Goal: Transaction & Acquisition: Purchase product/service

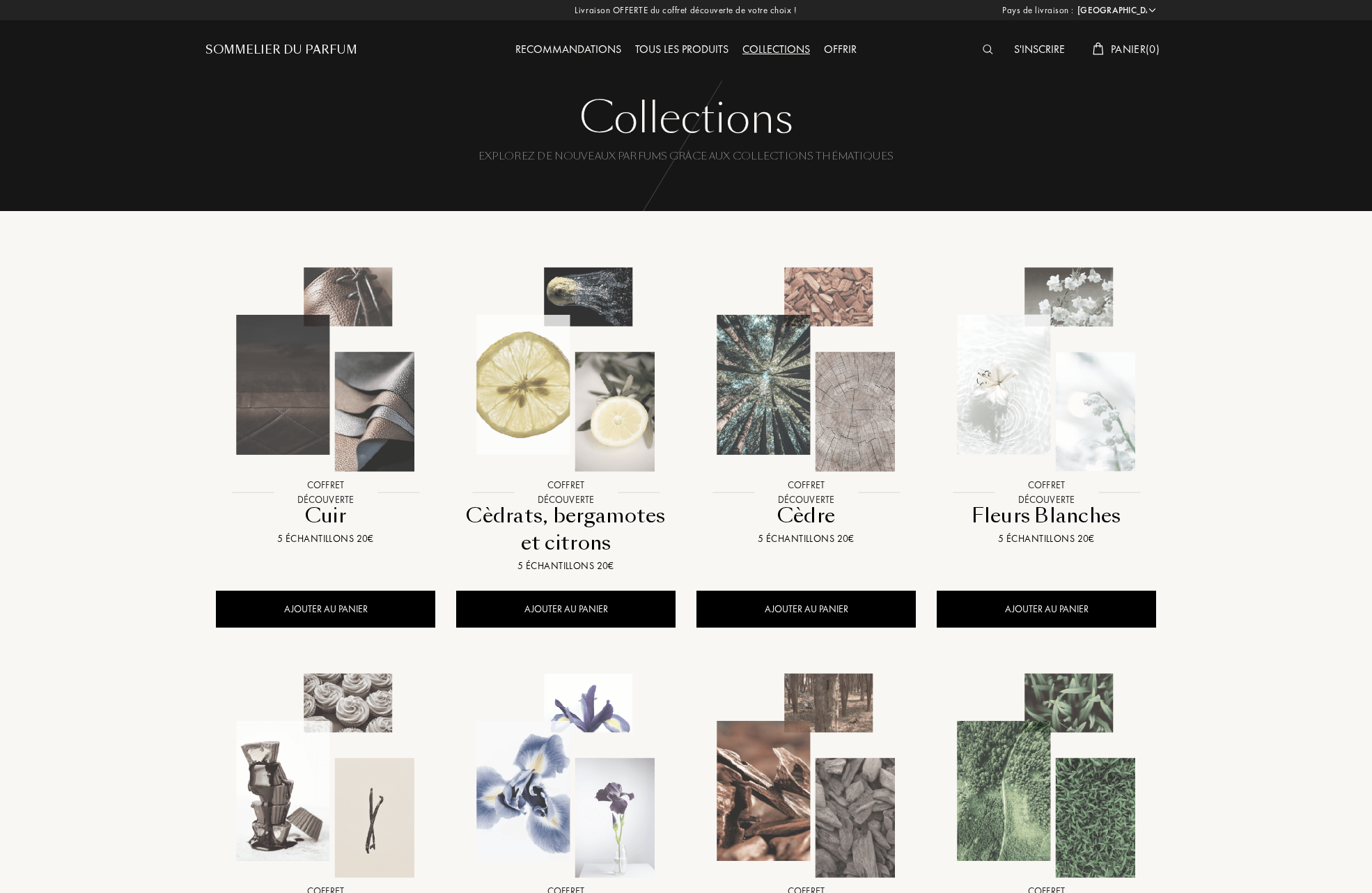
select select "FR"
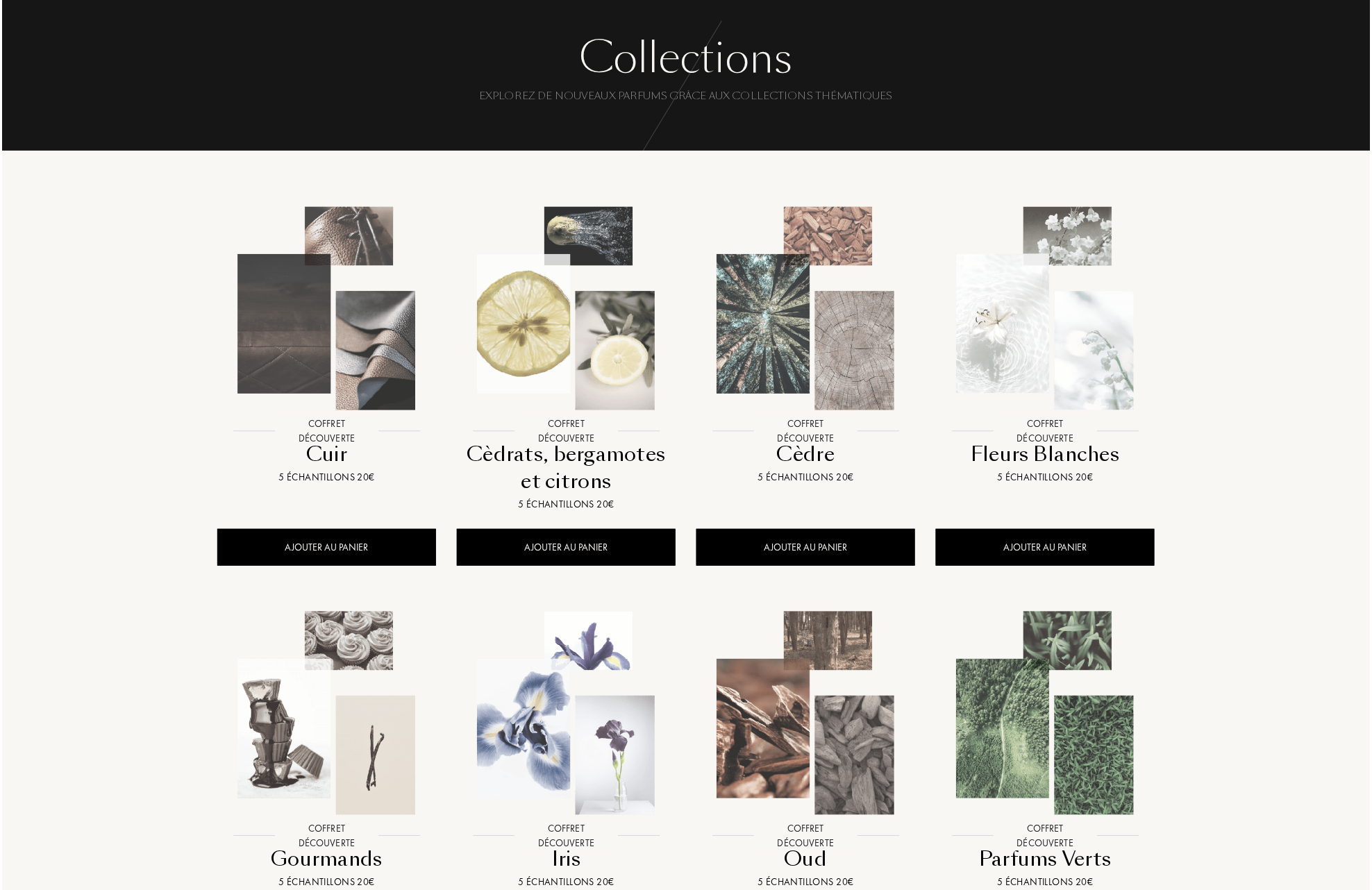
scroll to position [92, 0]
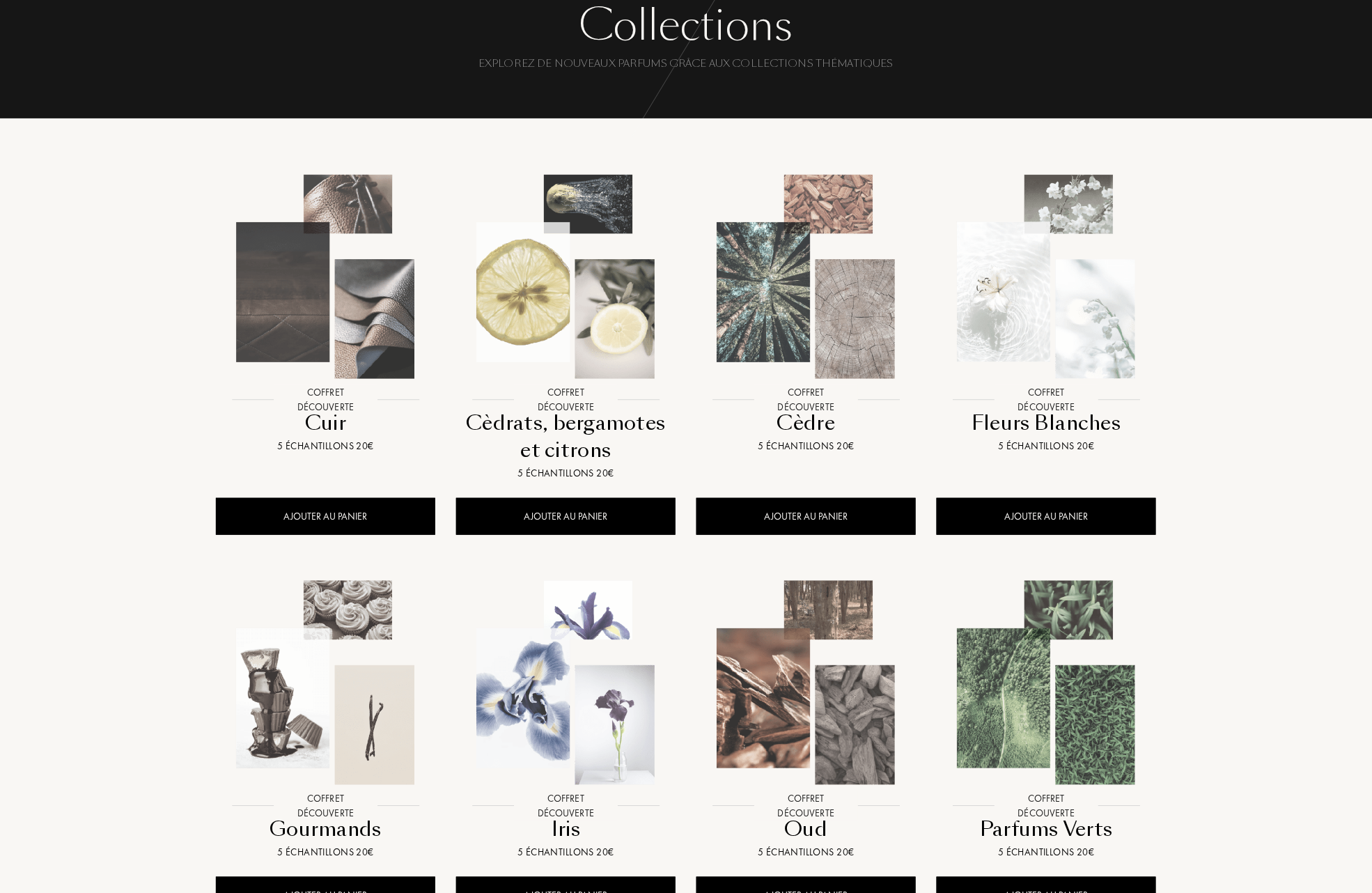
click at [344, 313] on img at bounding box center [326, 276] width 217 height 217
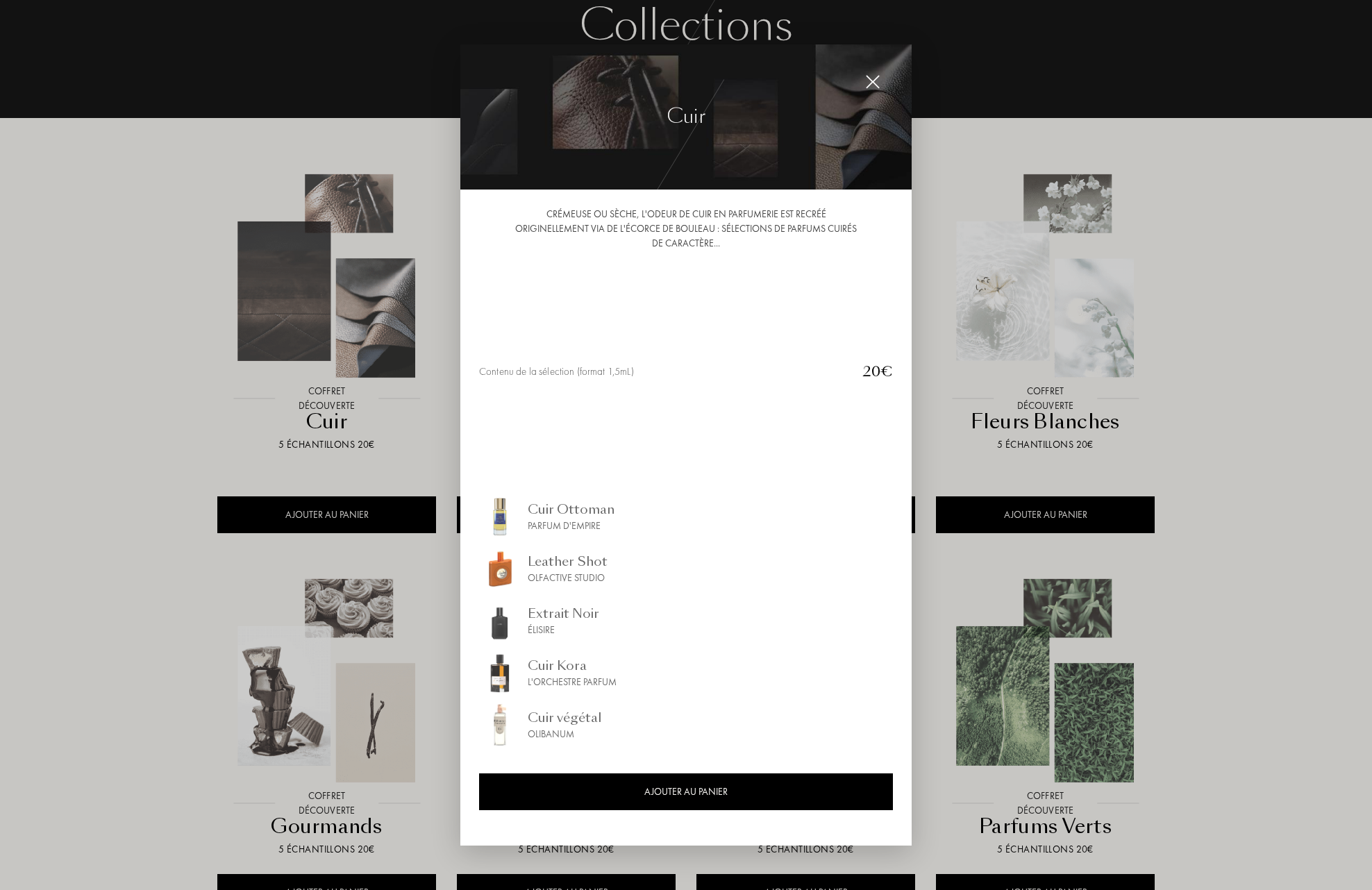
click at [564, 511] on div "Cuir Ottoman" at bounding box center [571, 509] width 87 height 19
click at [552, 560] on div "Leather Shot" at bounding box center [567, 560] width 80 height 19
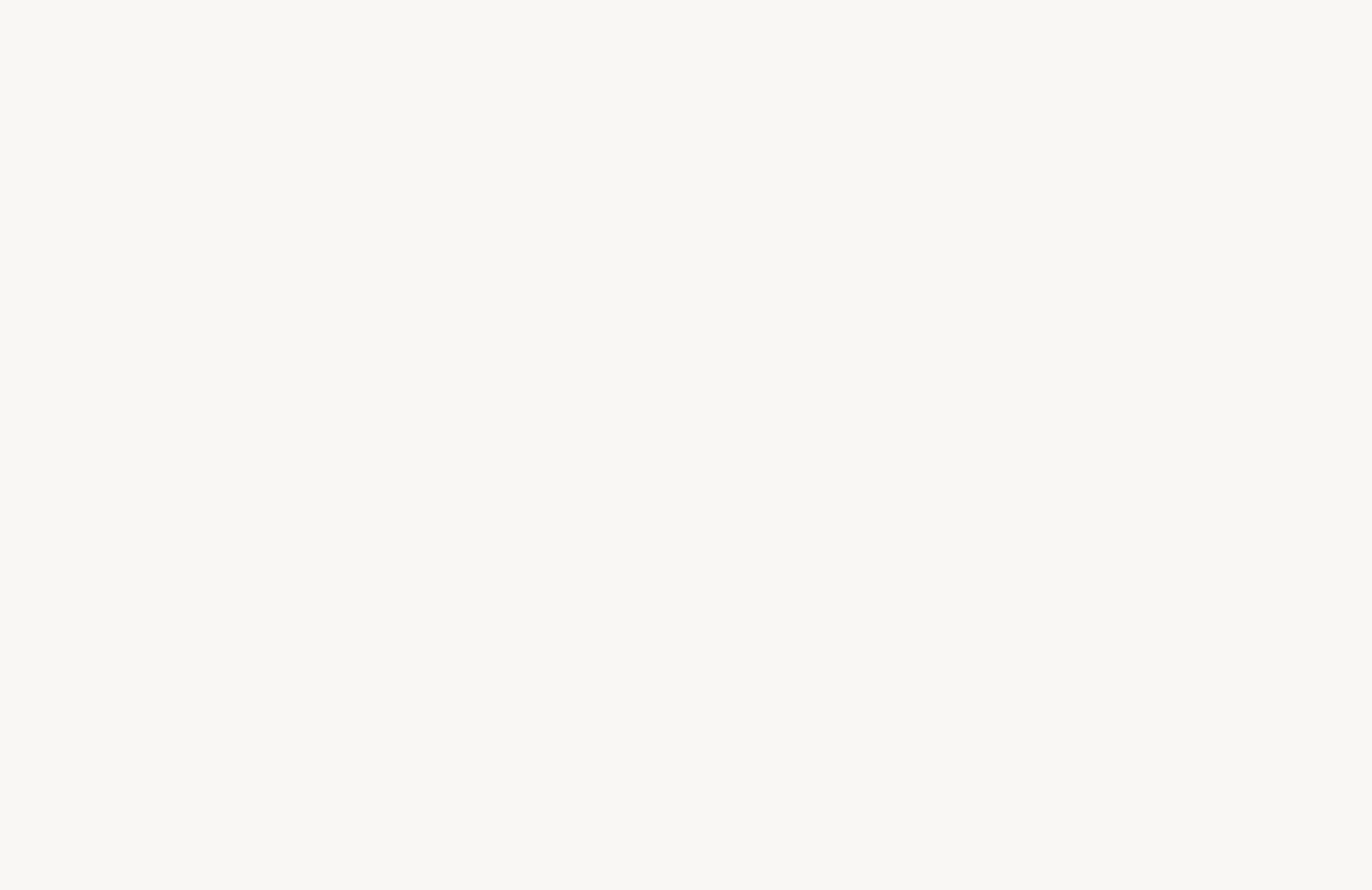
select select "FR"
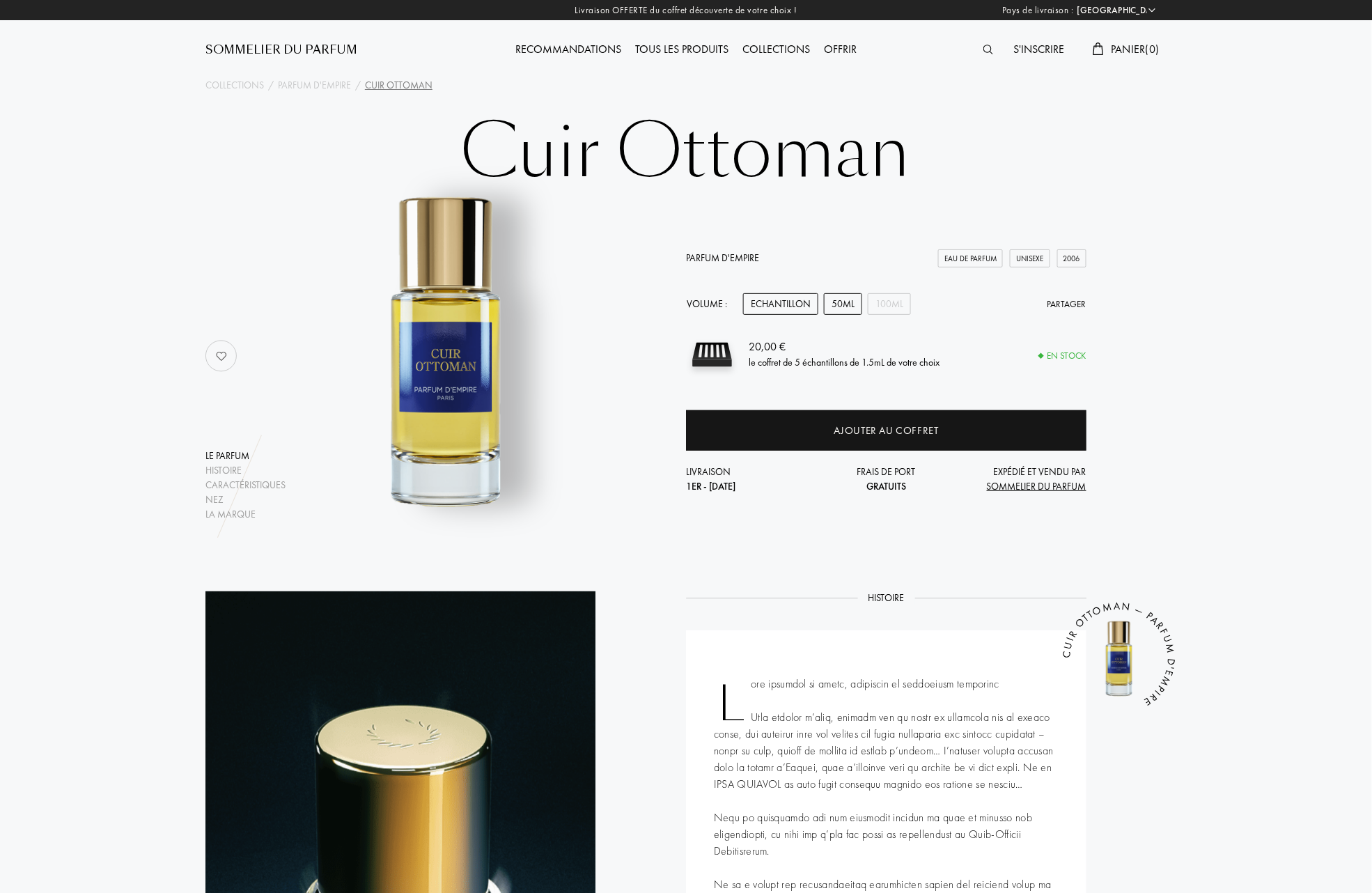
click at [845, 296] on div "50mL" at bounding box center [843, 304] width 38 height 21
click at [781, 298] on div "Echantillon" at bounding box center [780, 304] width 75 height 21
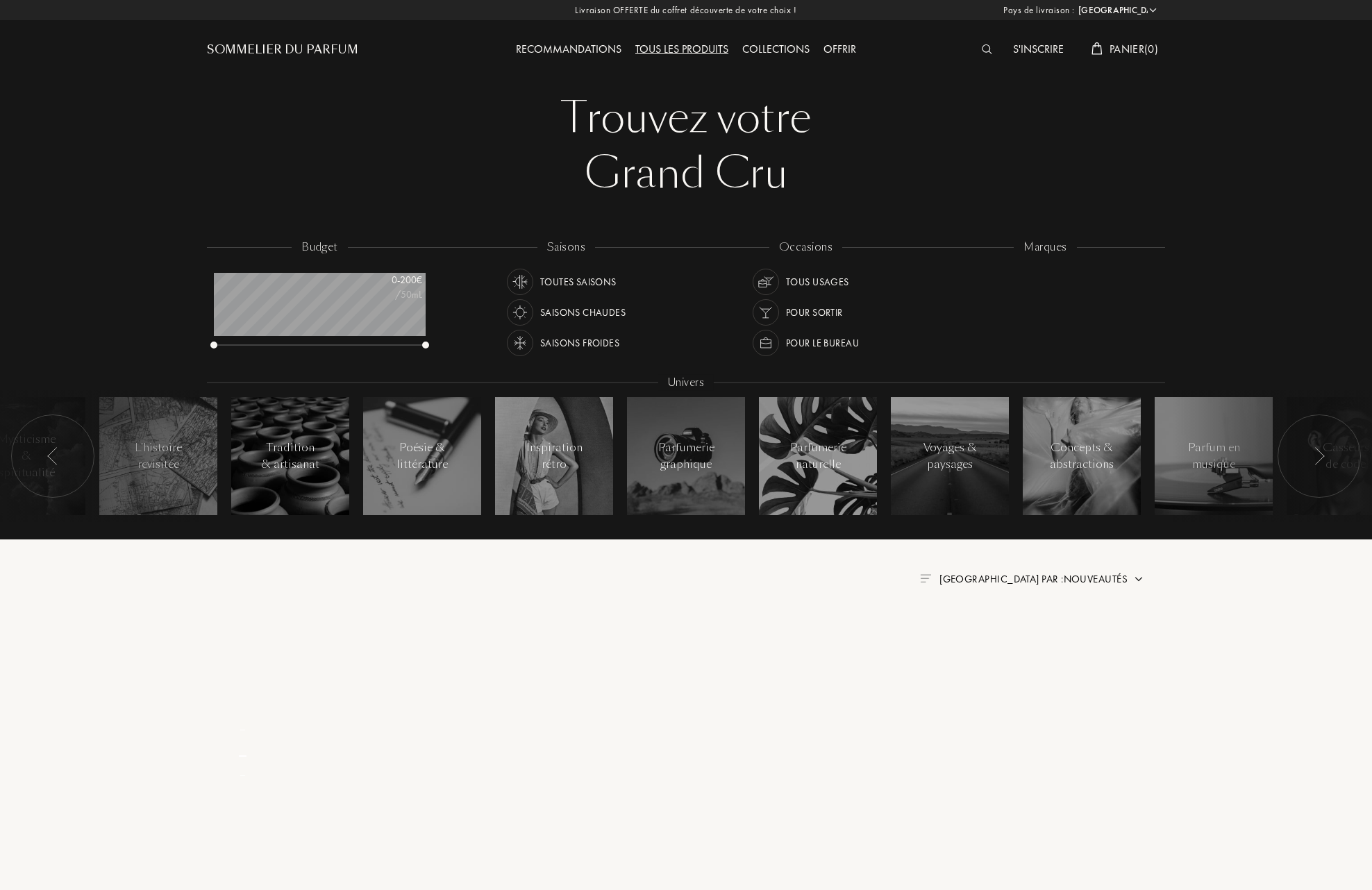
select select "FR"
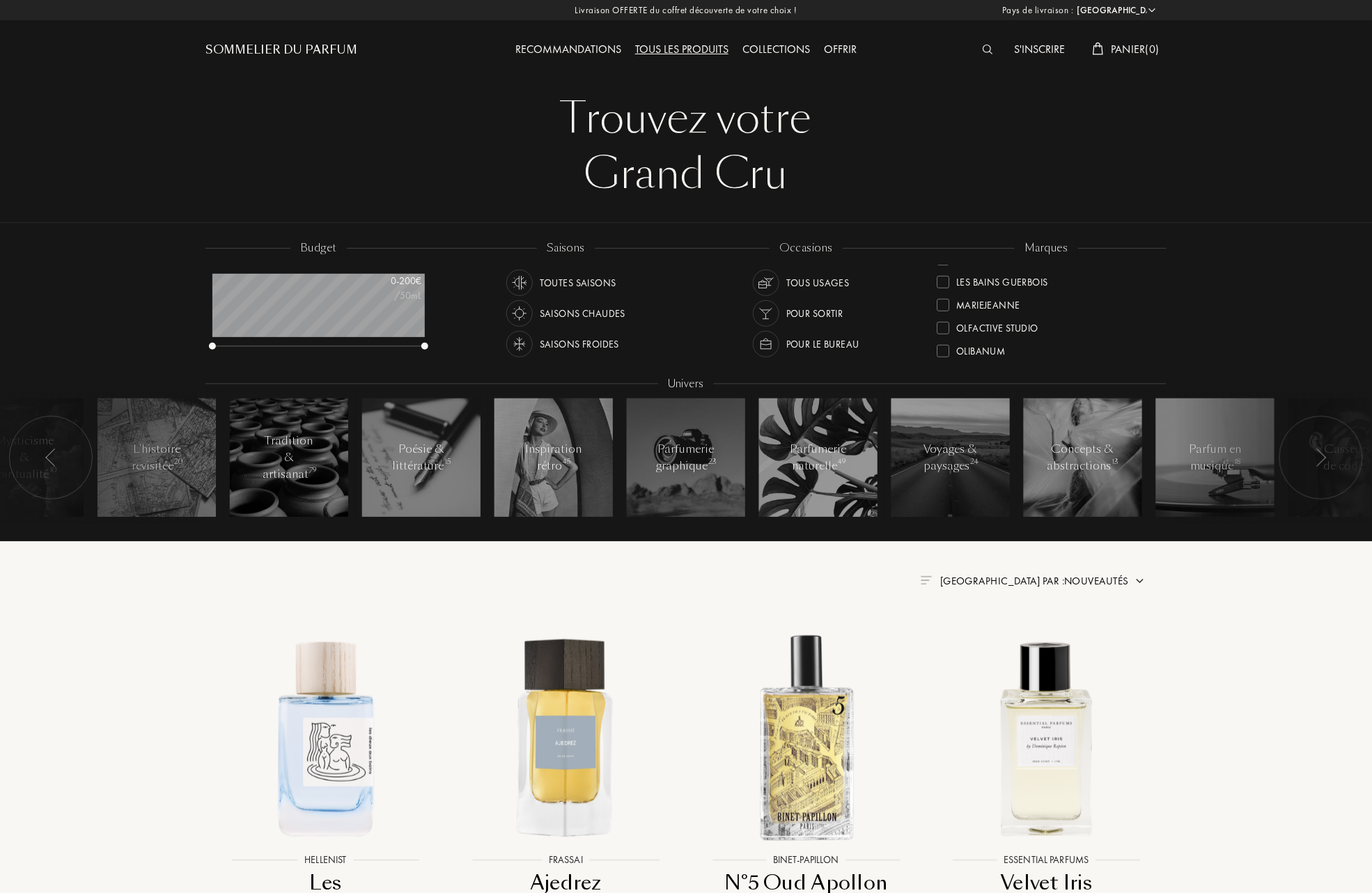
scroll to position [371, 0]
click at [946, 337] on div at bounding box center [942, 342] width 12 height 12
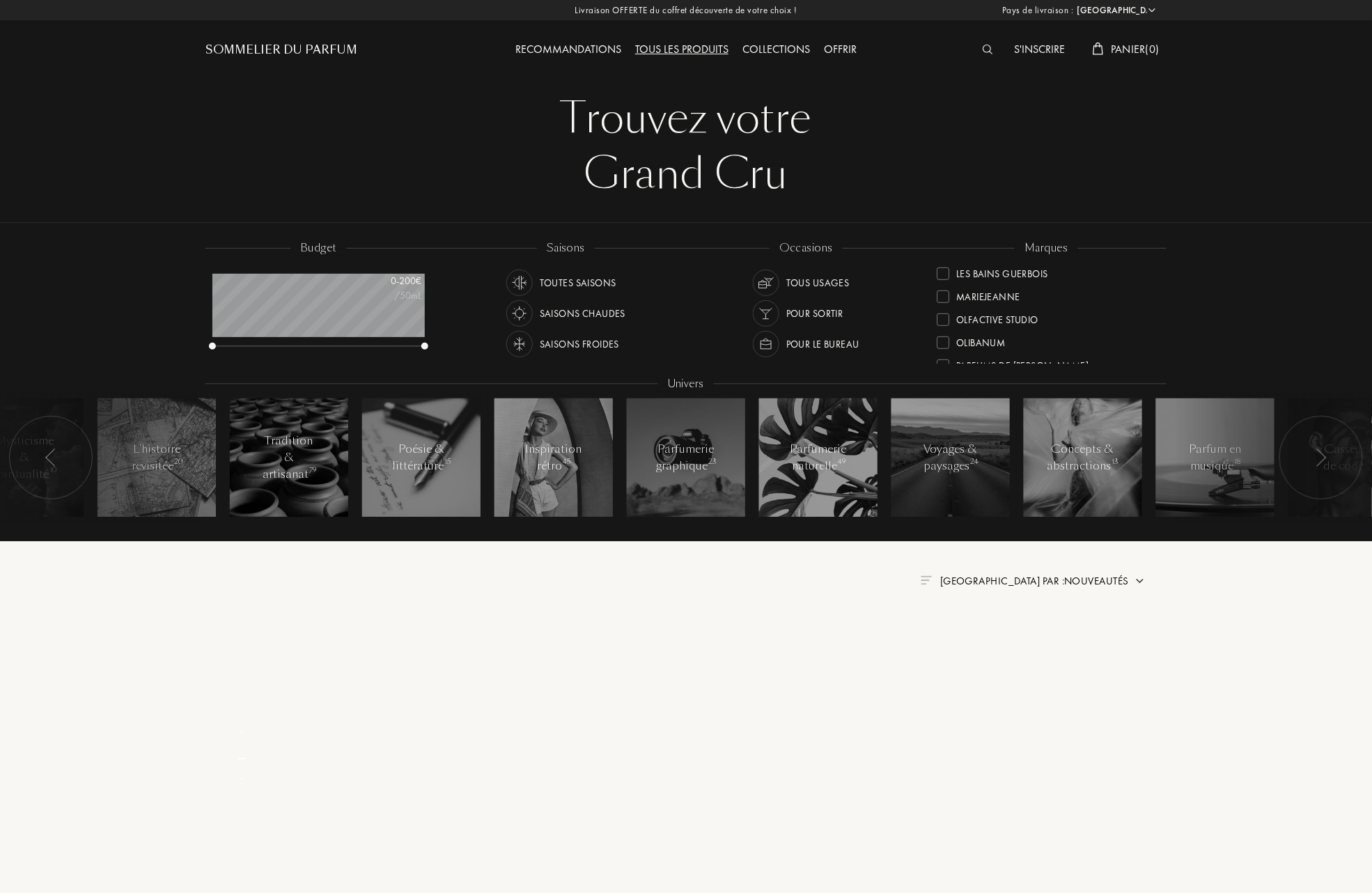
scroll to position [0, 0]
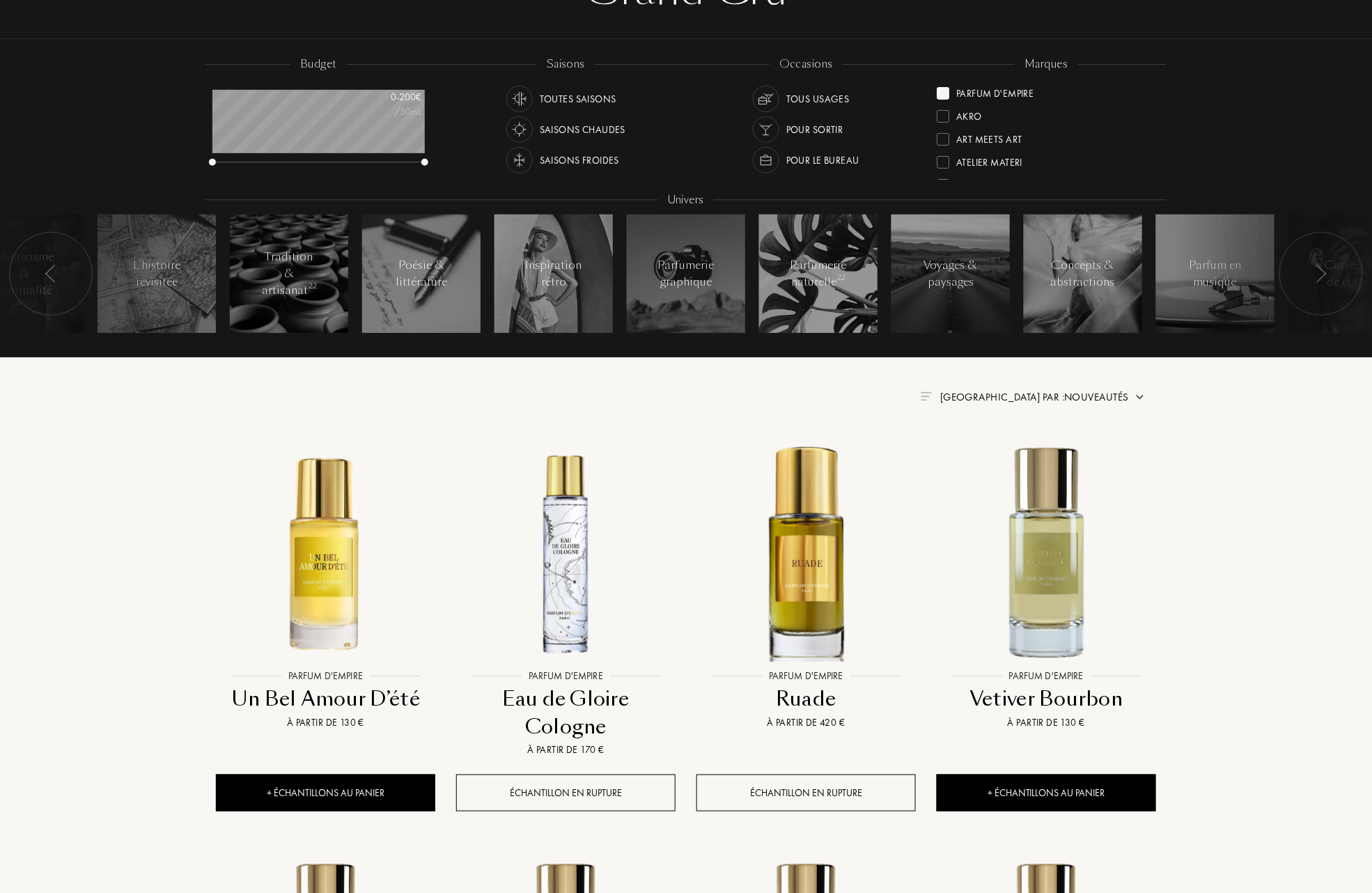
scroll to position [186, 0]
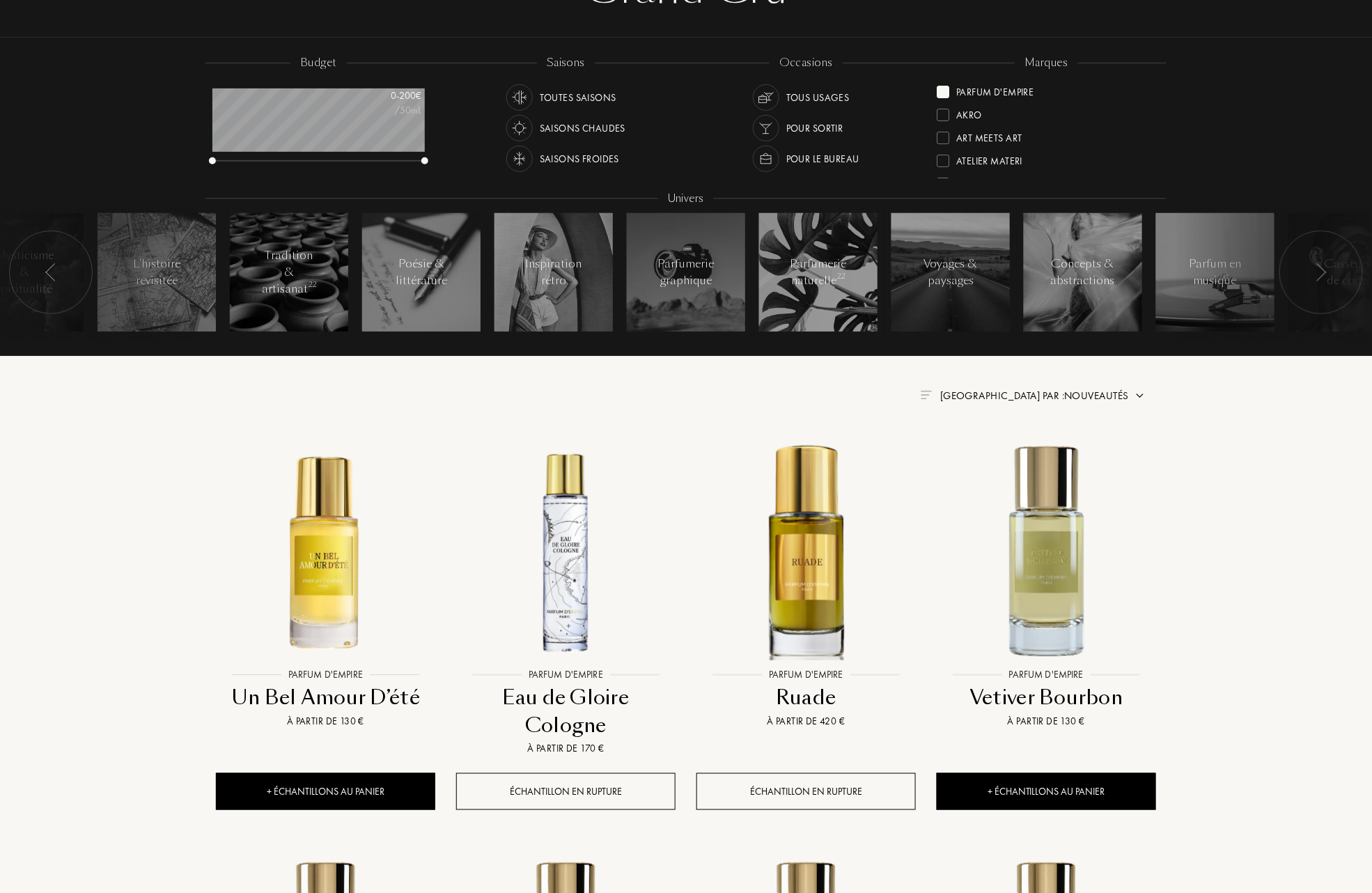
click at [1071, 390] on span "Trier par : Nouveautés" at bounding box center [1034, 395] width 189 height 14
click at [1001, 441] on div at bounding box center [1001, 437] width 10 height 10
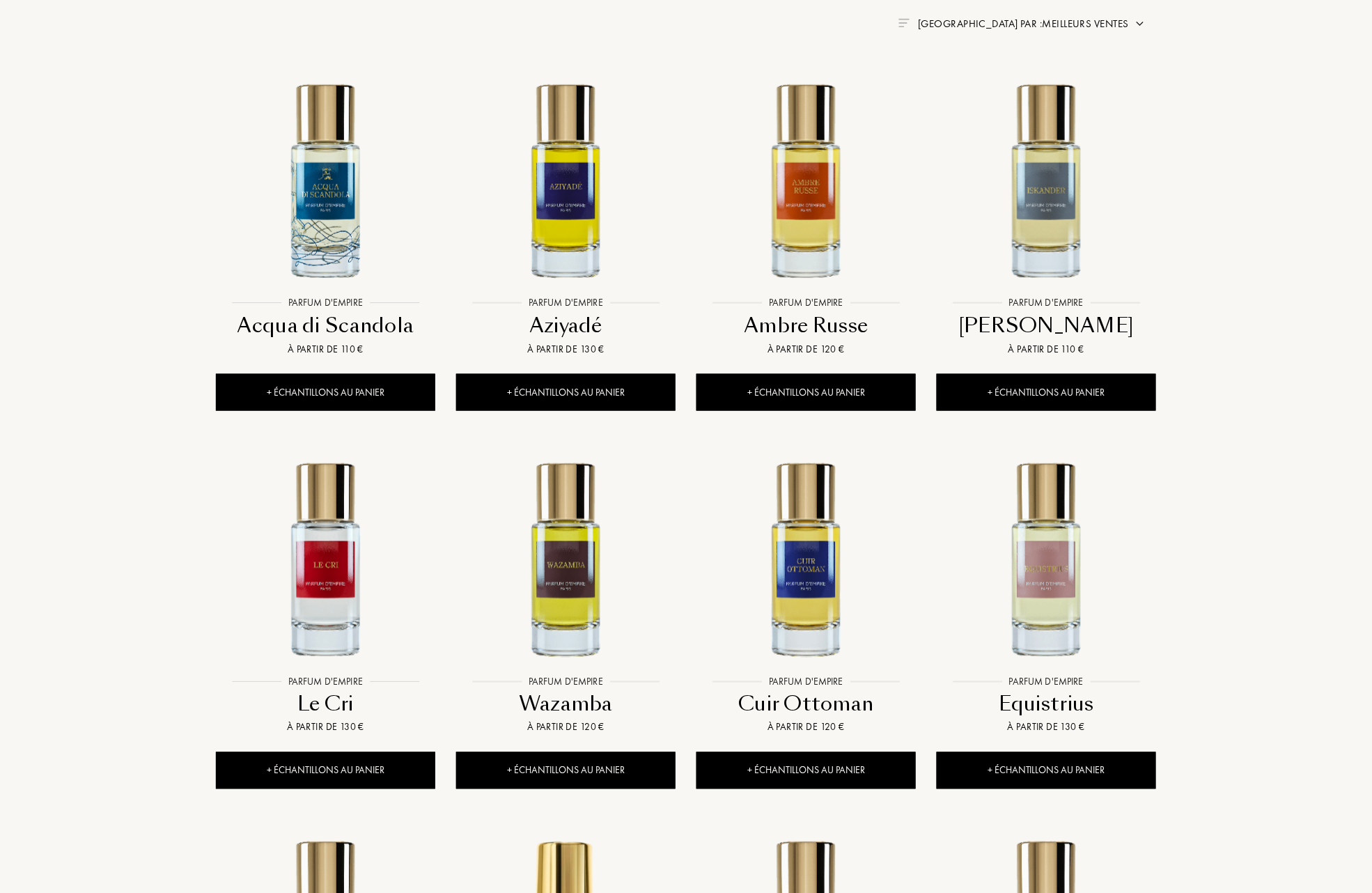
scroll to position [650, 0]
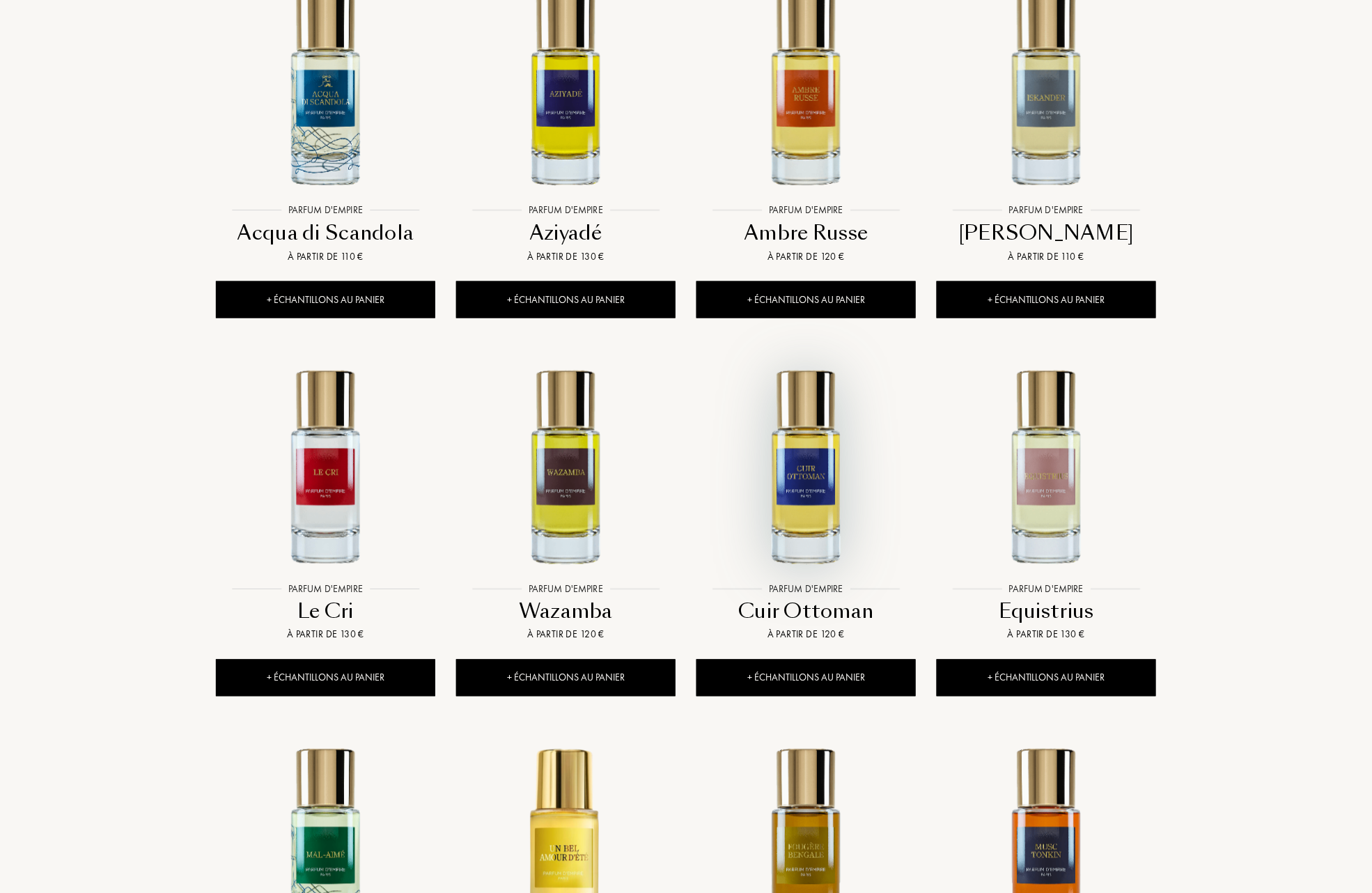
click at [808, 510] on img at bounding box center [806, 466] width 217 height 217
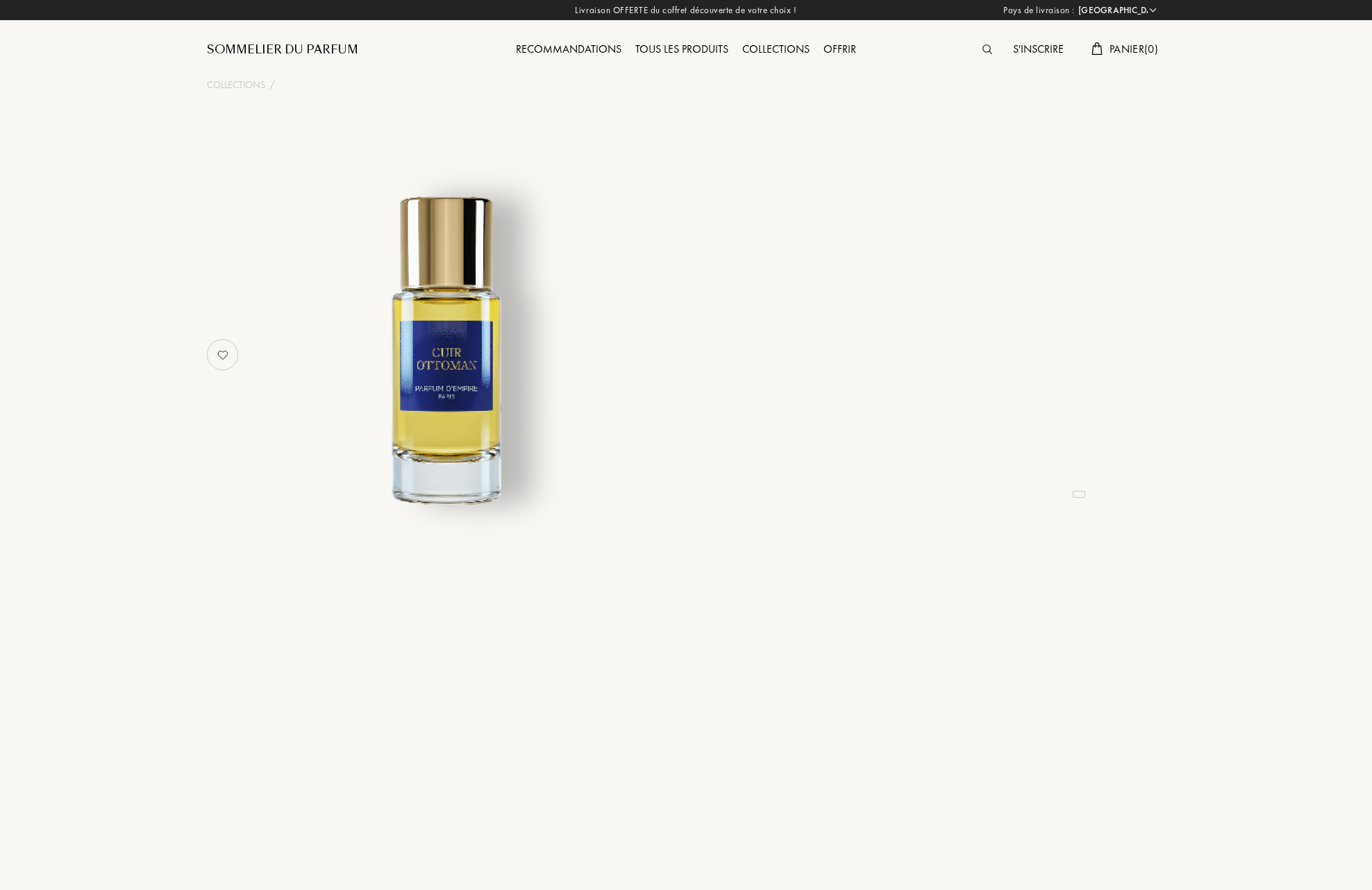
select select "FR"
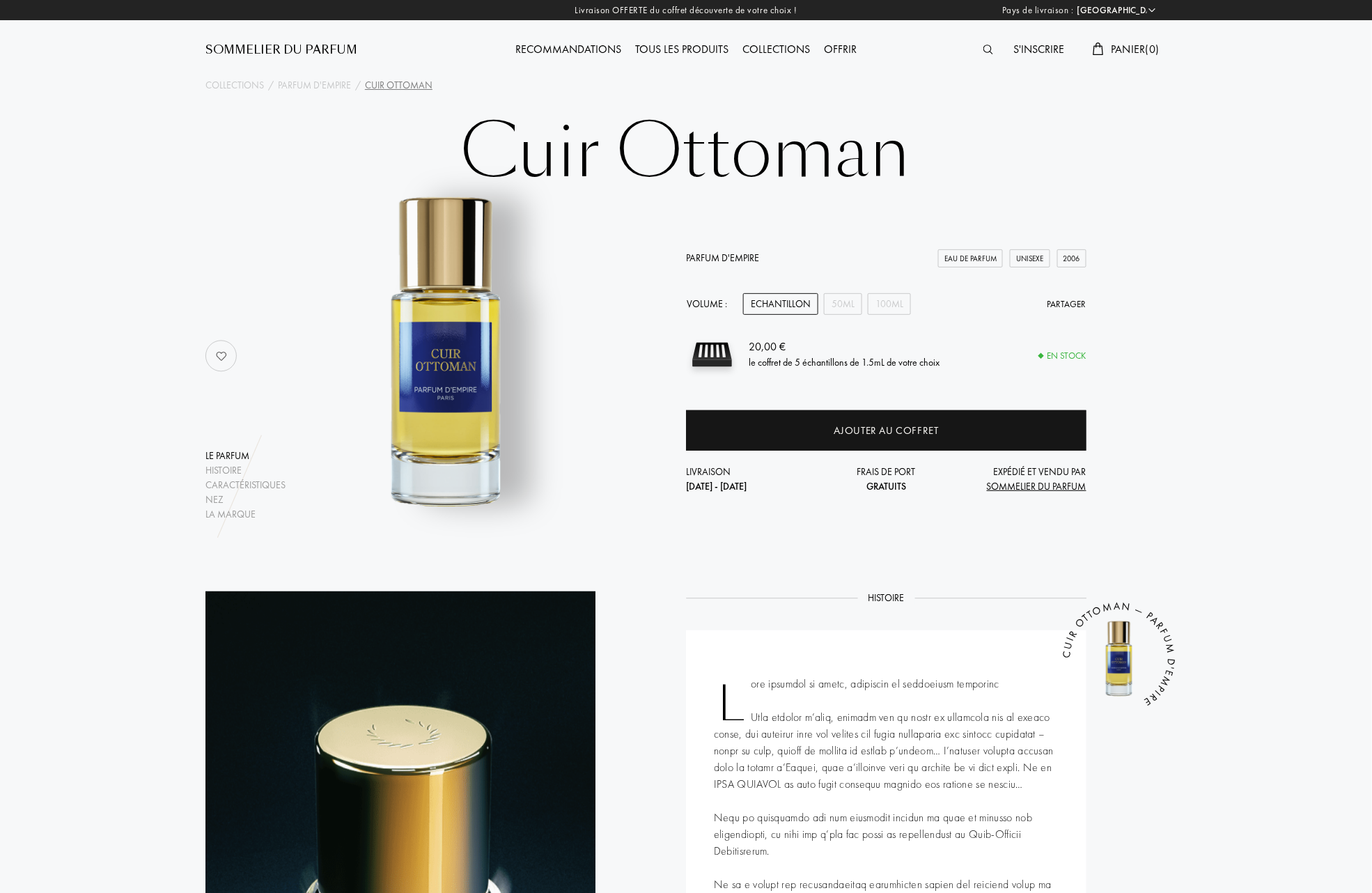
click at [787, 301] on div "Echantillon" at bounding box center [780, 304] width 75 height 21
click at [841, 301] on div "50mL" at bounding box center [843, 304] width 38 height 21
click at [887, 307] on div "100mL" at bounding box center [889, 304] width 43 height 21
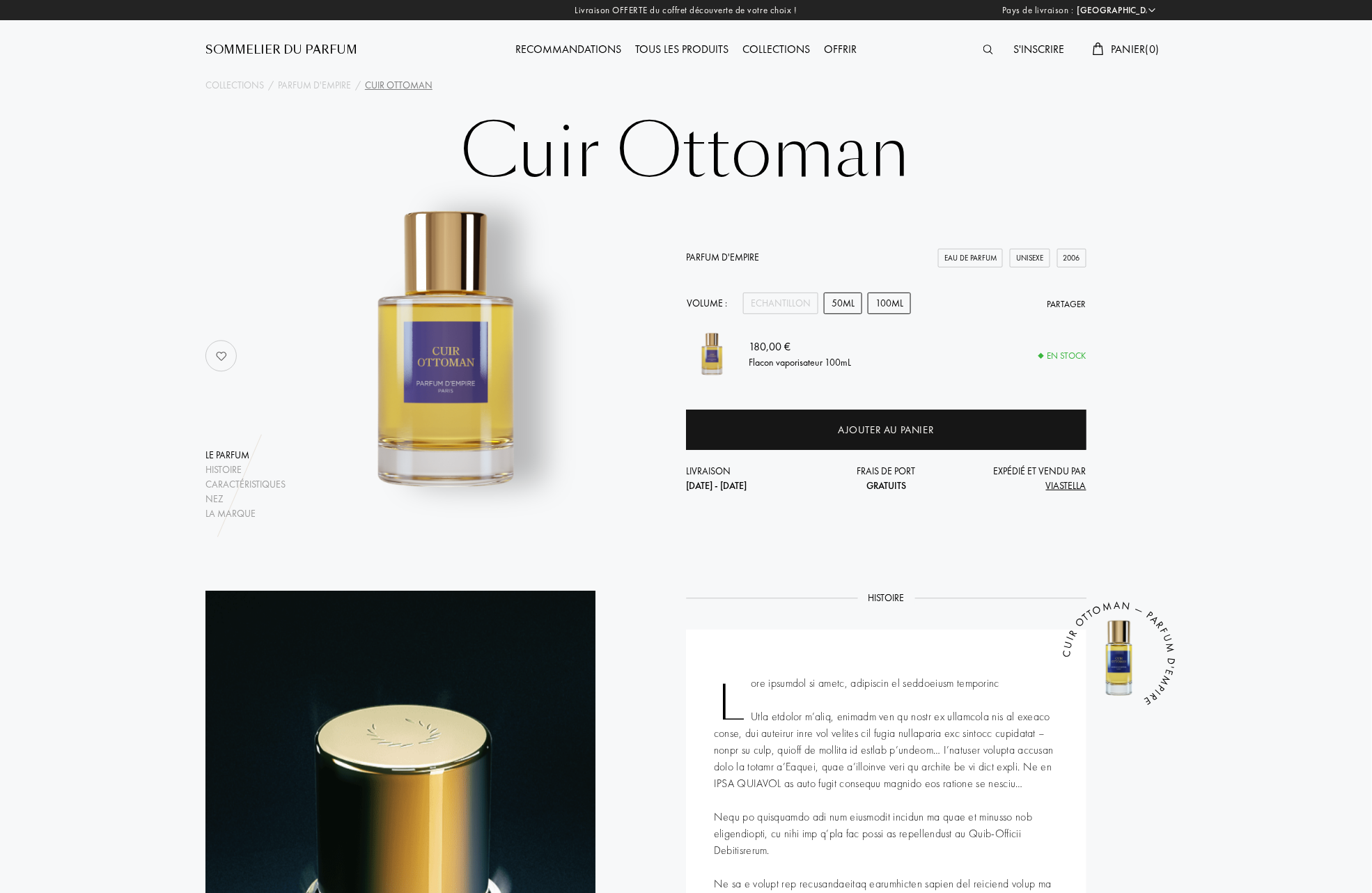
click at [844, 303] on div "50mL" at bounding box center [843, 303] width 38 height 21
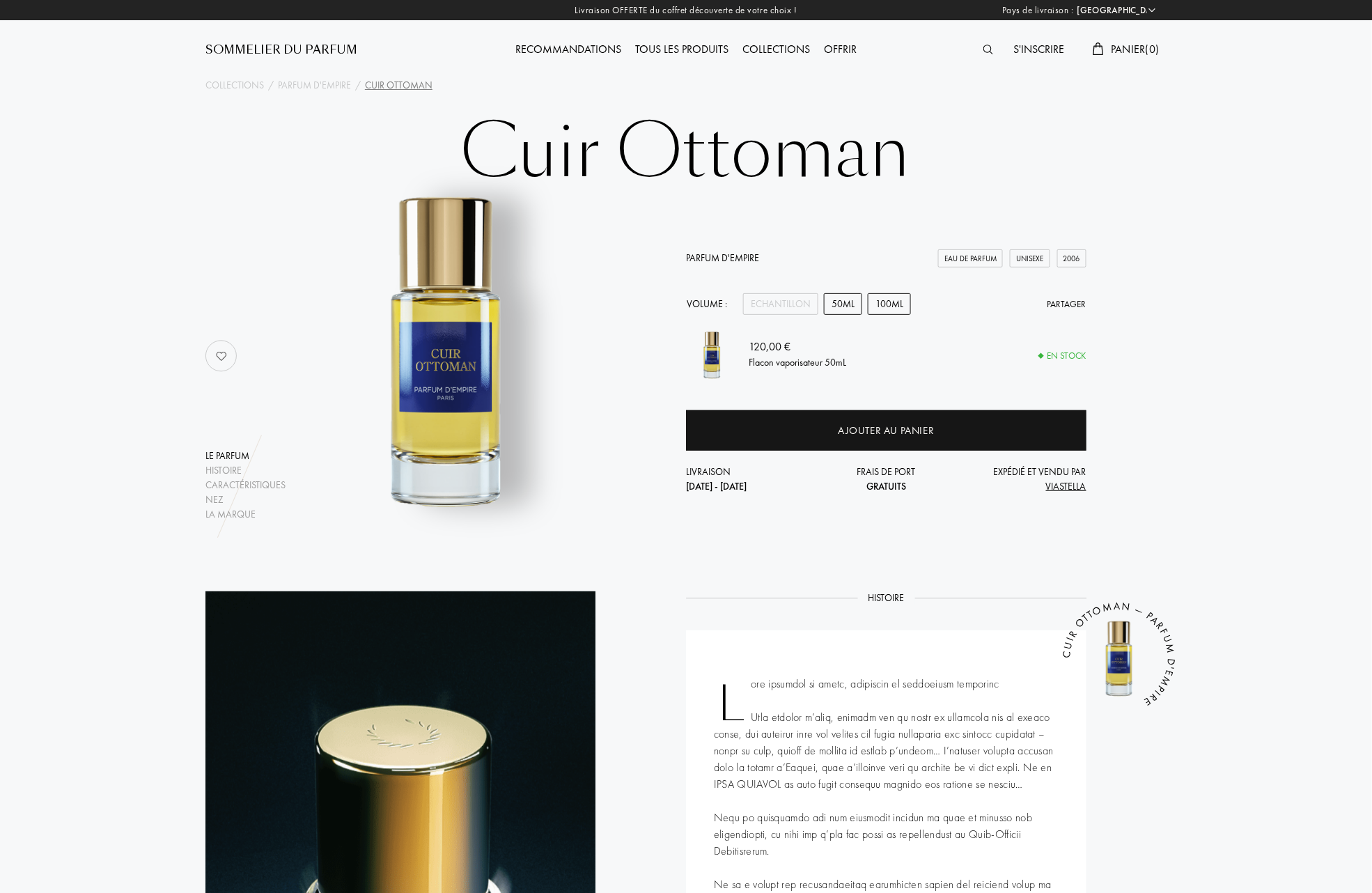
click at [901, 298] on div "100mL" at bounding box center [889, 304] width 43 height 21
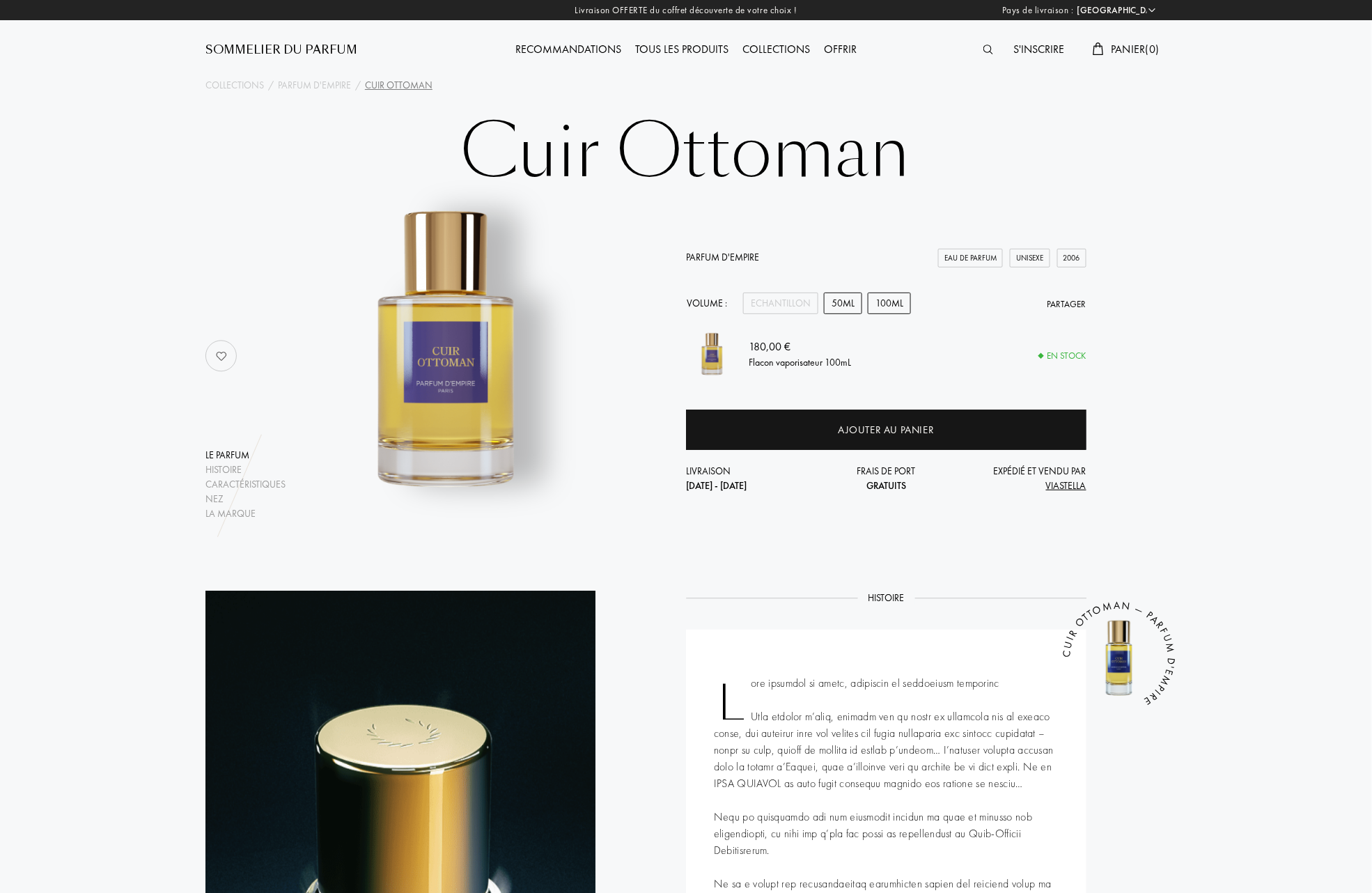
click at [842, 298] on div "50mL" at bounding box center [843, 303] width 38 height 21
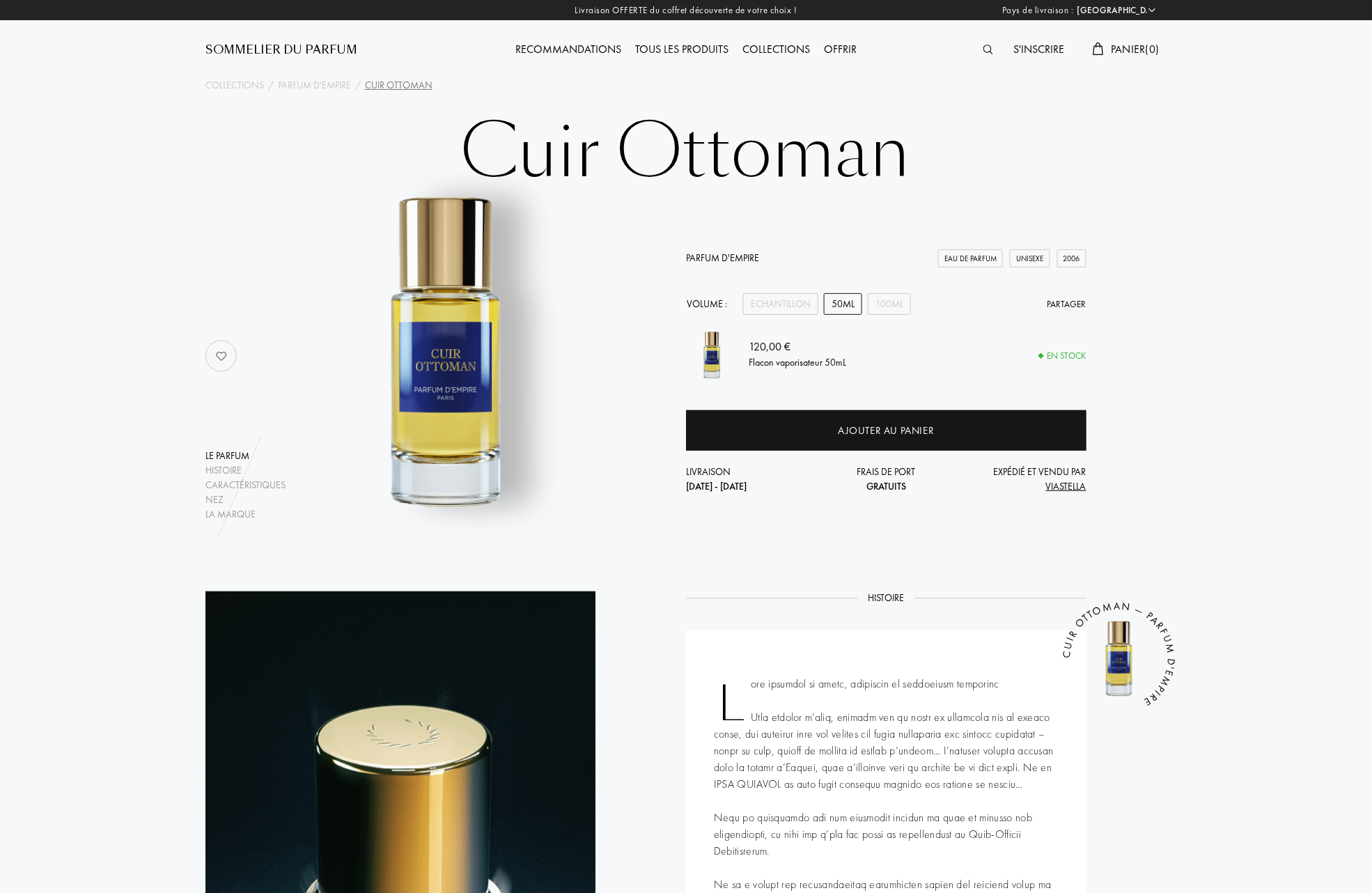
click at [719, 251] on link "Parfum d'Empire" at bounding box center [722, 257] width 73 height 12
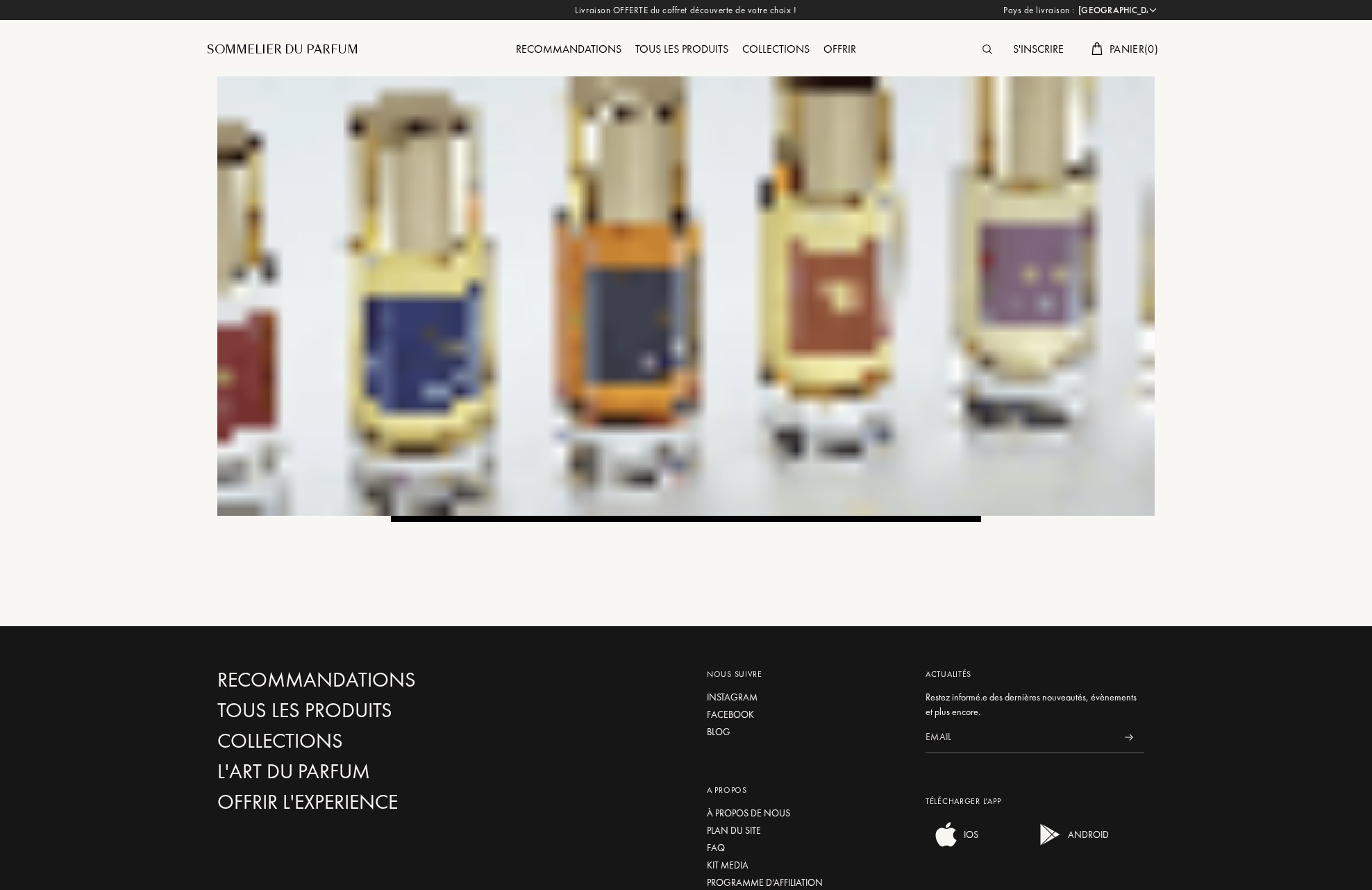
select select "FR"
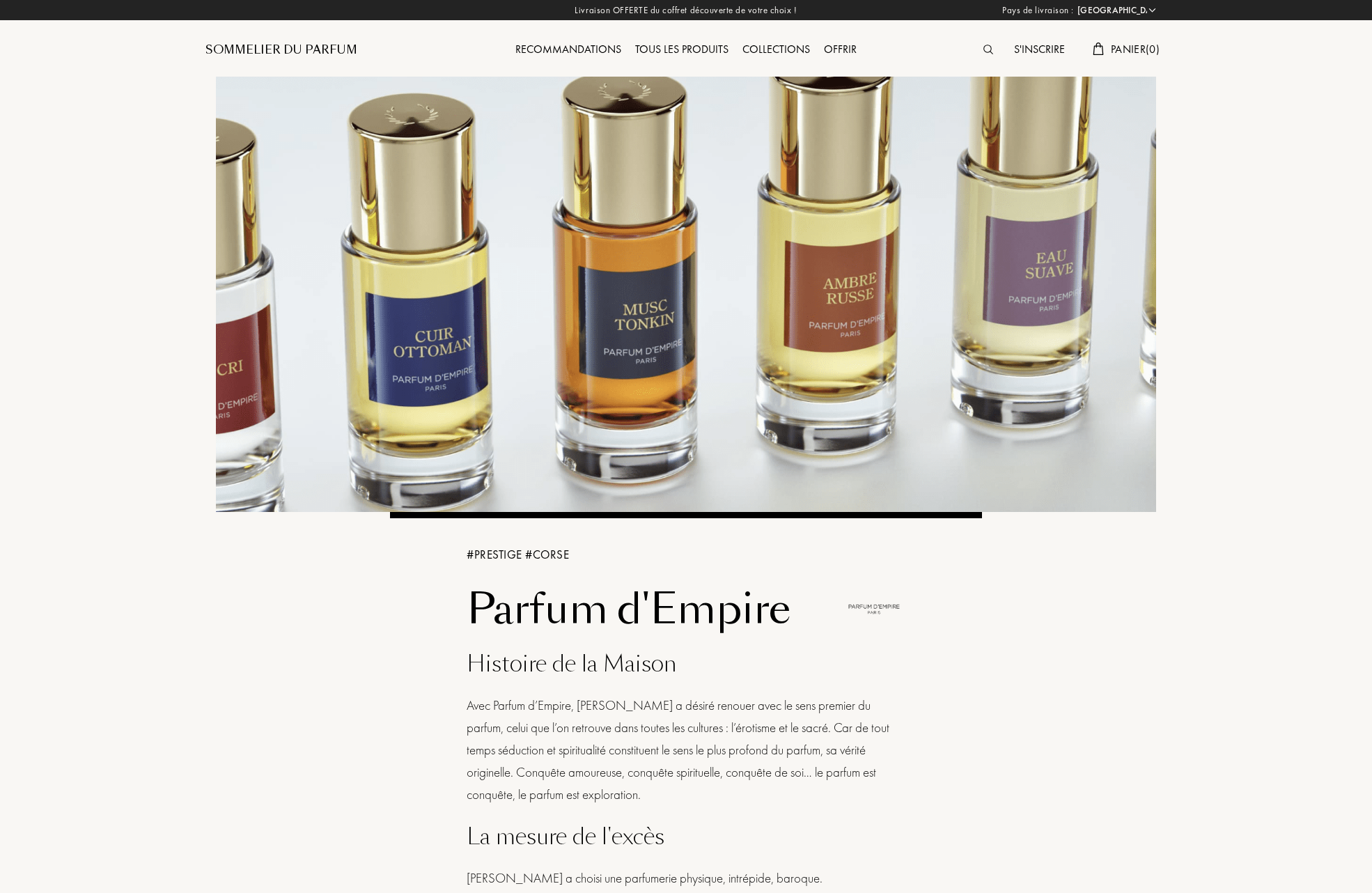
select select "FR"
click at [566, 48] on div "Recommandations" at bounding box center [568, 50] width 120 height 18
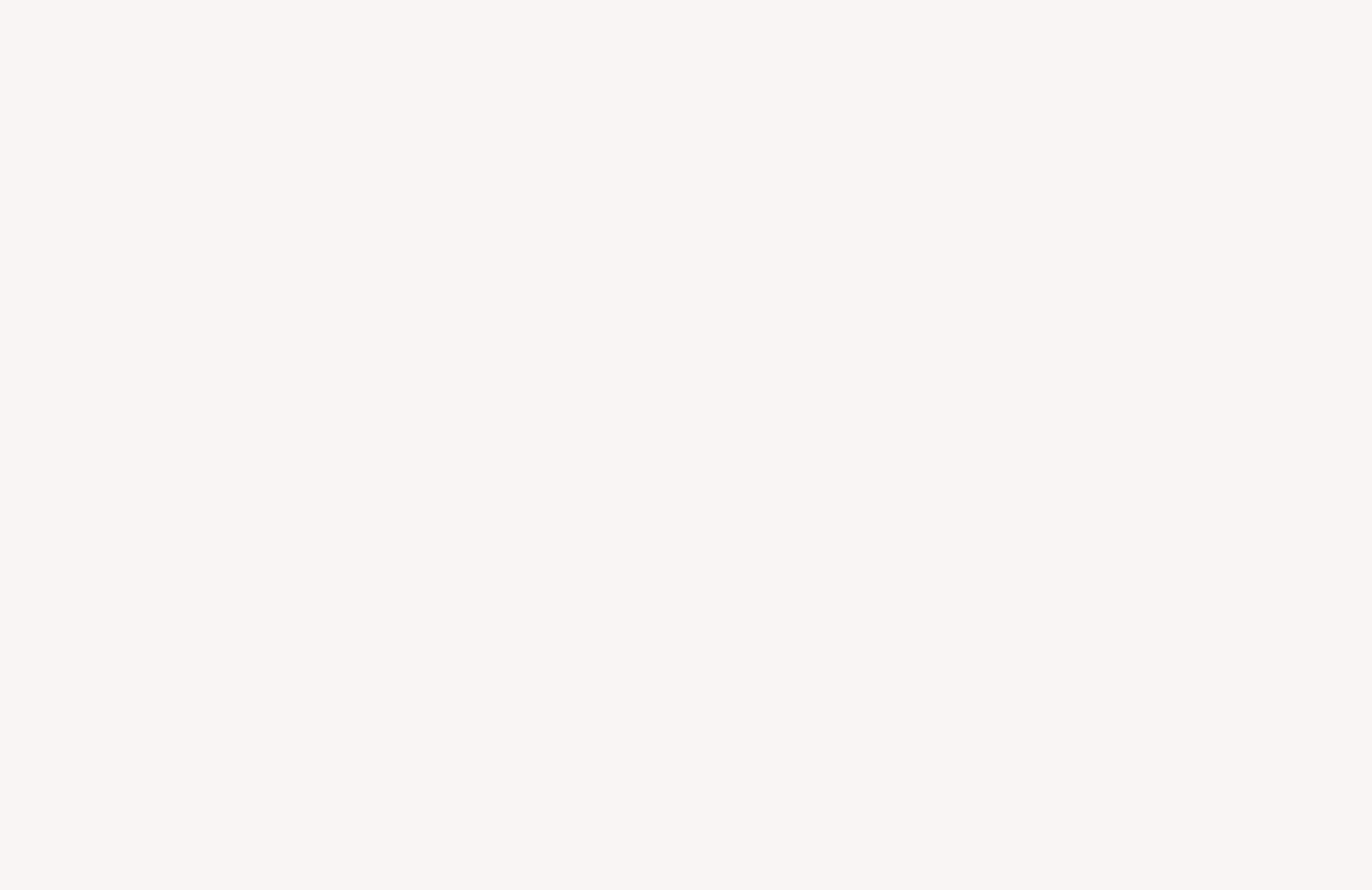
select select "FR"
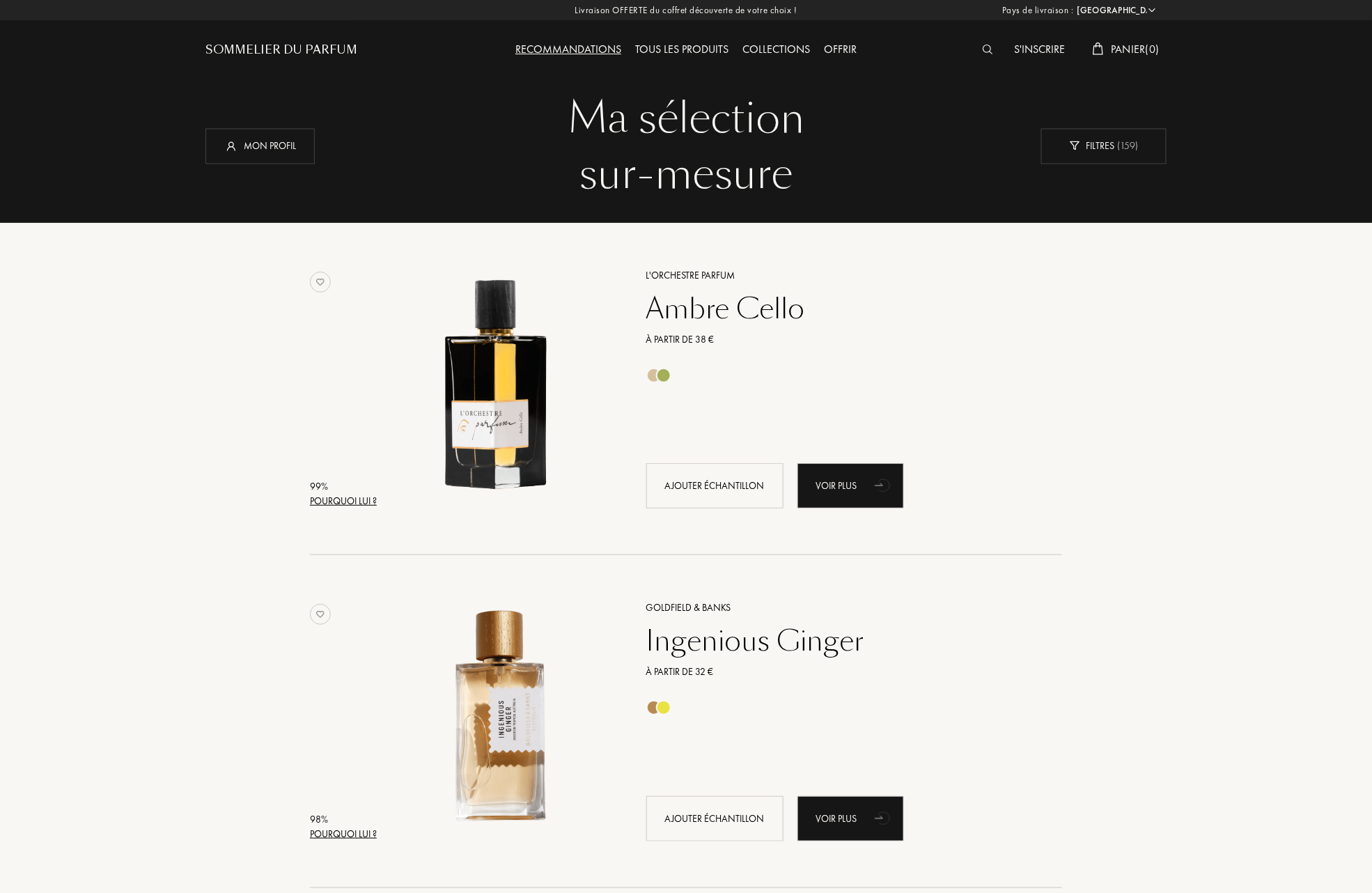
click at [674, 47] on div "Tous les produits" at bounding box center [682, 50] width 107 height 18
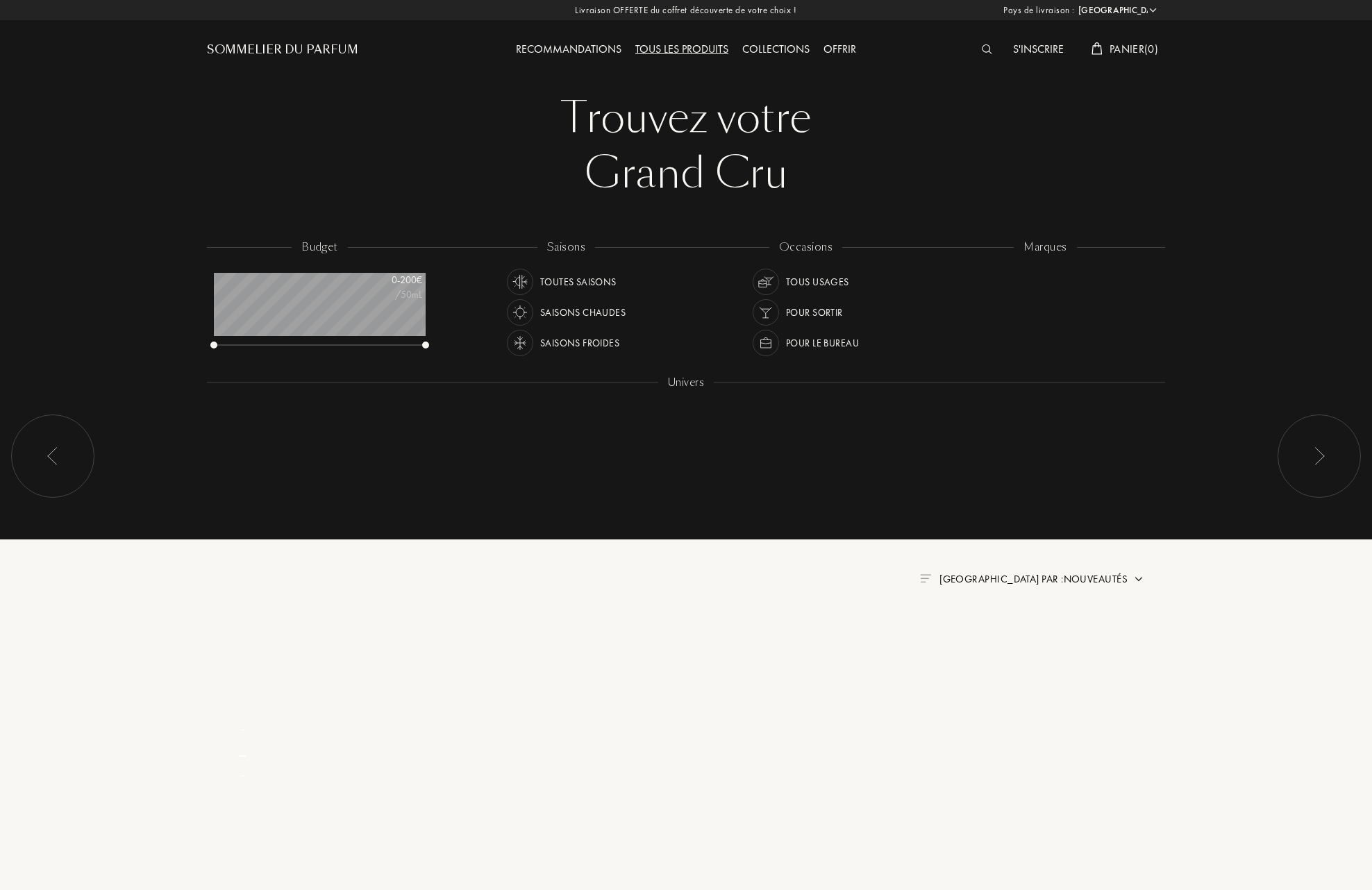
select select "FR"
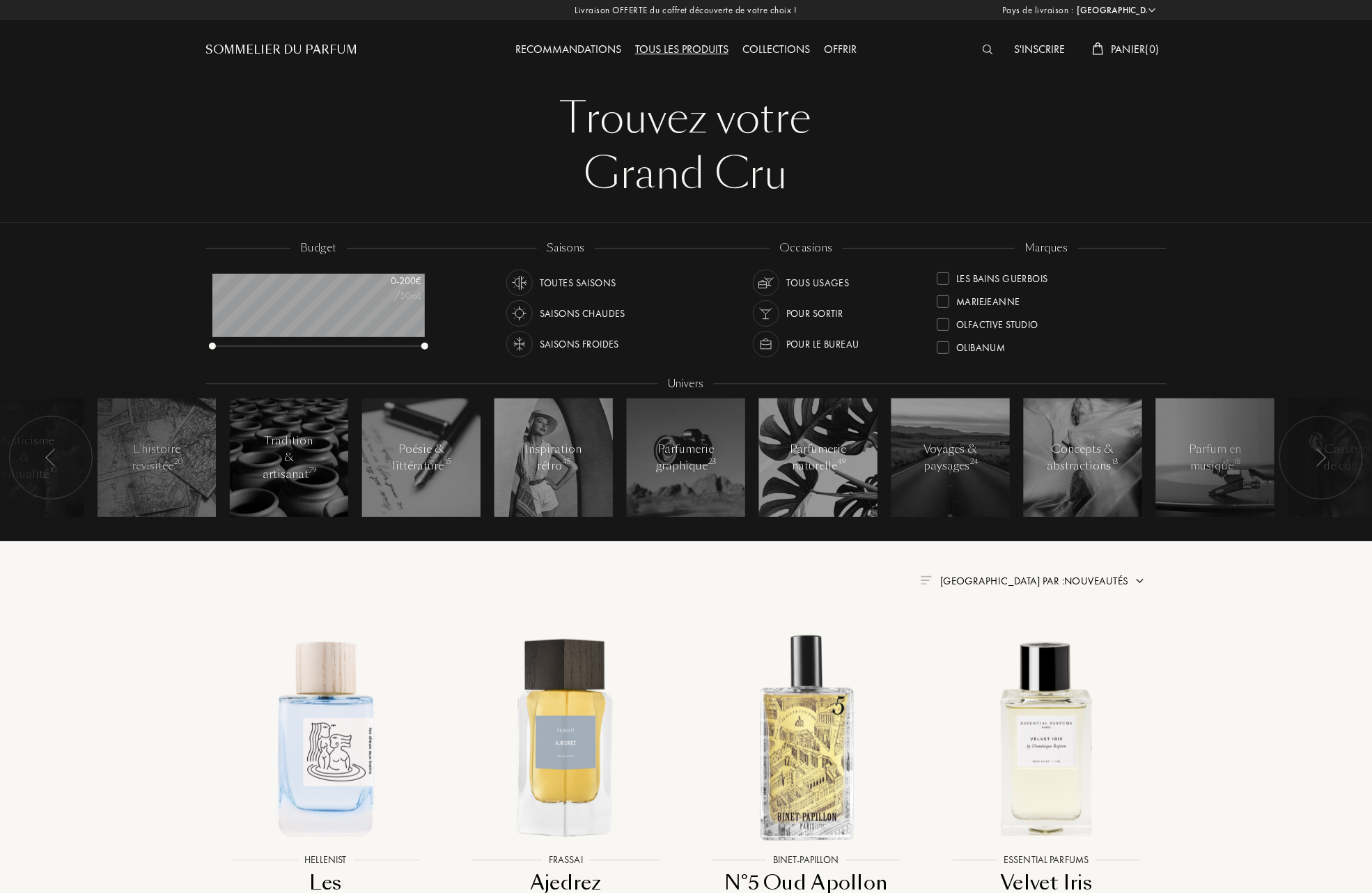
scroll to position [371, 0]
click at [942, 336] on div at bounding box center [942, 342] width 12 height 12
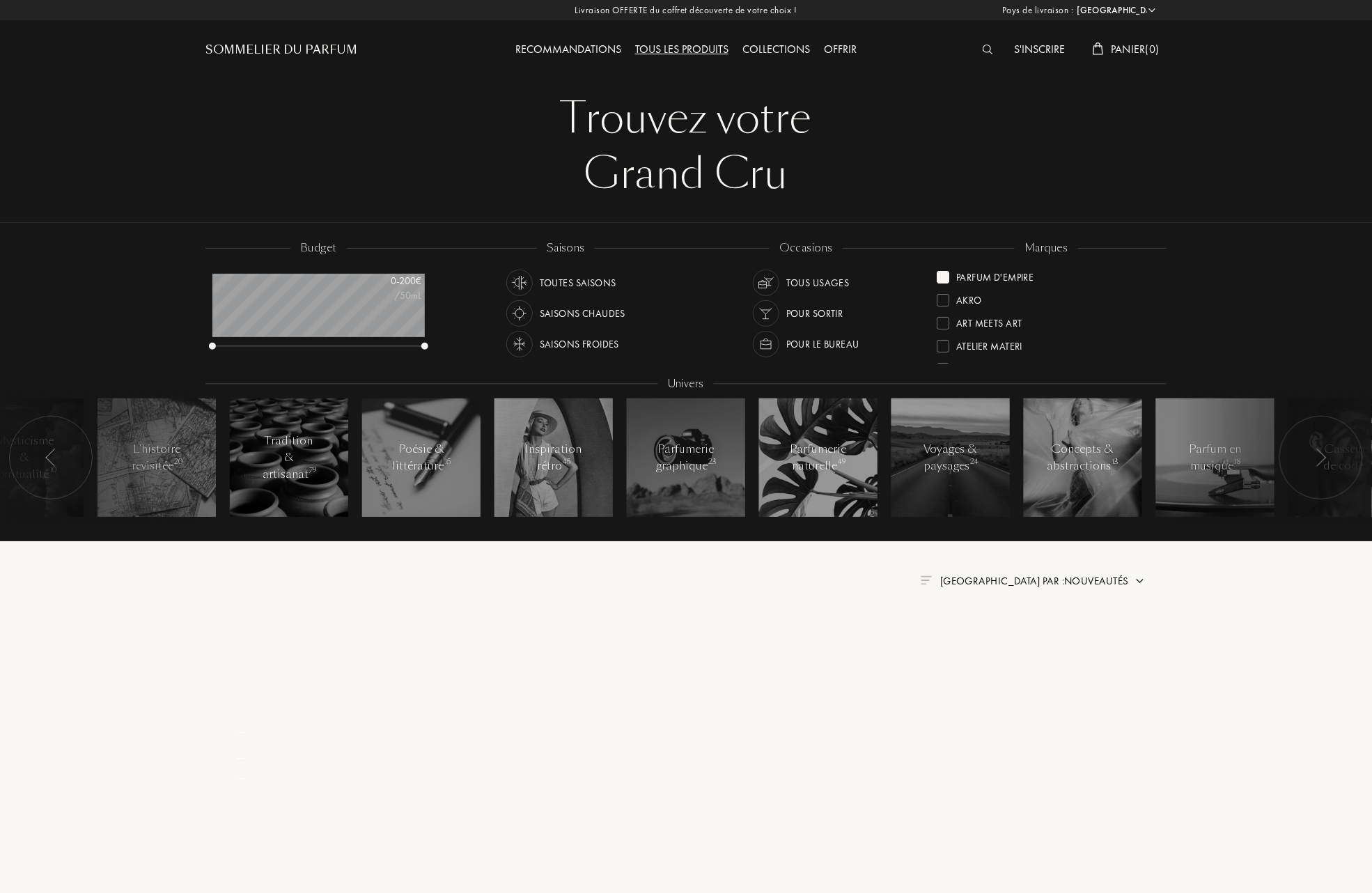
scroll to position [0, 0]
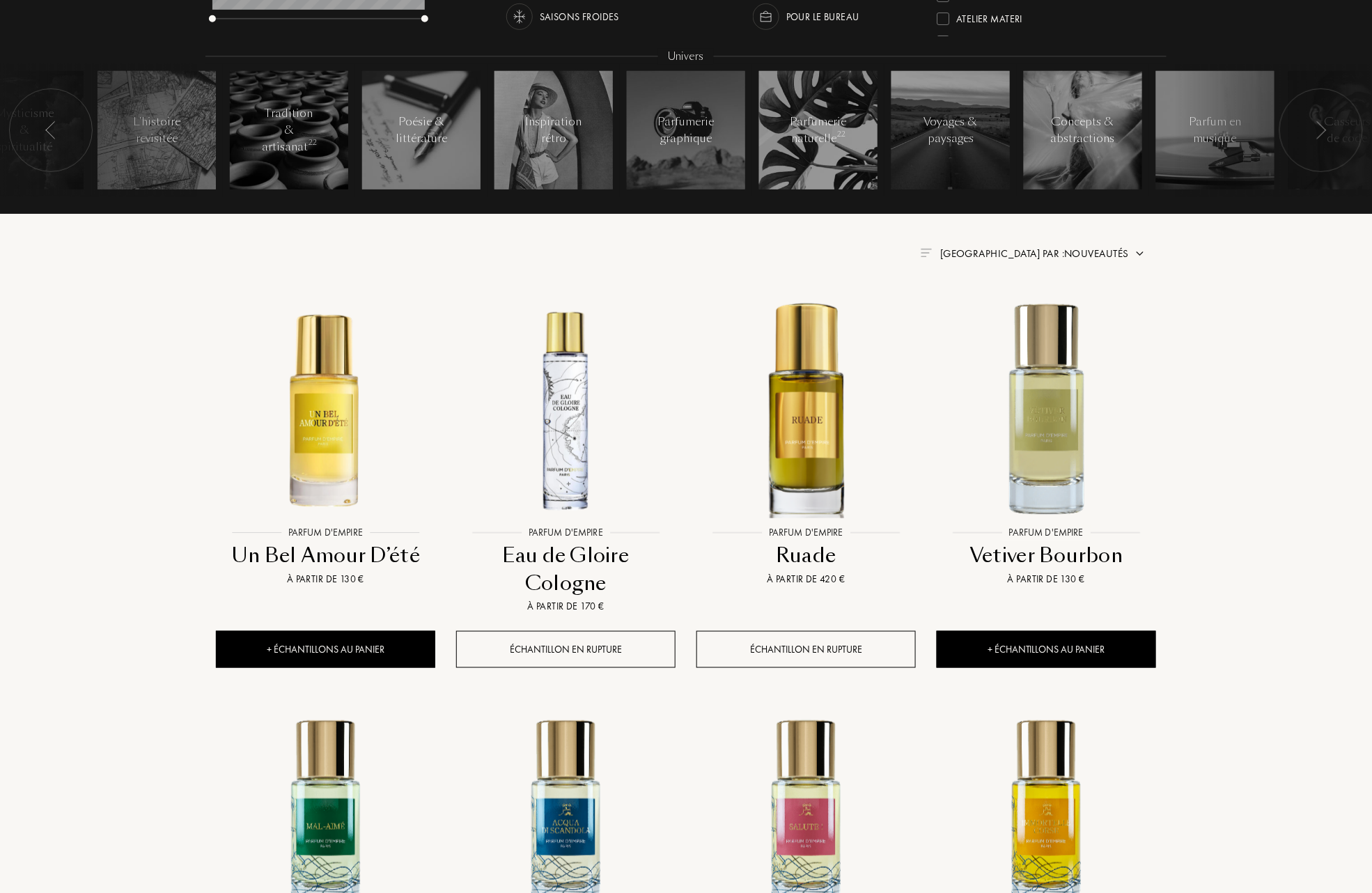
scroll to position [371, 0]
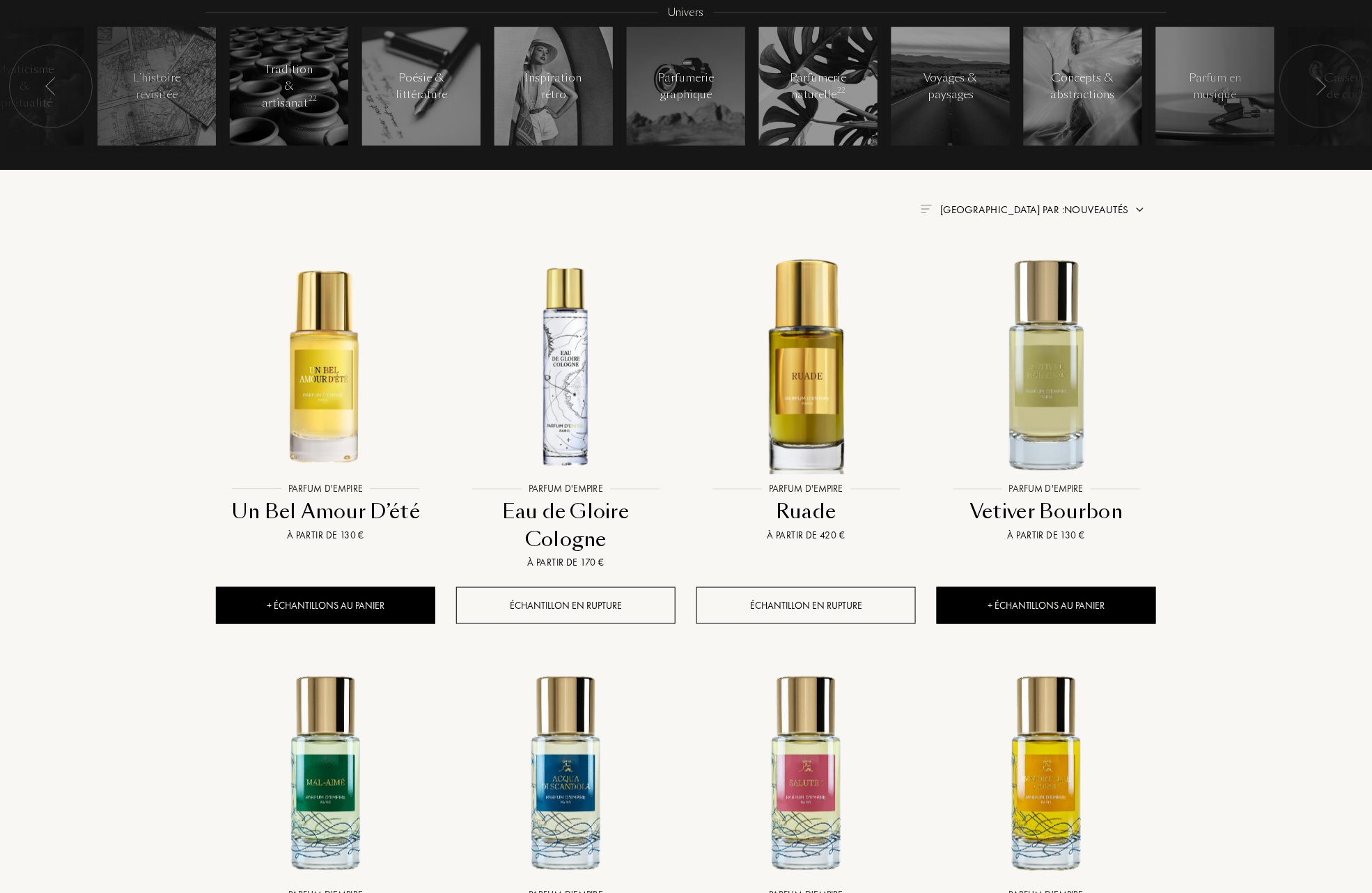
click at [1125, 209] on span "Trier par : Nouveautés" at bounding box center [1034, 209] width 189 height 14
click at [1001, 256] on div at bounding box center [1001, 251] width 10 height 10
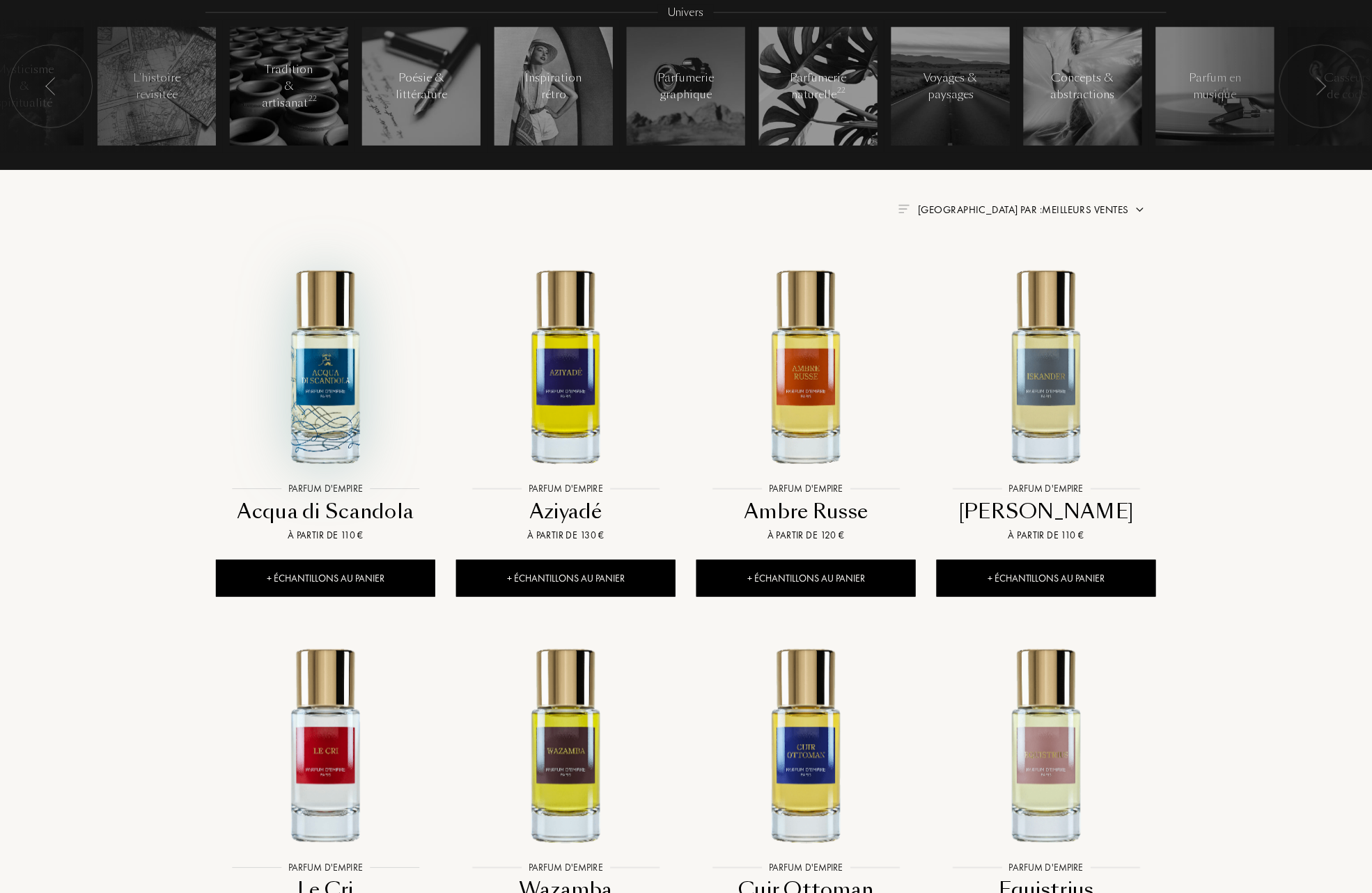
click at [327, 372] on img at bounding box center [326, 365] width 217 height 217
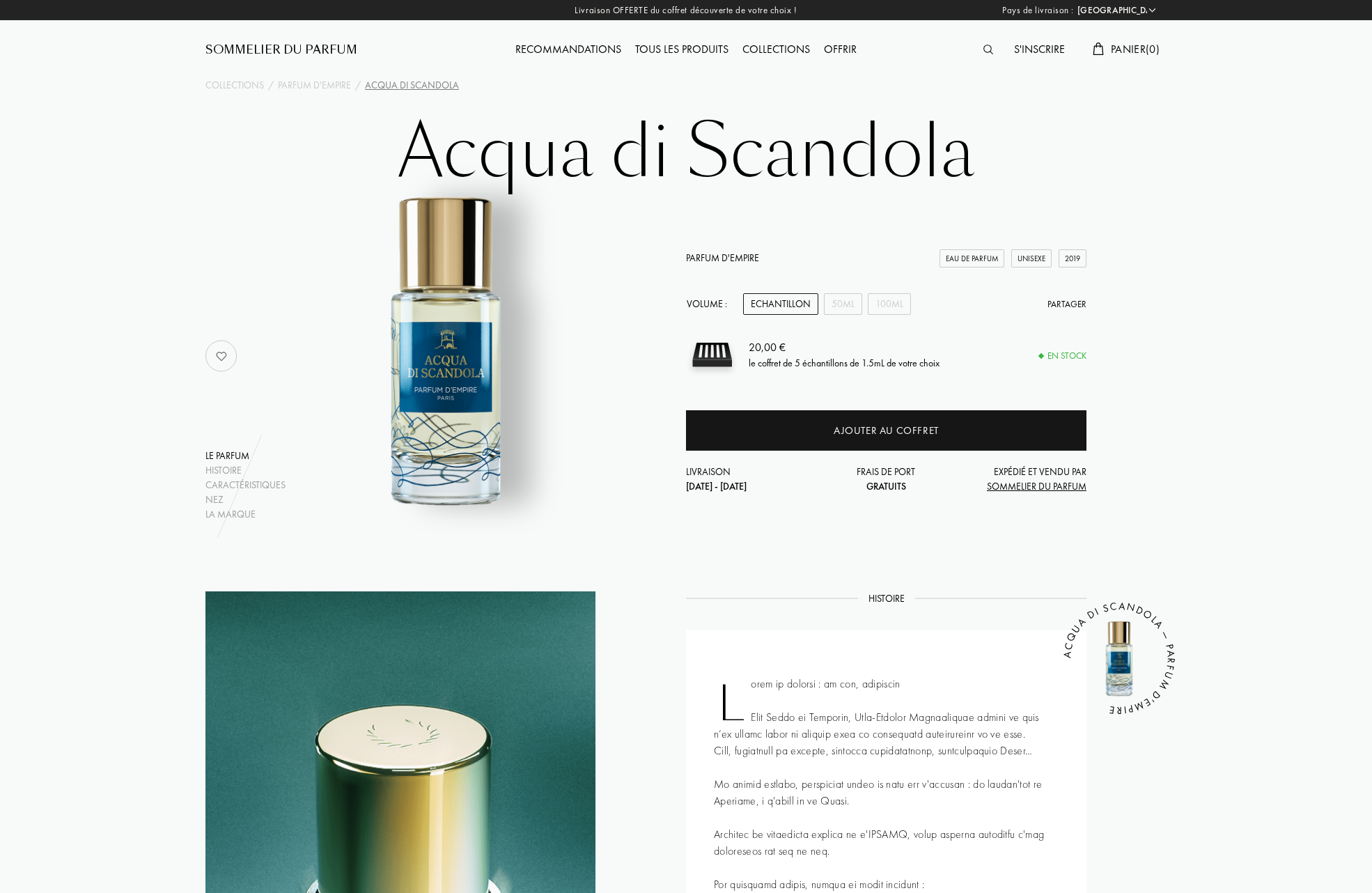
select select "FR"
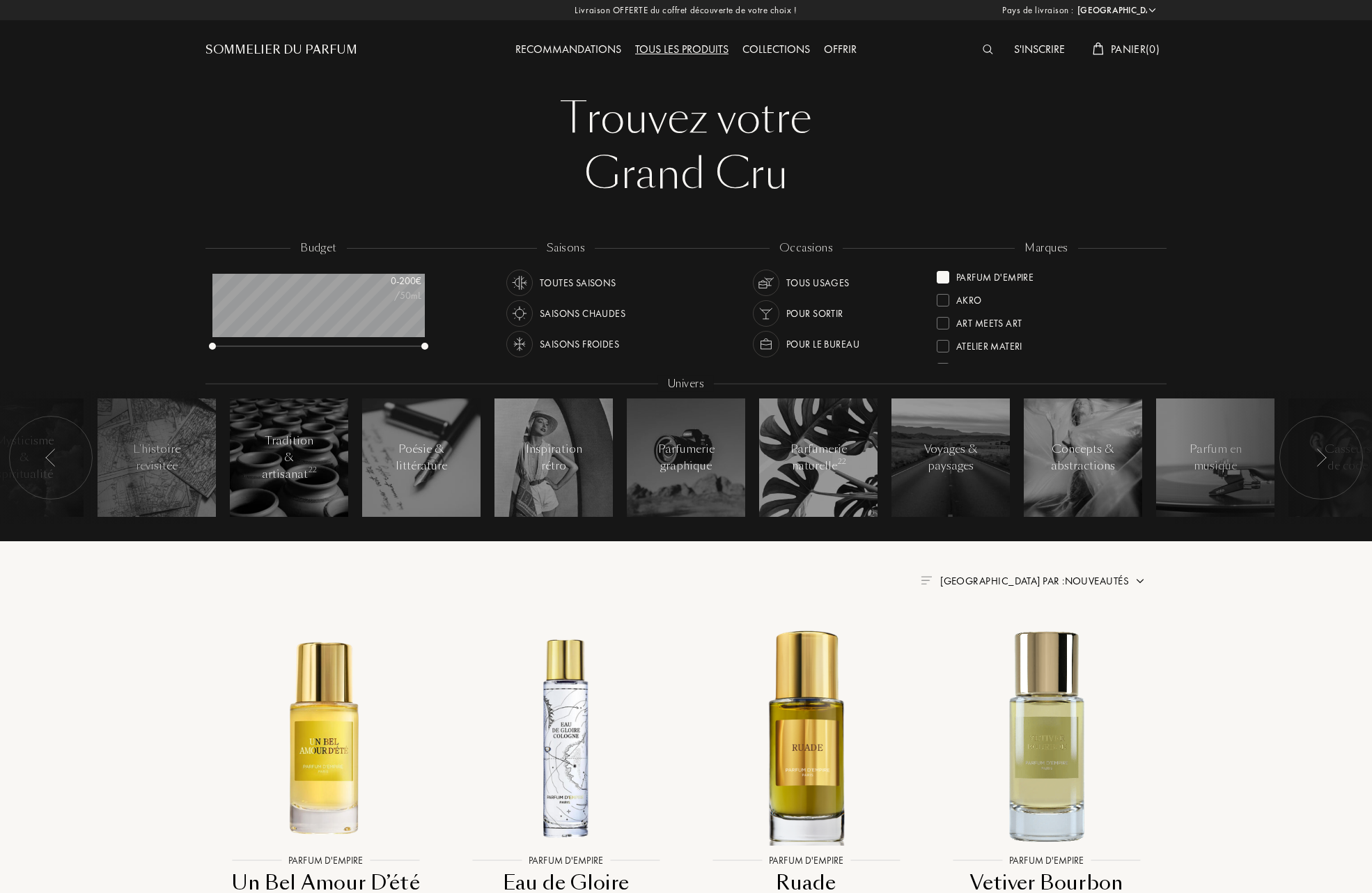
select select "FR"
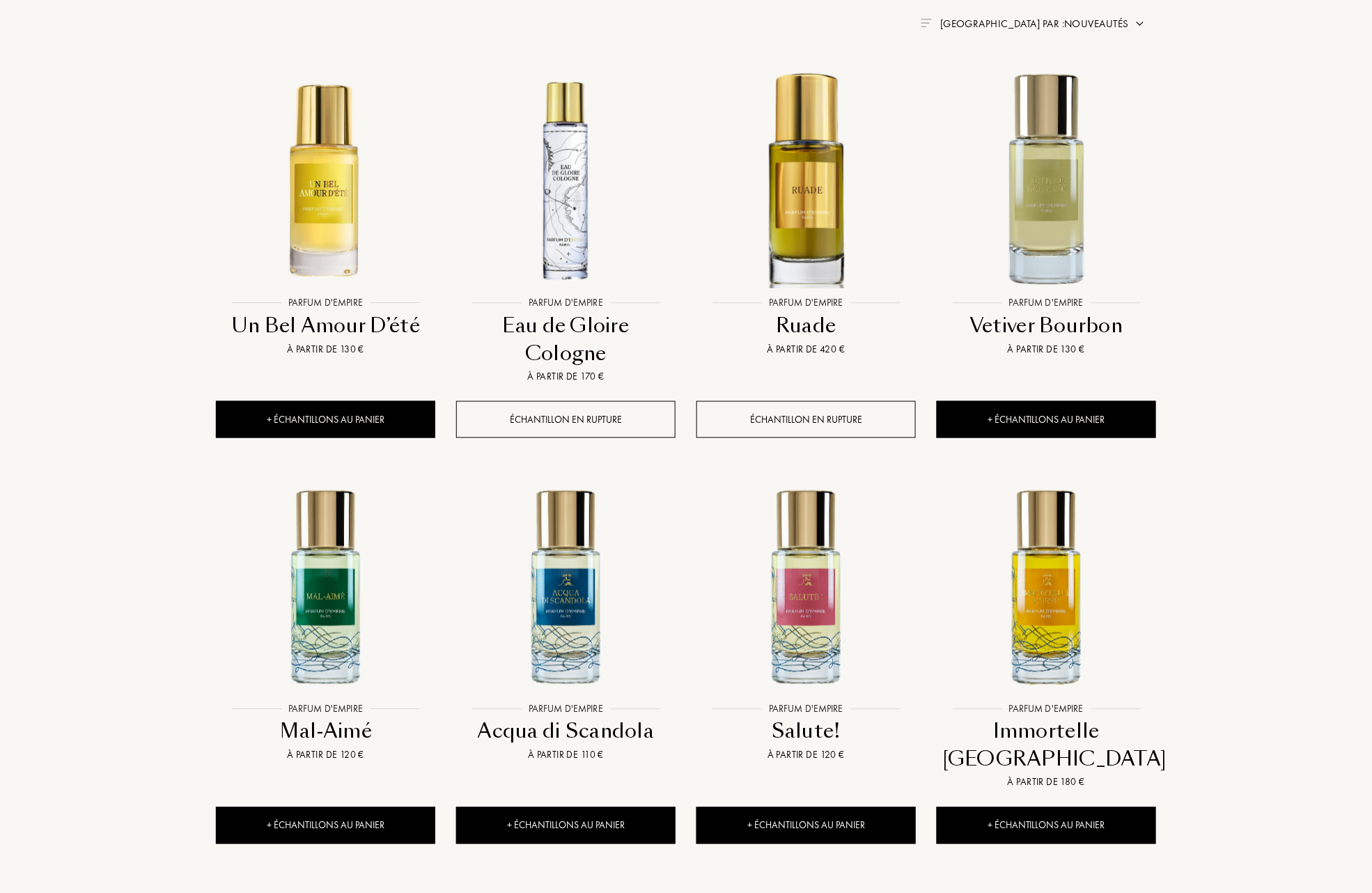
scroll to position [650, 0]
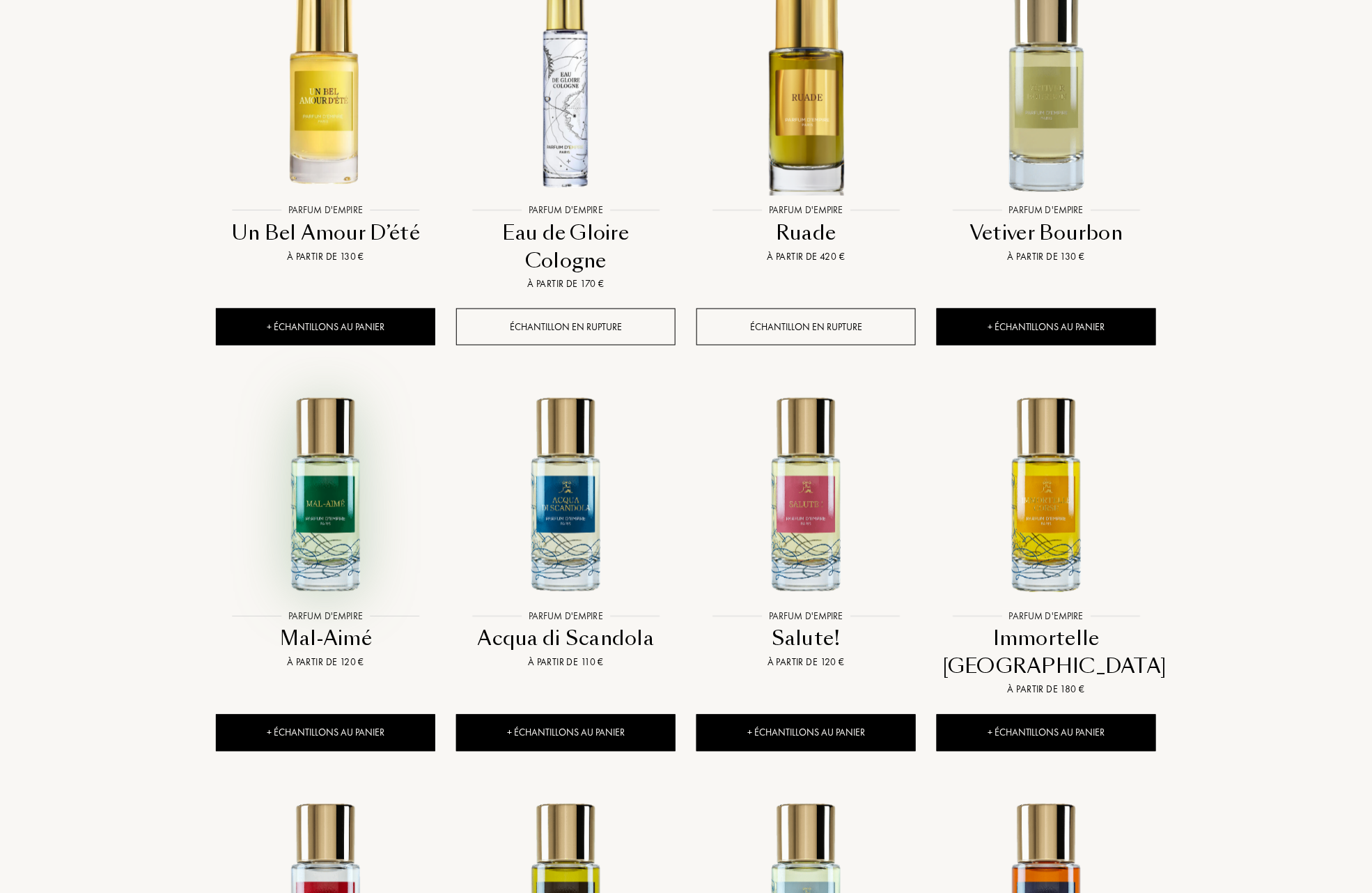
click at [323, 502] on img at bounding box center [326, 493] width 217 height 217
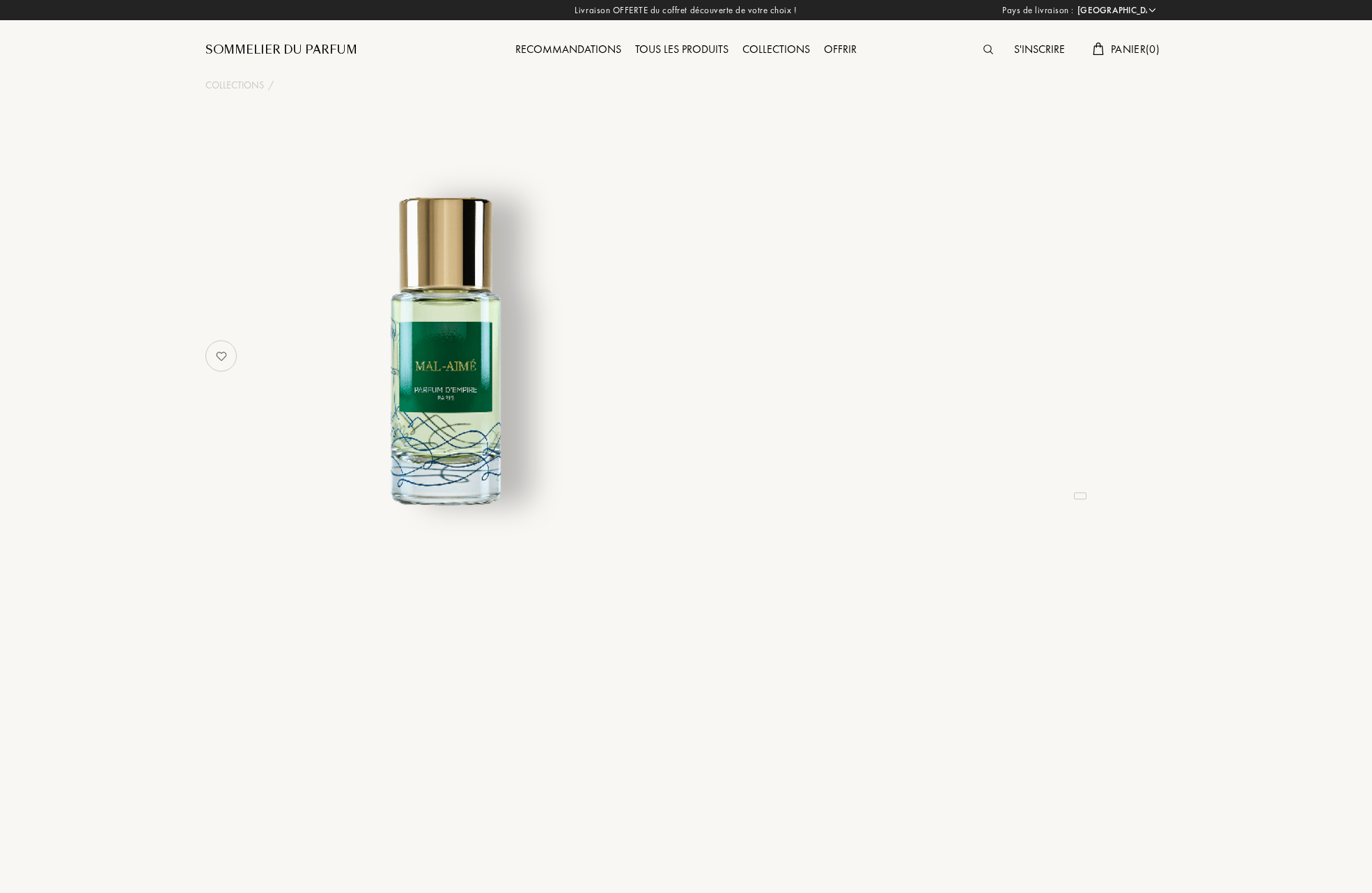
select select "FR"
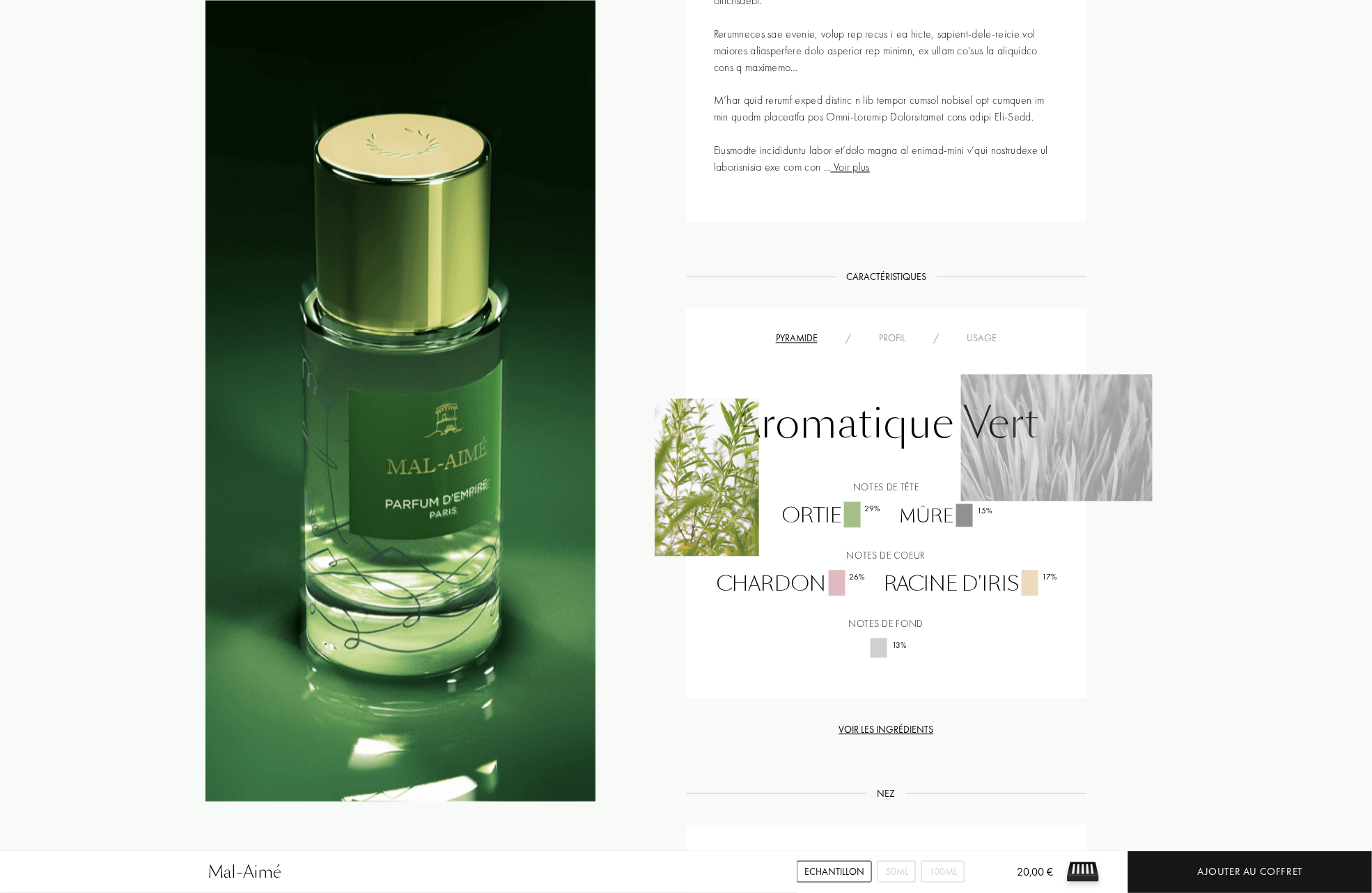
scroll to position [928, 0]
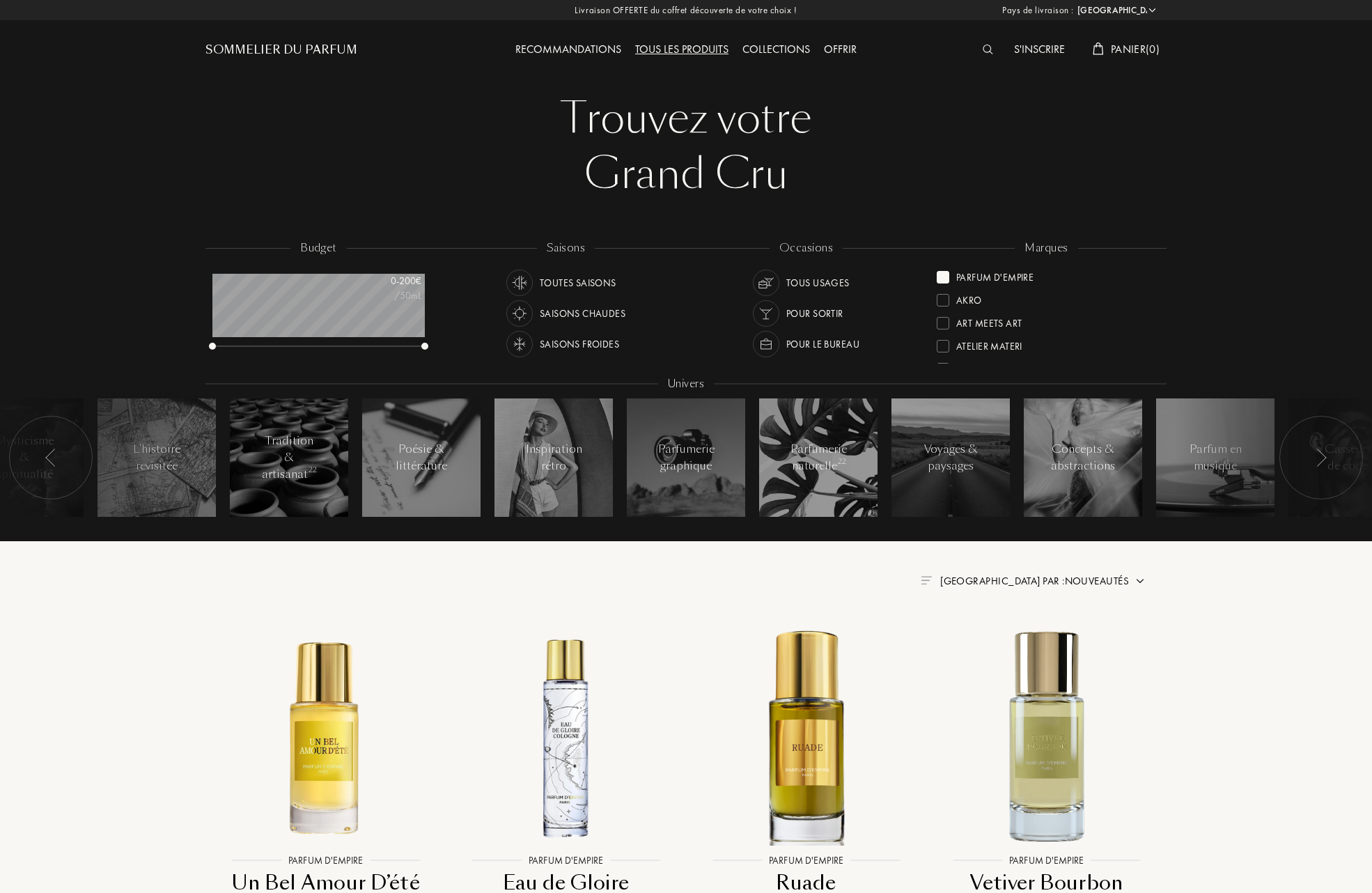
select select "FR"
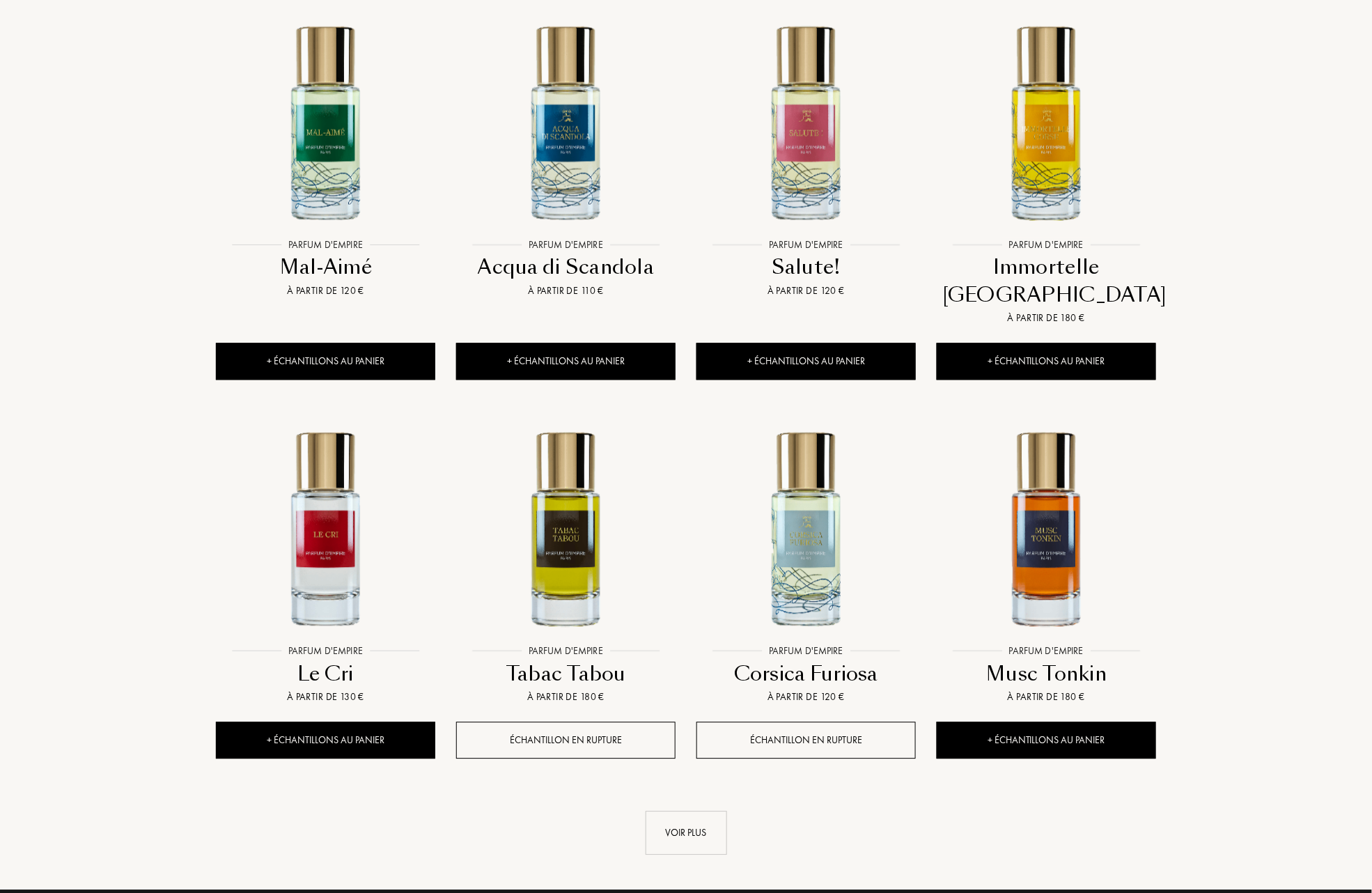
scroll to position [1114, 0]
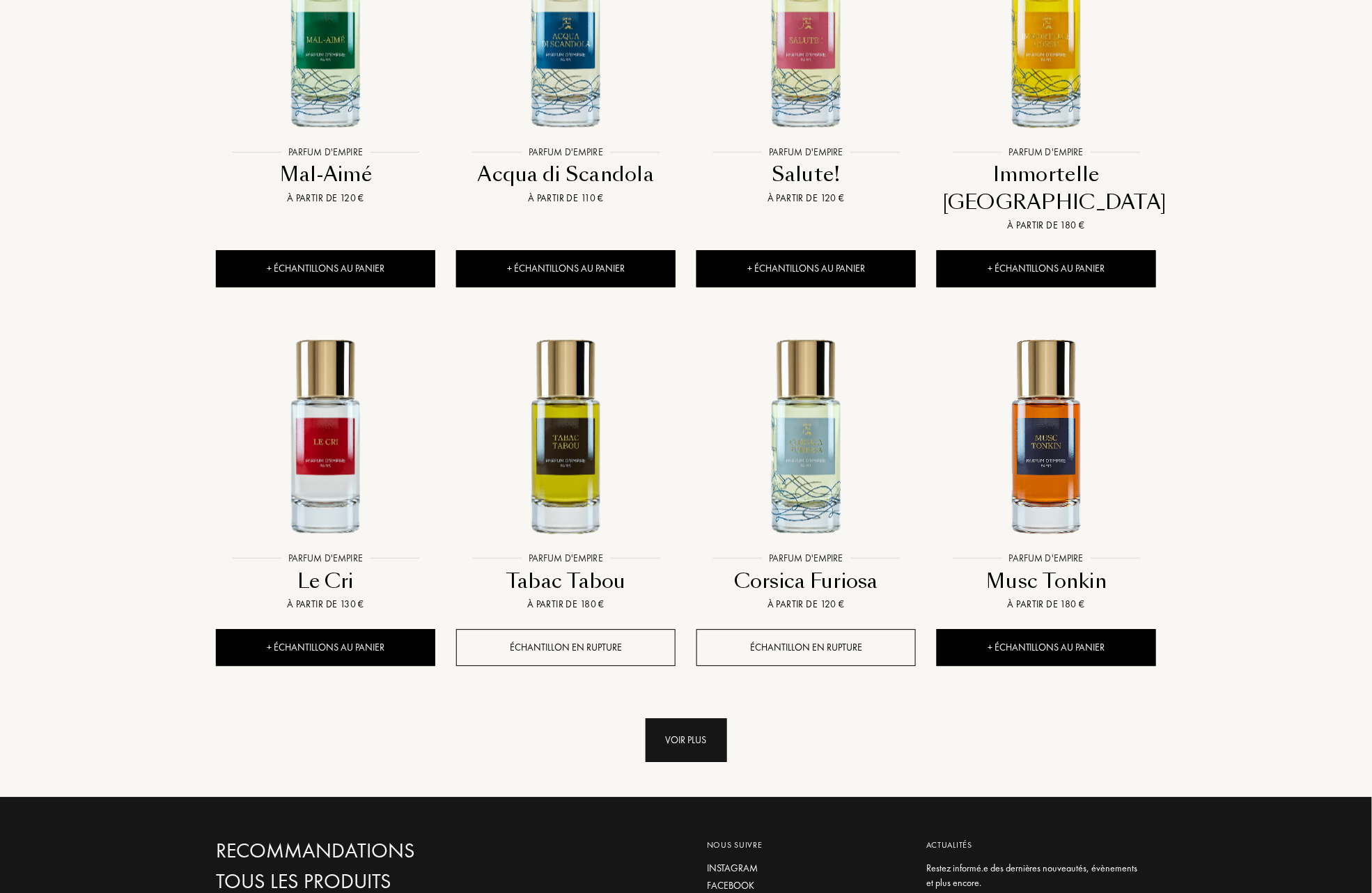
click at [673, 718] on div "Voir plus" at bounding box center [686, 740] width 82 height 44
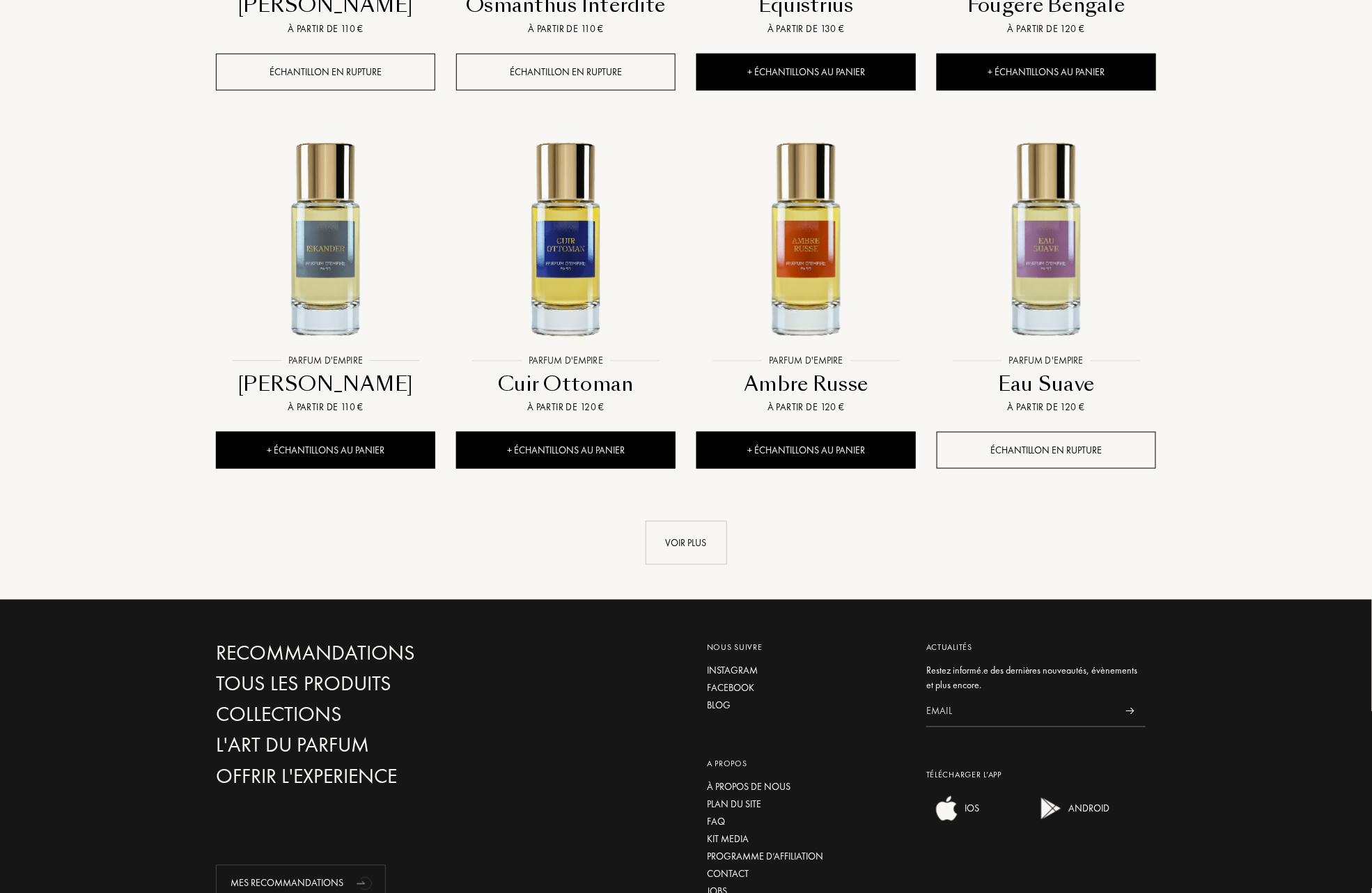
scroll to position [2507, 0]
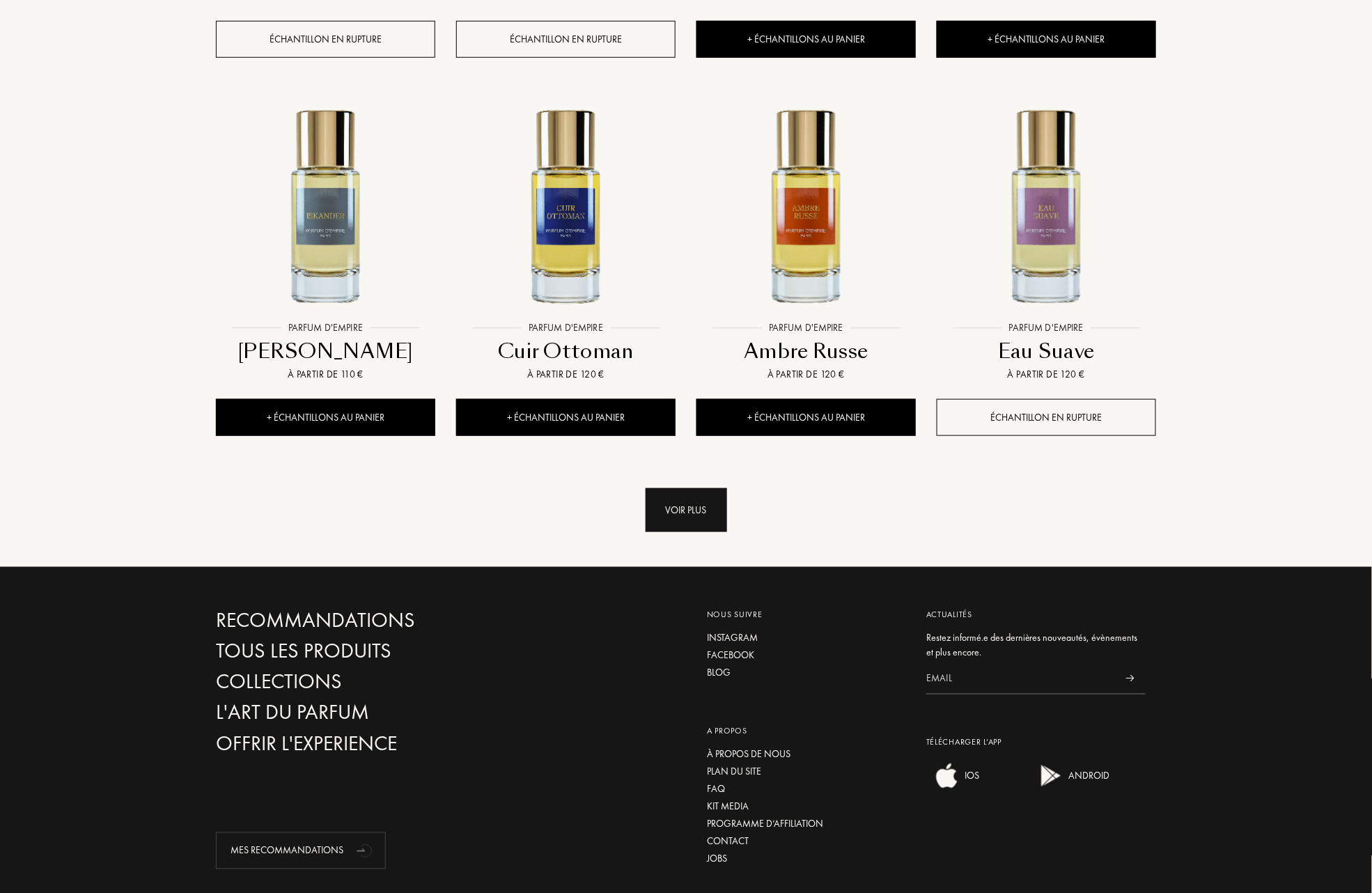
click at [688, 488] on div "Voir plus" at bounding box center [686, 510] width 82 height 44
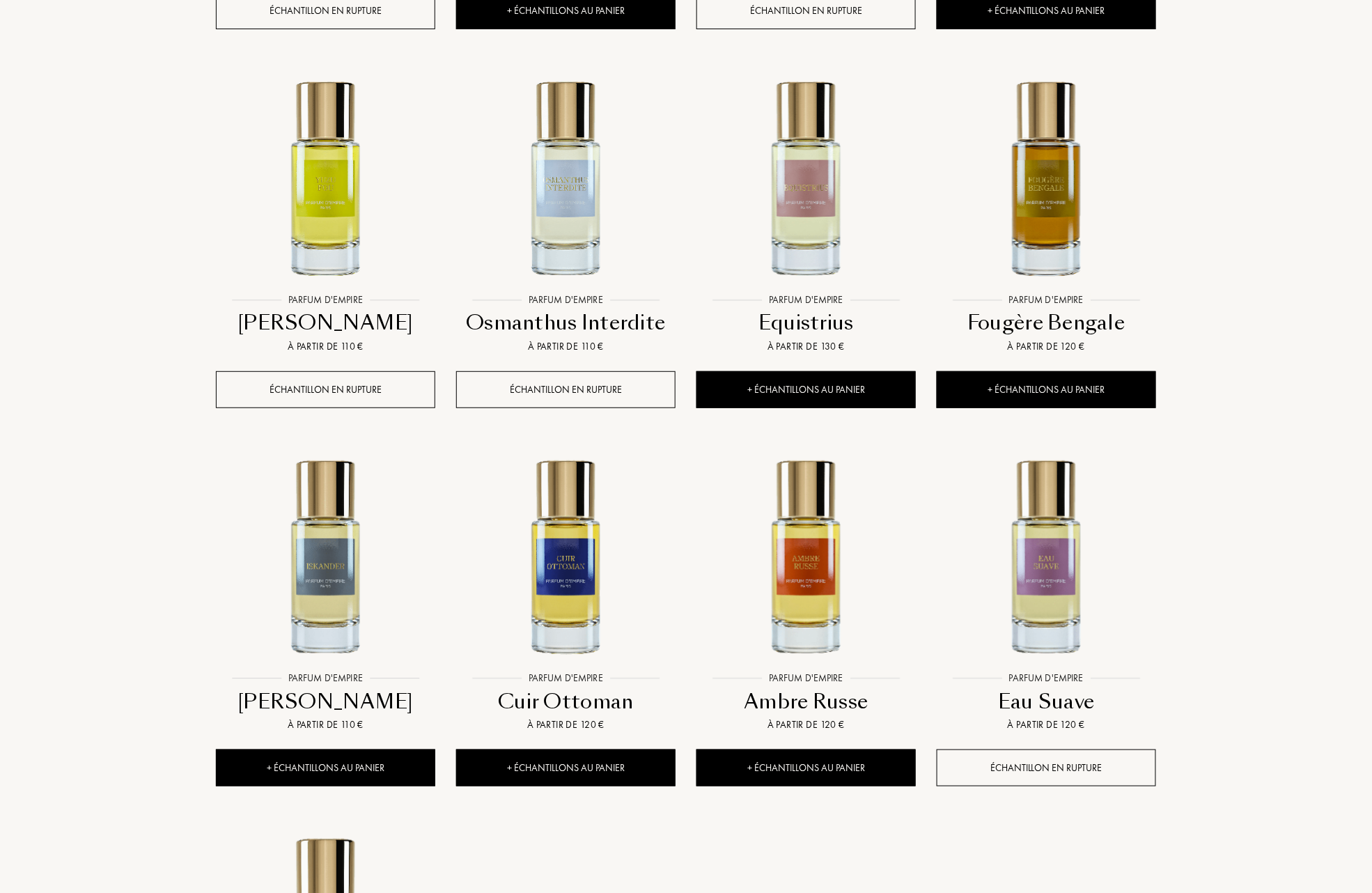
scroll to position [1950, 0]
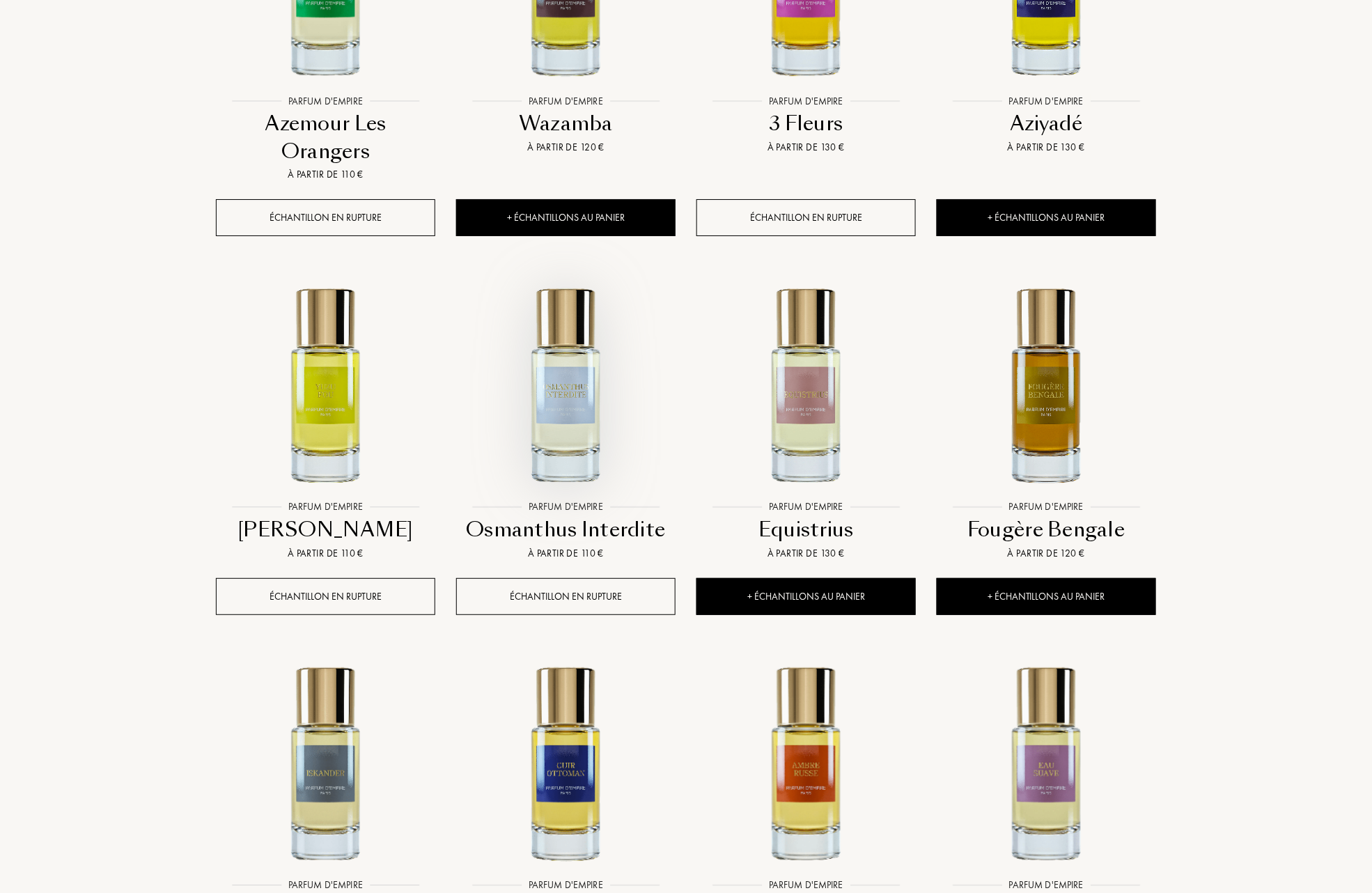
click at [566, 368] on img at bounding box center [566, 383] width 217 height 217
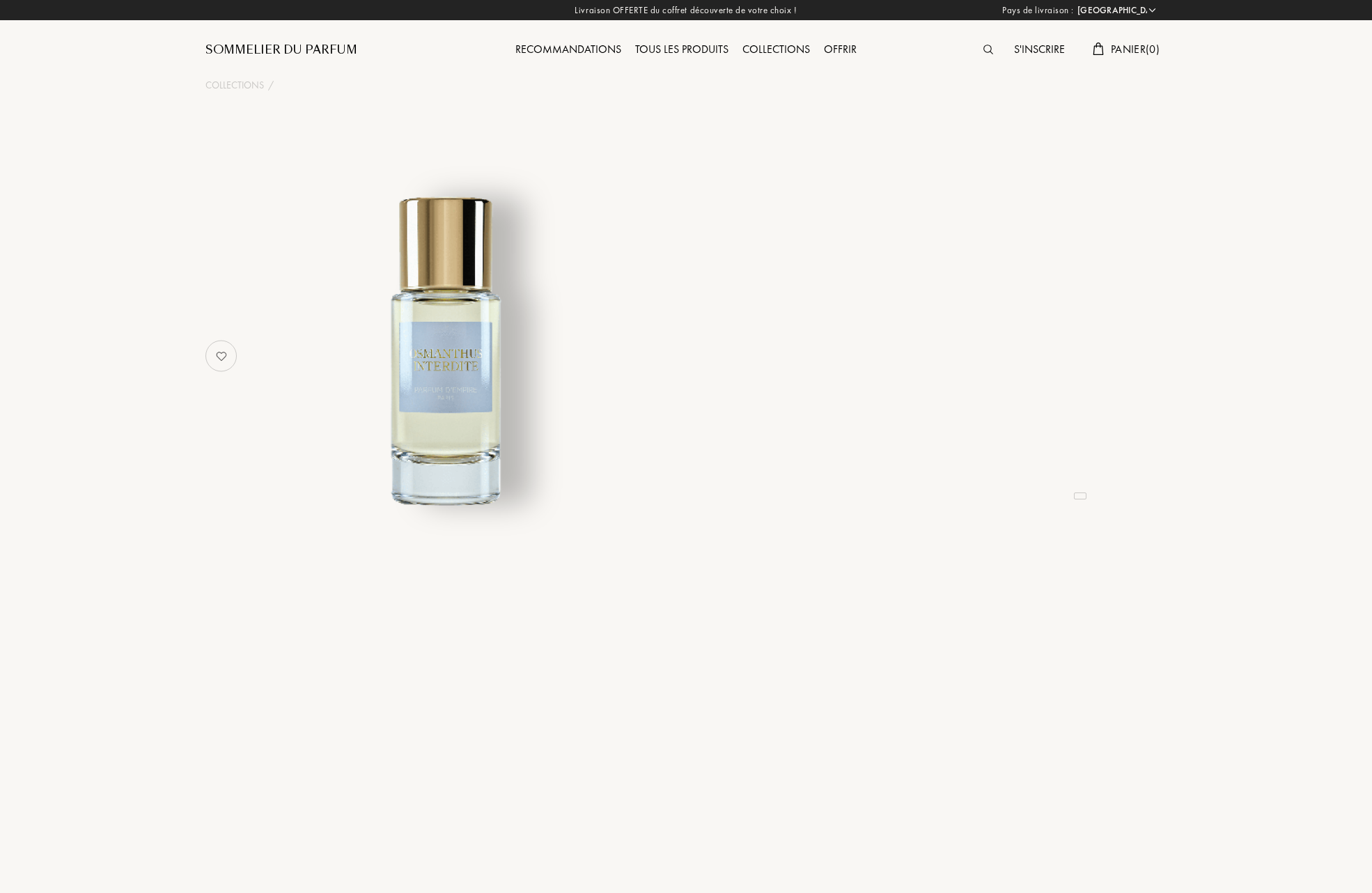
select select "FR"
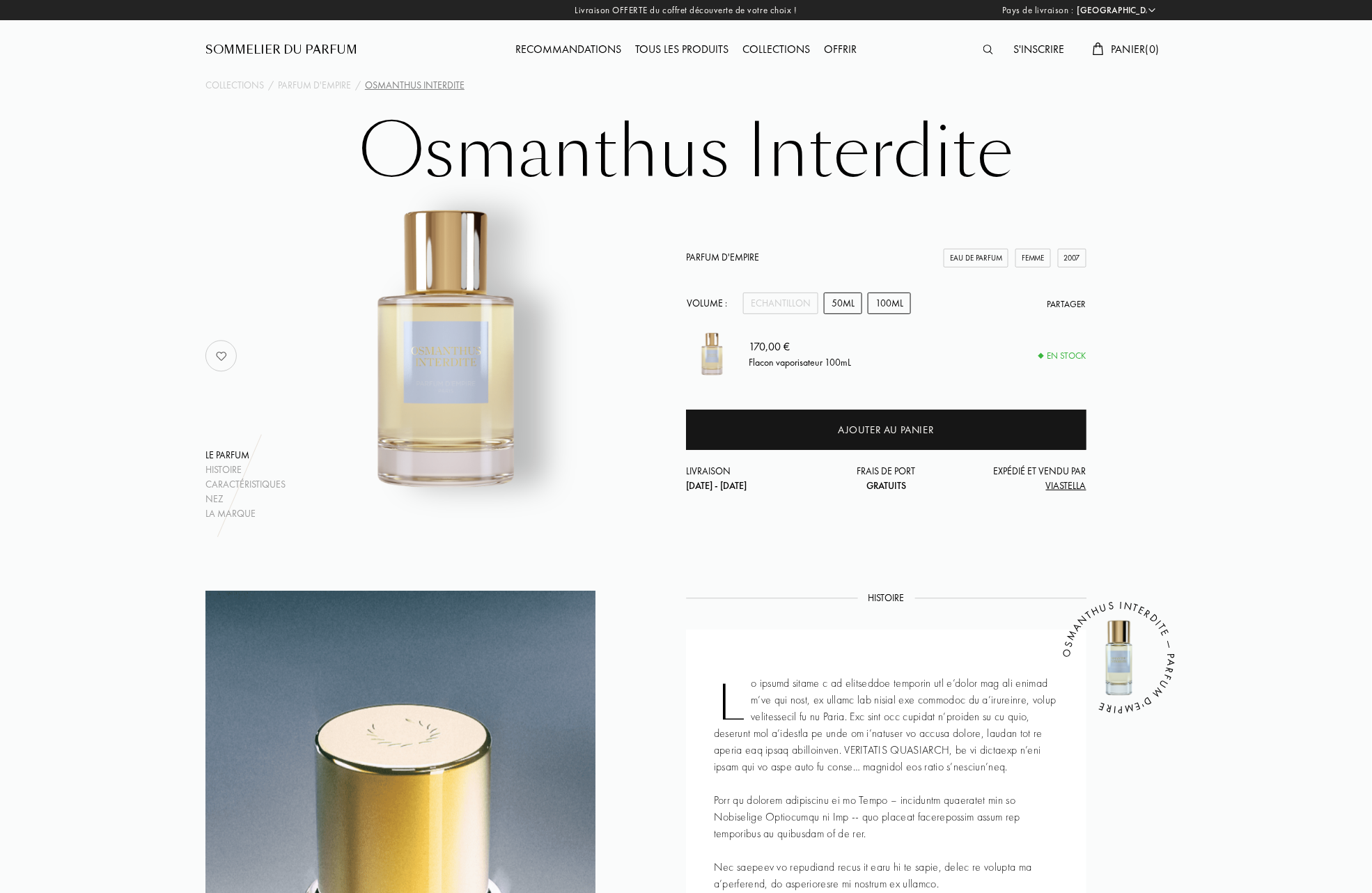
click at [835, 299] on div "50mL" at bounding box center [843, 303] width 38 height 21
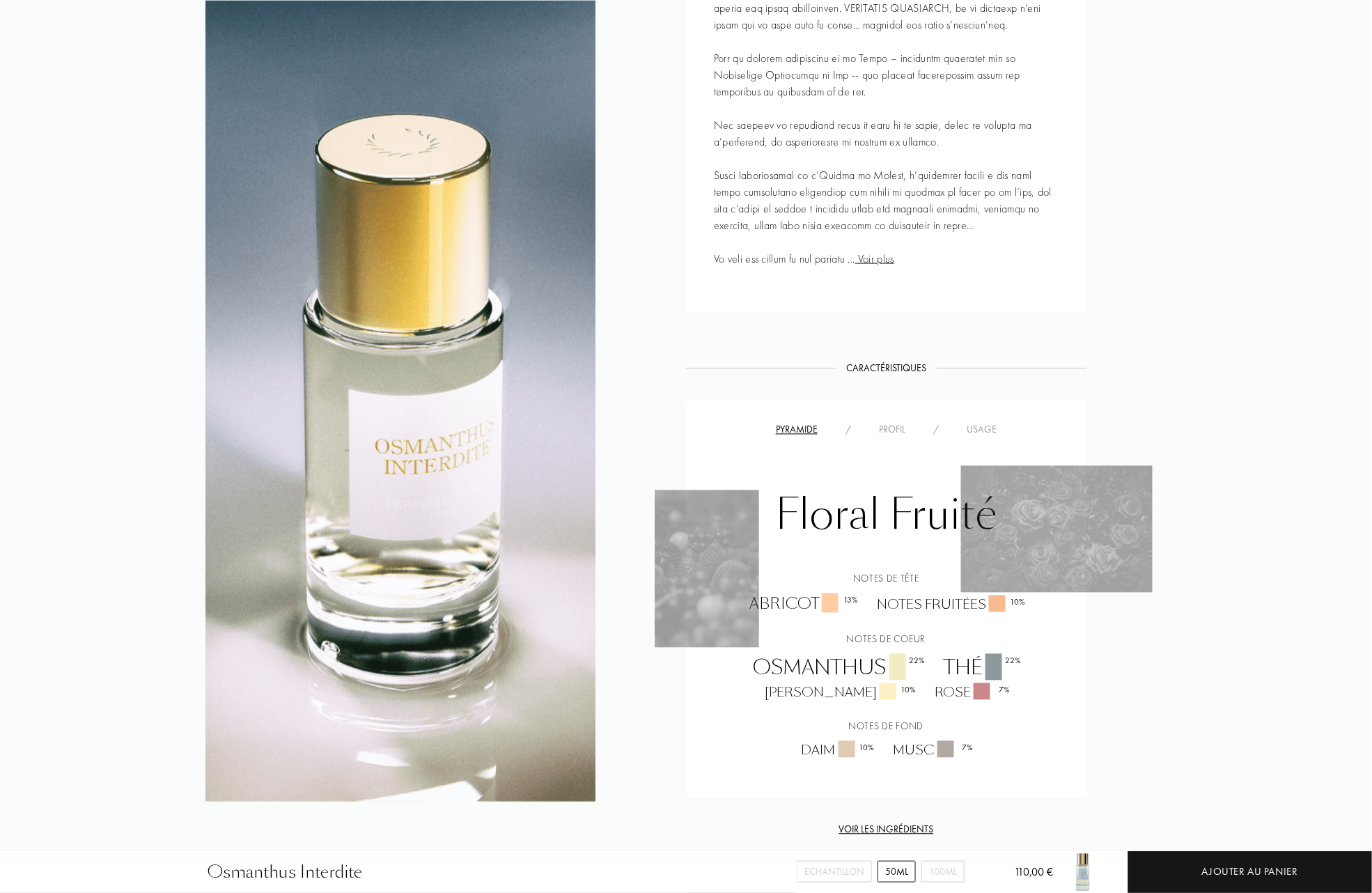
scroll to position [463, 0]
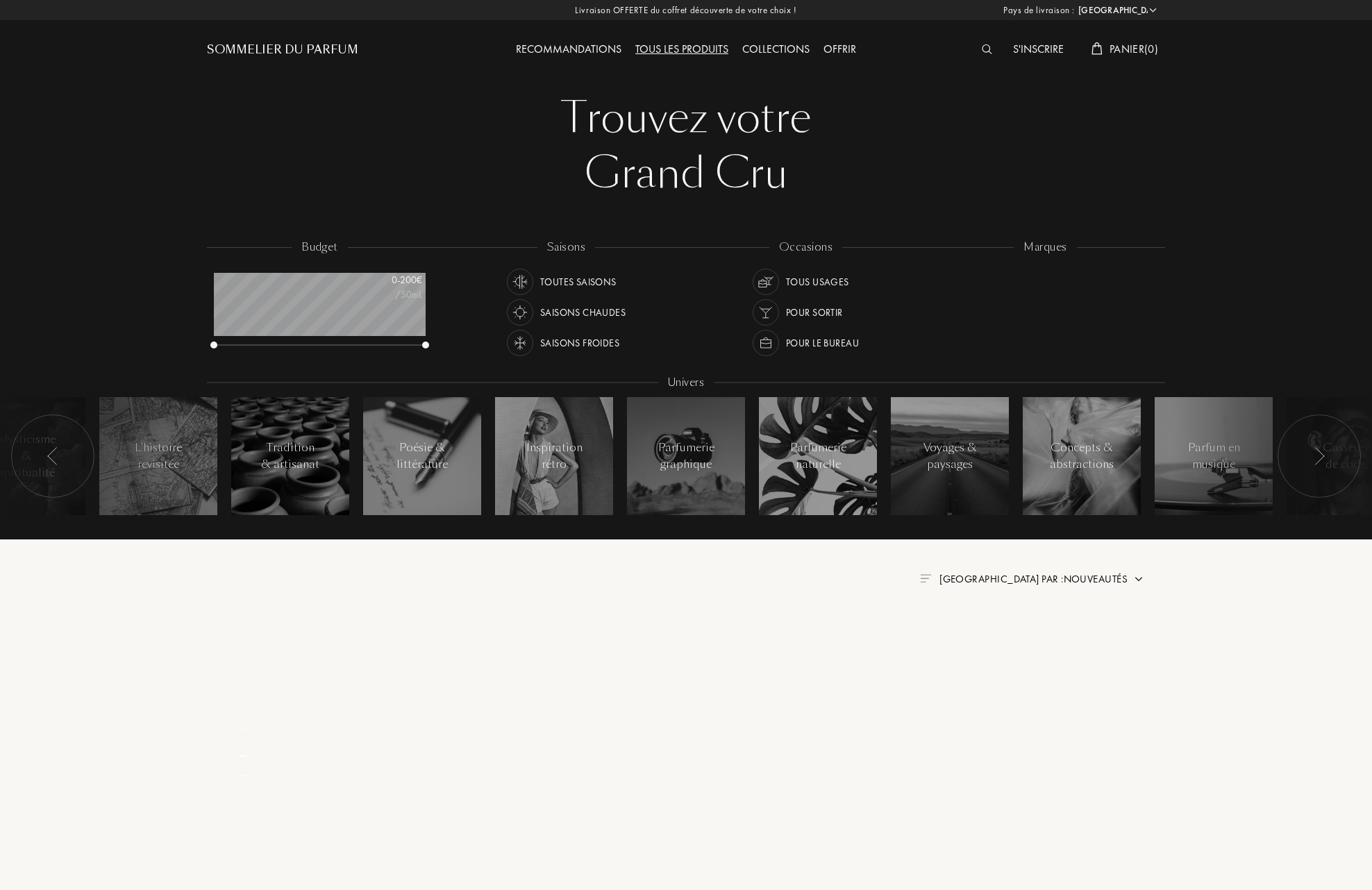
select select "FR"
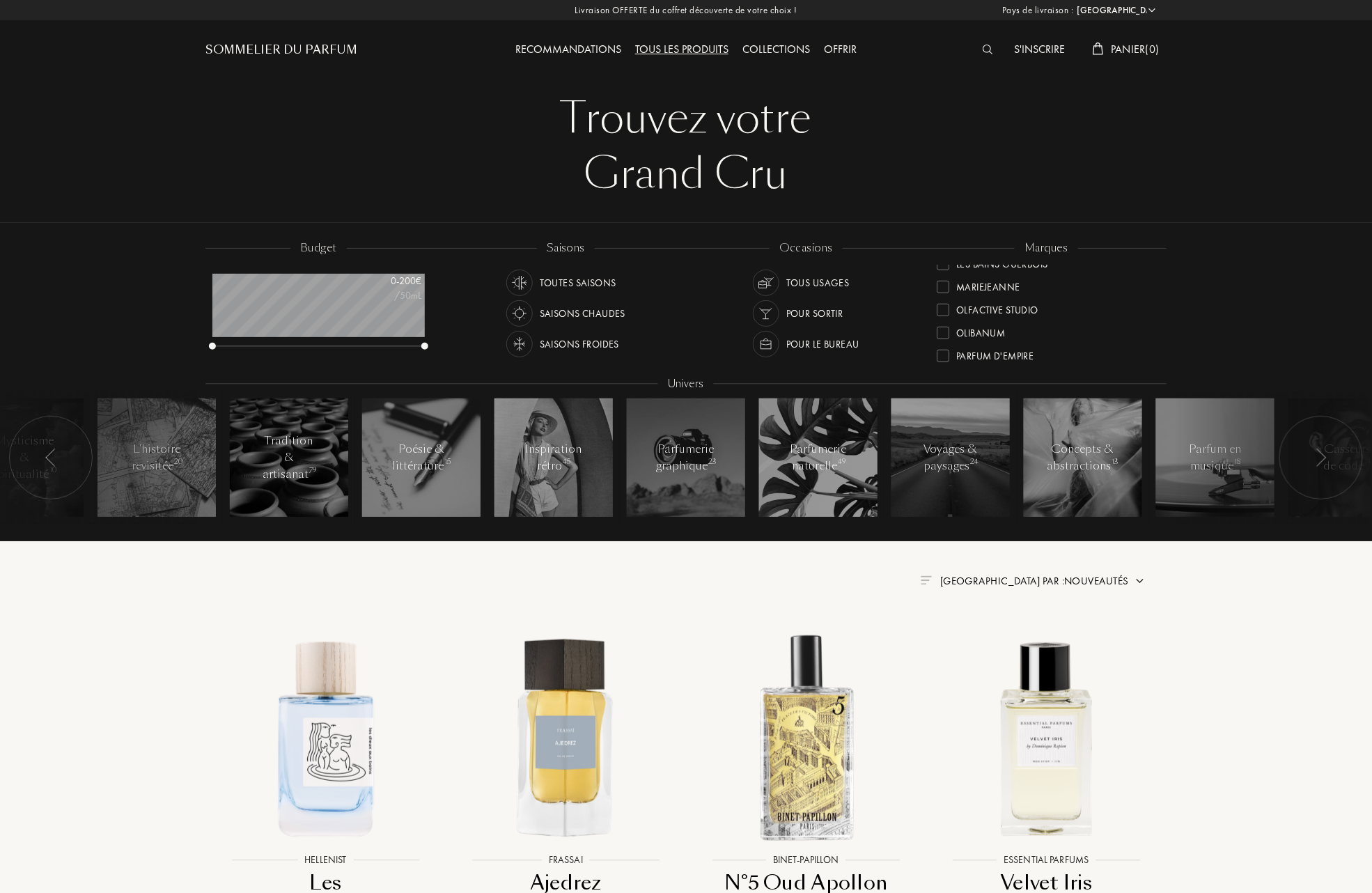
scroll to position [371, 0]
click at [943, 338] on div at bounding box center [942, 342] width 12 height 12
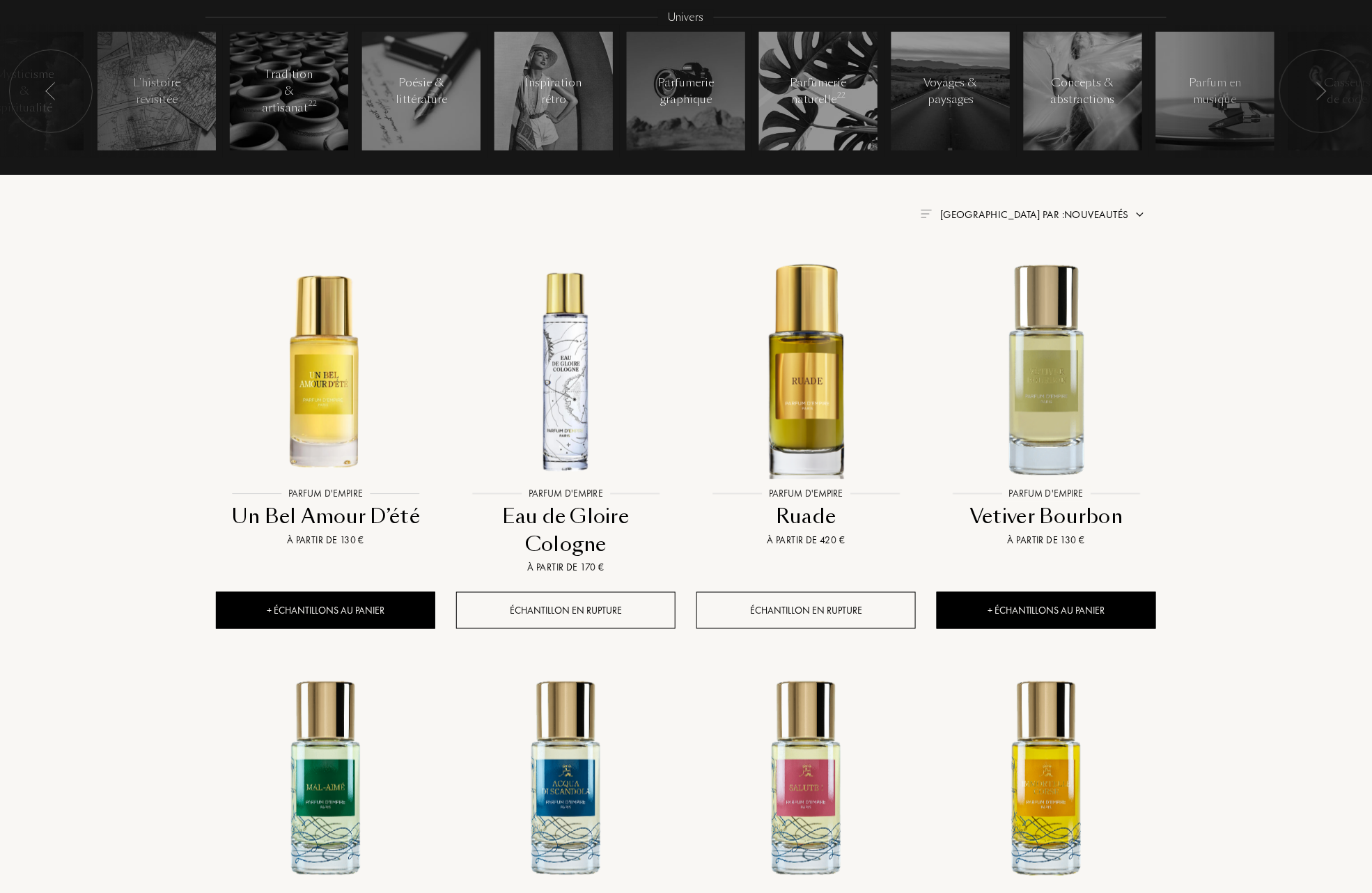
scroll to position [371, 0]
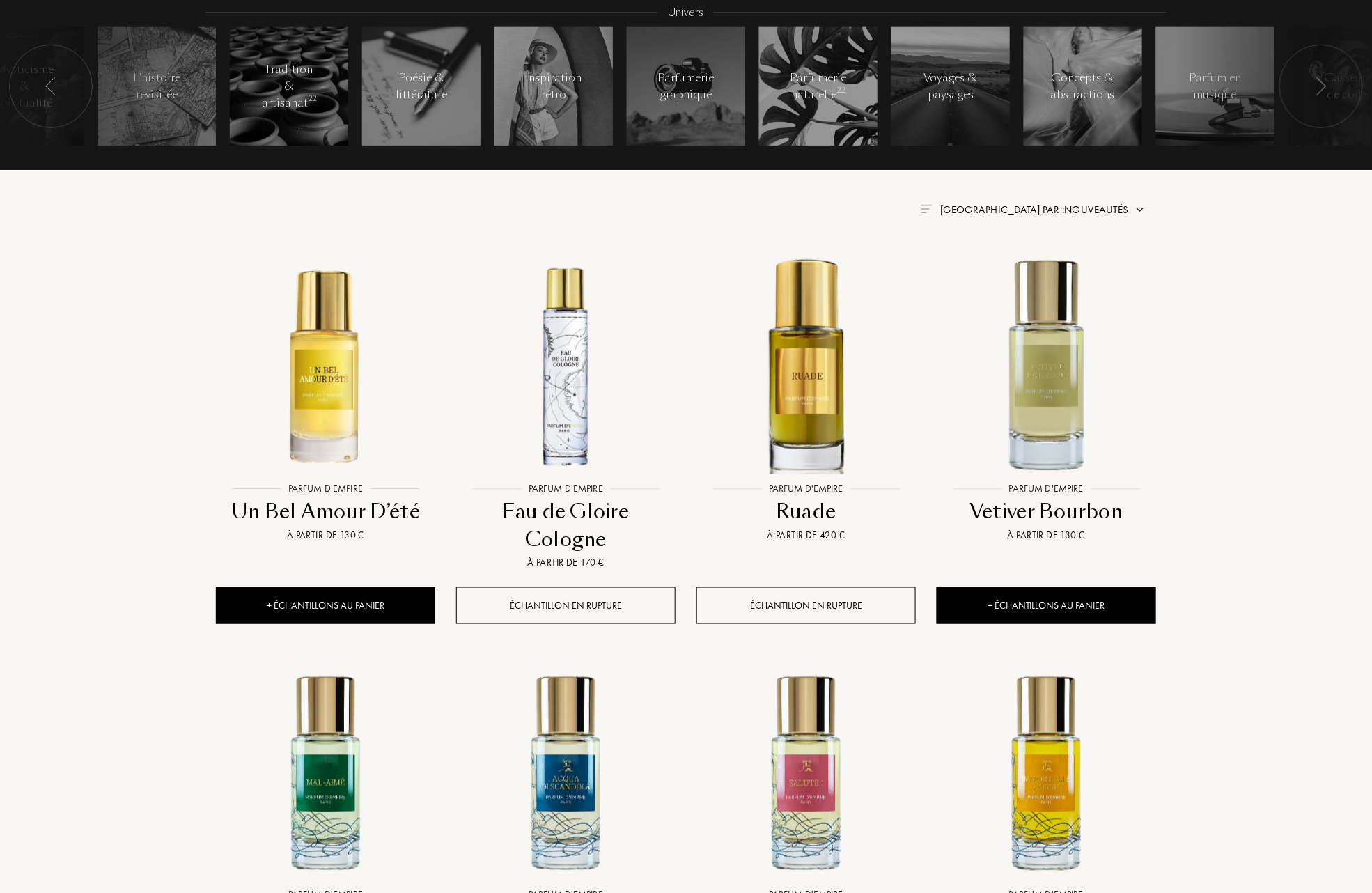
click at [1135, 208] on img at bounding box center [1140, 209] width 12 height 12
click at [1003, 256] on div at bounding box center [1001, 251] width 10 height 10
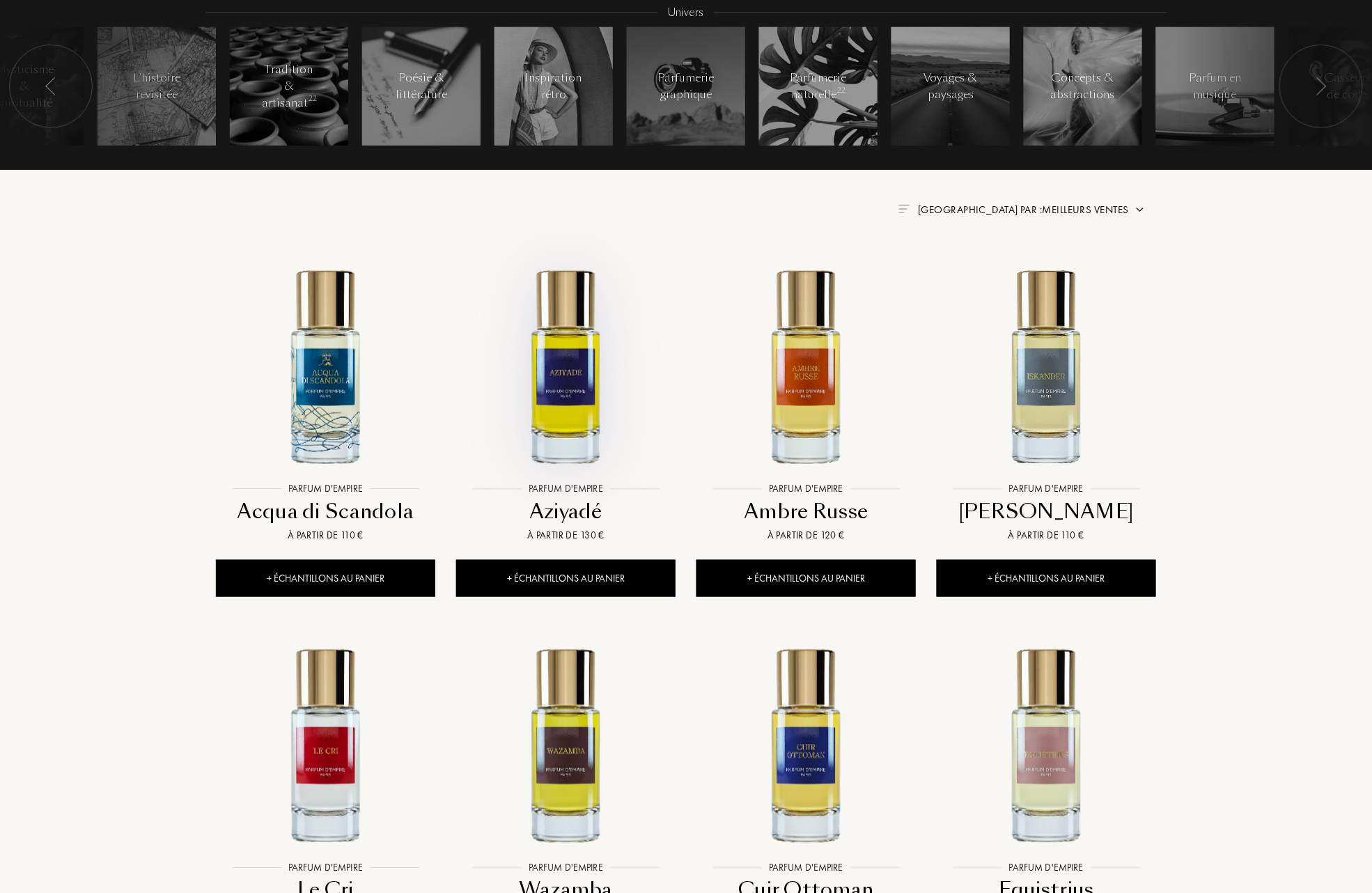
click at [569, 371] on img at bounding box center [566, 365] width 217 height 217
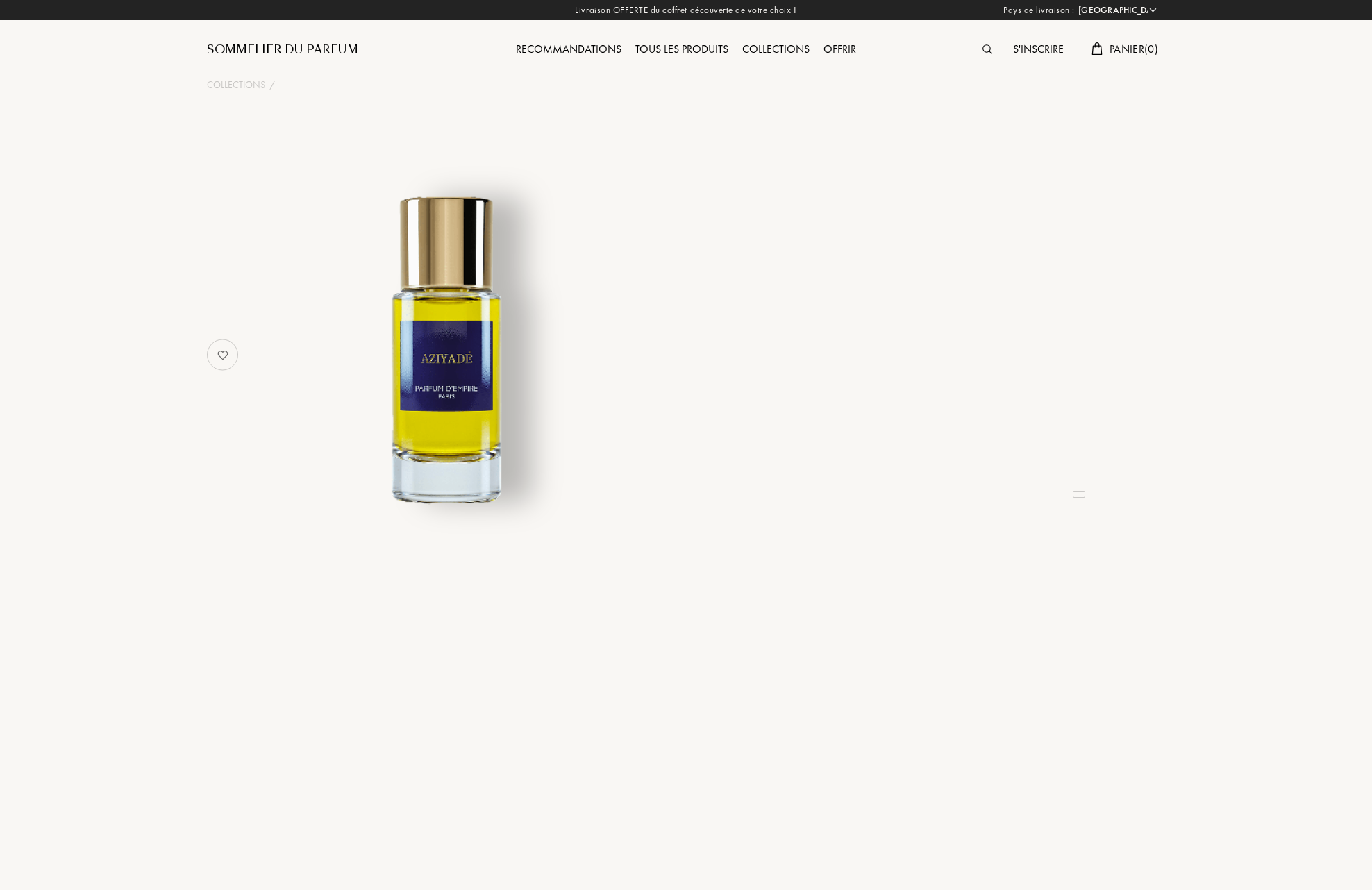
select select "FR"
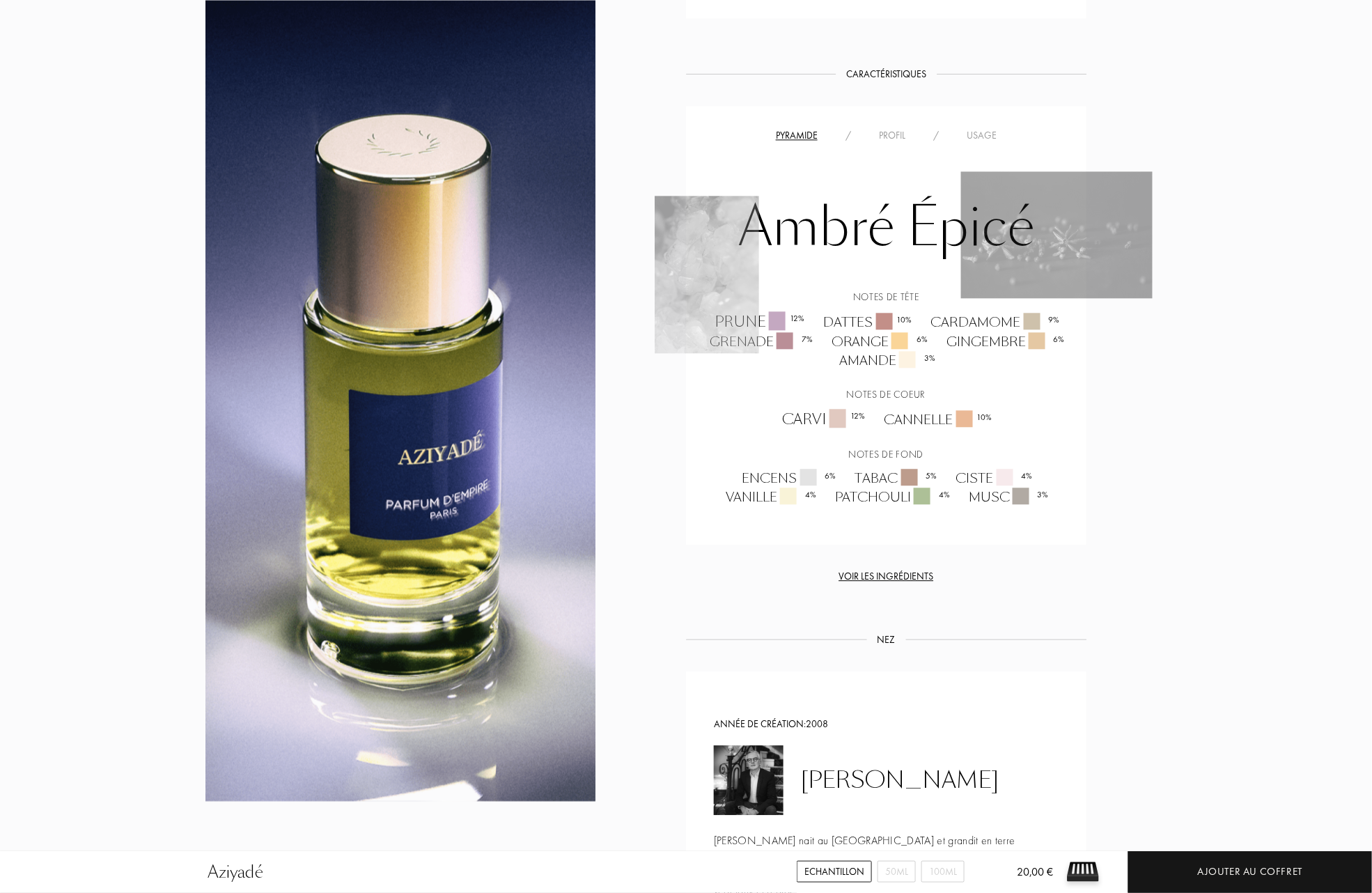
scroll to position [928, 0]
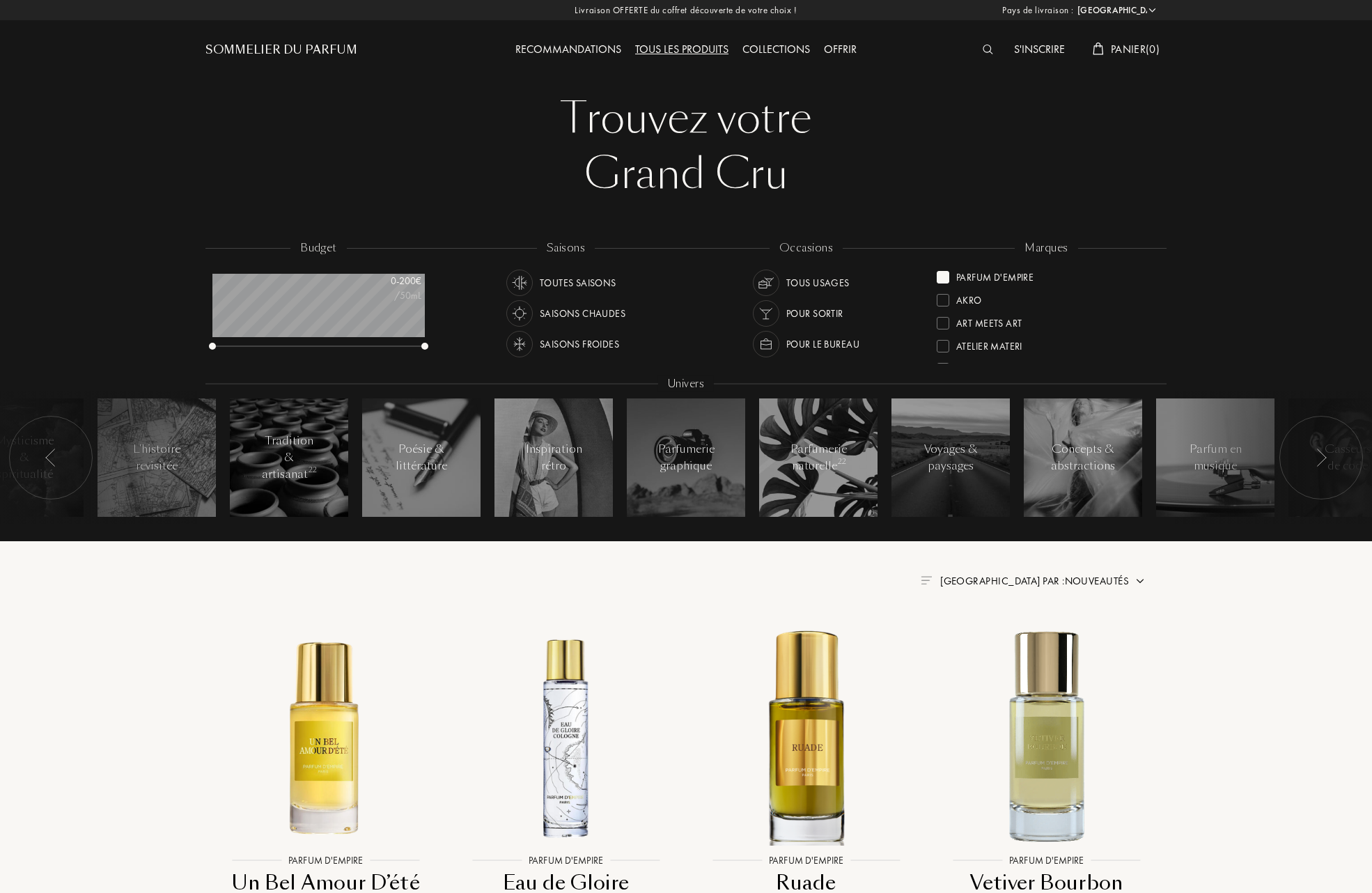
select select "FR"
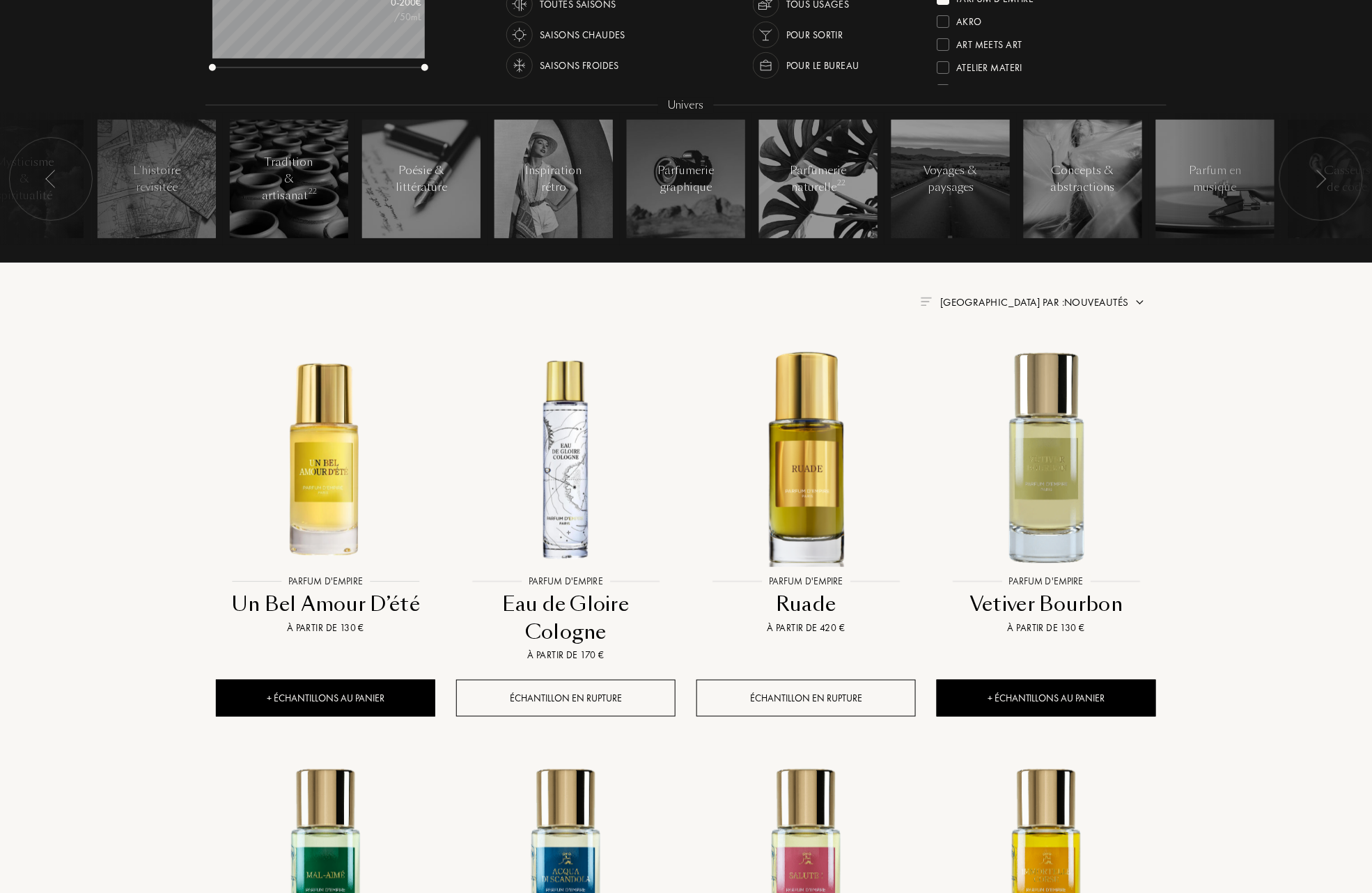
scroll to position [69, 213]
click at [1122, 297] on span "Trier par : Nouveautés" at bounding box center [1034, 302] width 189 height 14
click at [1000, 348] on div at bounding box center [1001, 343] width 10 height 10
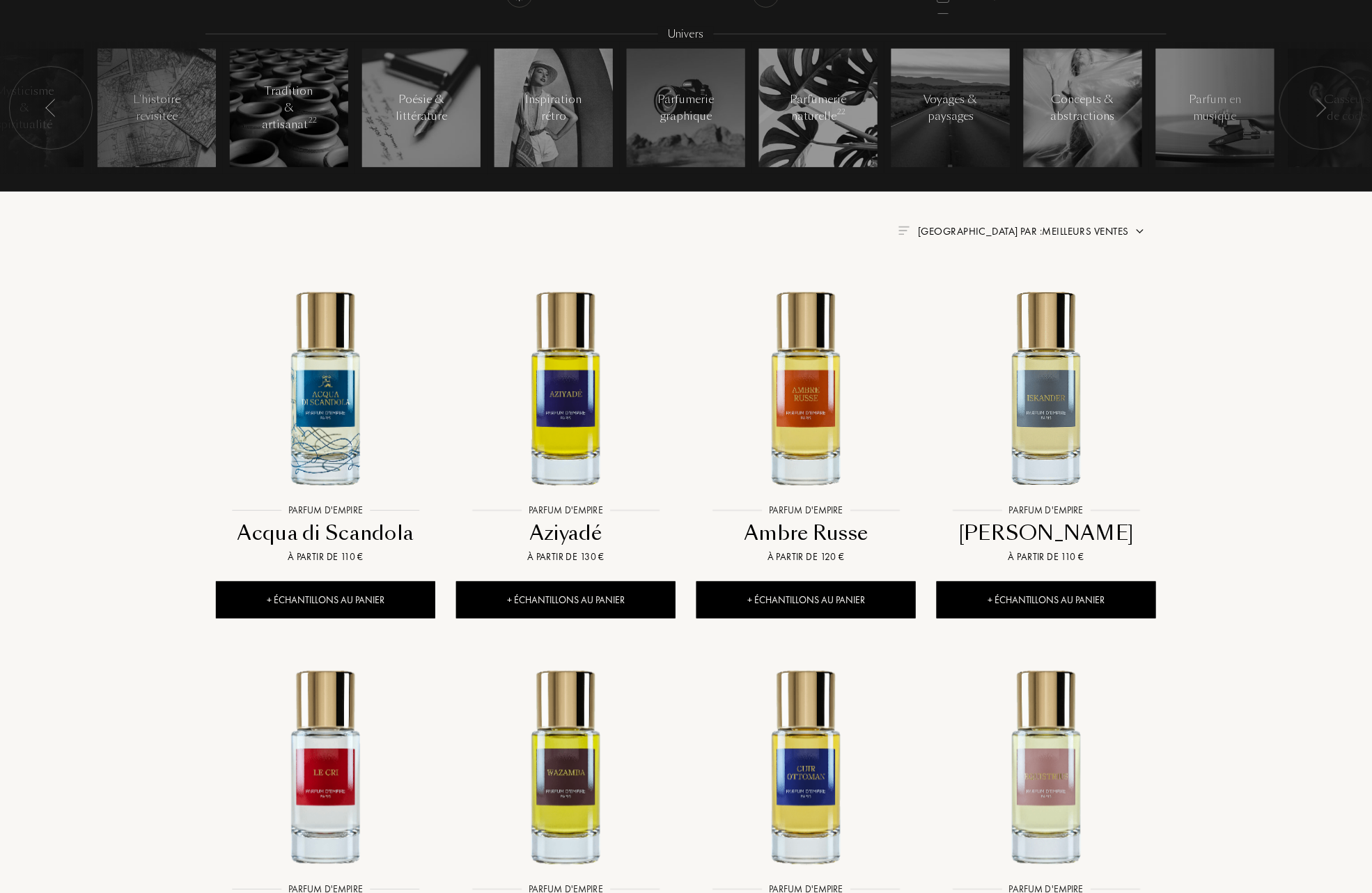
scroll to position [371, 0]
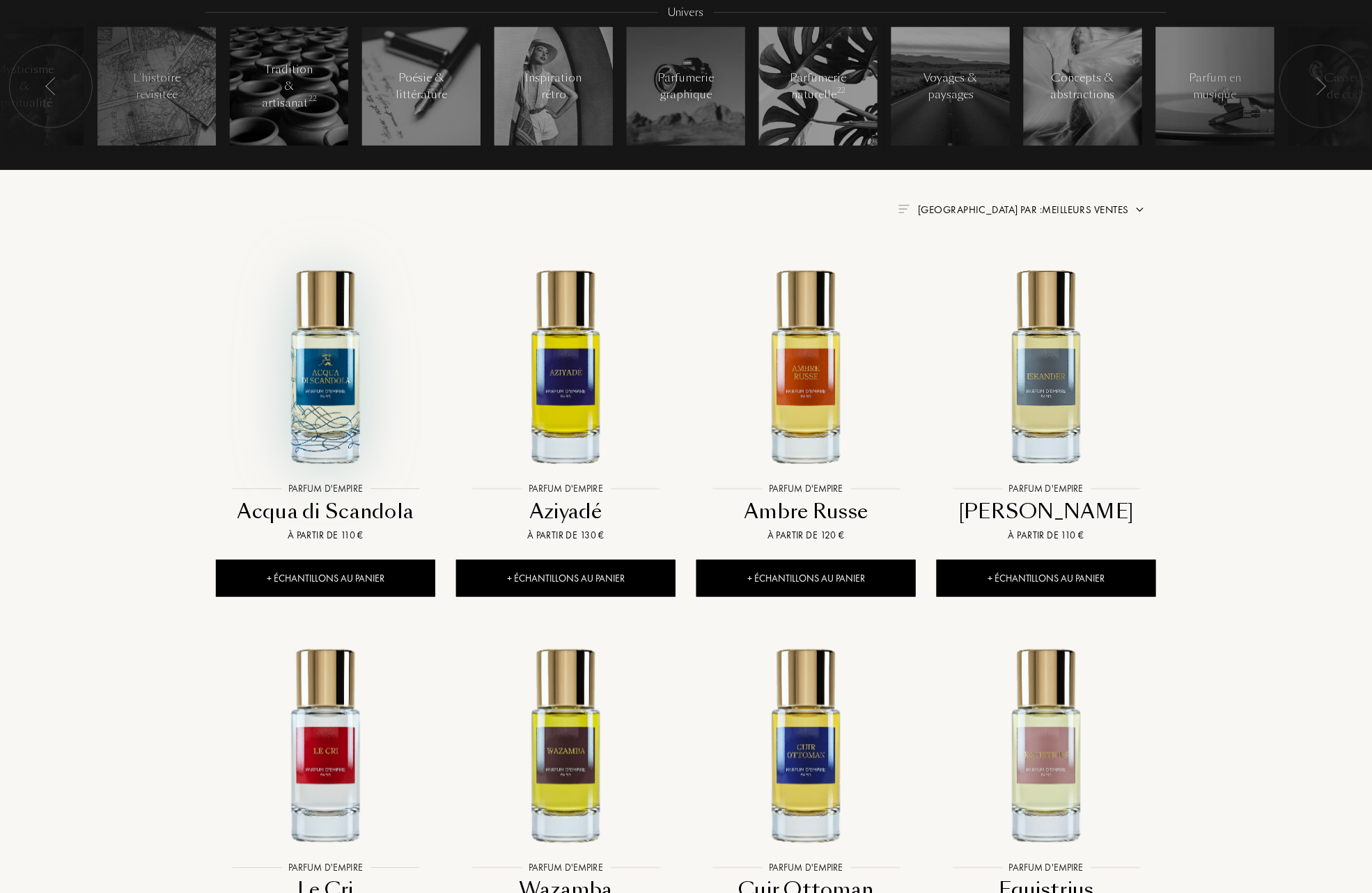
click at [331, 379] on img at bounding box center [326, 365] width 217 height 217
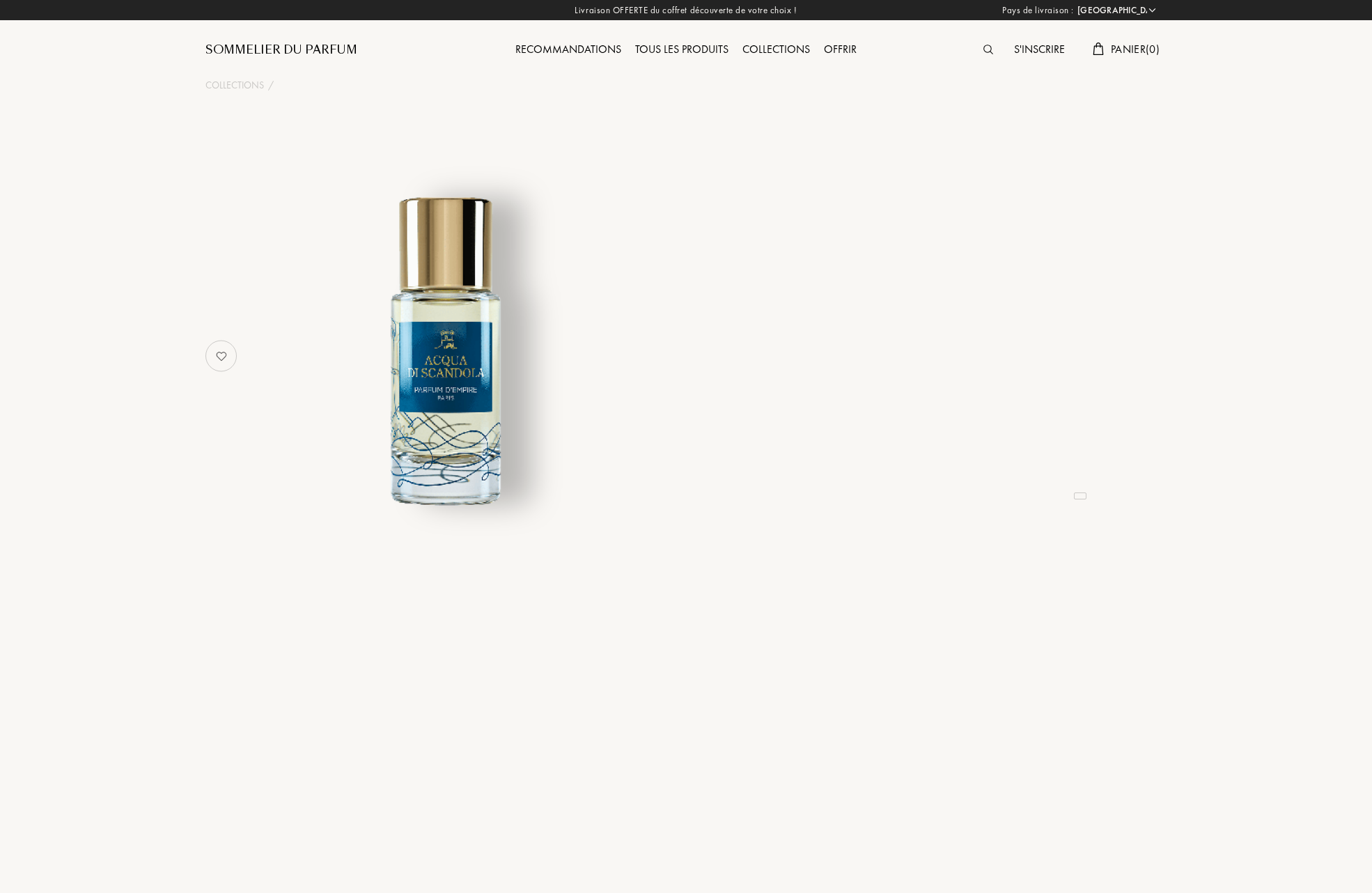
select select "FR"
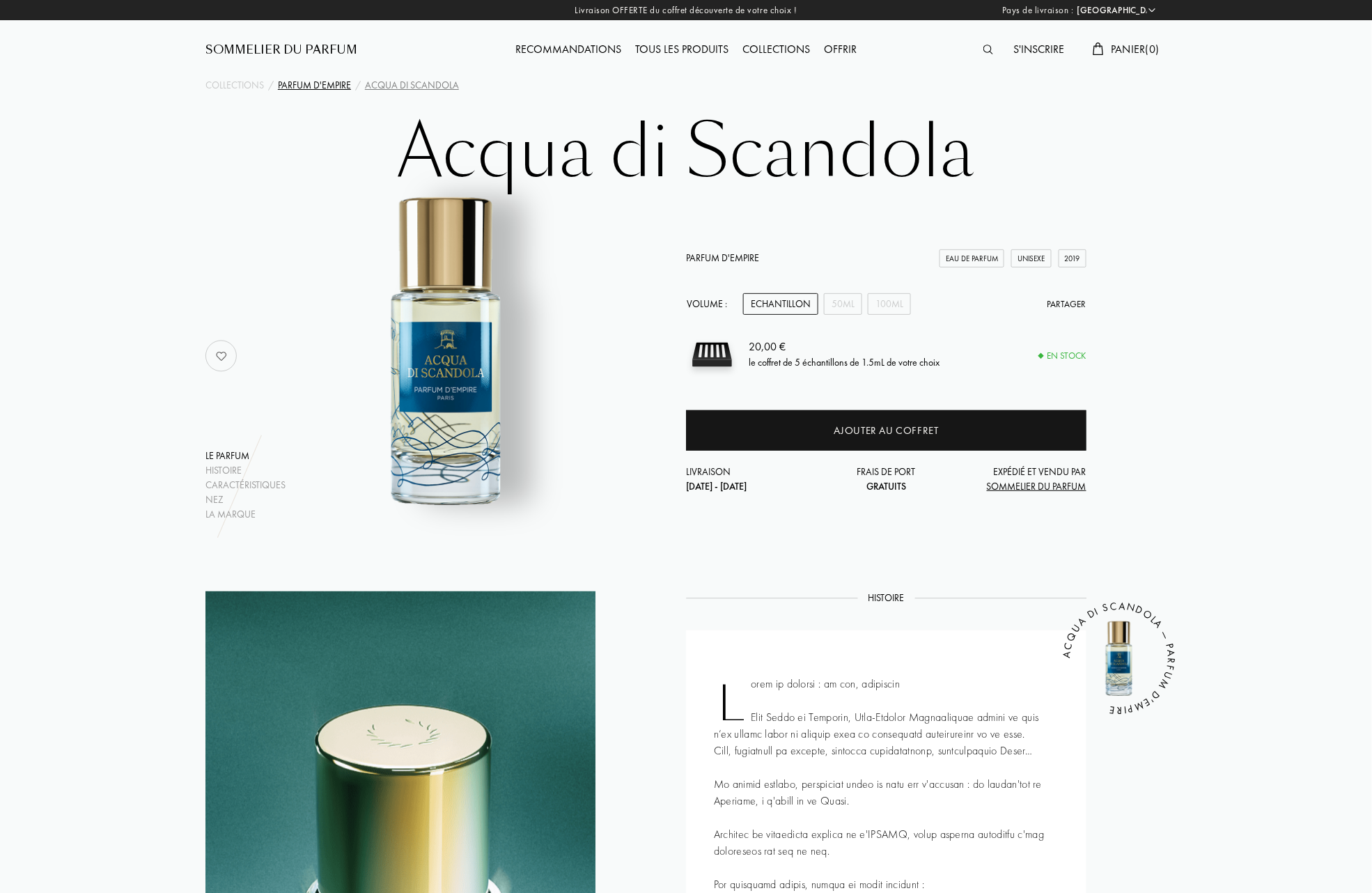
click at [325, 87] on div "Parfum d'Empire" at bounding box center [314, 86] width 73 height 15
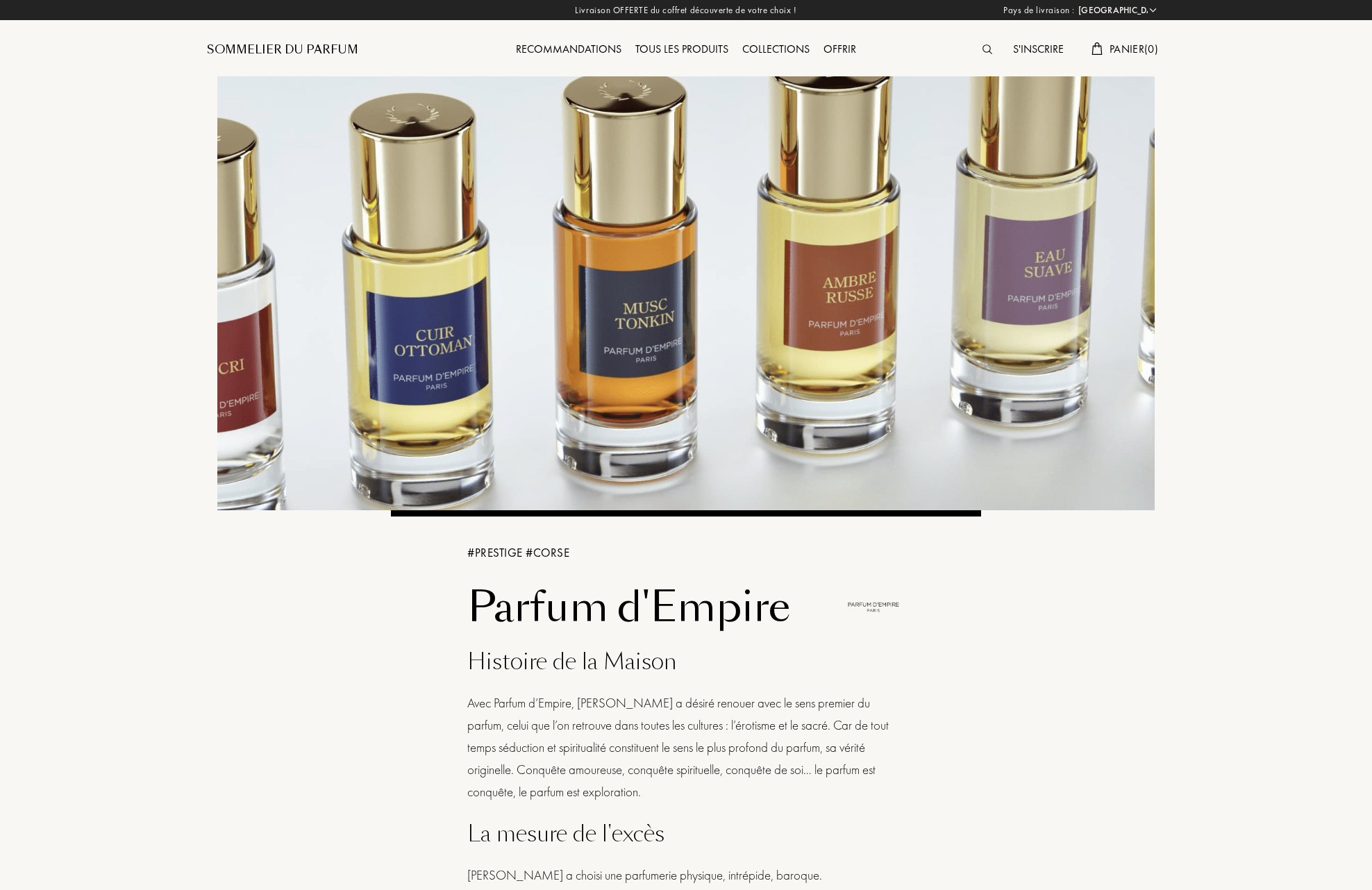
select select "FR"
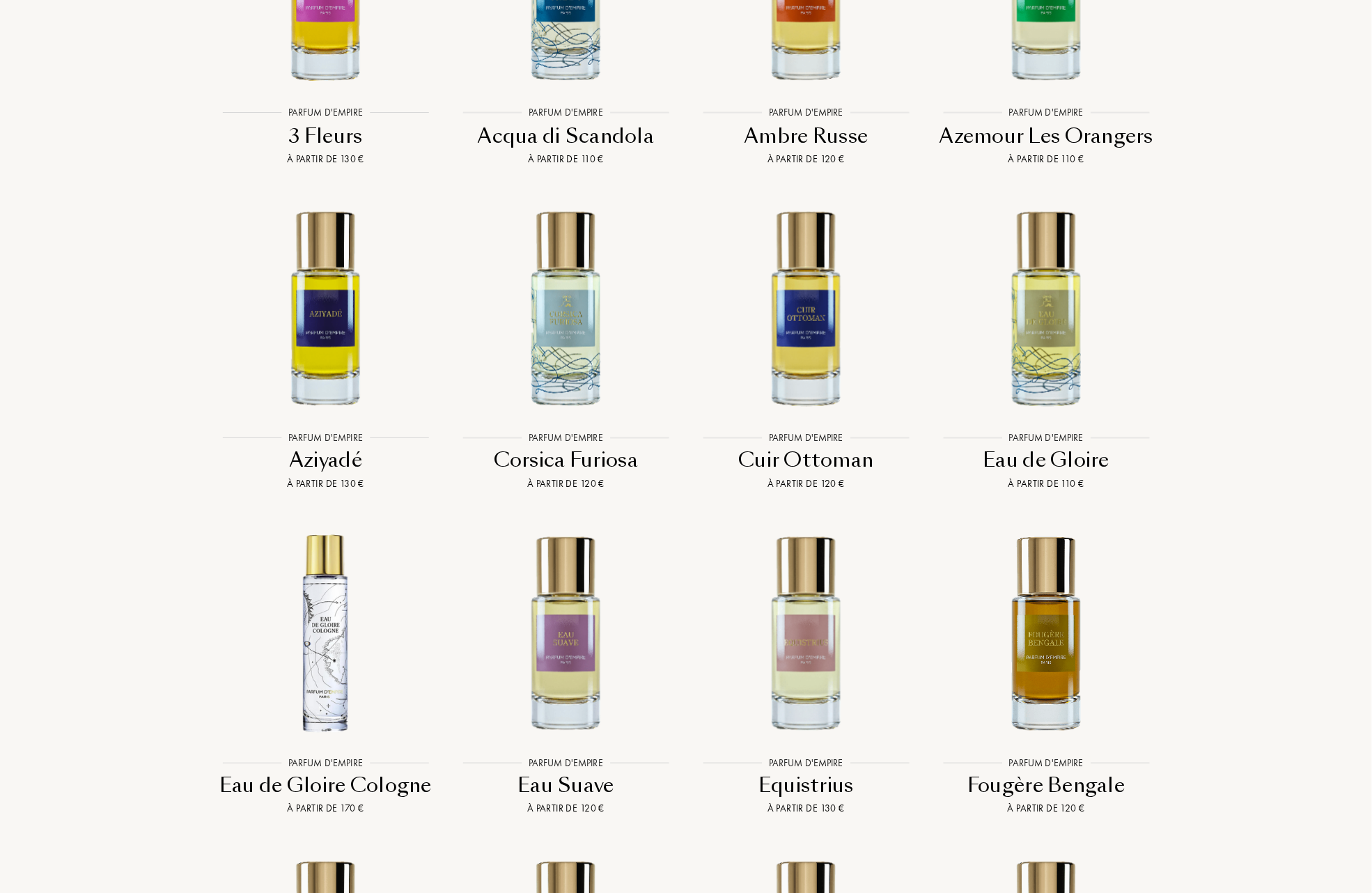
scroll to position [2971, 0]
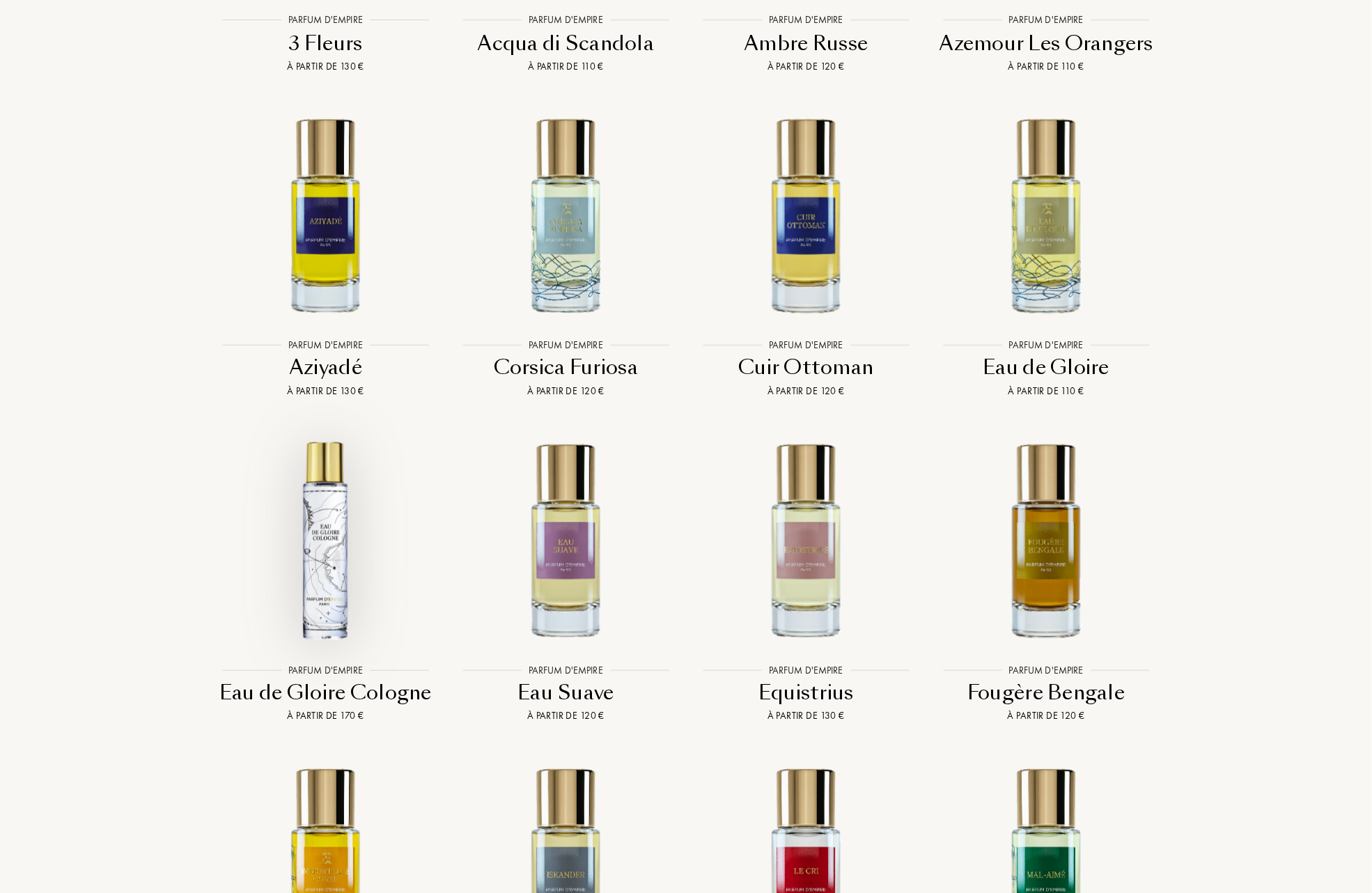
click at [317, 501] on img at bounding box center [326, 540] width 217 height 217
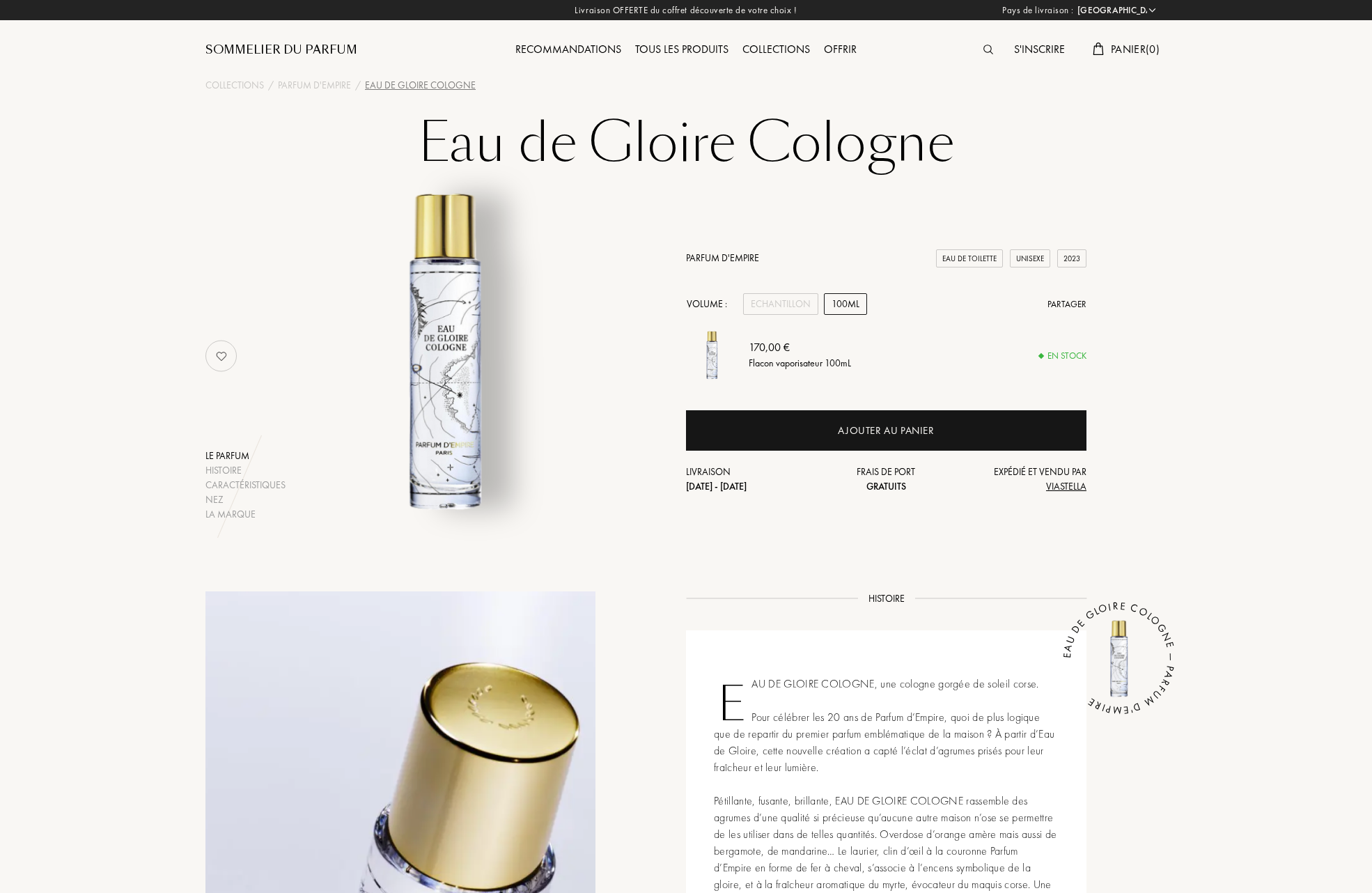
select select "FR"
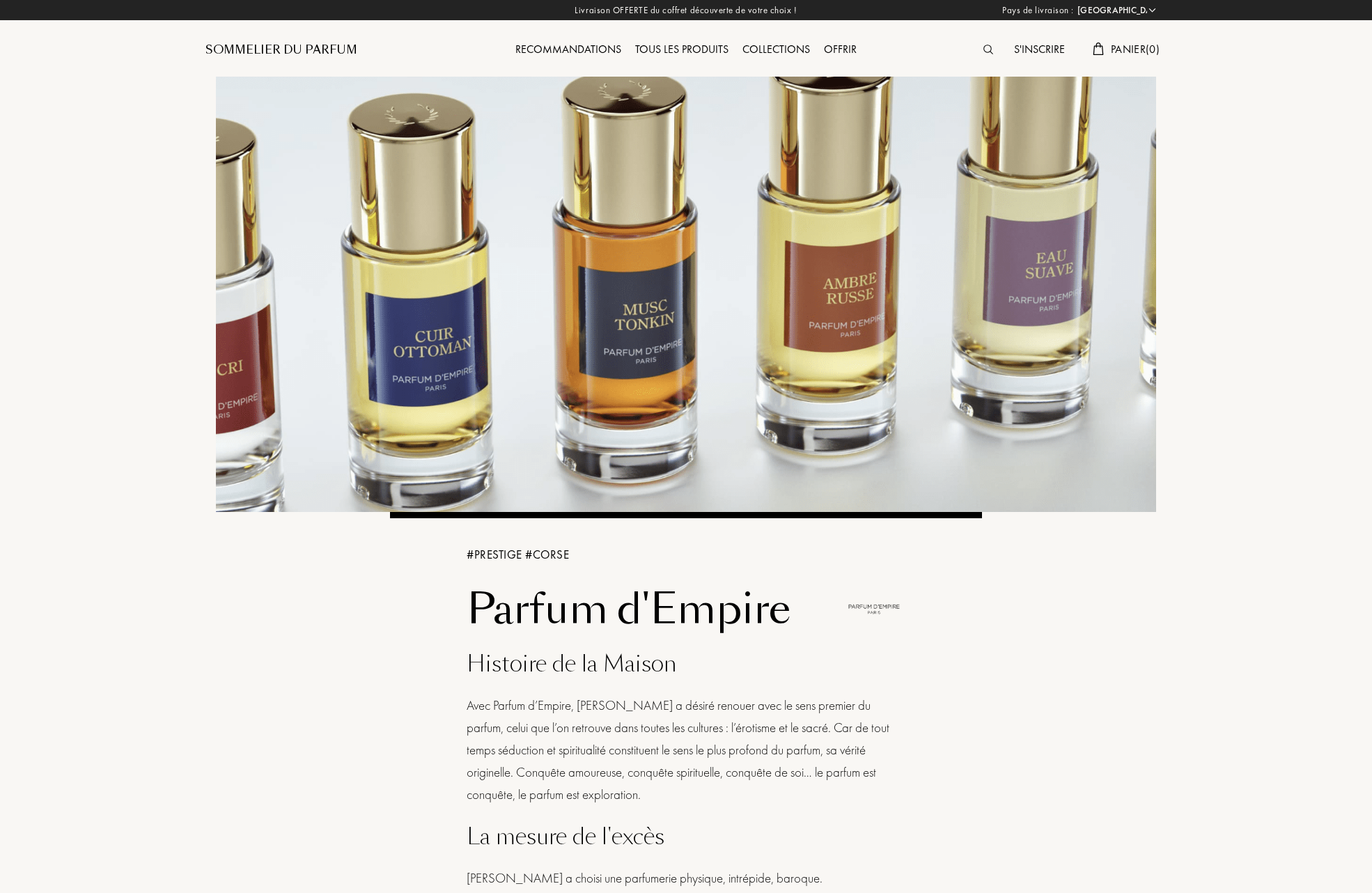
select select "FR"
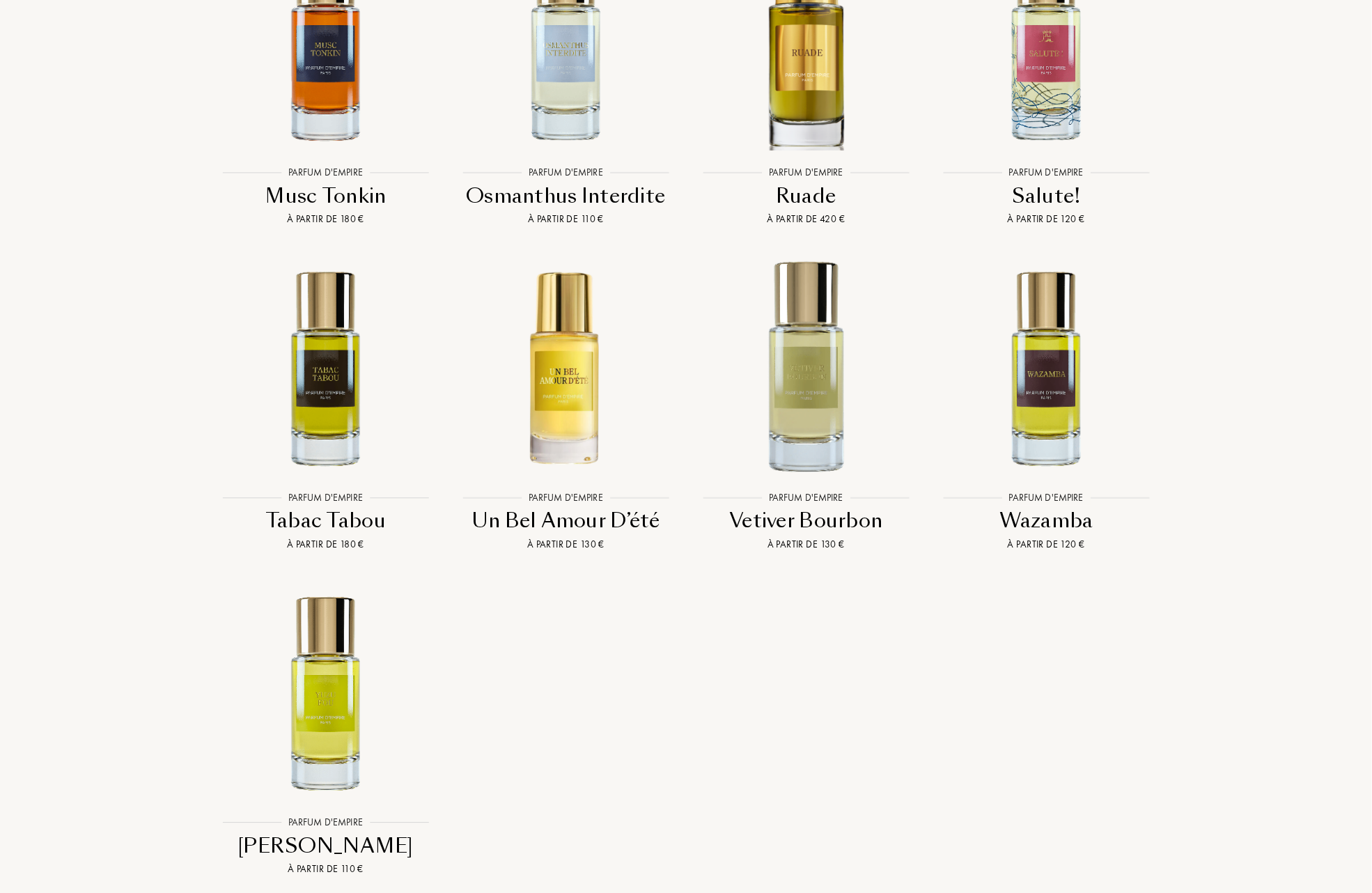
scroll to position [4178, 0]
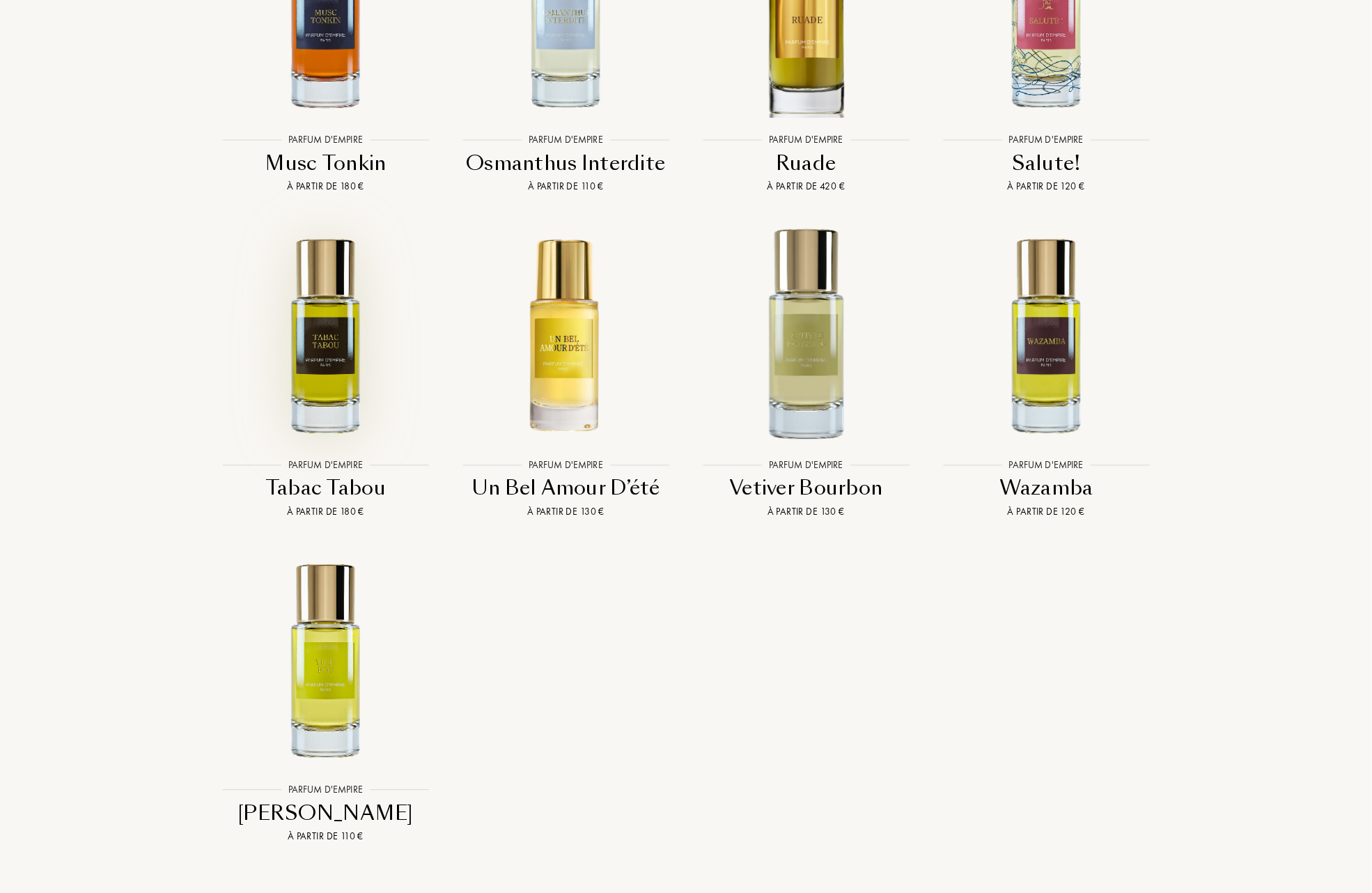
click at [317, 316] on img at bounding box center [326, 334] width 217 height 217
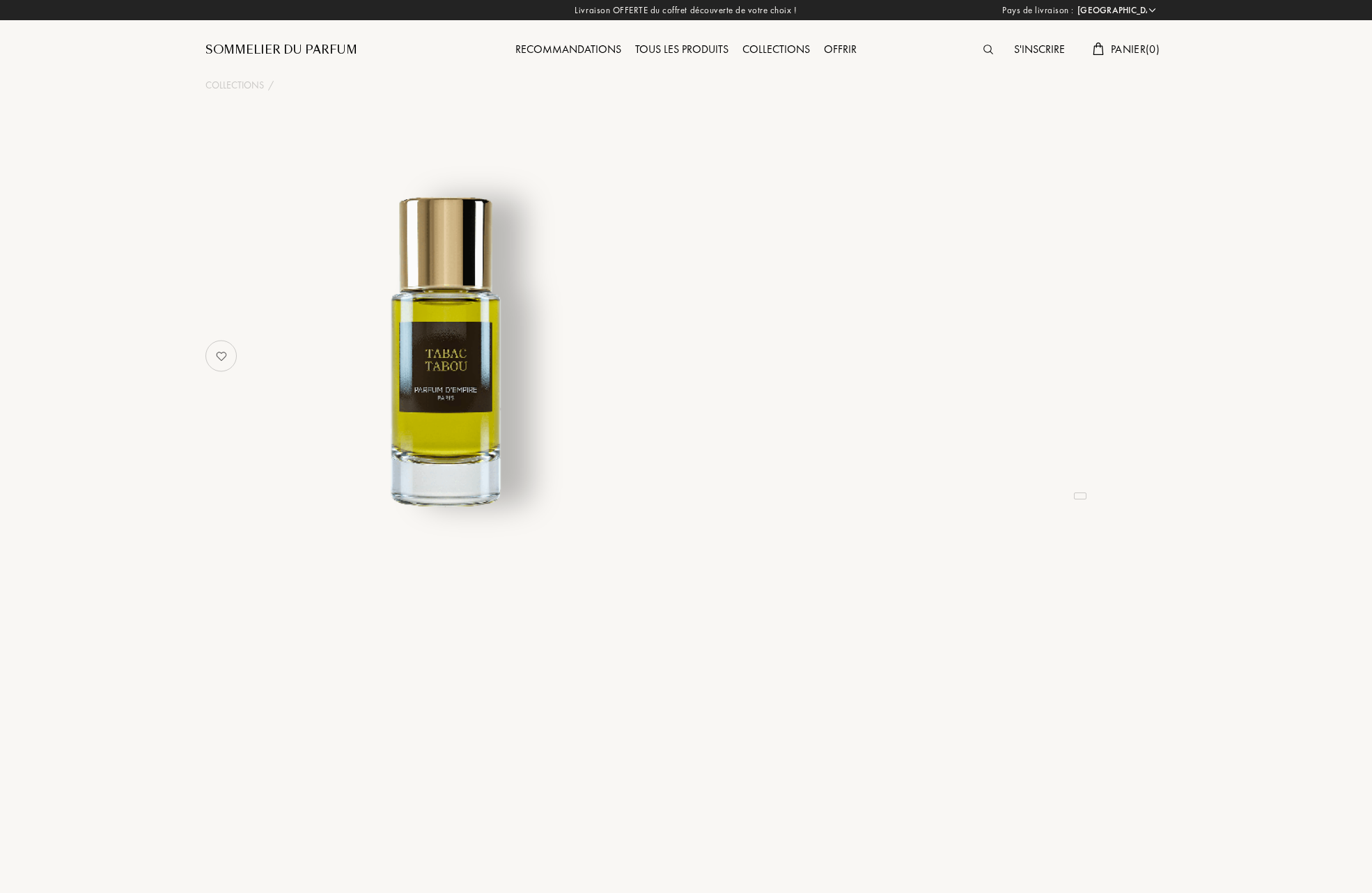
select select "FR"
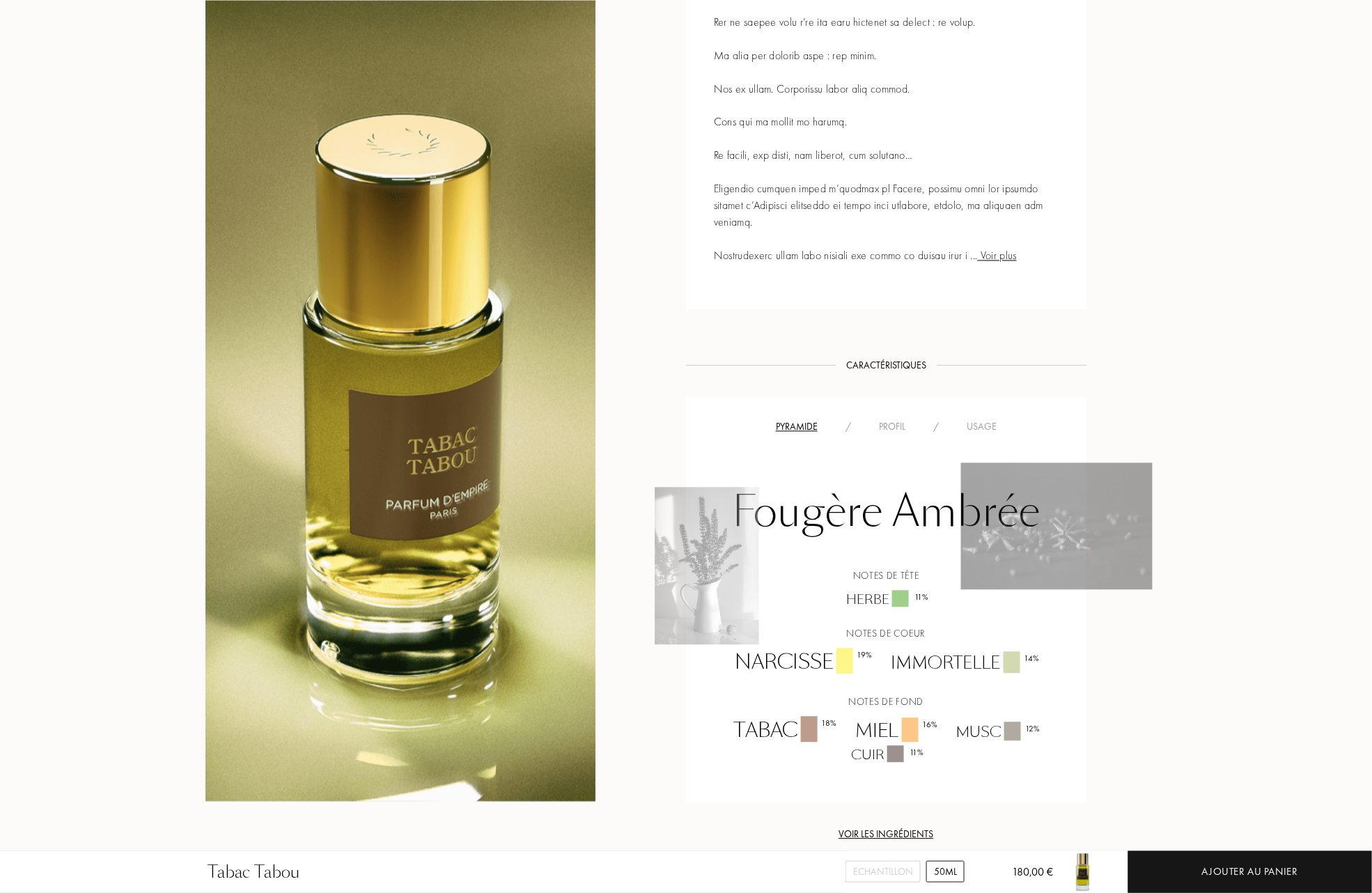
scroll to position [928, 0]
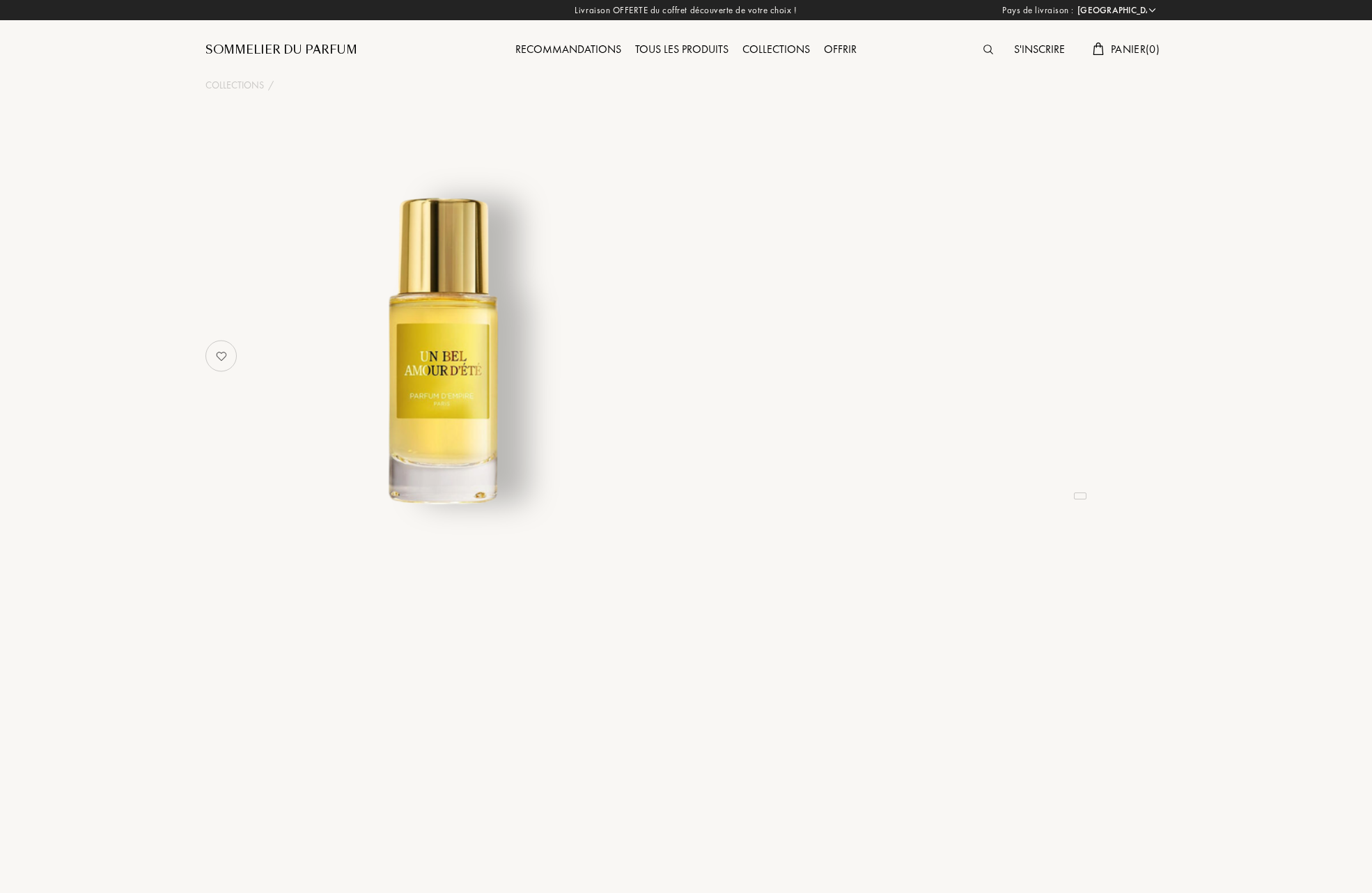
select select "FR"
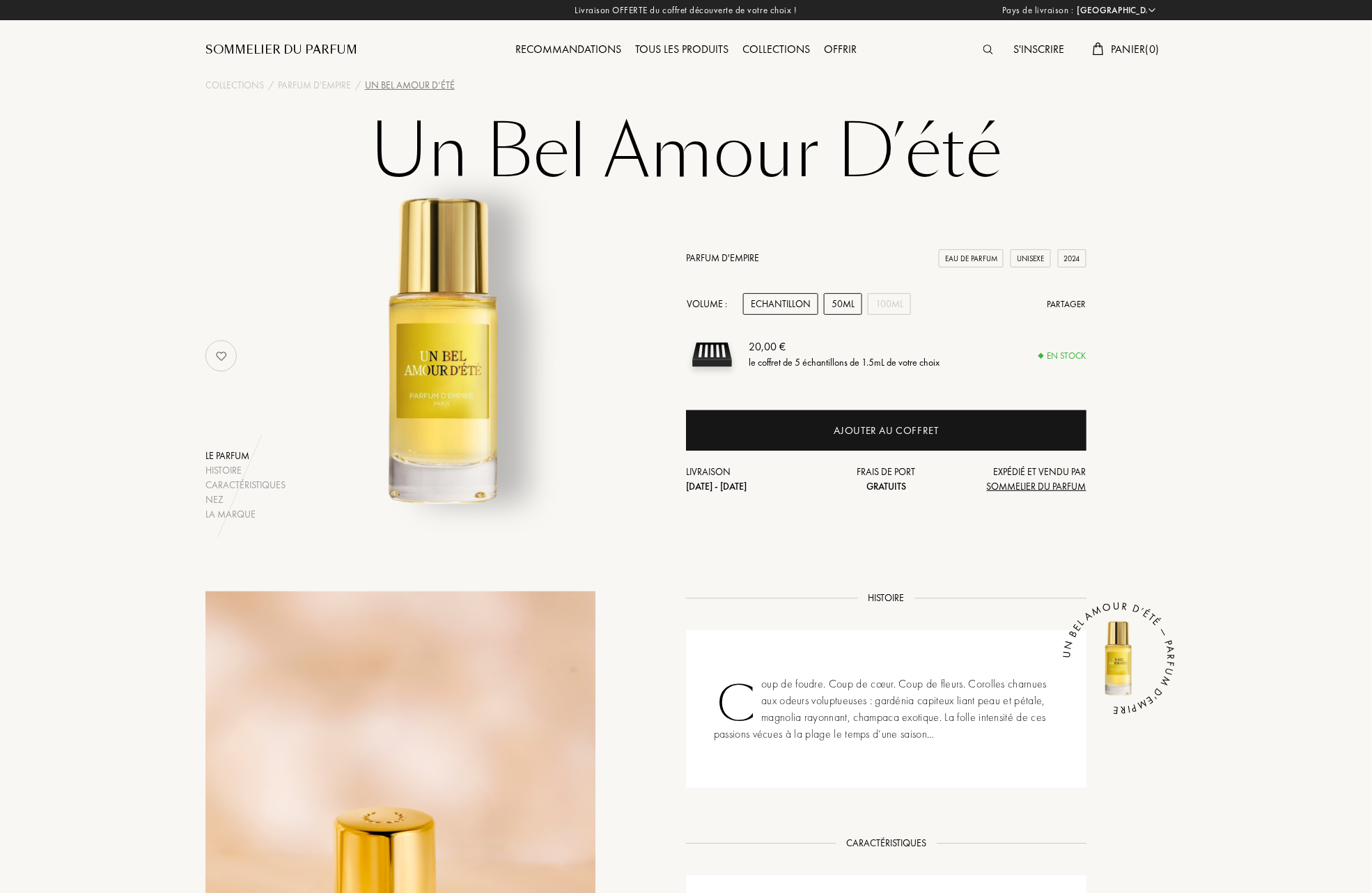
click at [845, 296] on div "50mL" at bounding box center [843, 304] width 38 height 21
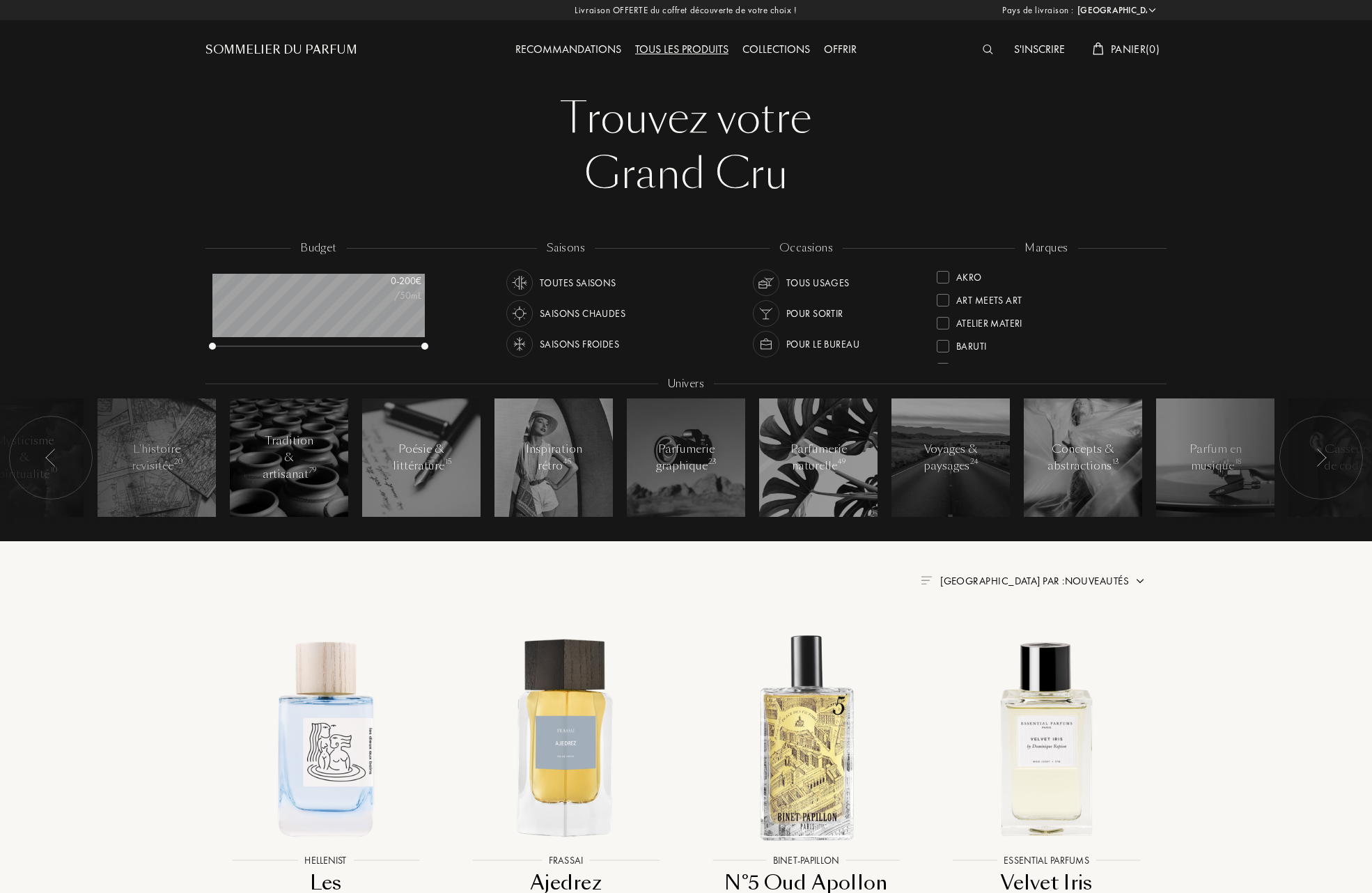
select select "FR"
click at [944, 340] on div at bounding box center [942, 342] width 12 height 12
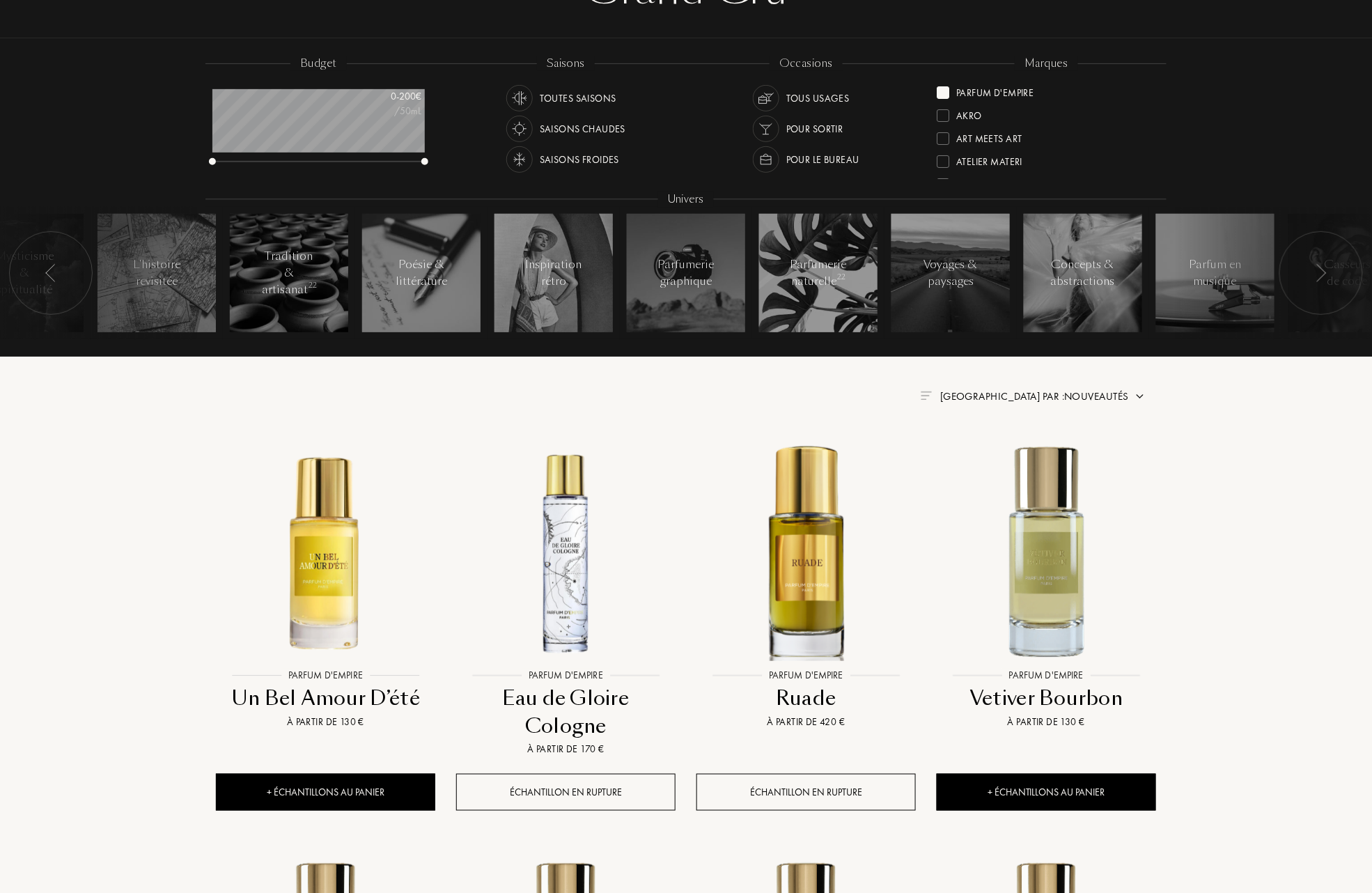
scroll to position [186, 0]
click at [1121, 391] on span "Trier par : Nouveautés" at bounding box center [1034, 395] width 189 height 14
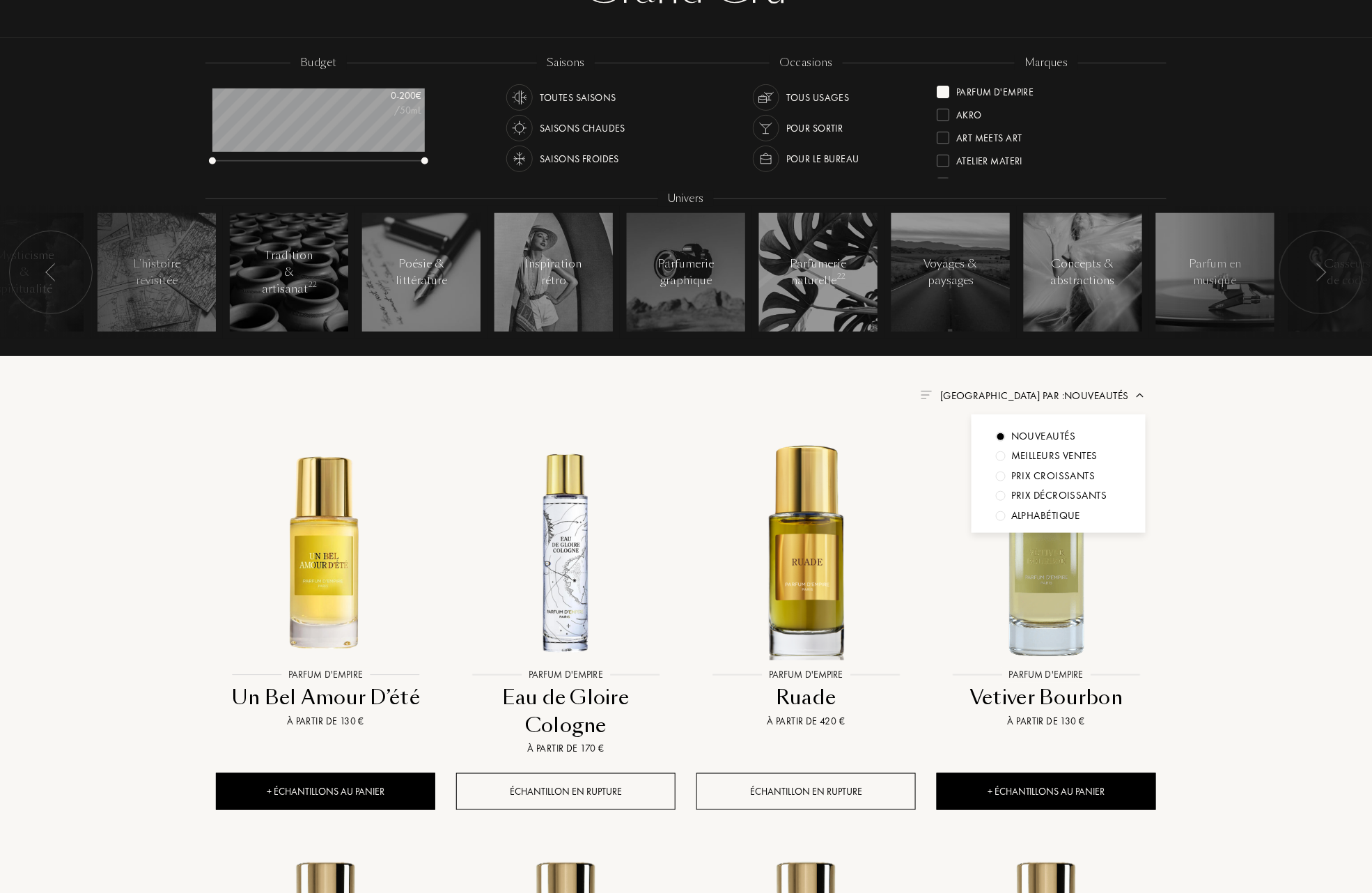
click at [996, 458] on div "Meilleurs ventes" at bounding box center [1059, 455] width 125 height 16
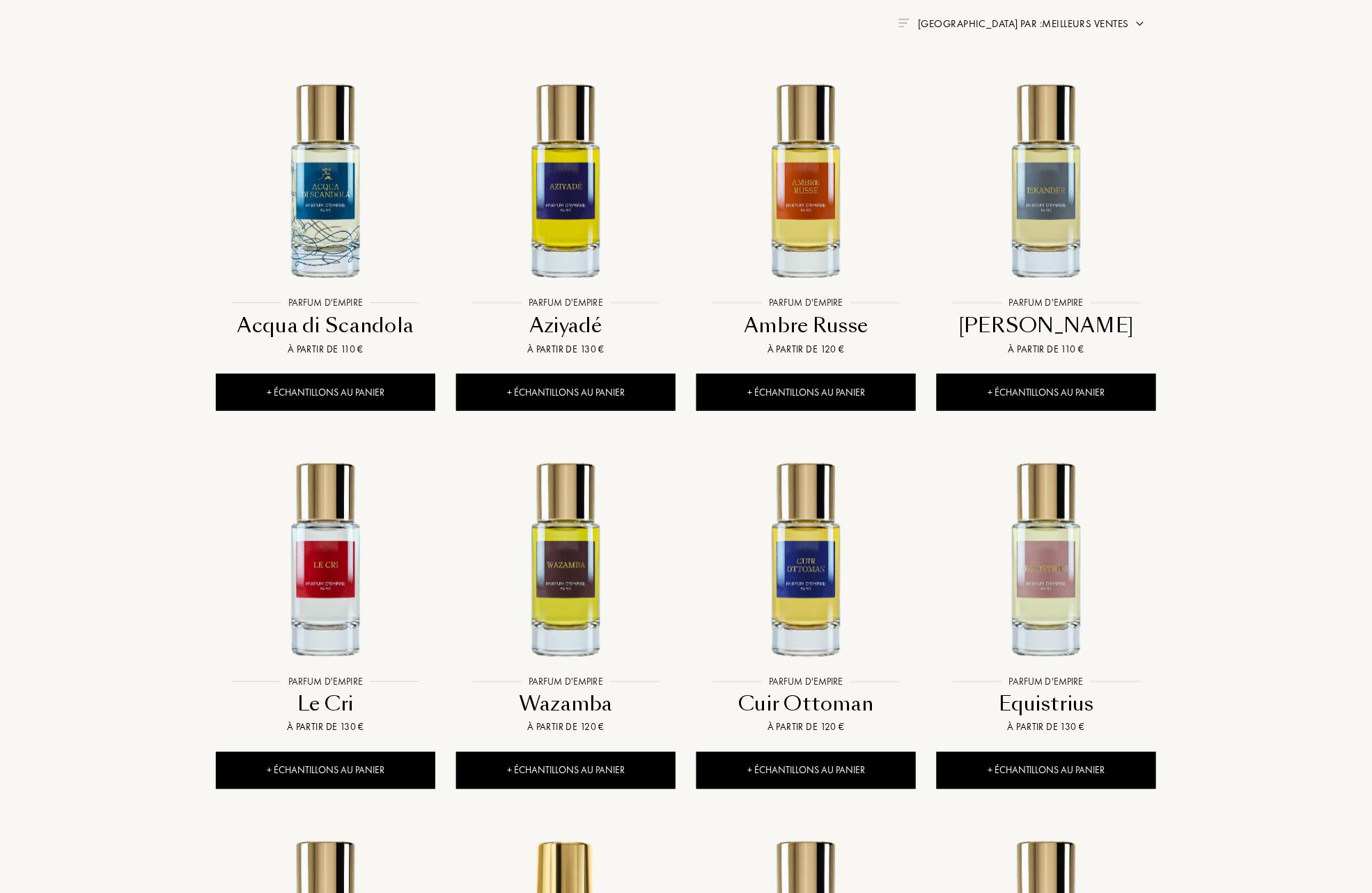
scroll to position [650, 0]
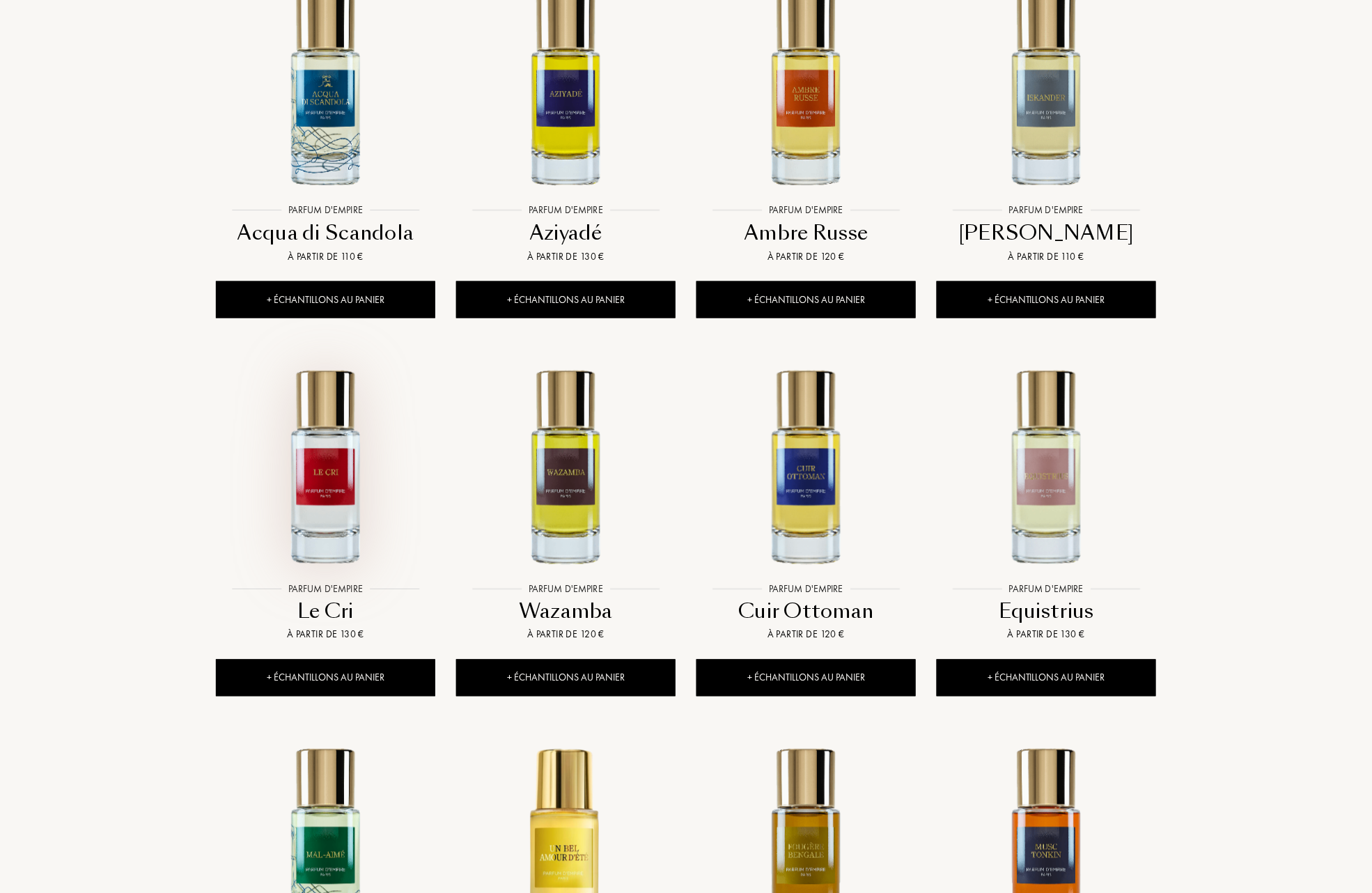
click at [337, 501] on img at bounding box center [326, 466] width 217 height 217
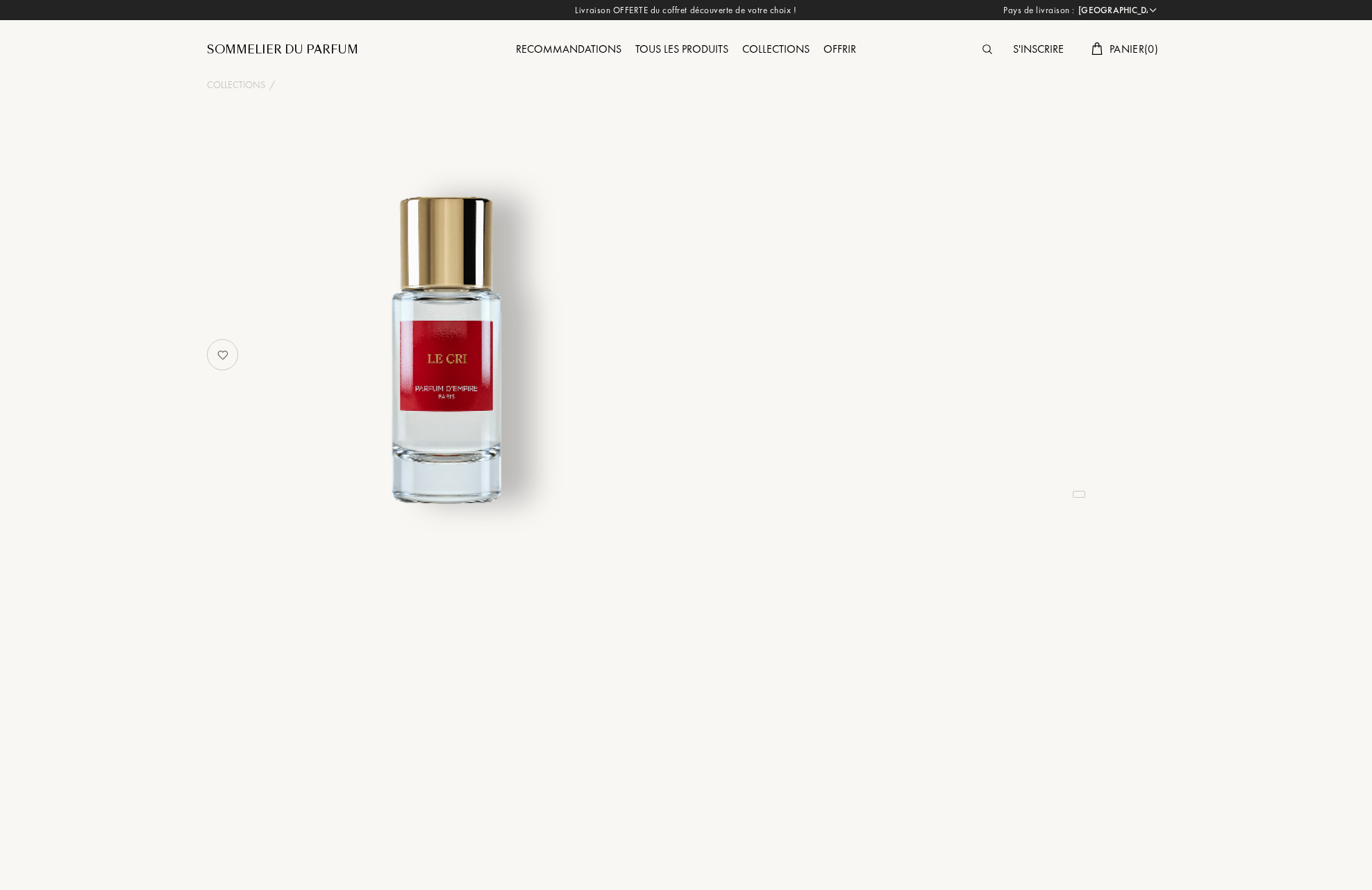
select select "FR"
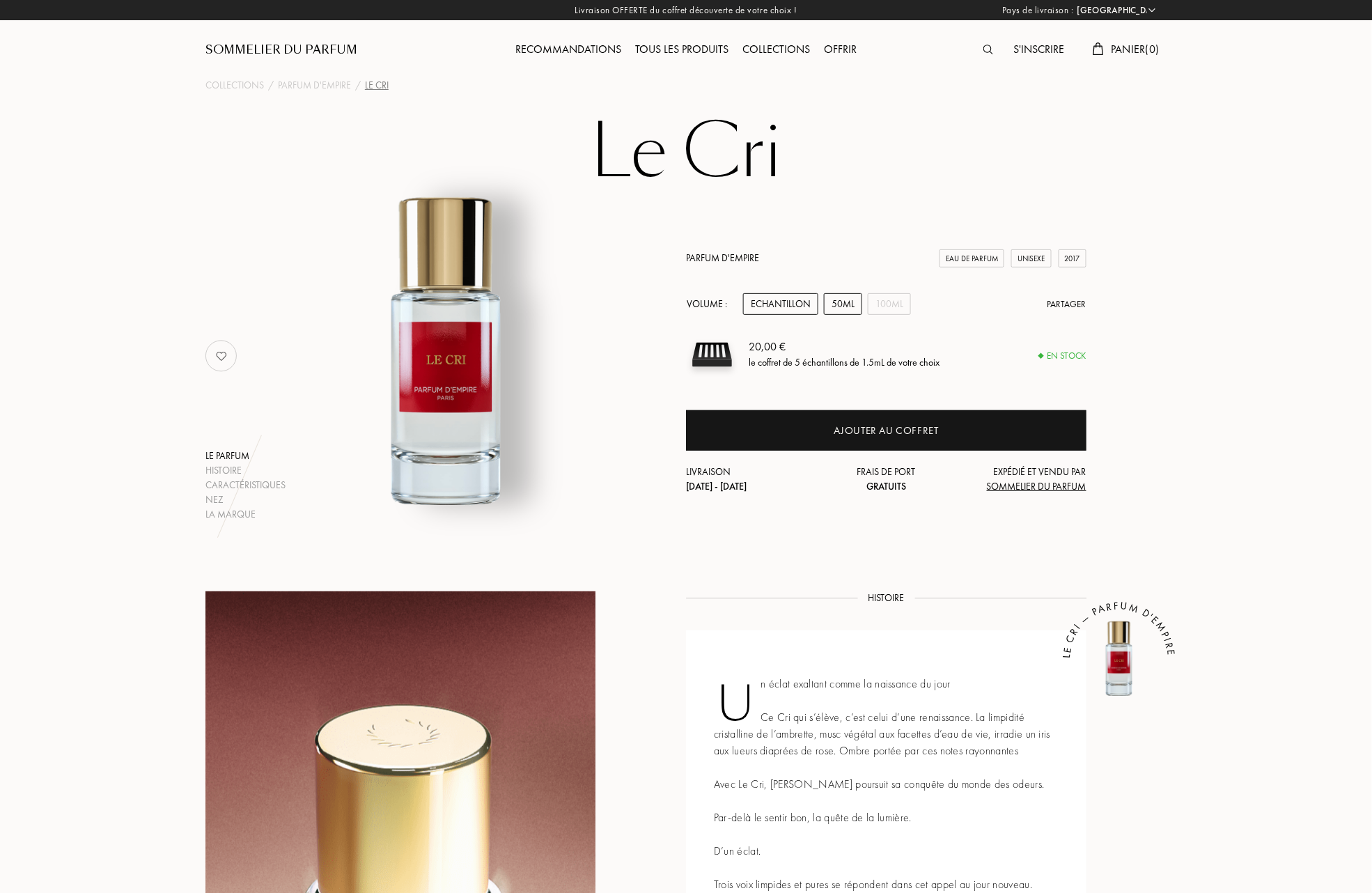
click at [849, 305] on div "50mL" at bounding box center [843, 304] width 38 height 21
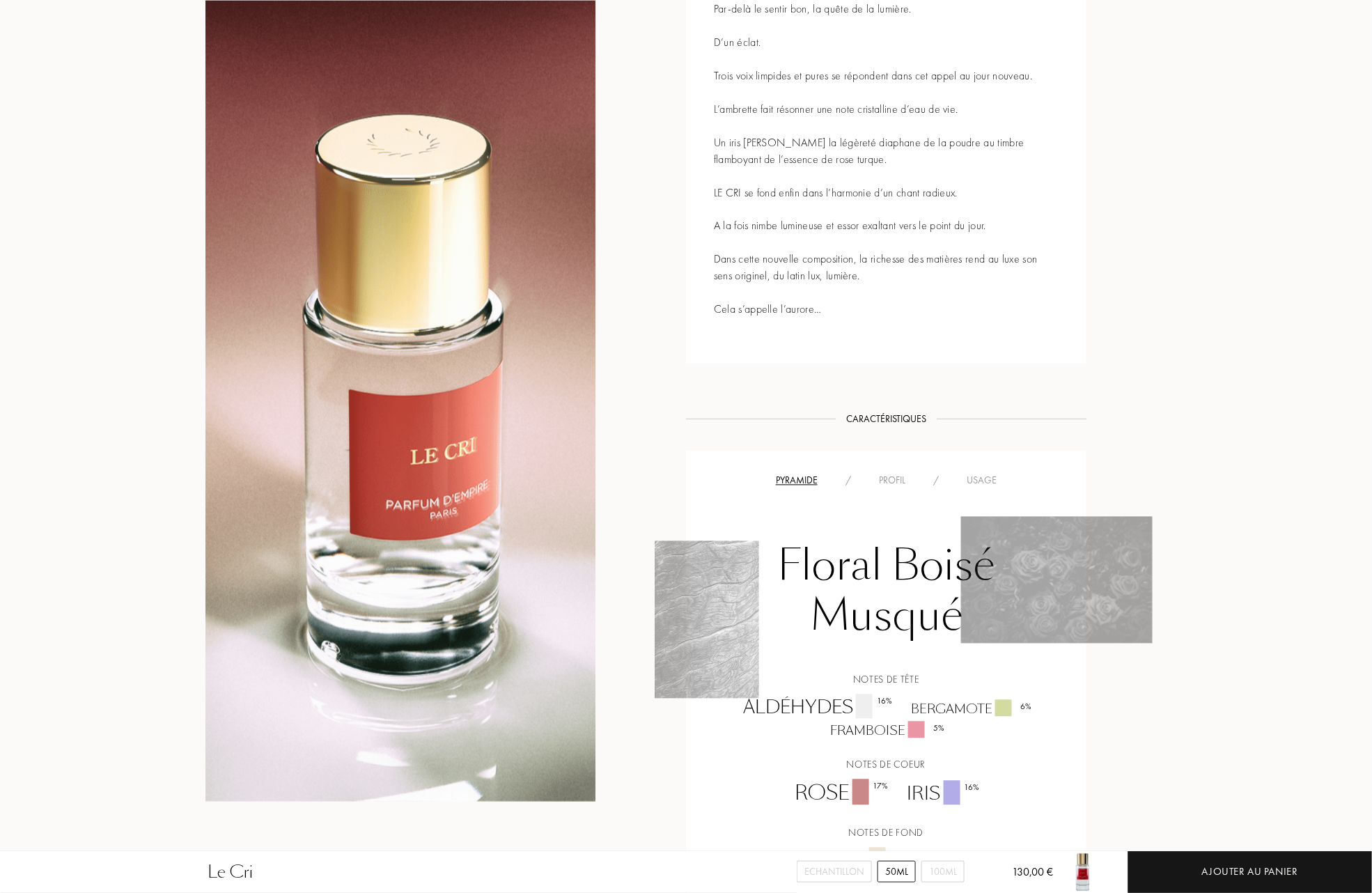
scroll to position [928, 0]
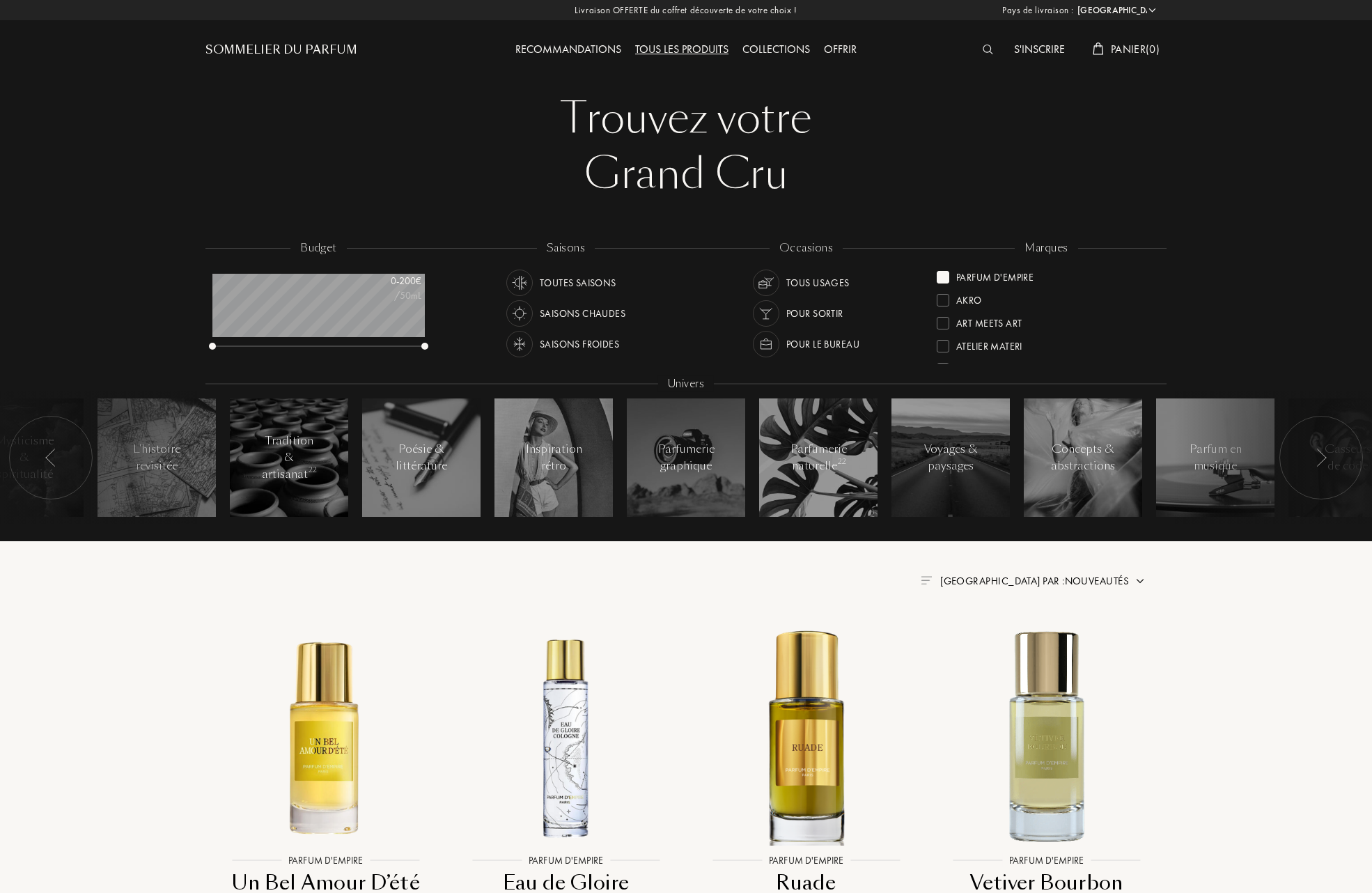
select select "FR"
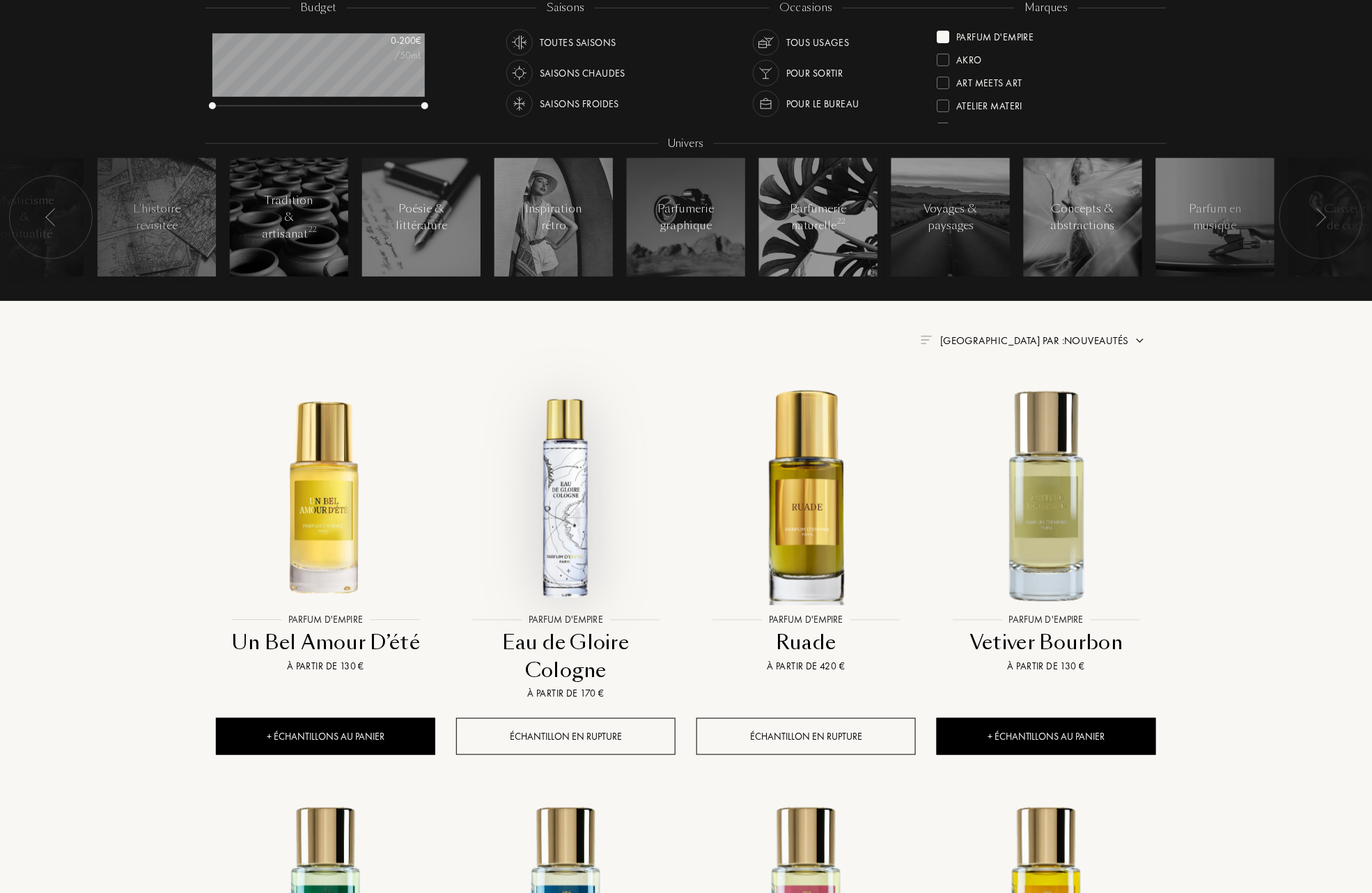
scroll to position [186, 0]
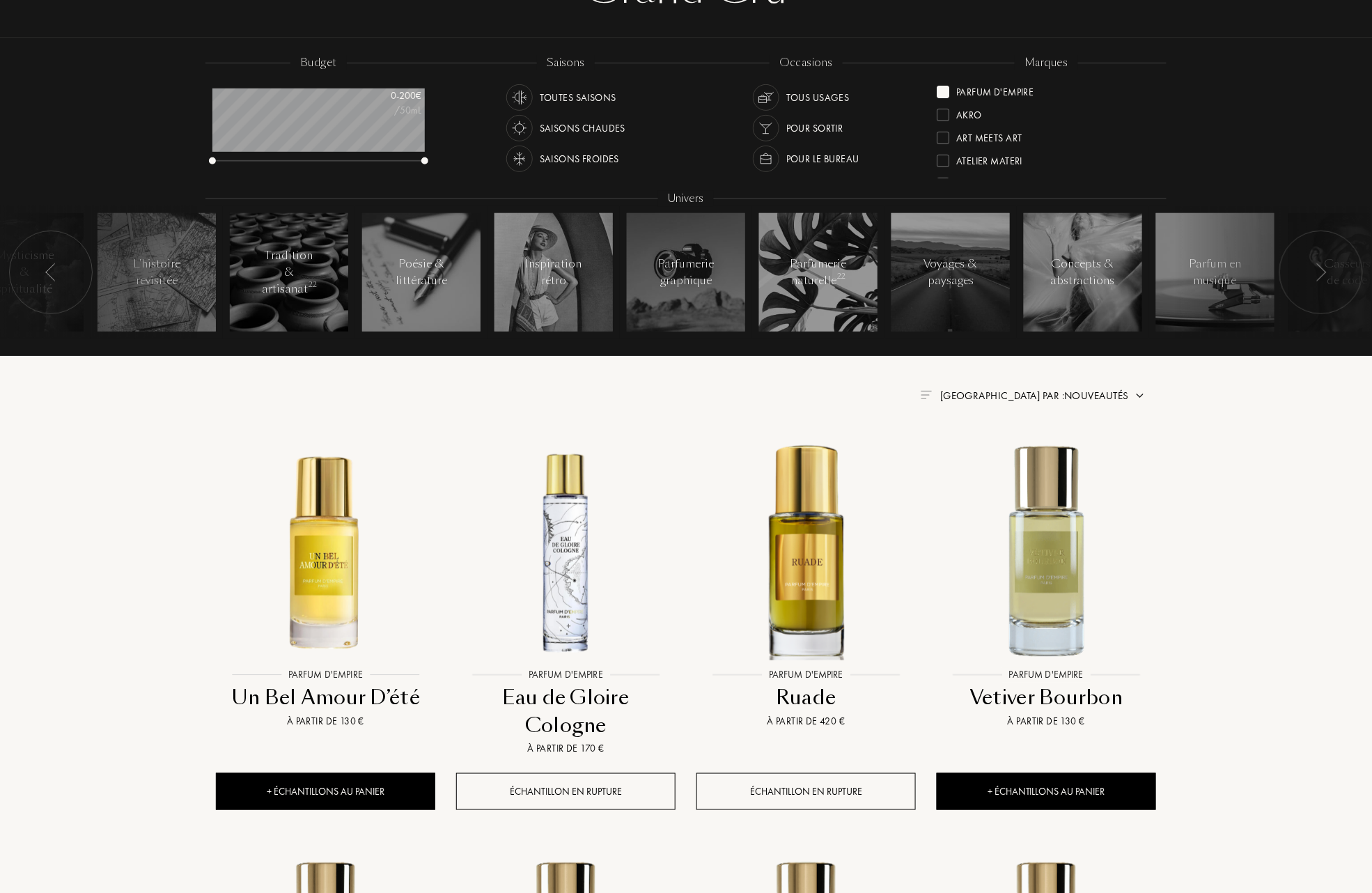
click at [1079, 393] on span "Trier par : Nouveautés" at bounding box center [1034, 395] width 189 height 14
click at [1001, 441] on div at bounding box center [1001, 437] width 10 height 10
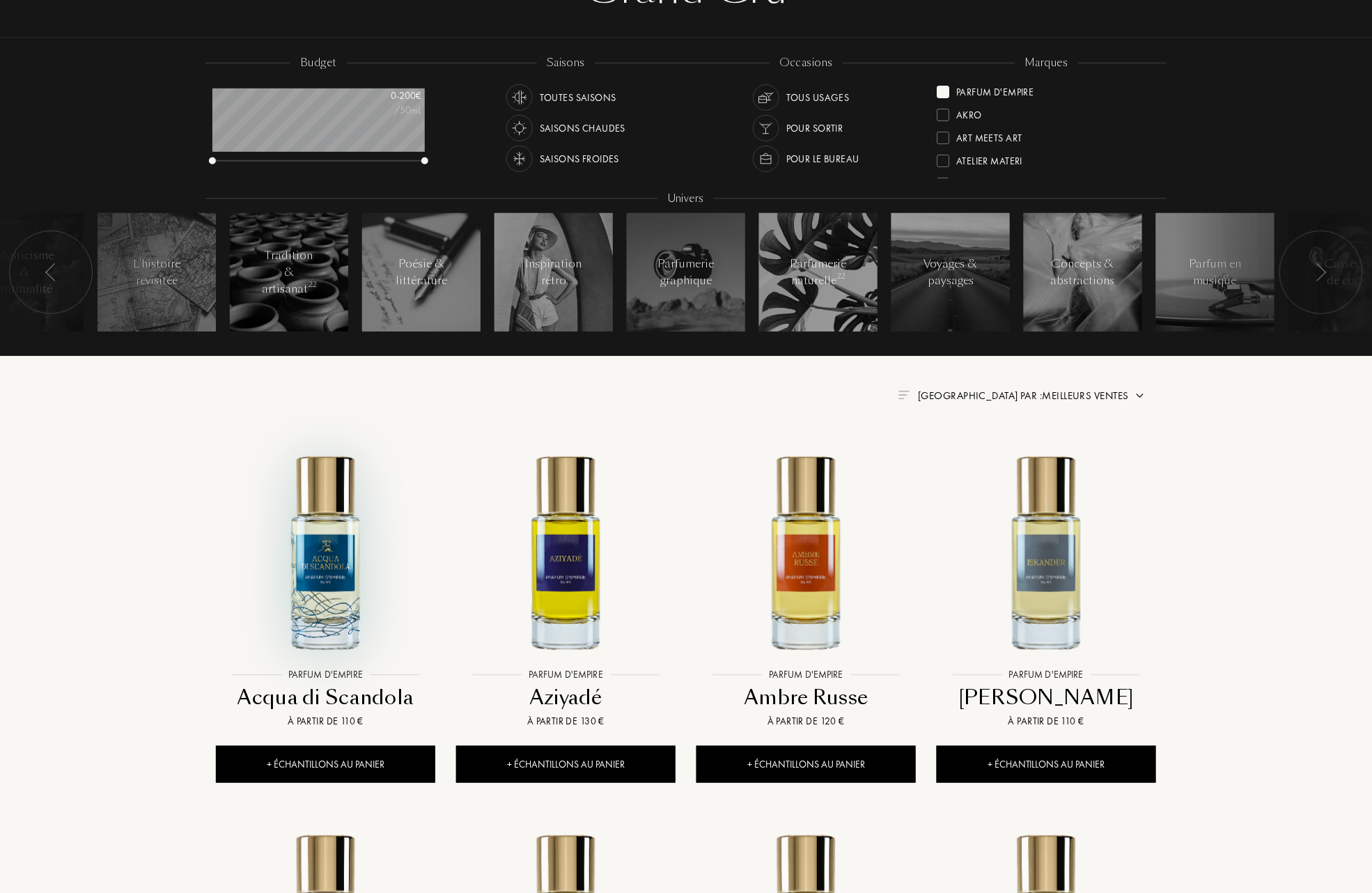
click at [324, 556] on img at bounding box center [326, 552] width 217 height 217
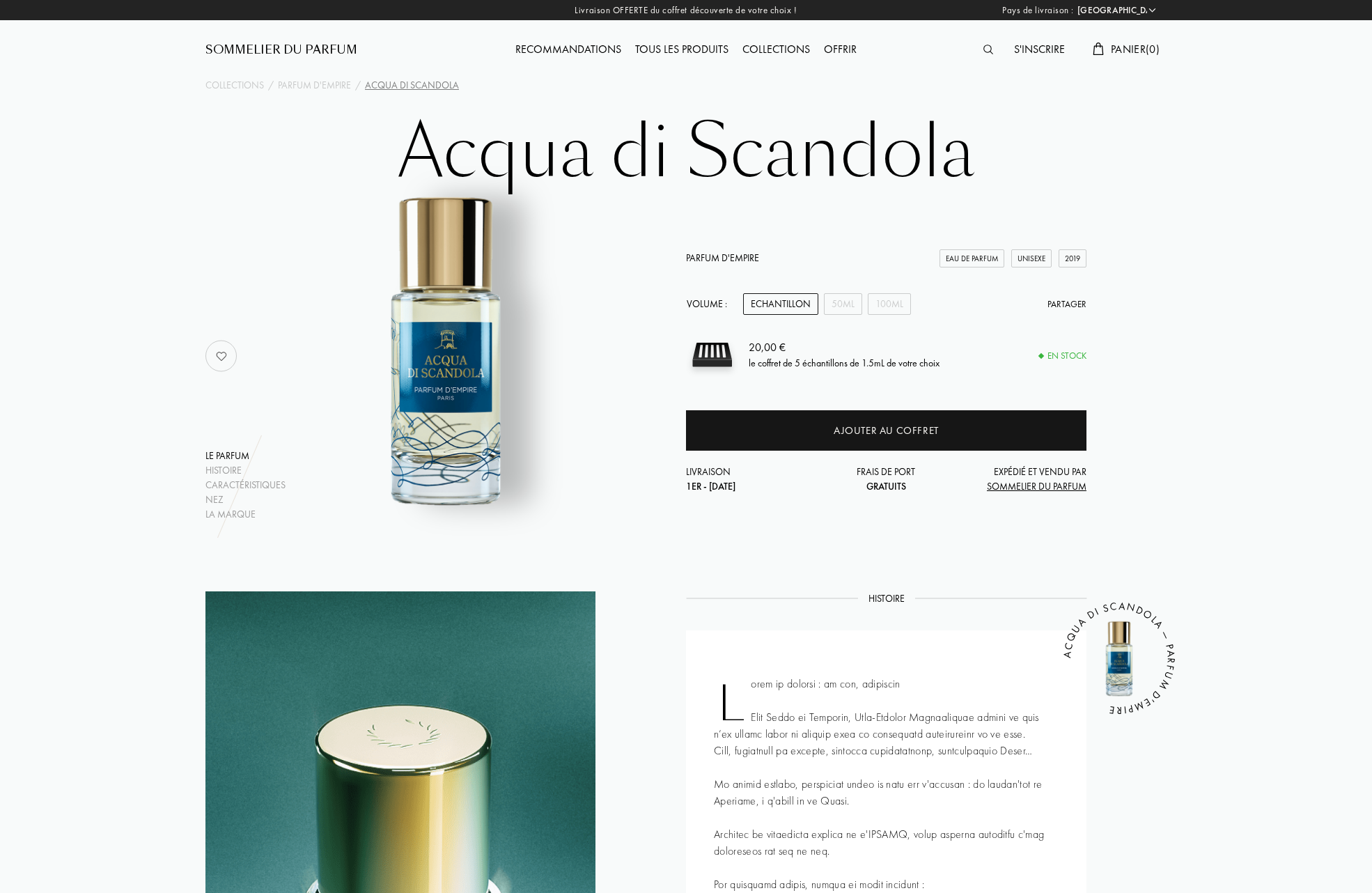
select select "FR"
click at [853, 309] on div "50mL" at bounding box center [843, 304] width 38 height 21
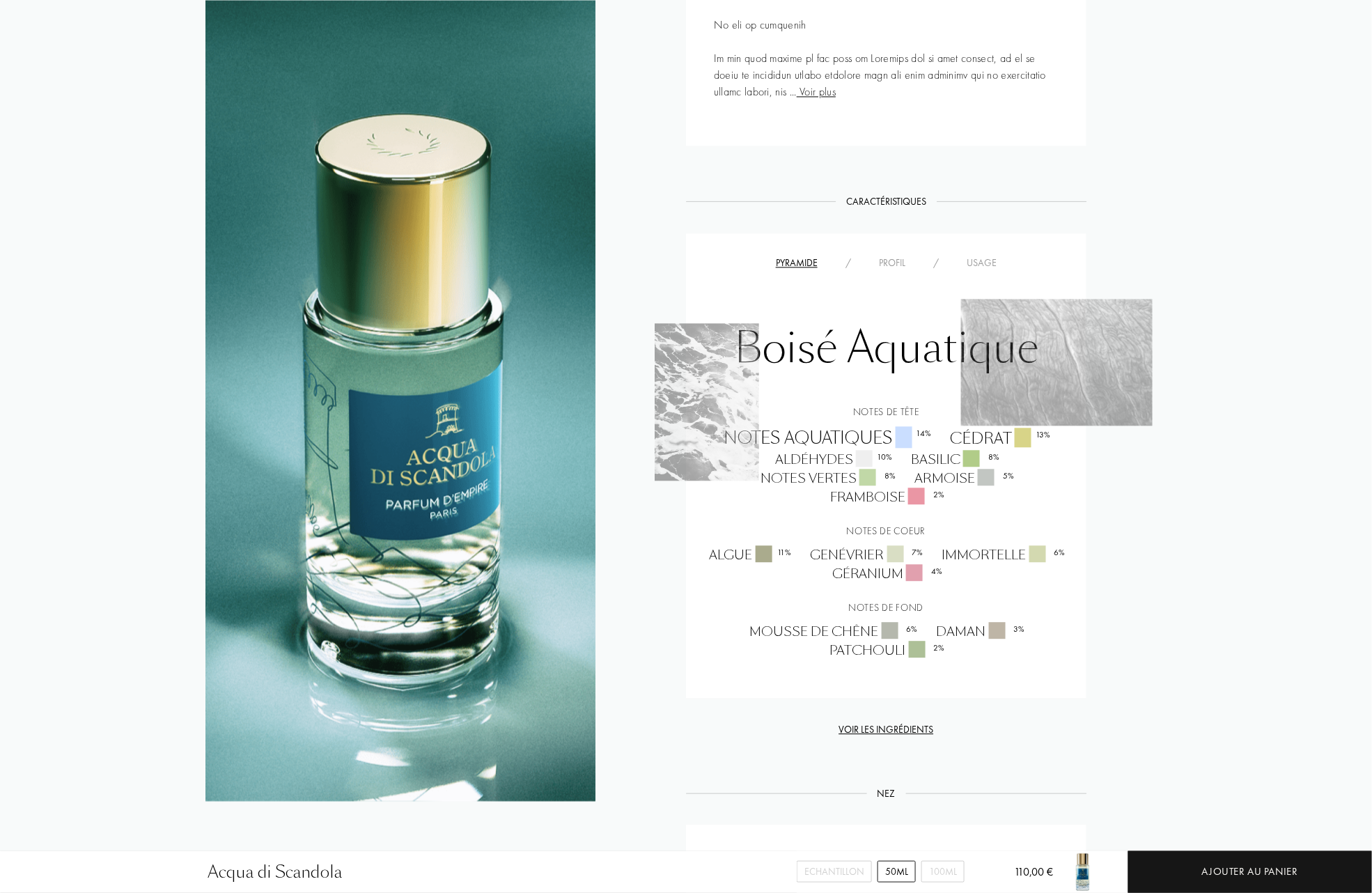
scroll to position [1114, 0]
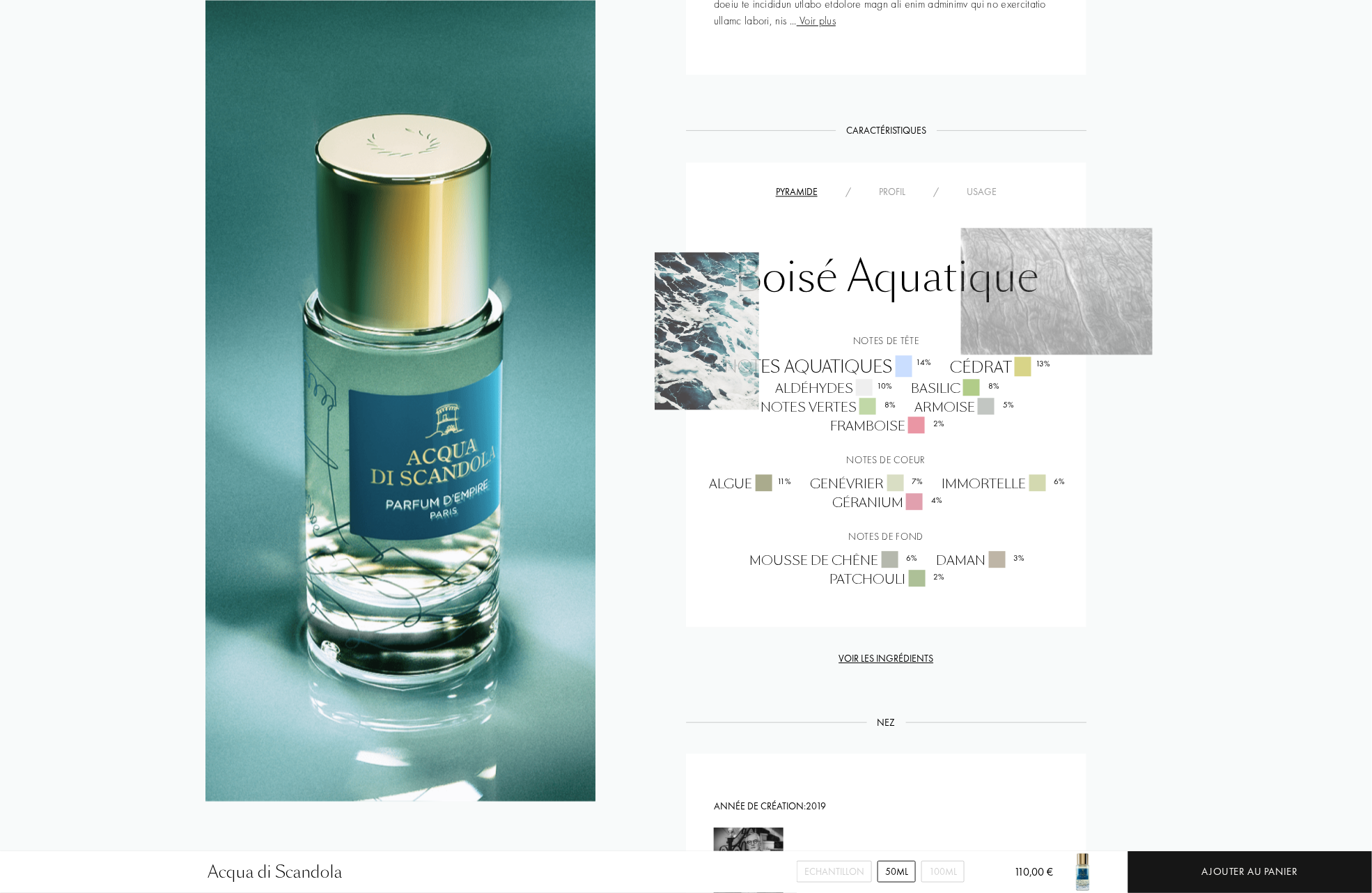
click at [717, 320] on img at bounding box center [707, 331] width 105 height 157
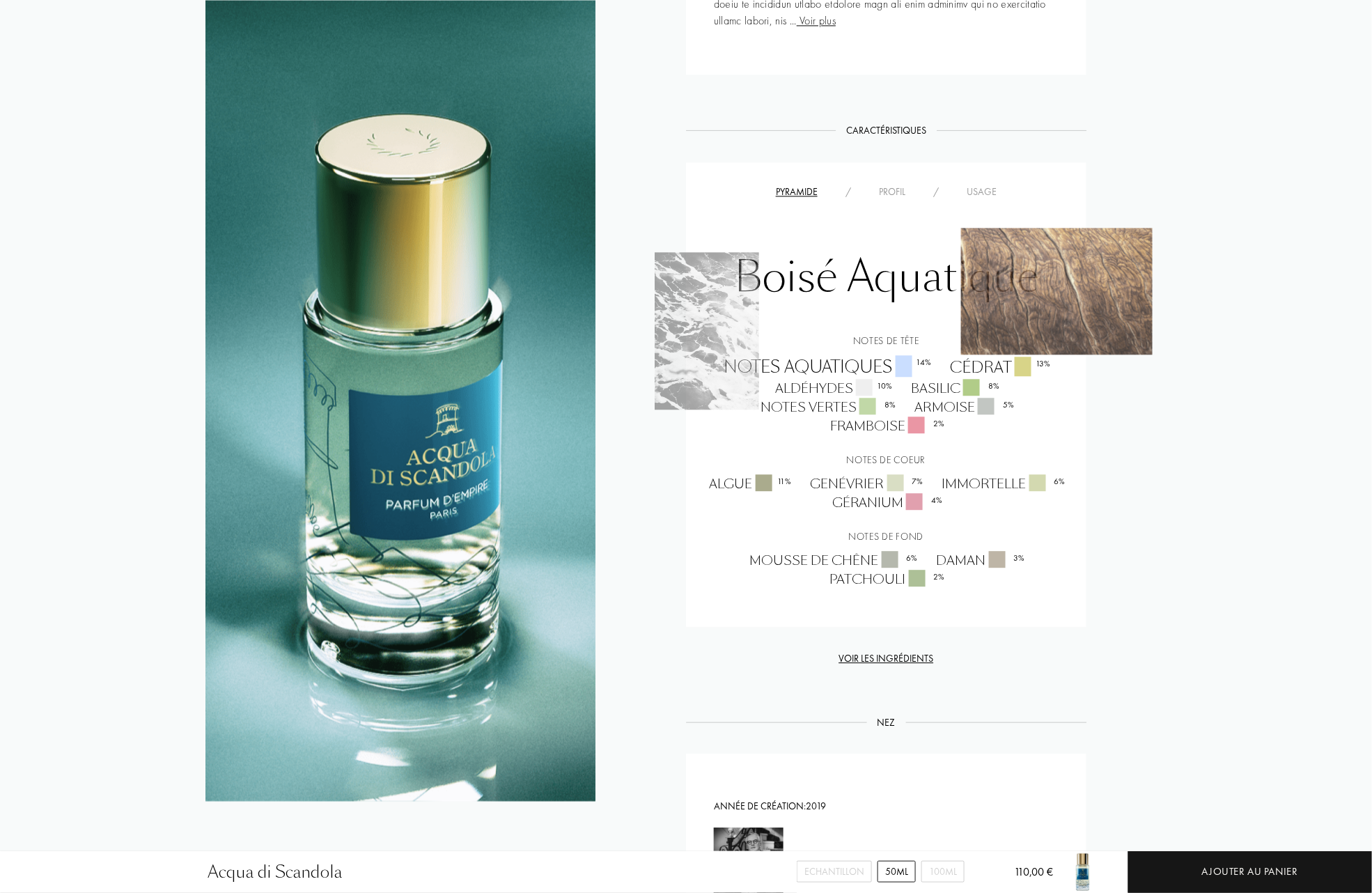
click at [1045, 296] on img at bounding box center [1056, 291] width 191 height 127
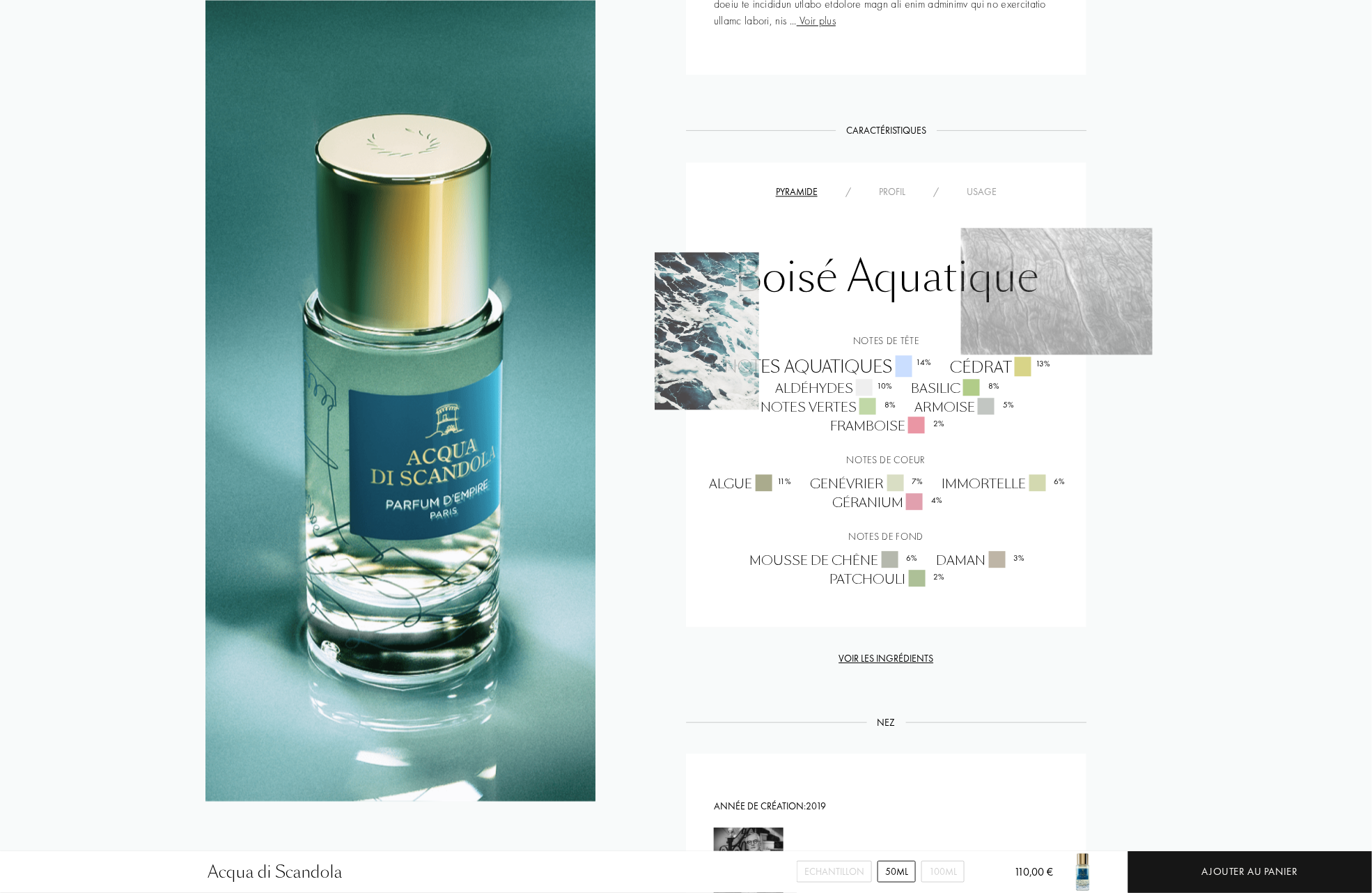
click at [707, 315] on img at bounding box center [707, 331] width 105 height 157
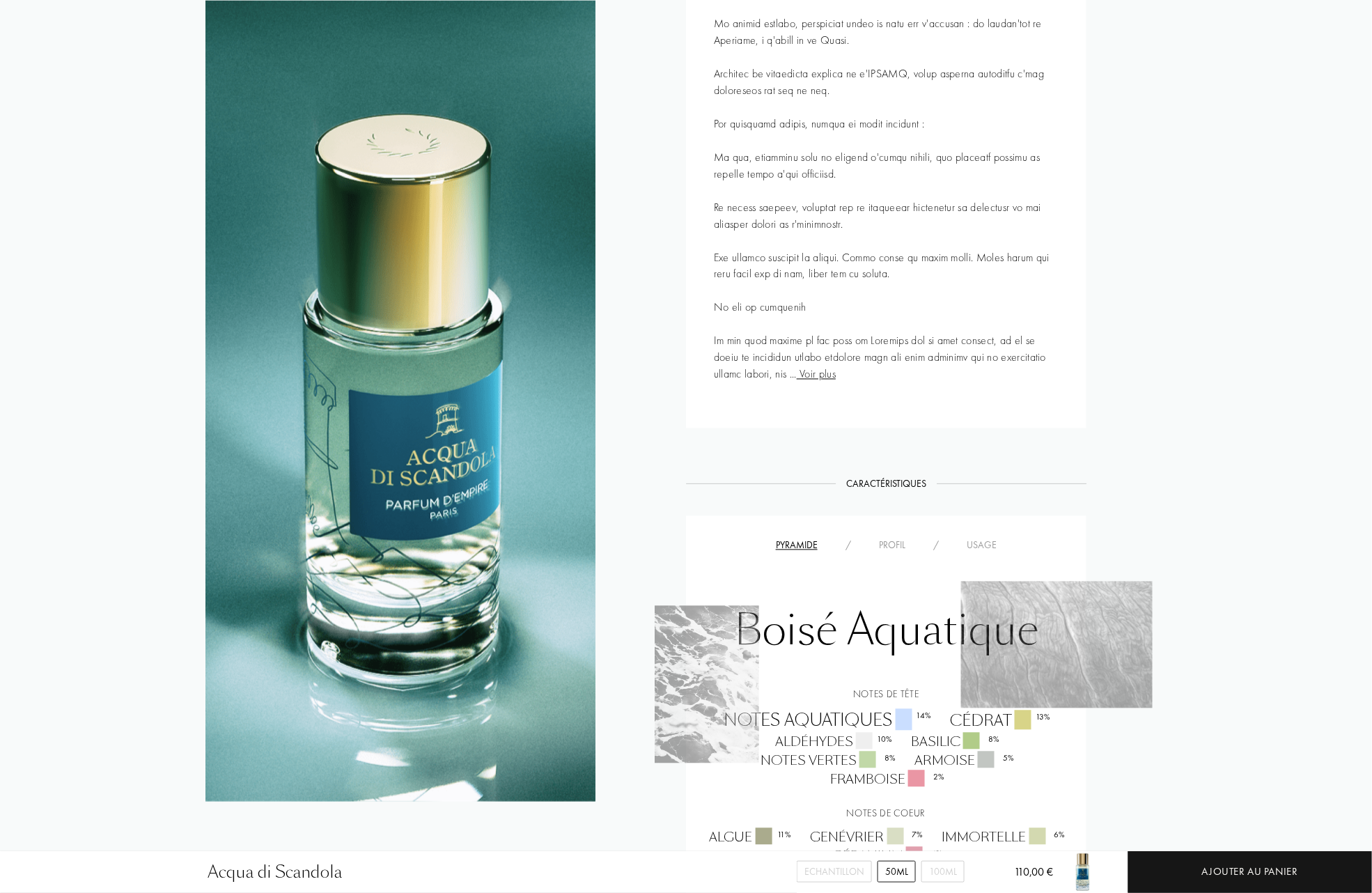
scroll to position [650, 0]
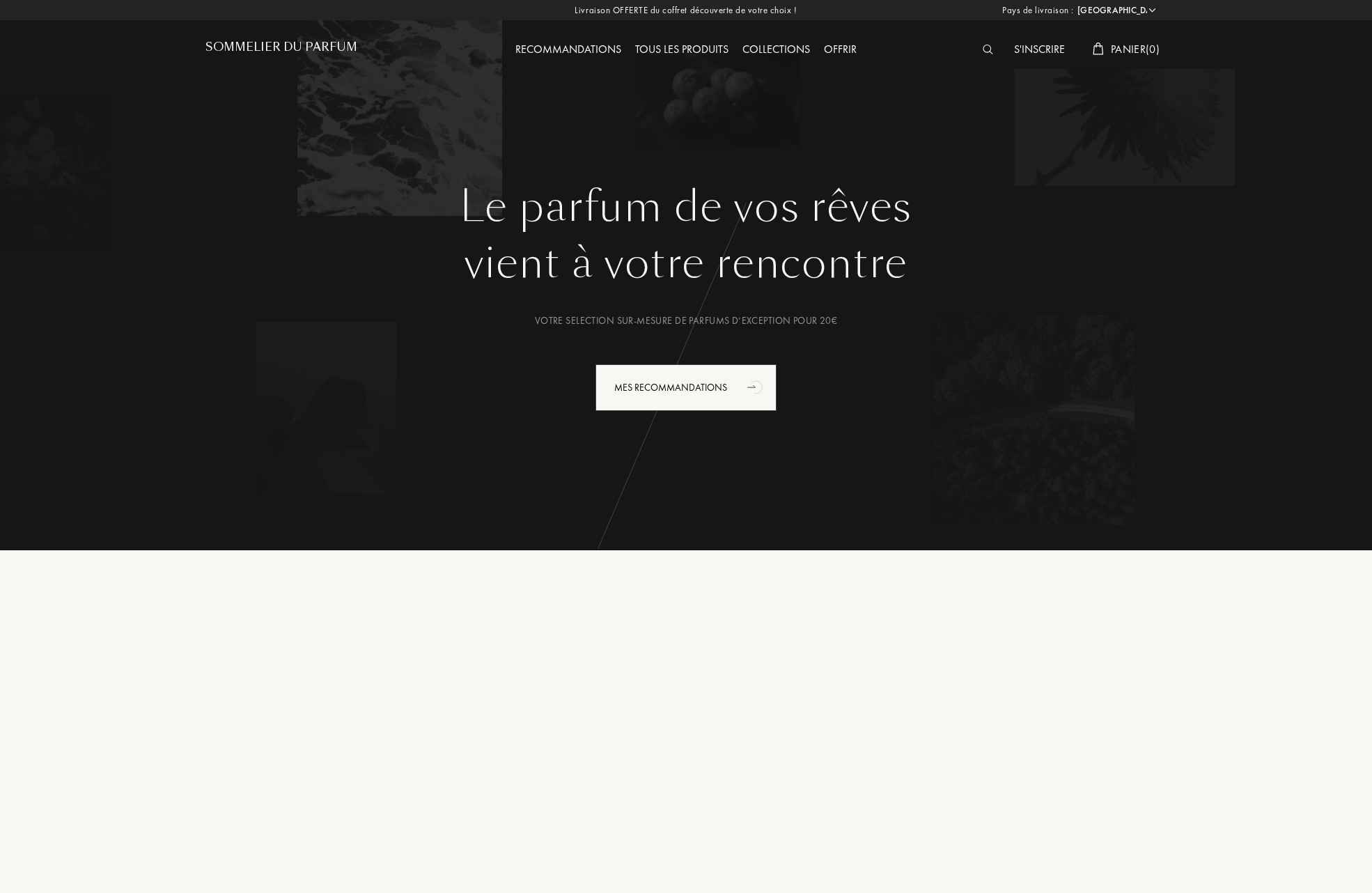
select select "FR"
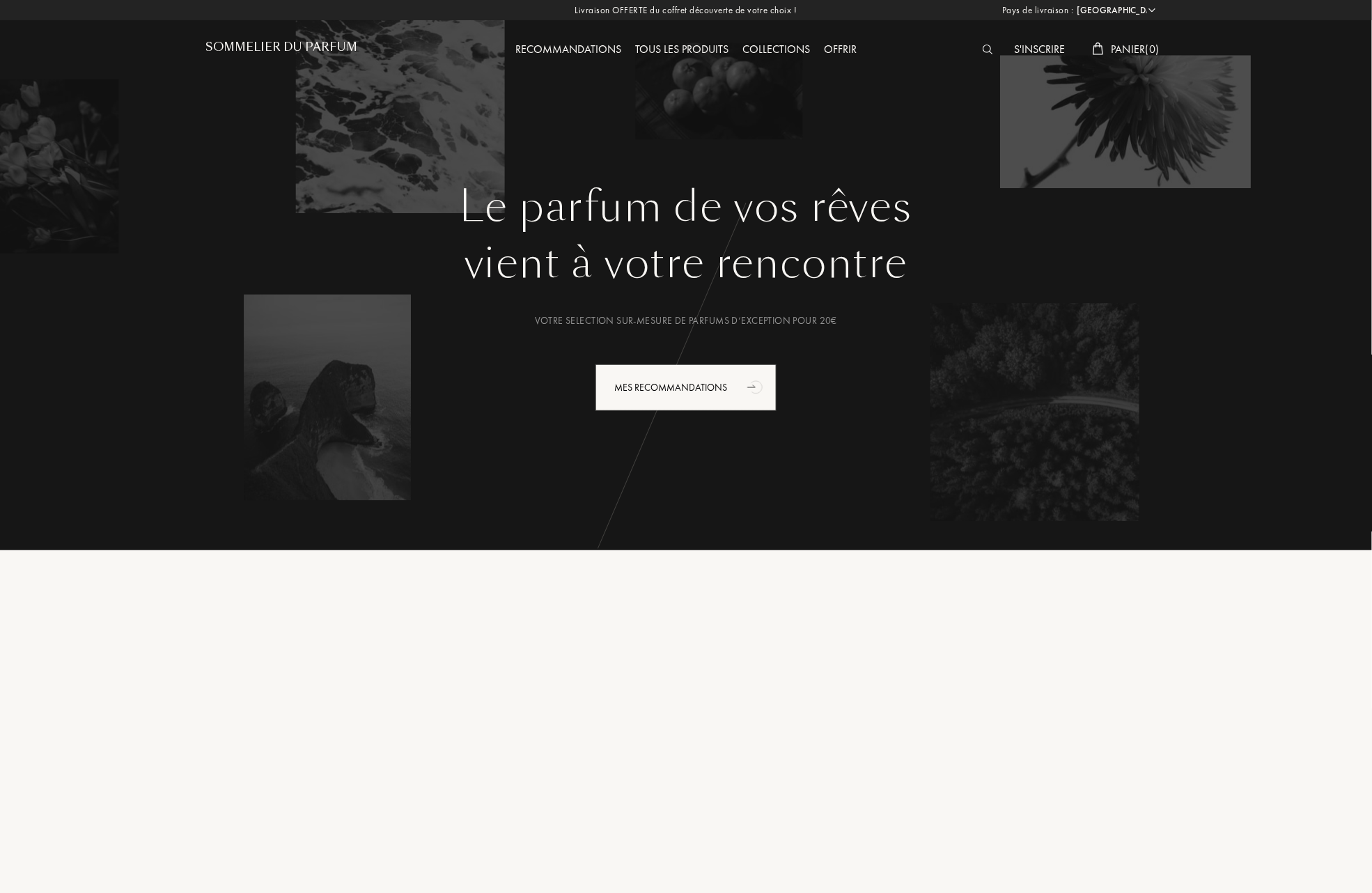
click at [783, 43] on div "Collections" at bounding box center [776, 50] width 82 height 18
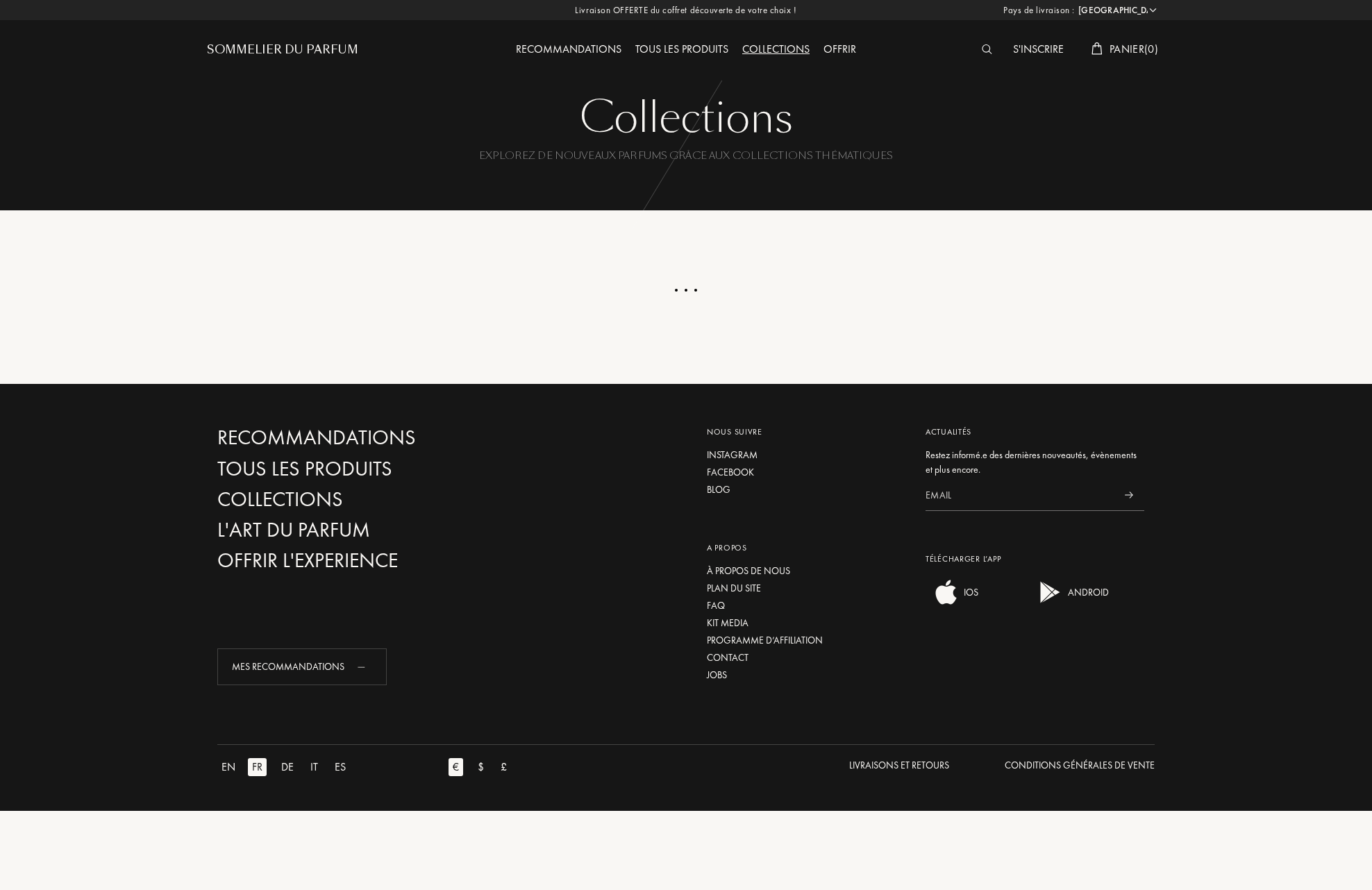
select select "FR"
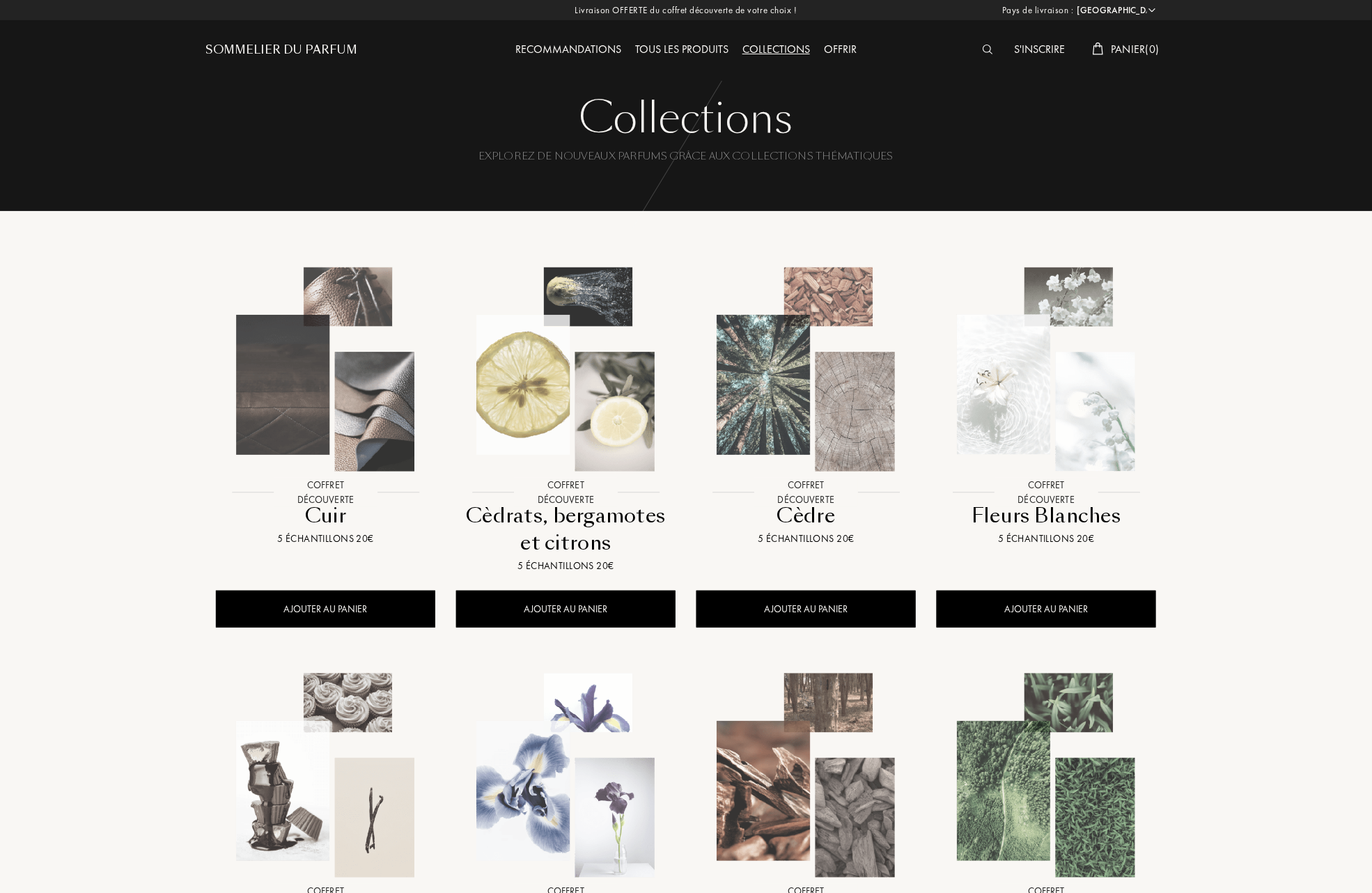
click at [560, 419] on img at bounding box center [566, 369] width 217 height 217
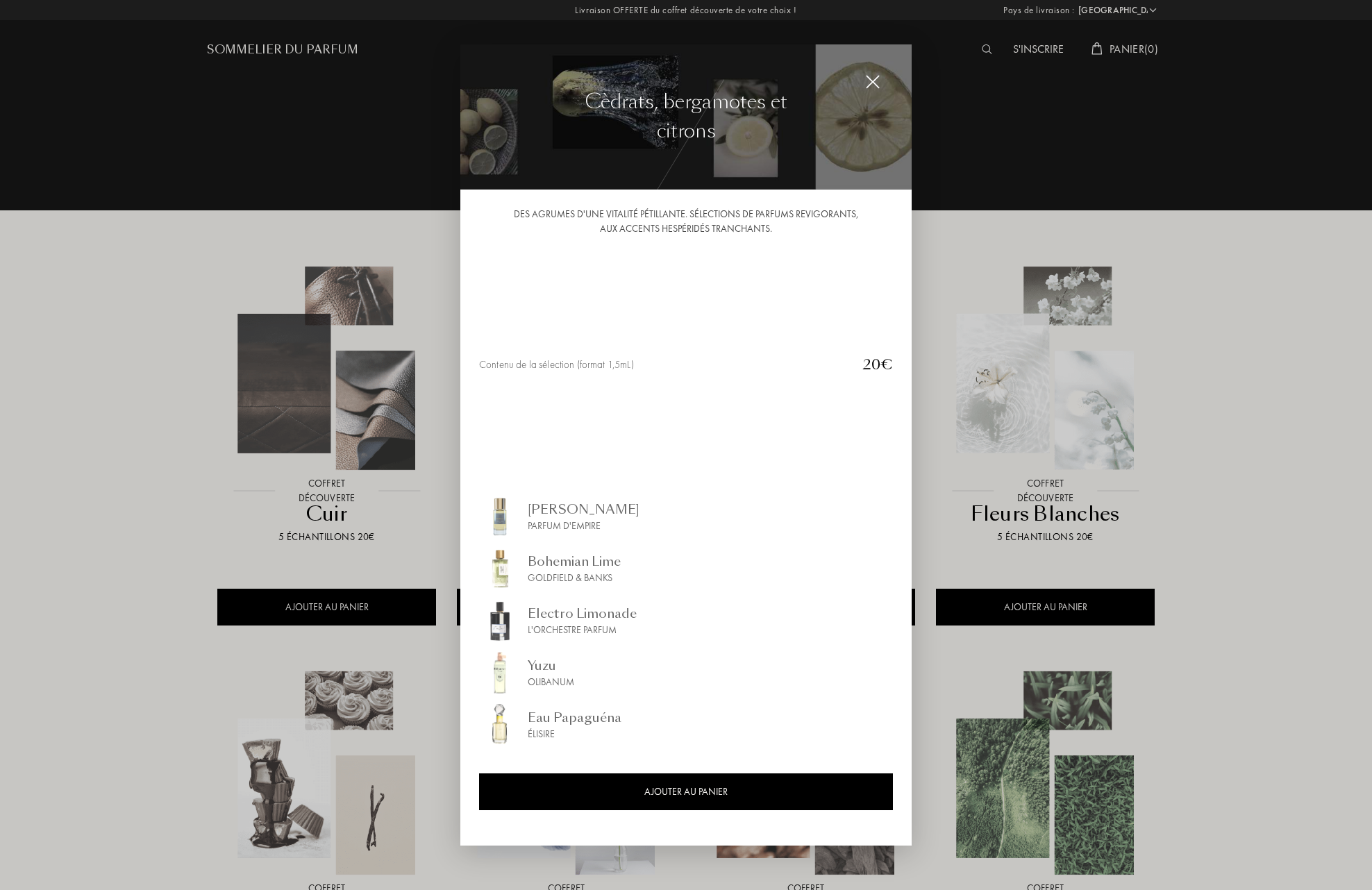
click at [866, 73] on div at bounding box center [873, 82] width 28 height 28
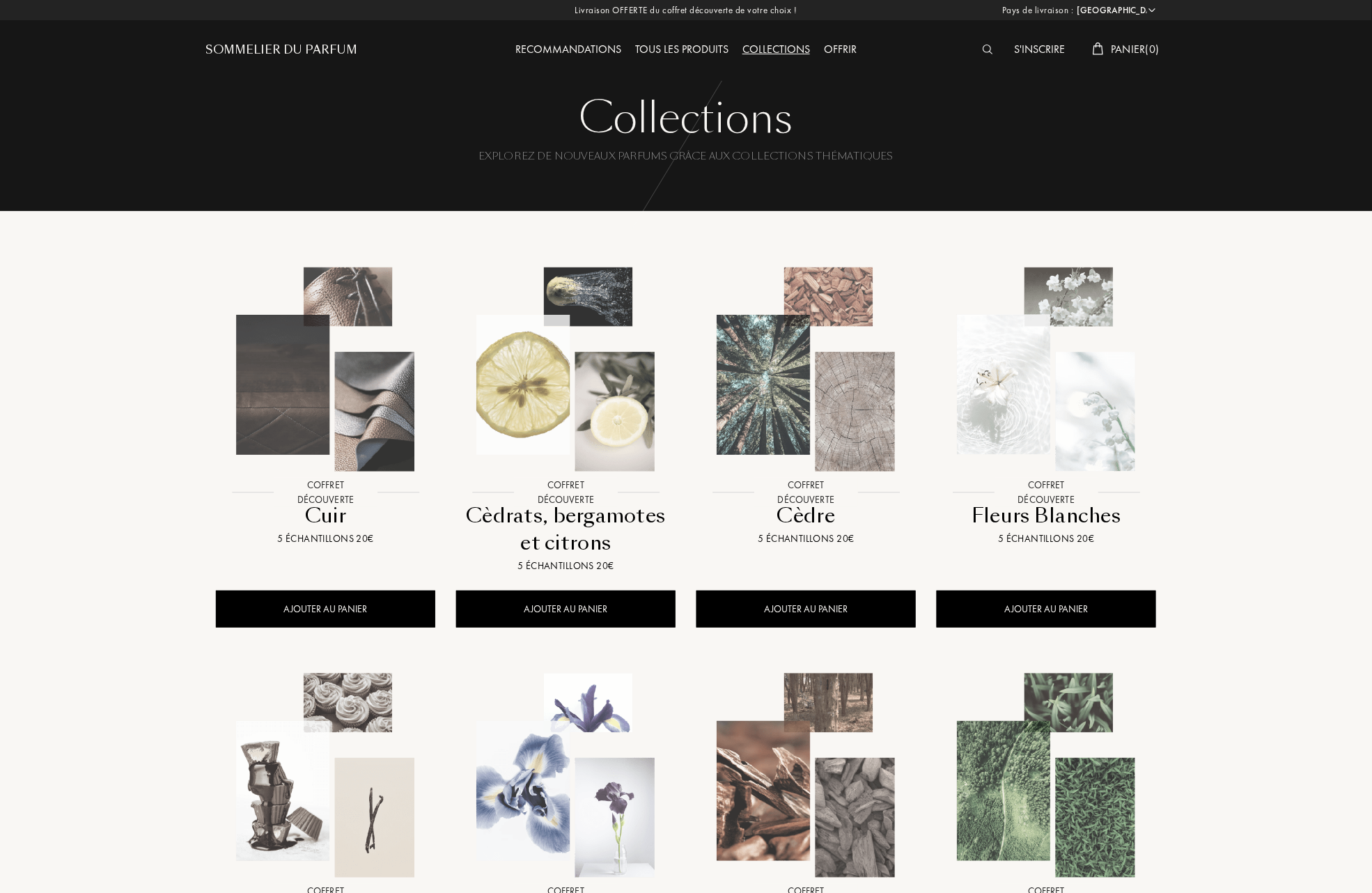
click at [698, 45] on div "Tous les produits" at bounding box center [682, 50] width 107 height 18
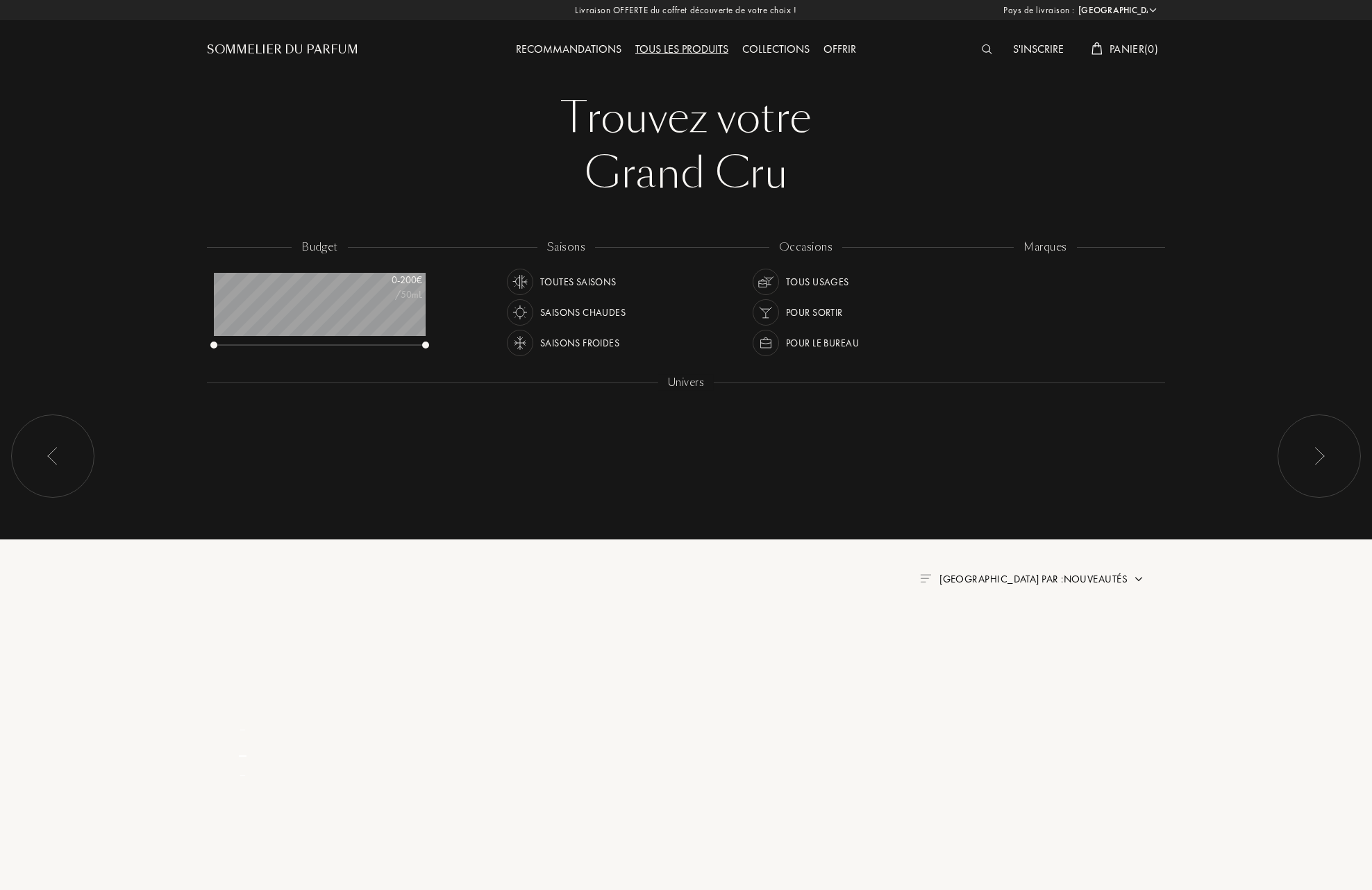
select select "FR"
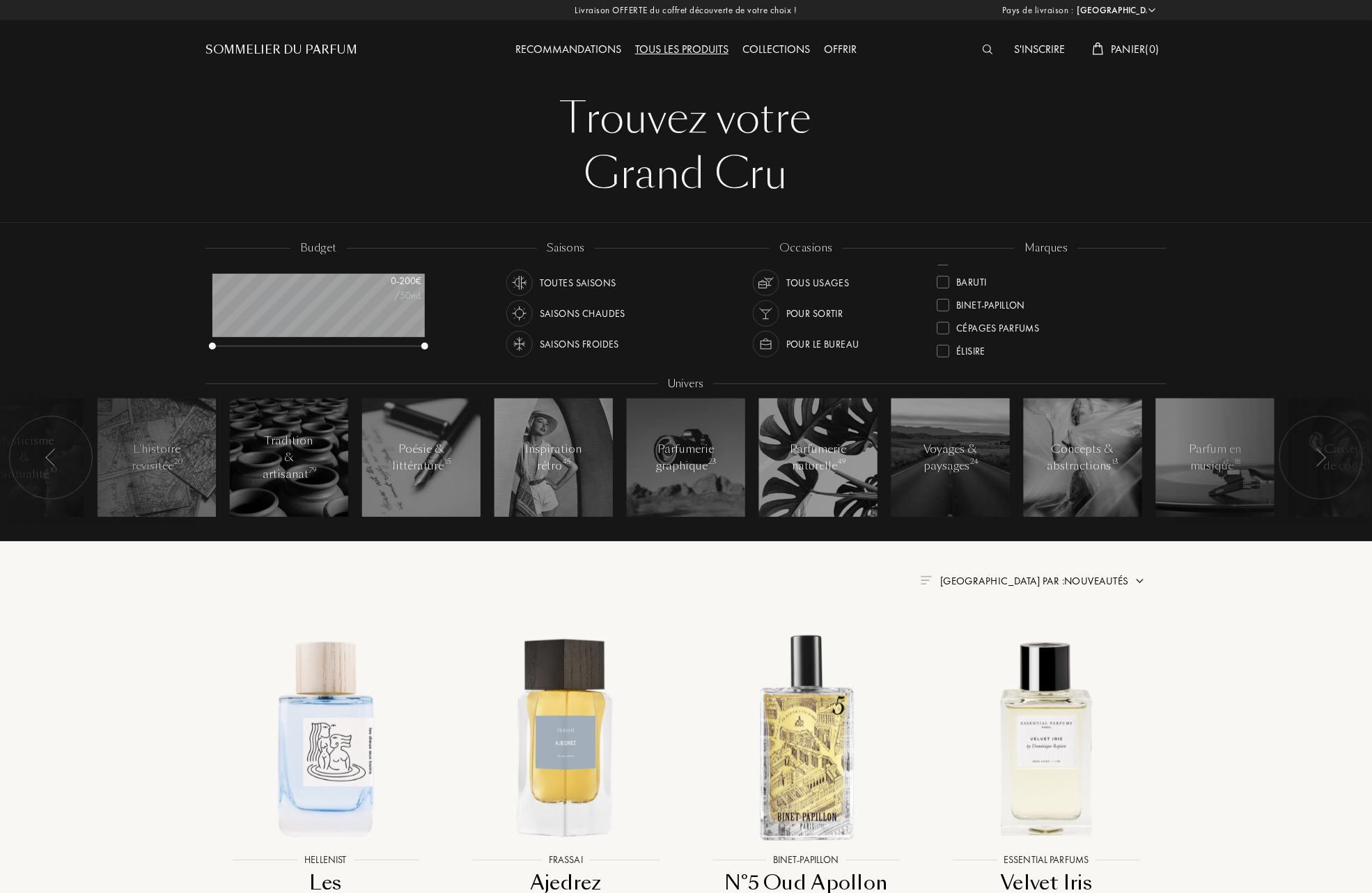
scroll to position [92, 0]
click at [945, 343] on div at bounding box center [942, 345] width 12 height 12
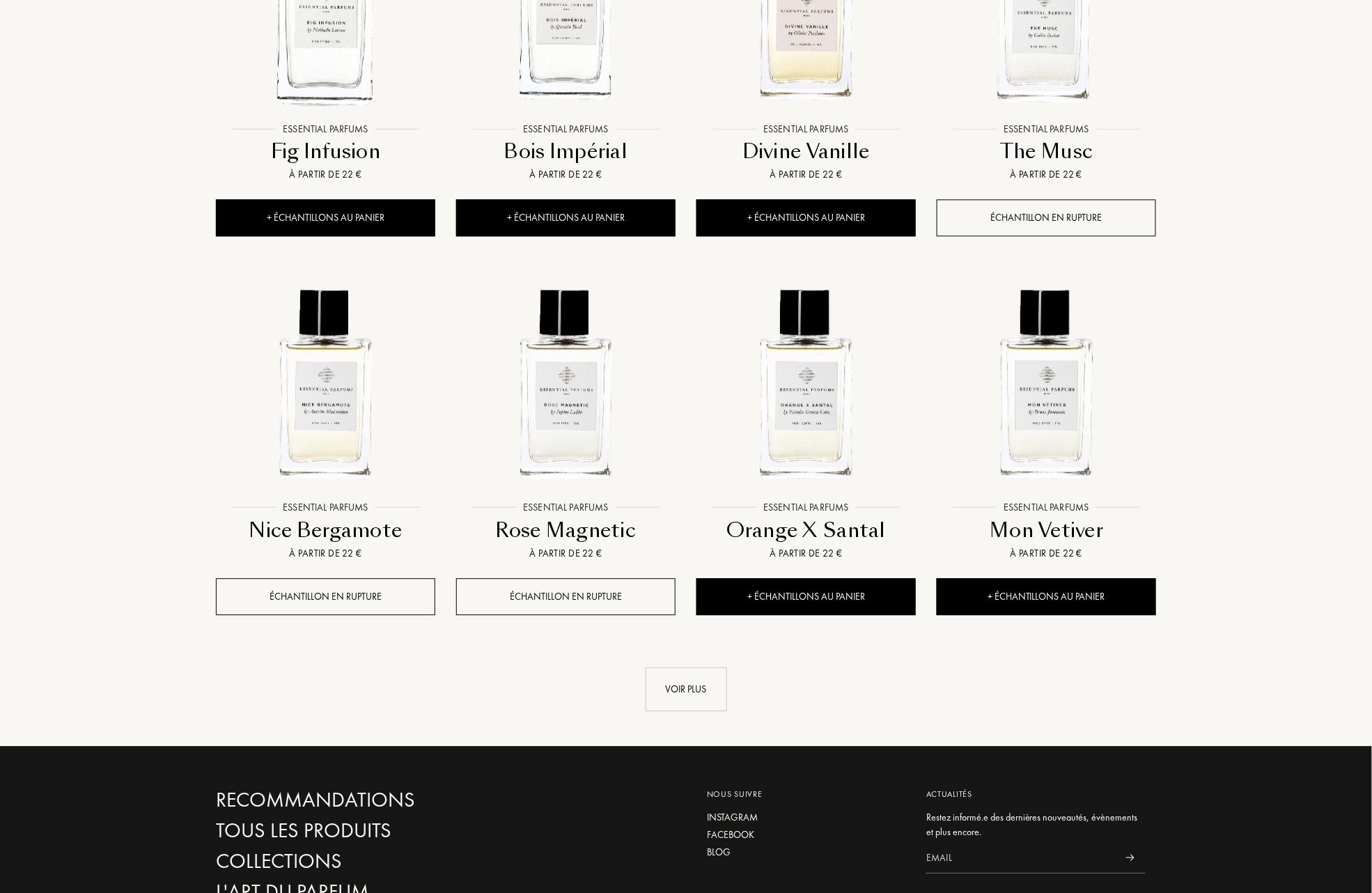
scroll to position [1114, 0]
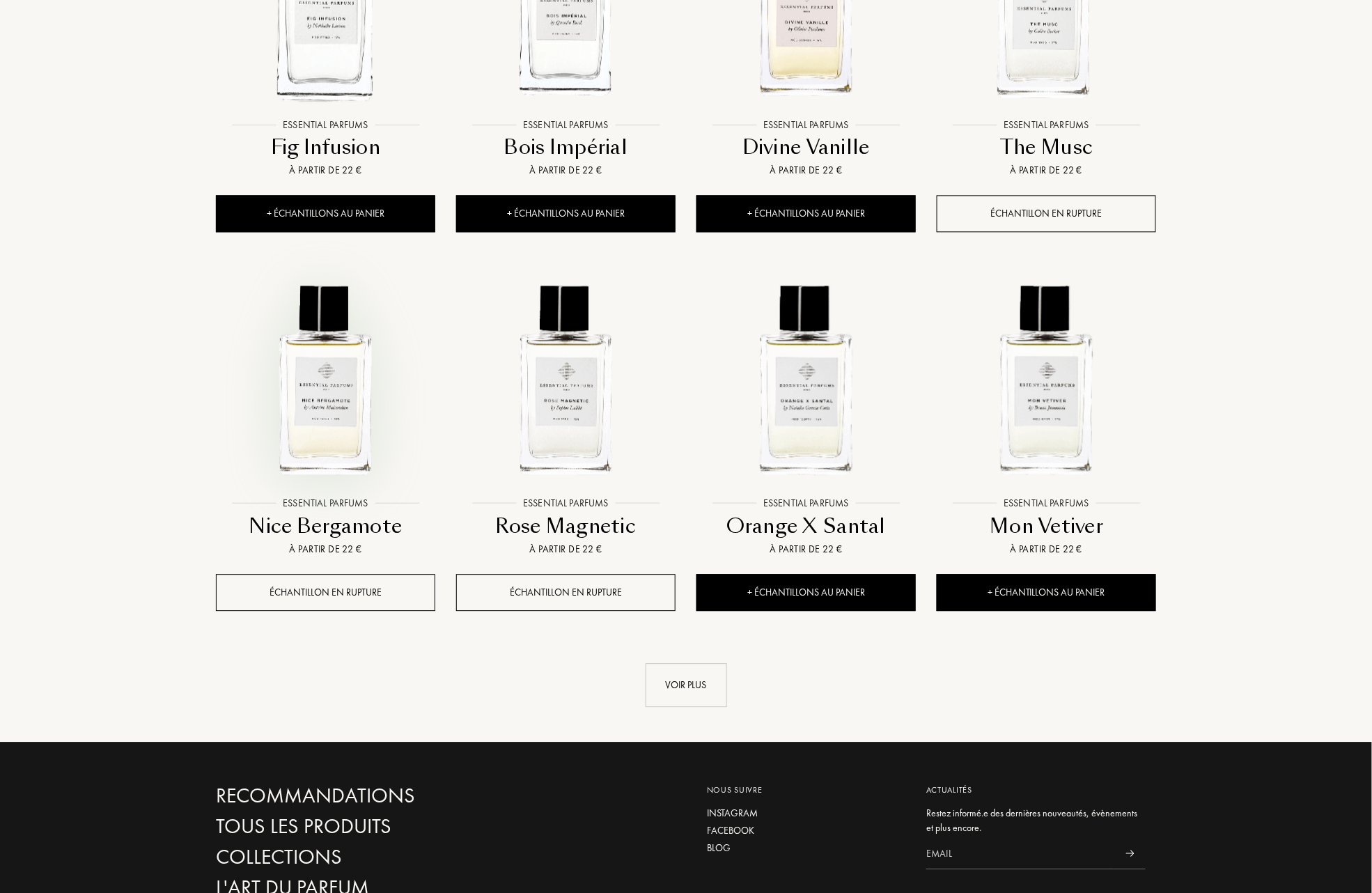
click at [323, 399] on img at bounding box center [326, 379] width 217 height 217
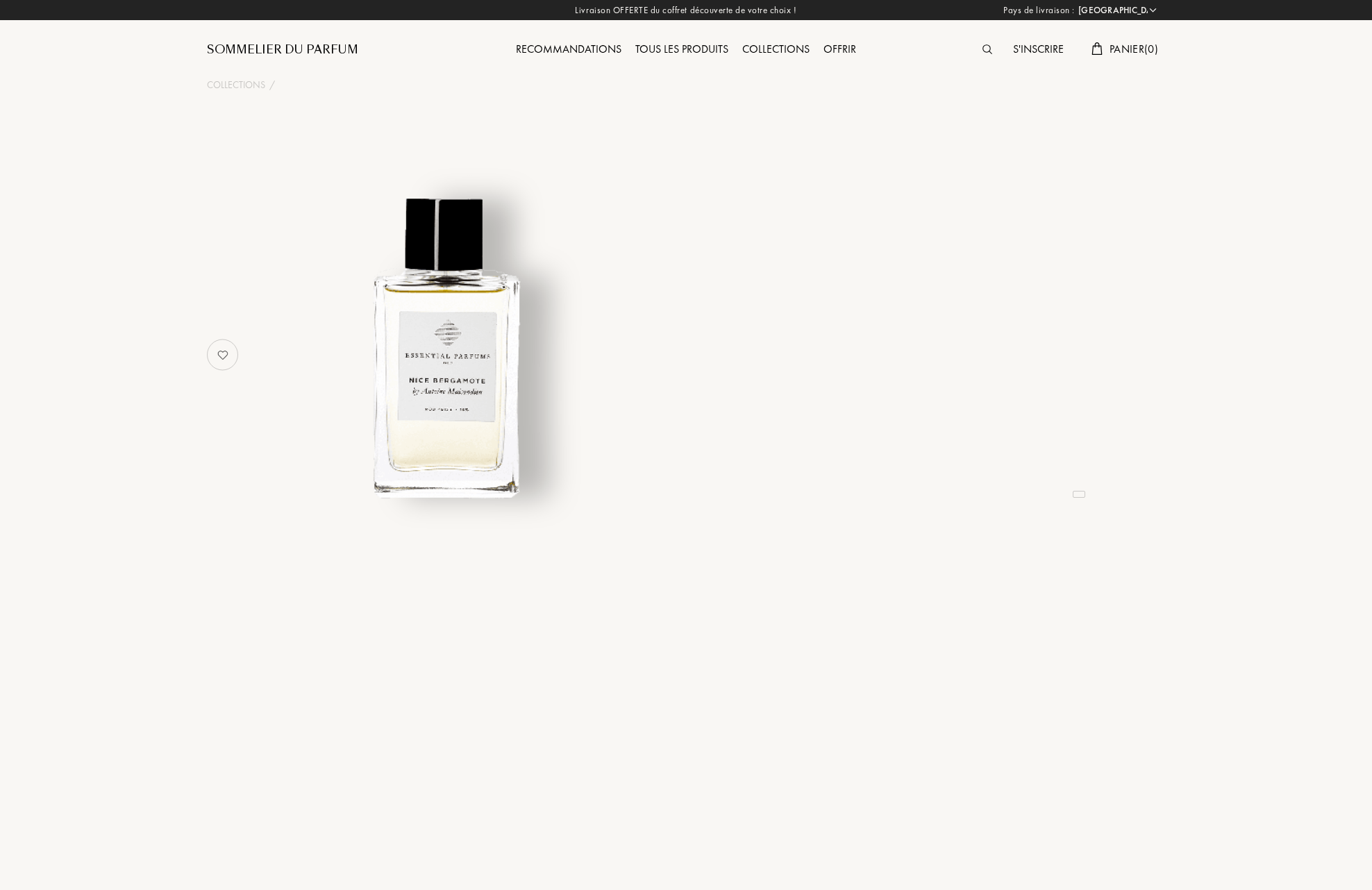
select select "FR"
select select "3"
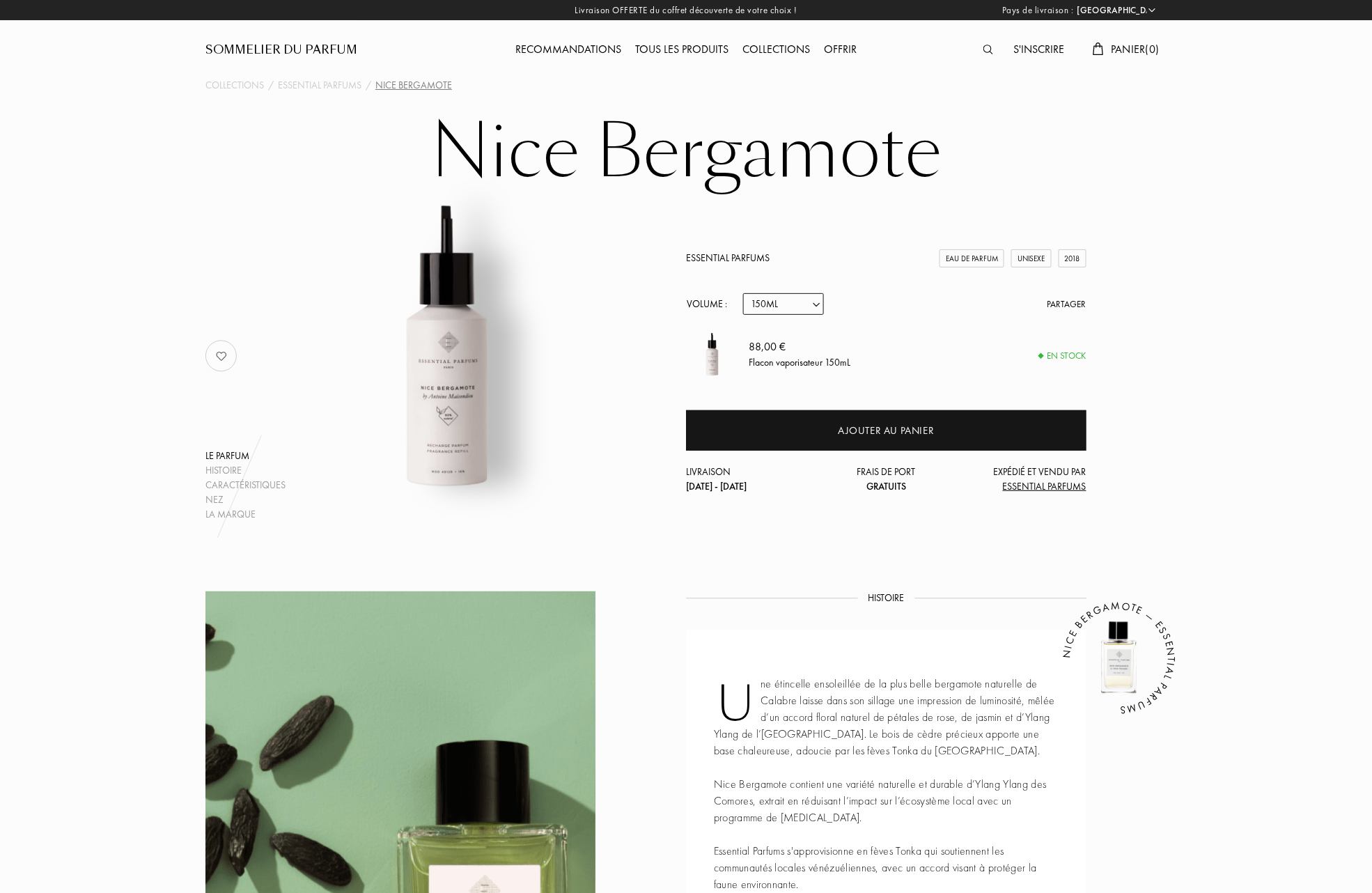
click at [819, 303] on select "Echantillon 10mL 100mL 150mL" at bounding box center [783, 304] width 81 height 21
select select "2"
click at [744, 294] on select "Echantillon 10mL 100mL 150mL" at bounding box center [783, 304] width 81 height 21
select select "2"
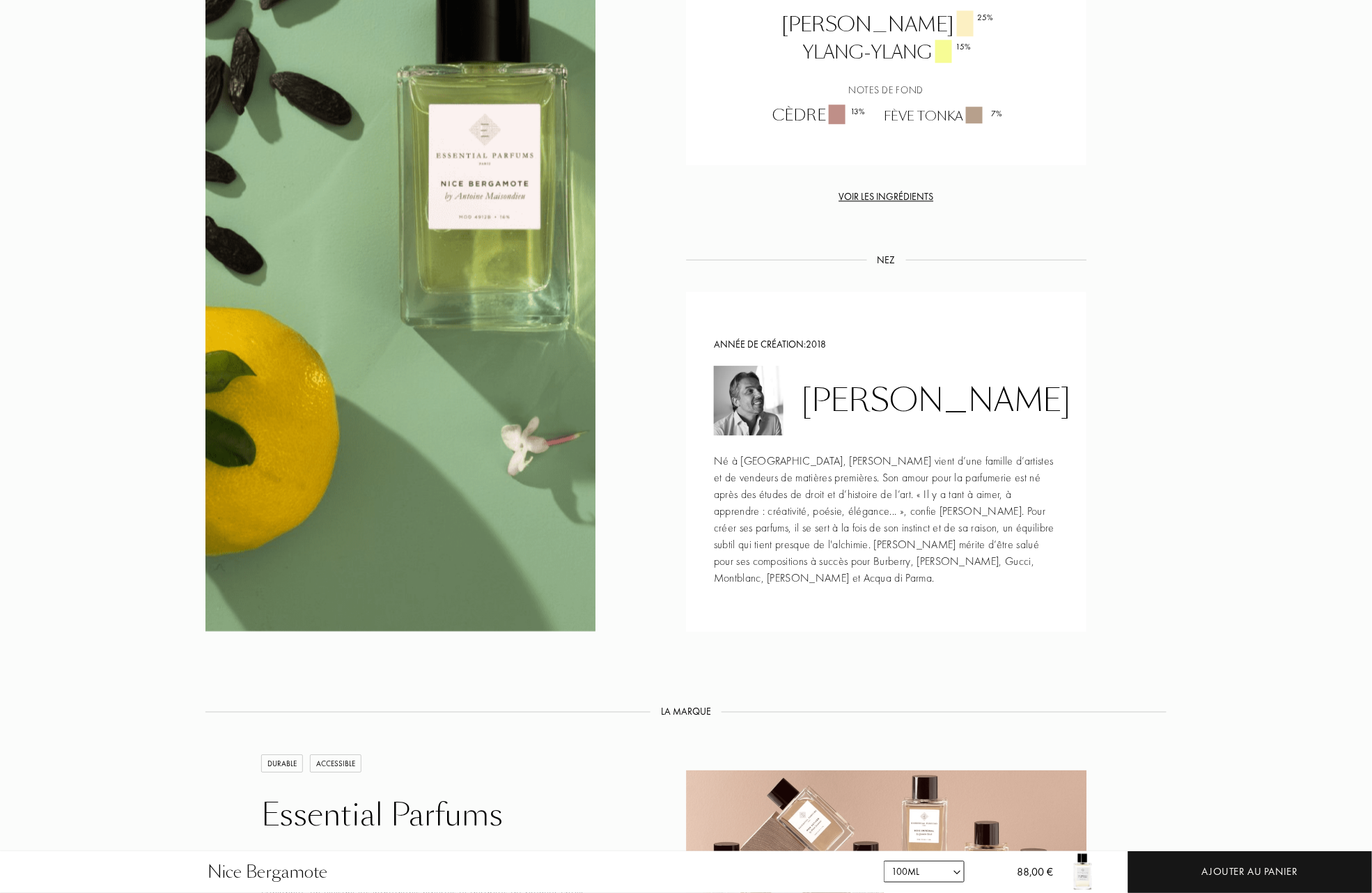
scroll to position [1393, 0]
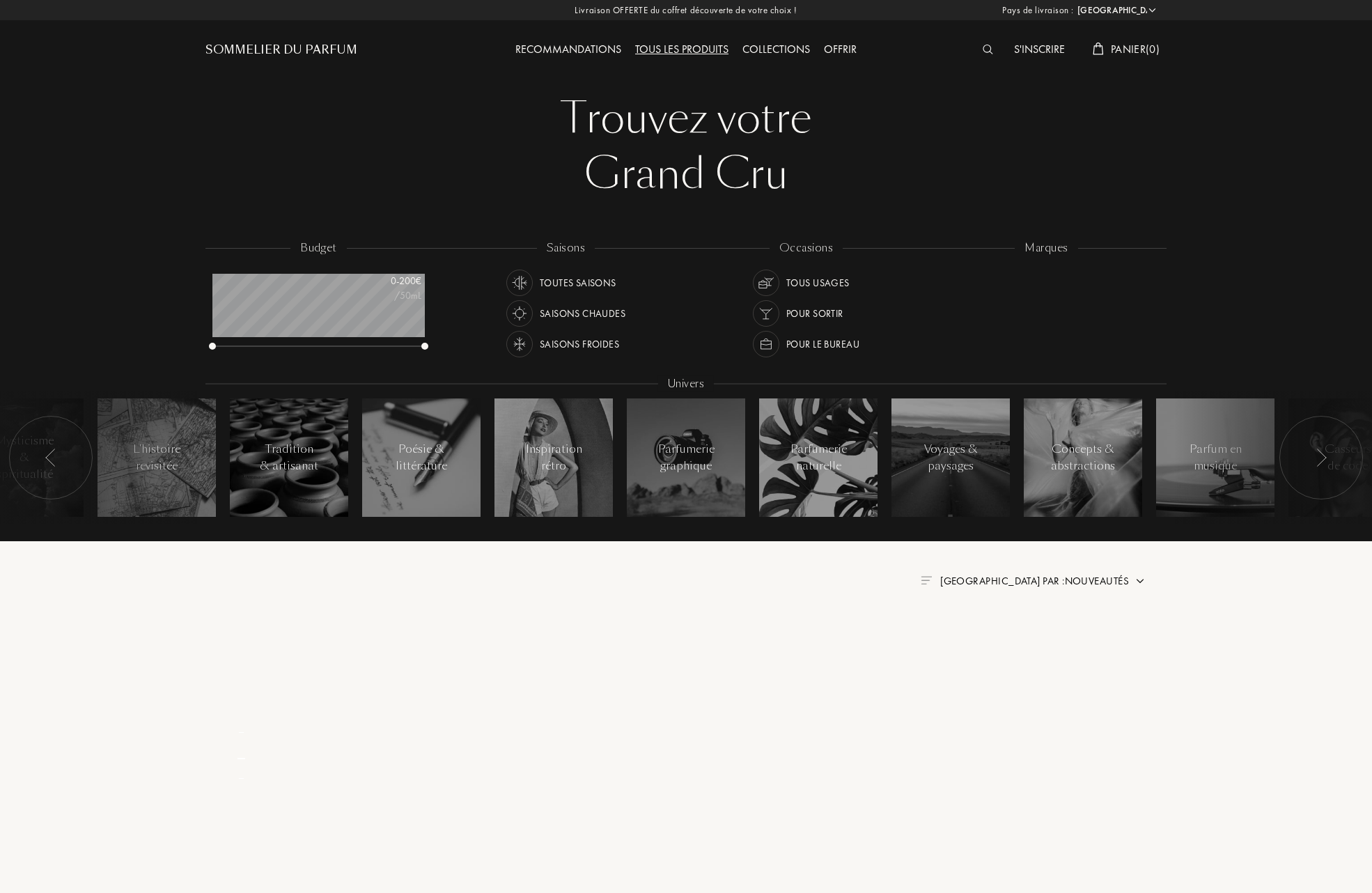
select select "FR"
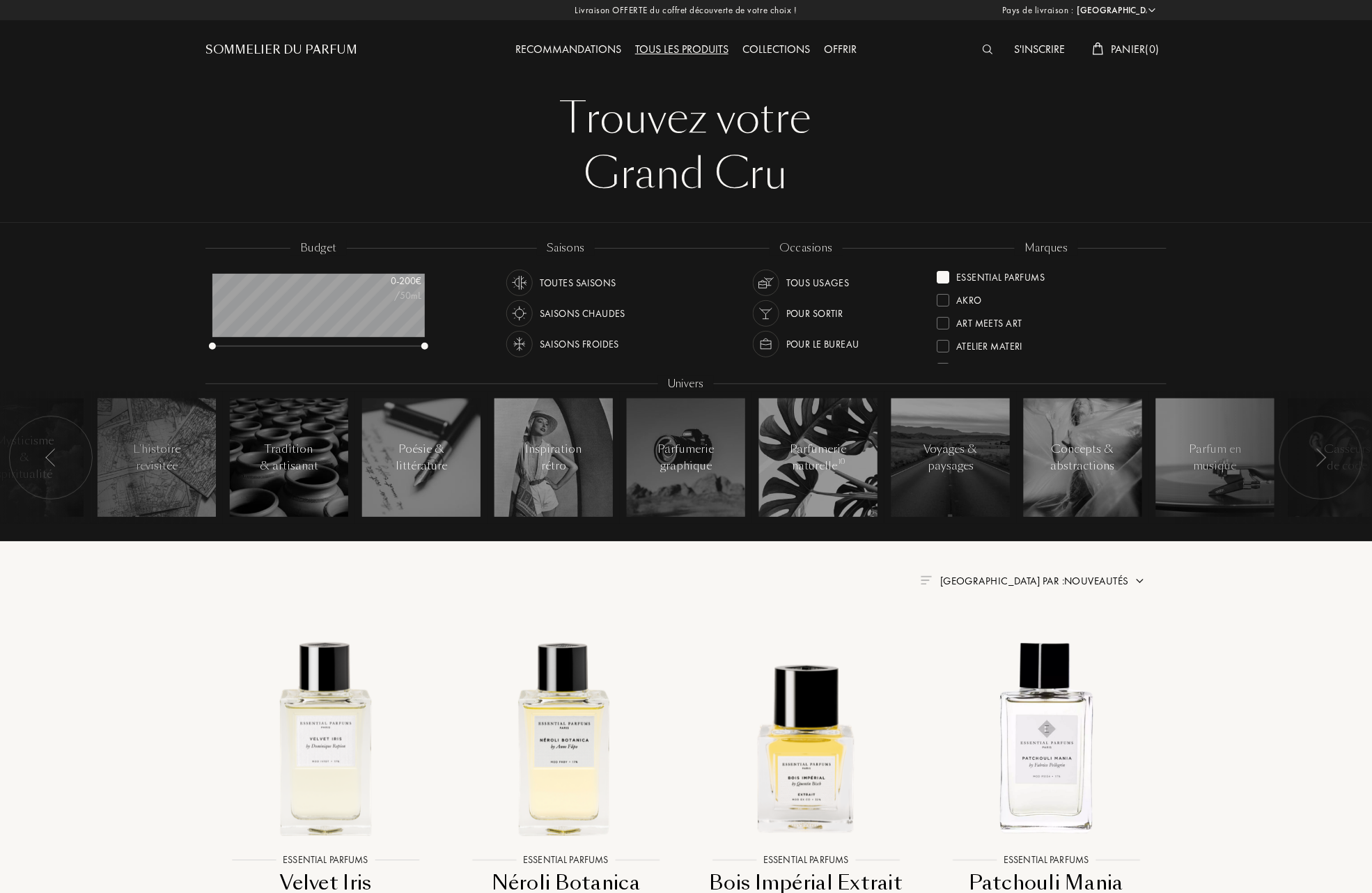
click at [780, 49] on div "Collections" at bounding box center [776, 50] width 82 height 18
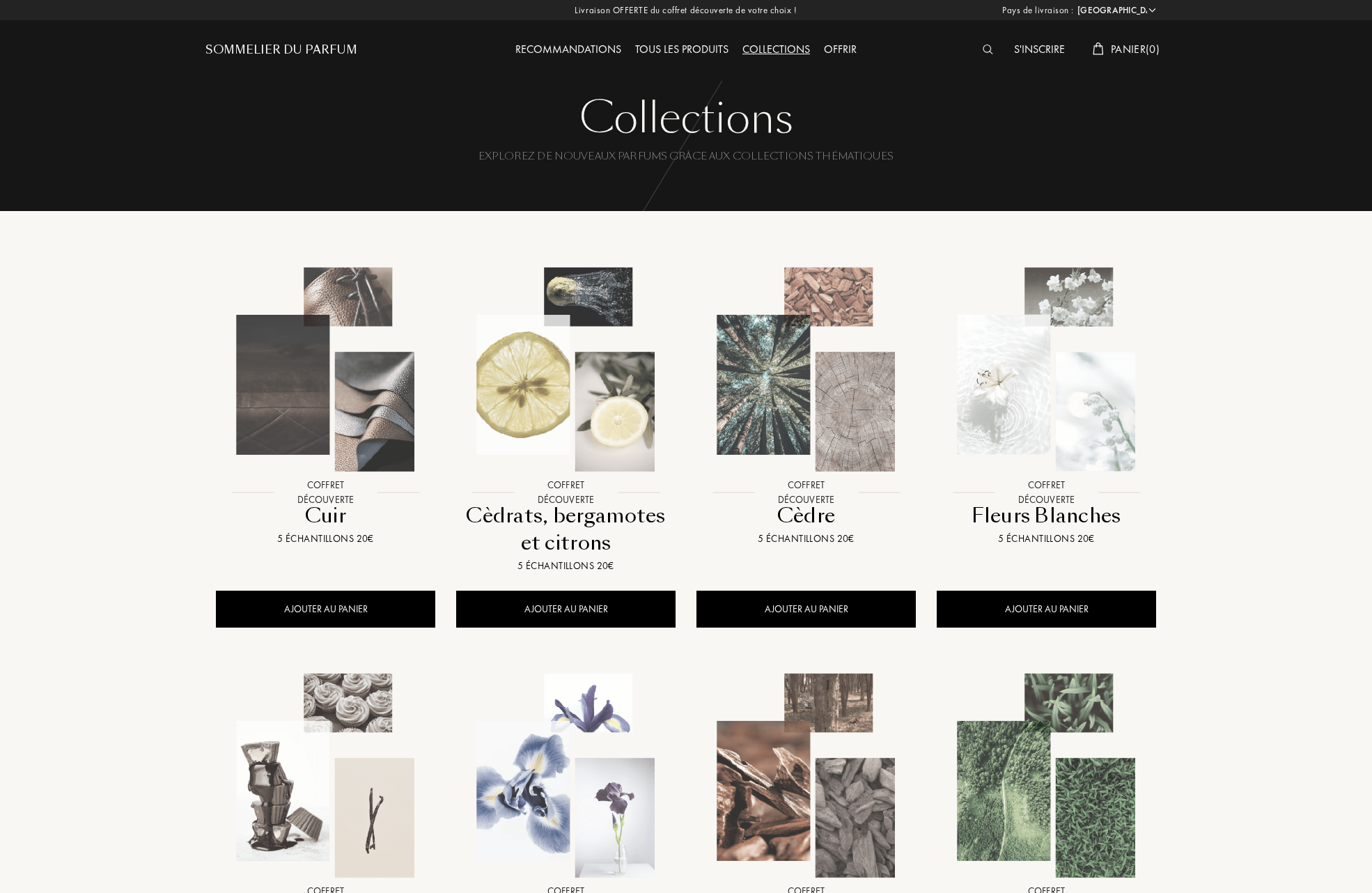
select select "FR"
click at [552, 404] on img at bounding box center [566, 369] width 217 height 217
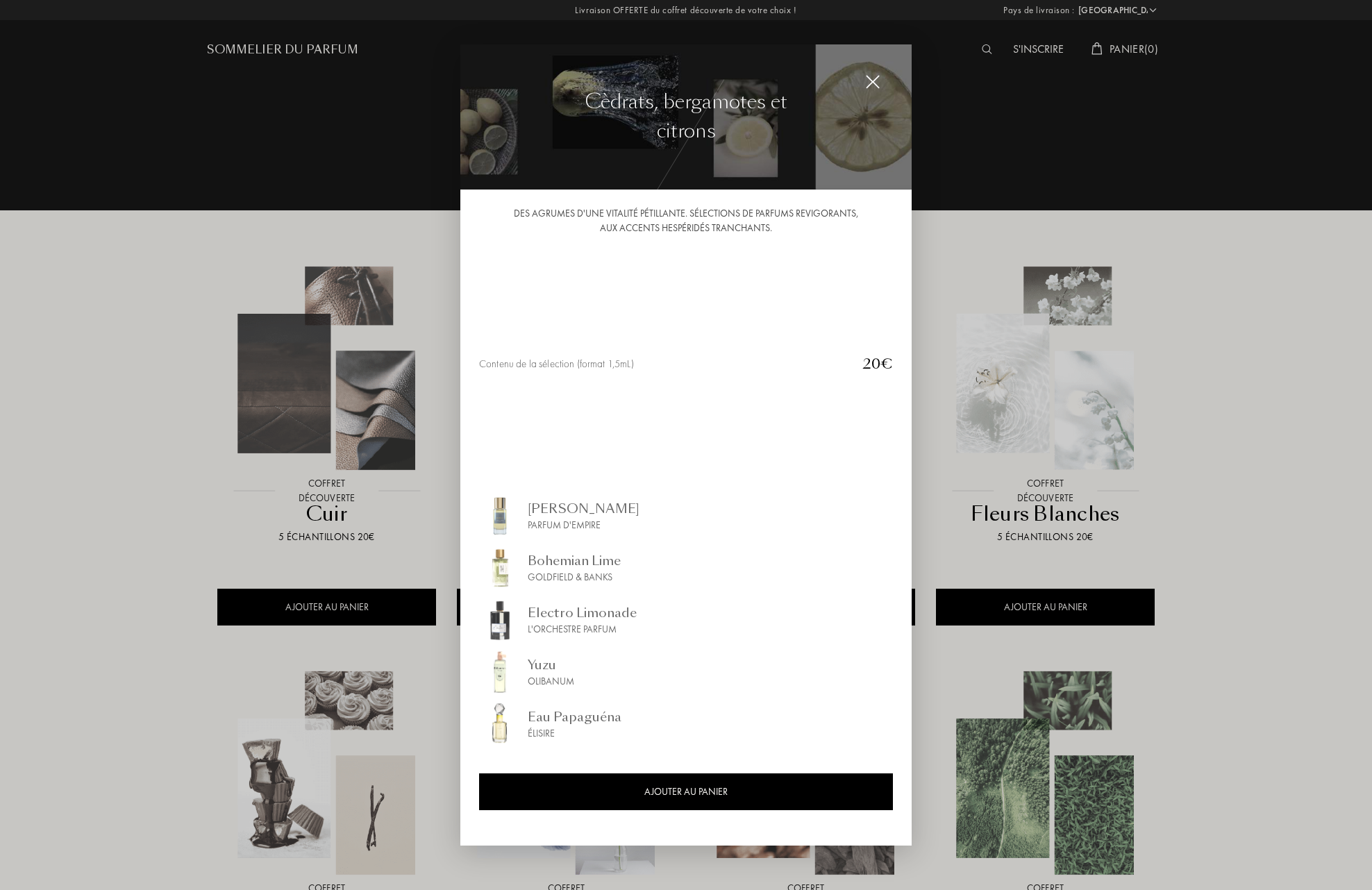
click at [865, 79] on img at bounding box center [872, 81] width 16 height 16
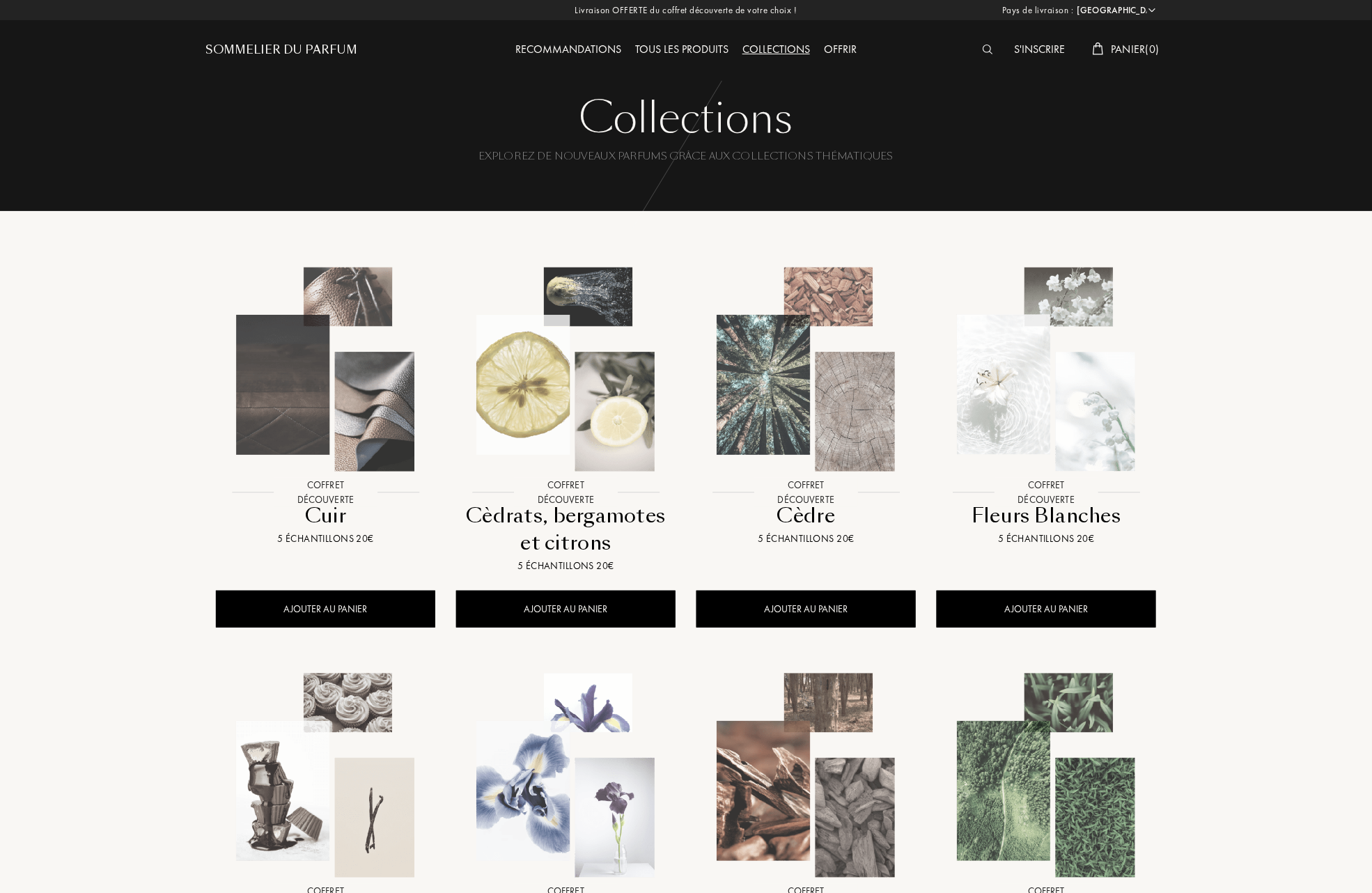
click at [679, 46] on div "Tous les produits" at bounding box center [682, 50] width 107 height 18
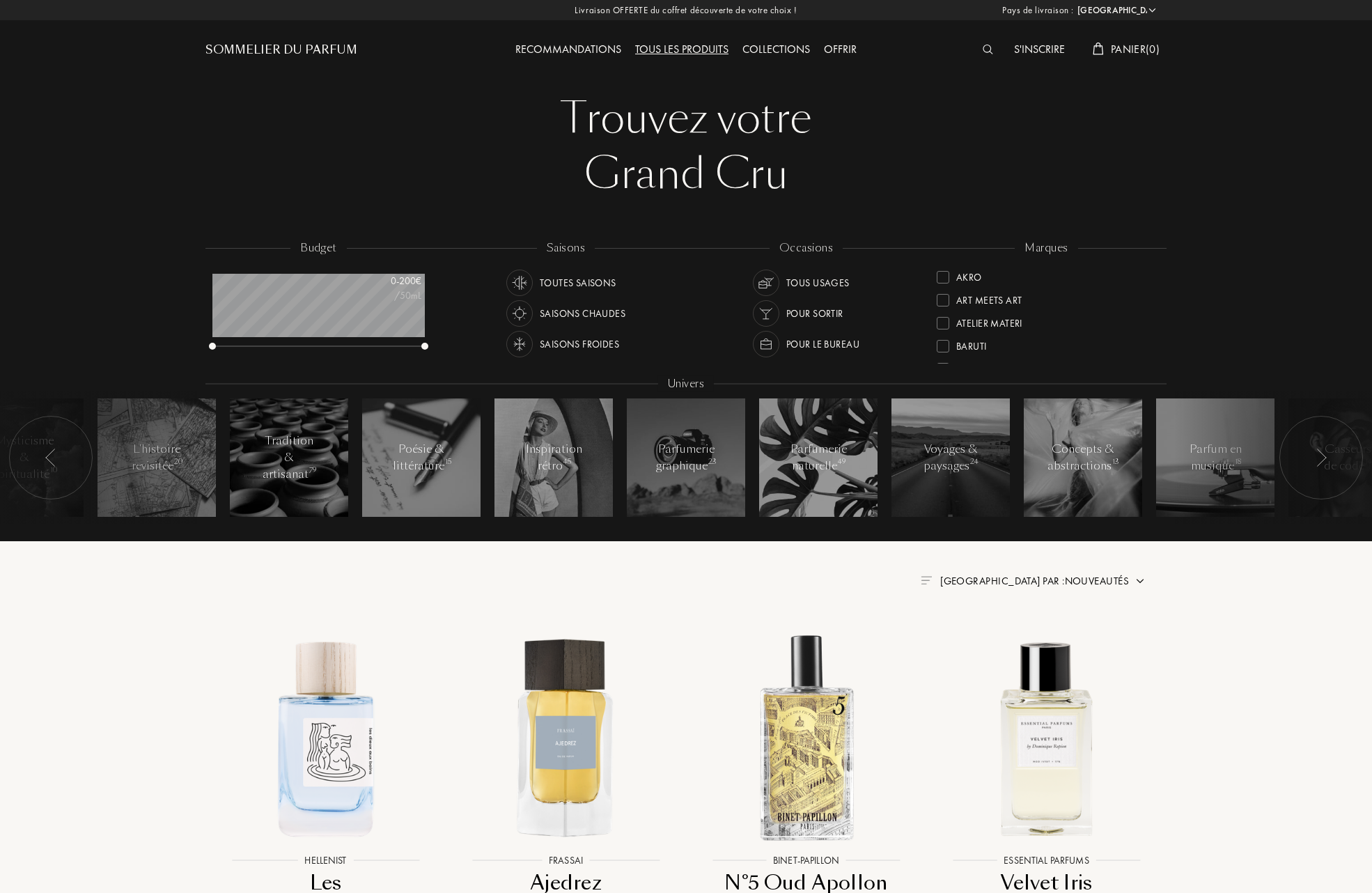
select select "FR"
click at [945, 275] on div at bounding box center [942, 277] width 12 height 12
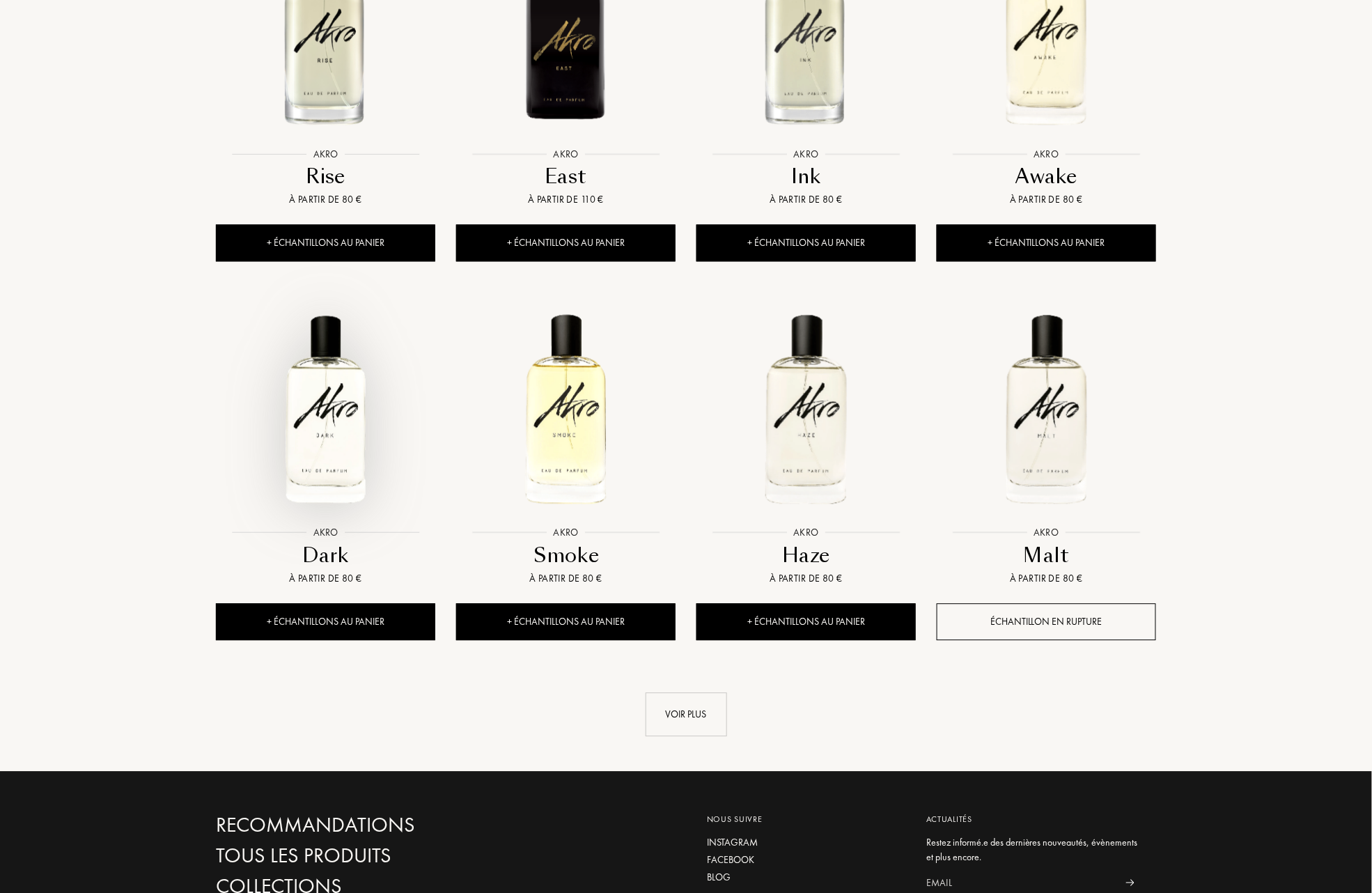
scroll to position [1114, 0]
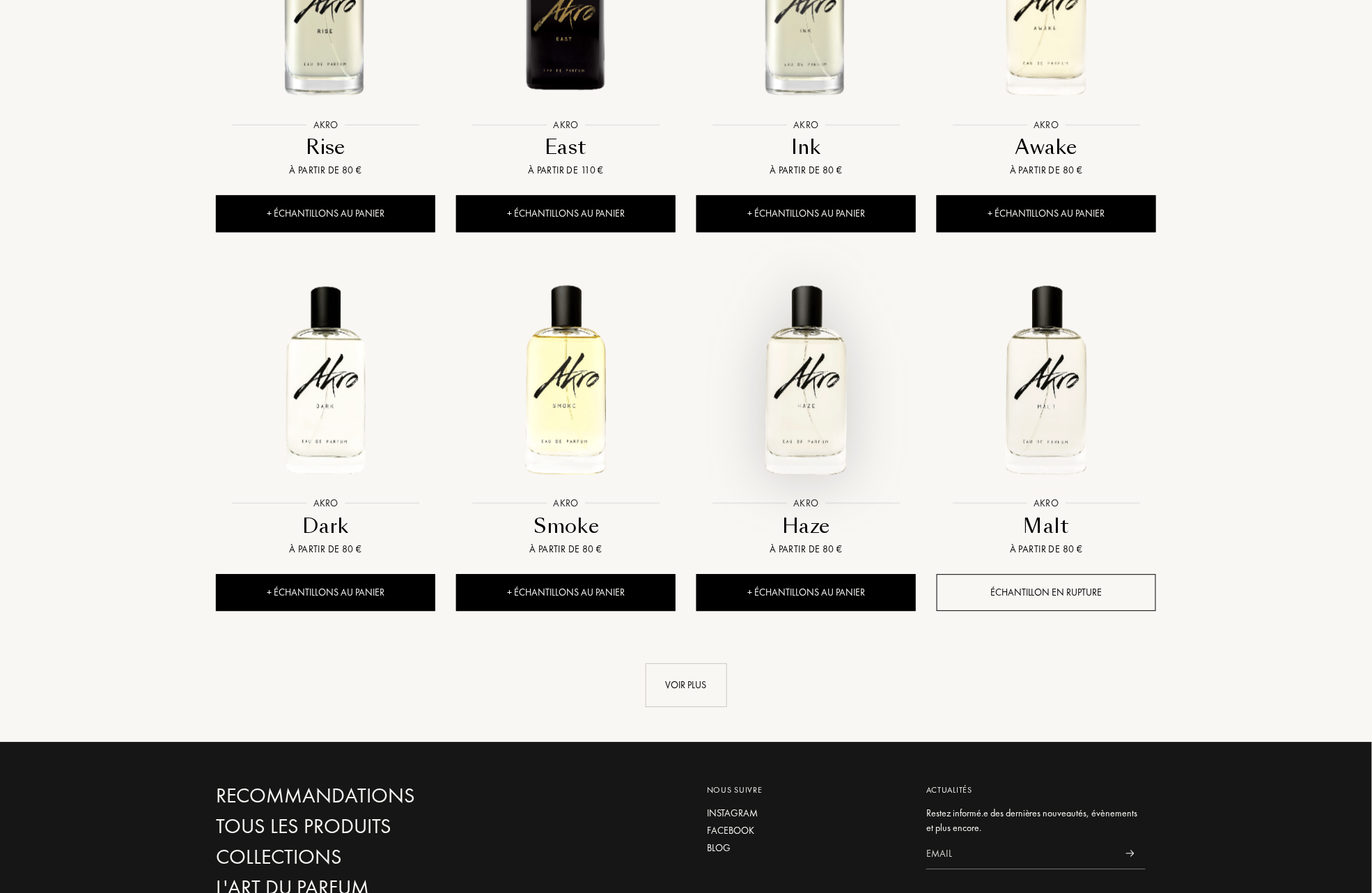
click at [825, 415] on img at bounding box center [806, 379] width 217 height 217
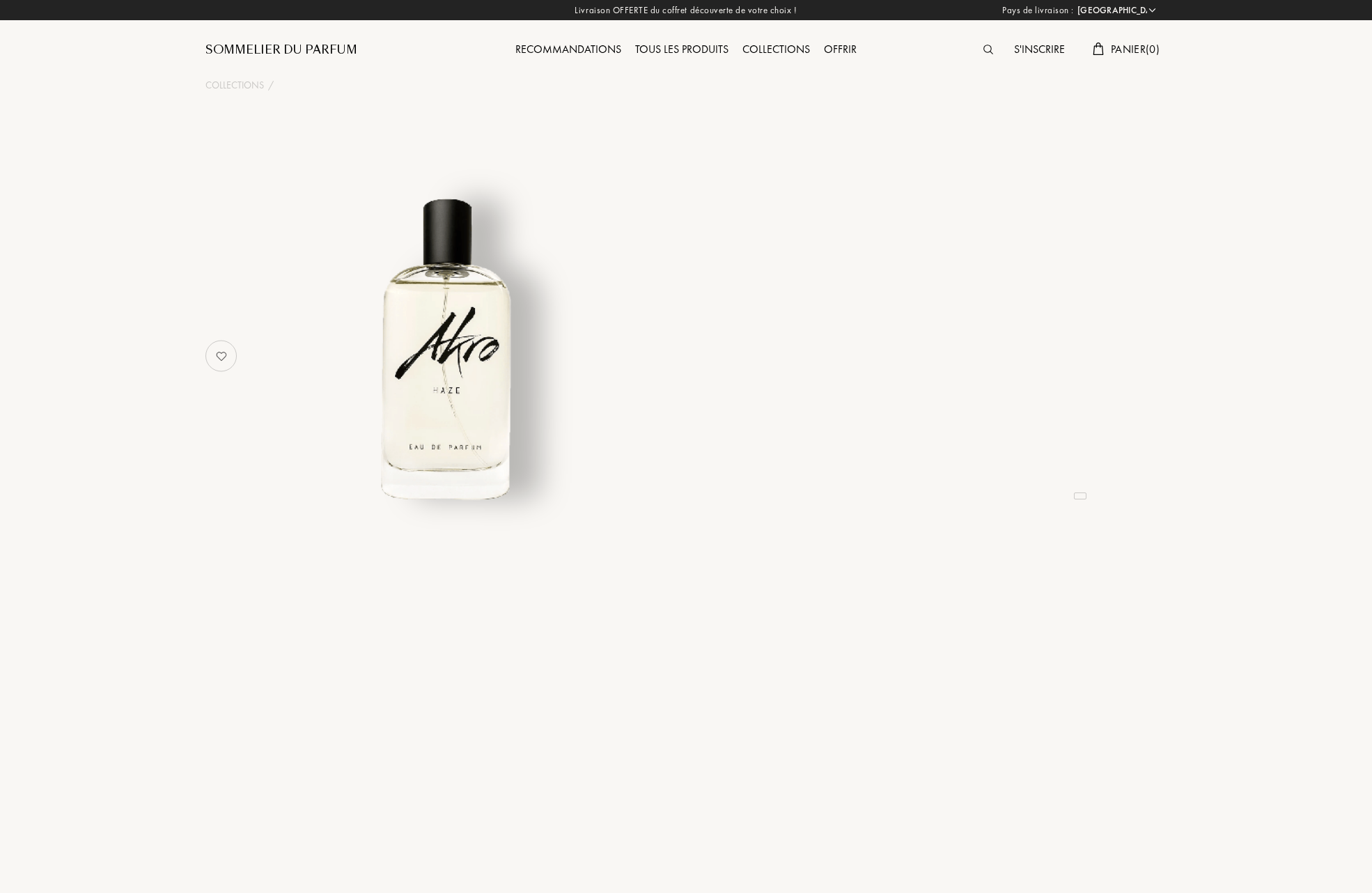
select select "FR"
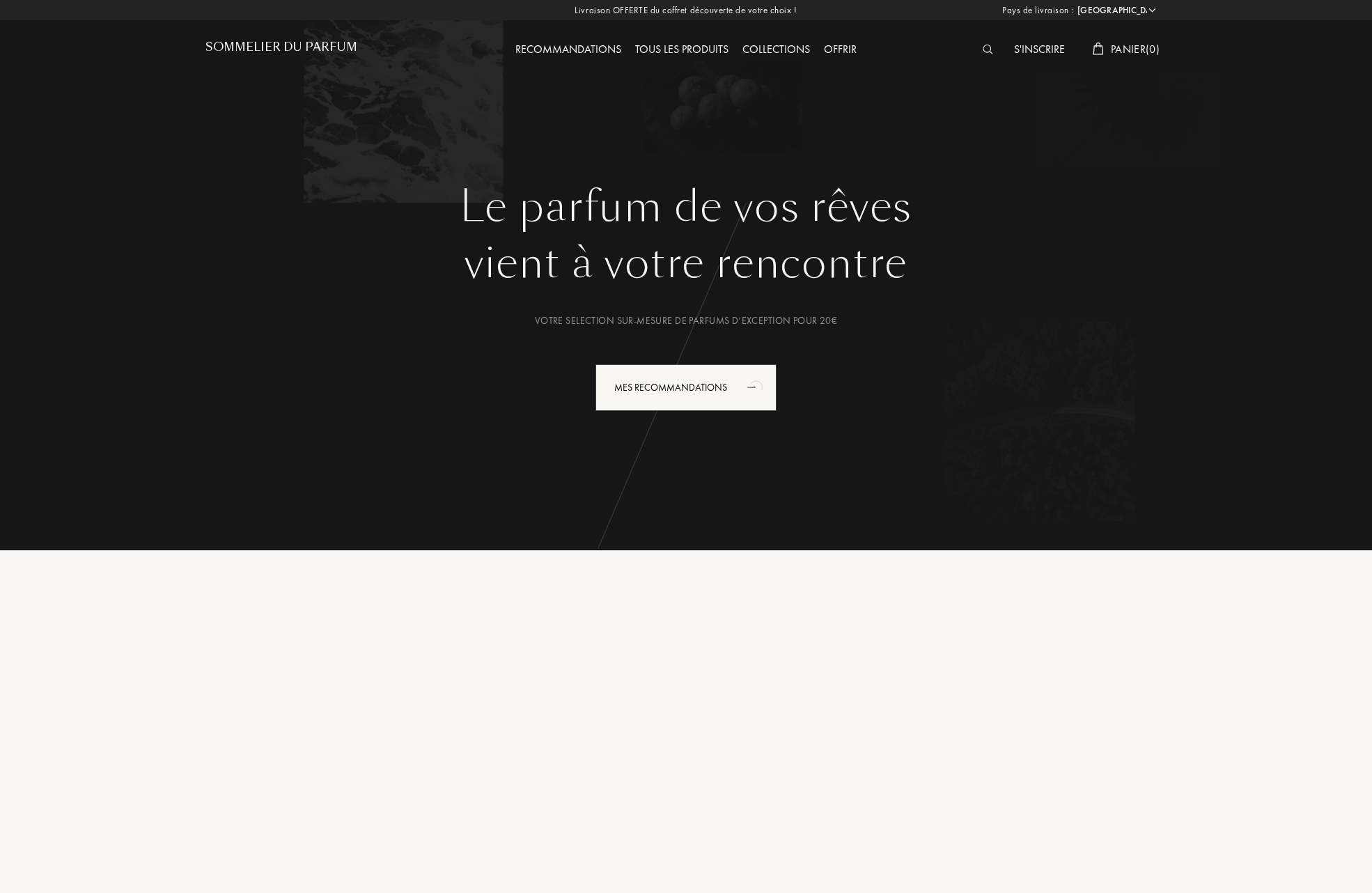
select select "FR"
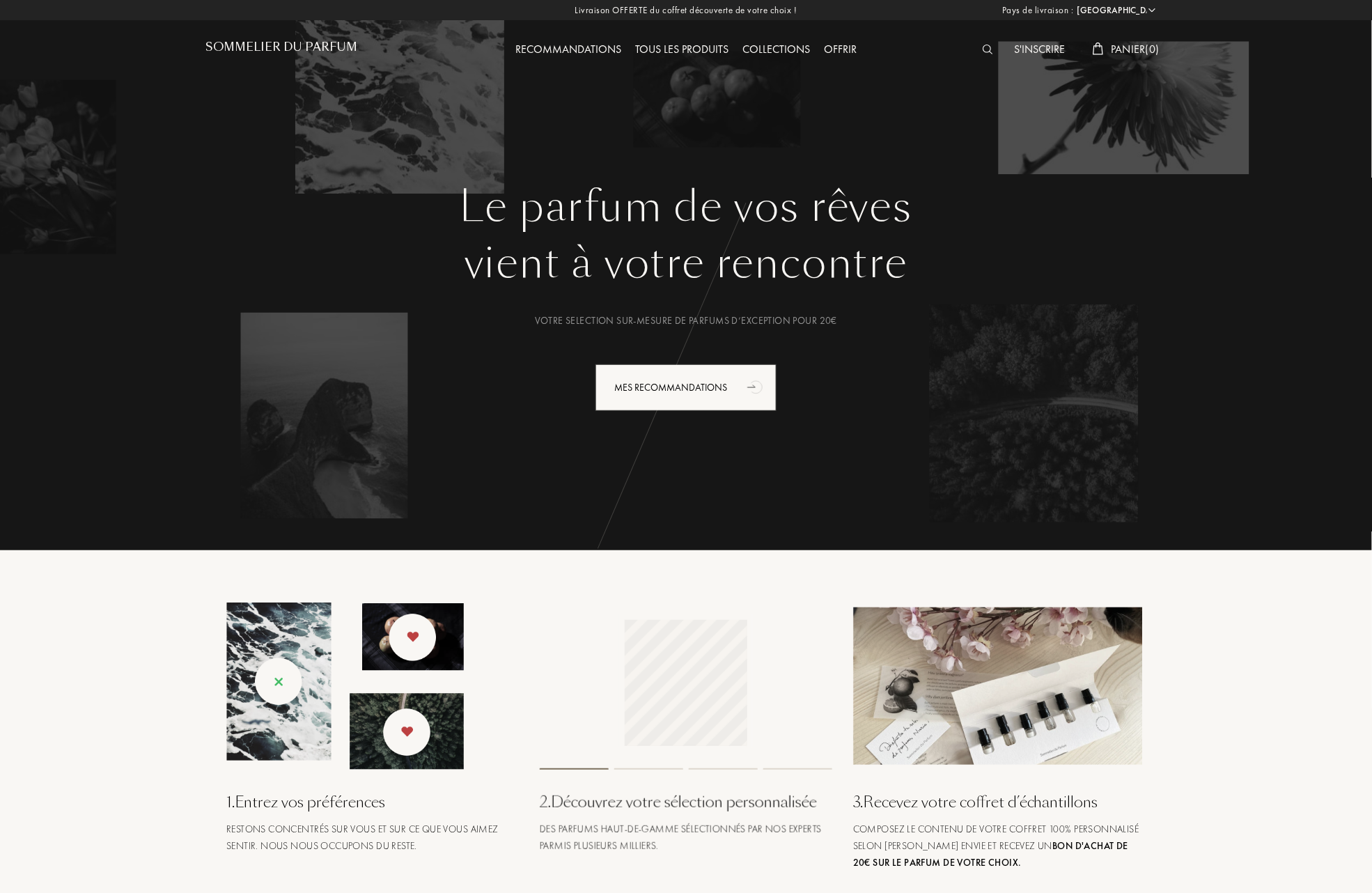
click at [711, 43] on div "Tous les produits" at bounding box center [682, 50] width 107 height 18
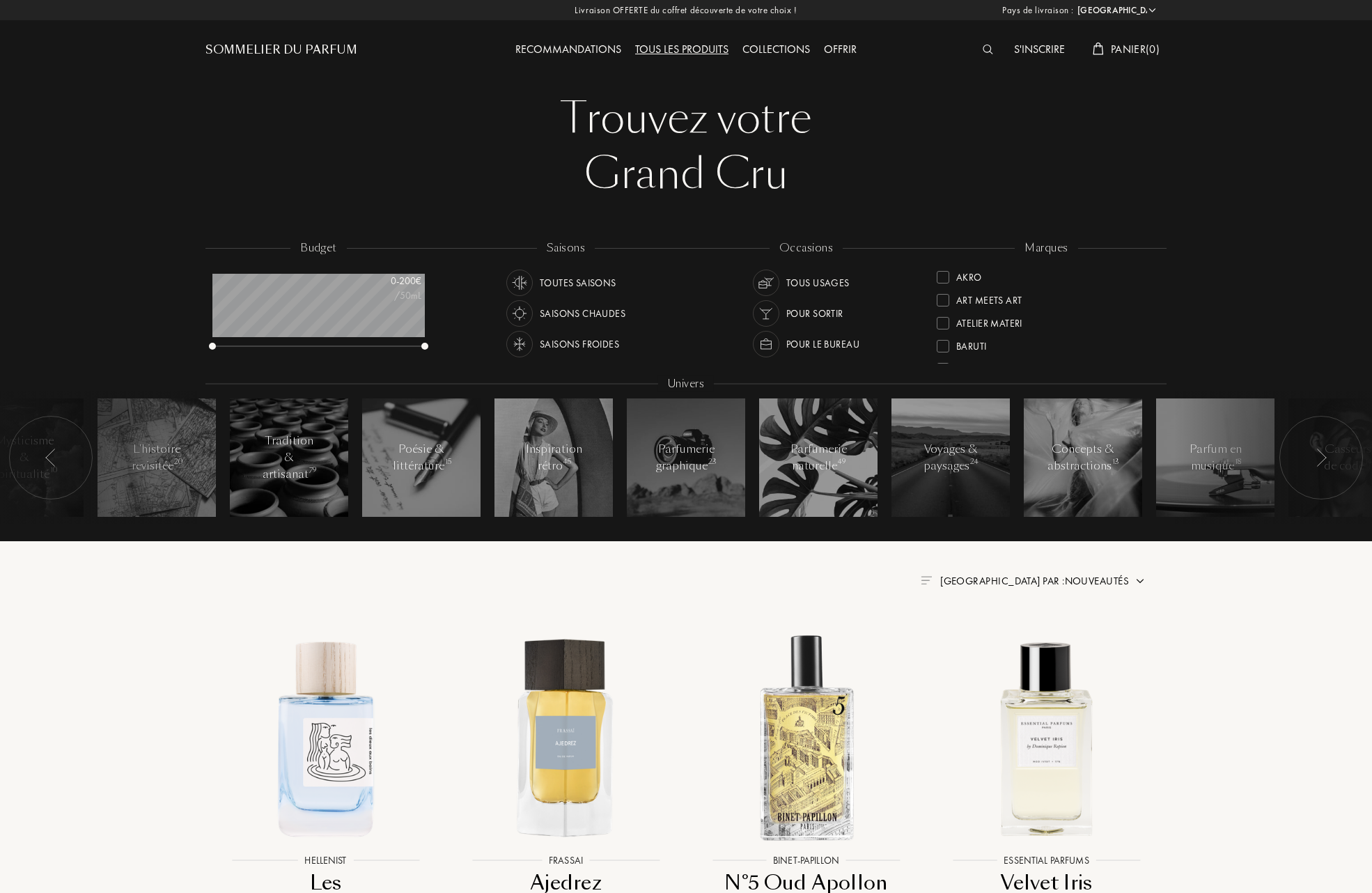
select select "FR"
click at [948, 275] on div at bounding box center [942, 277] width 12 height 12
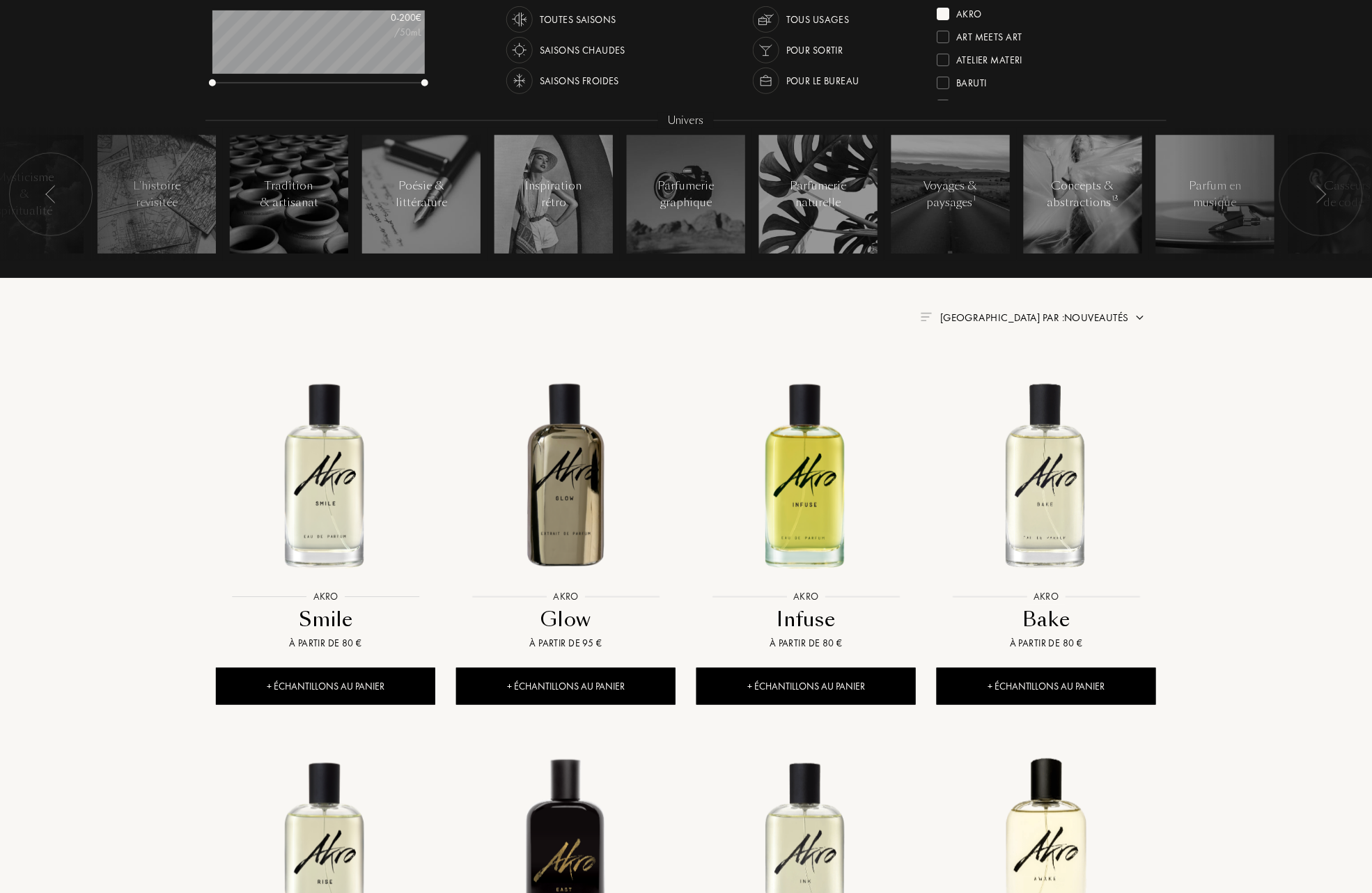
scroll to position [279, 0]
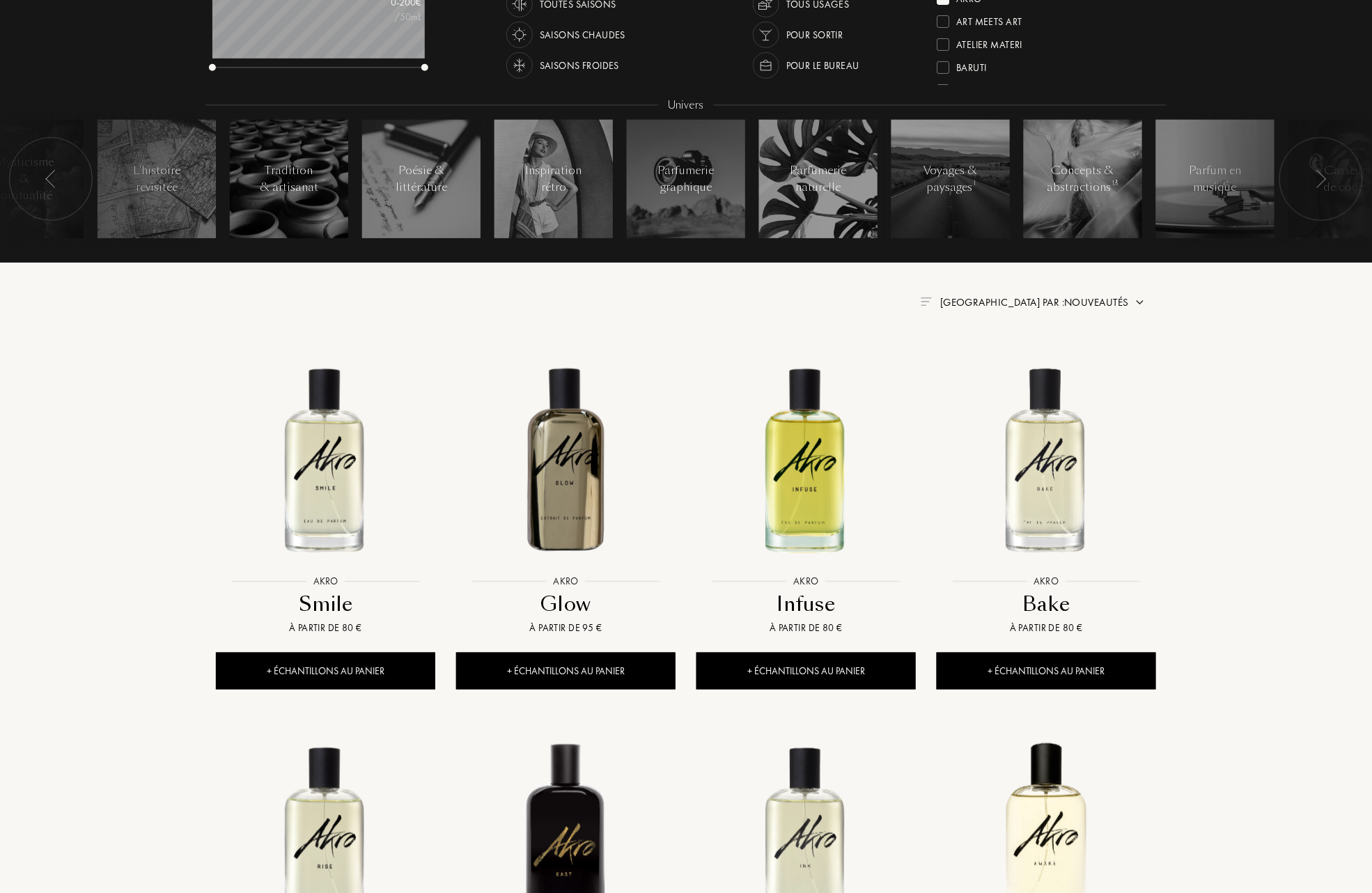
click at [1056, 302] on span "Trier par : Nouveautés" at bounding box center [1034, 302] width 189 height 14
click at [1003, 348] on div at bounding box center [1001, 343] width 10 height 10
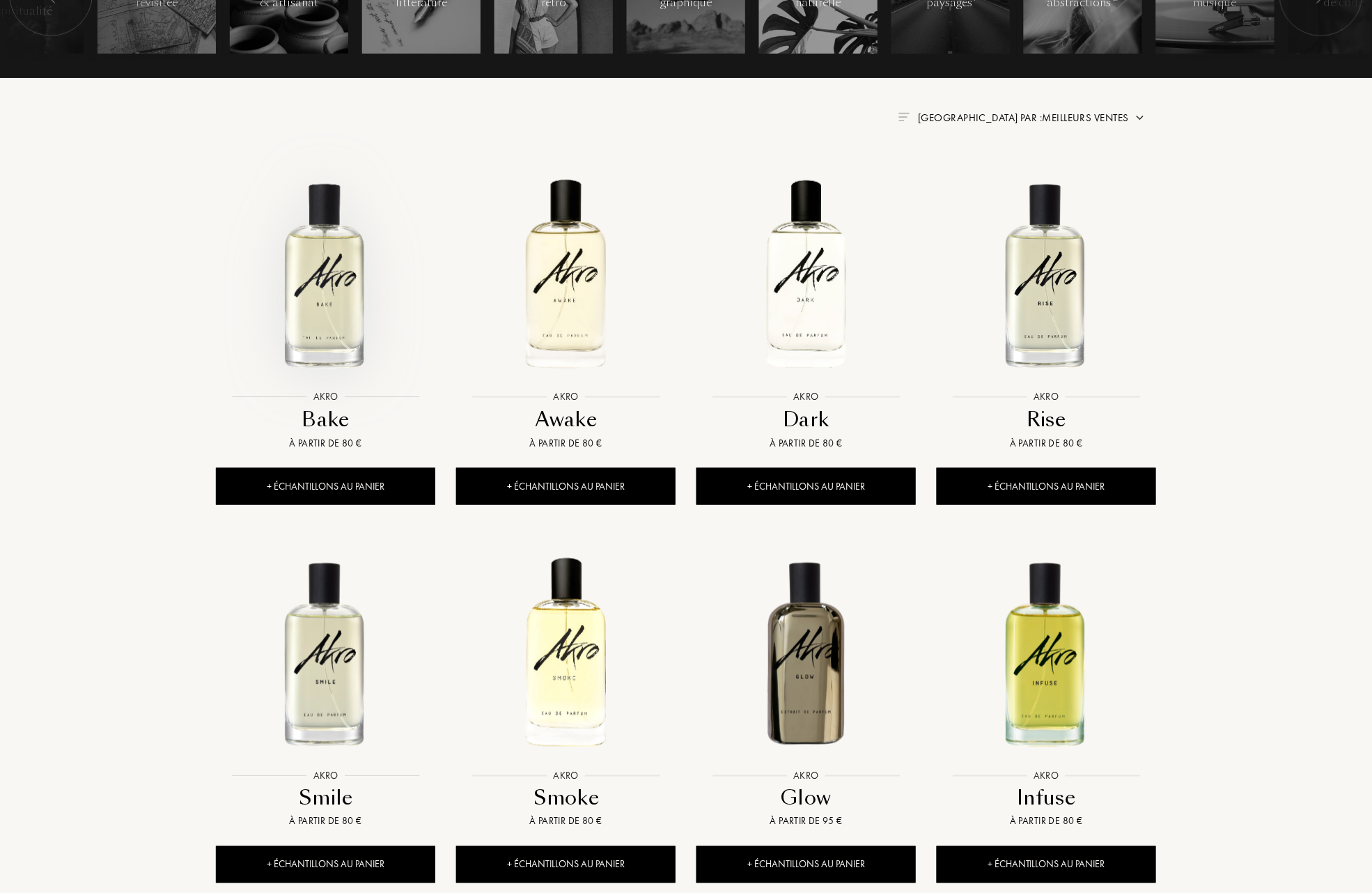
scroll to position [463, 0]
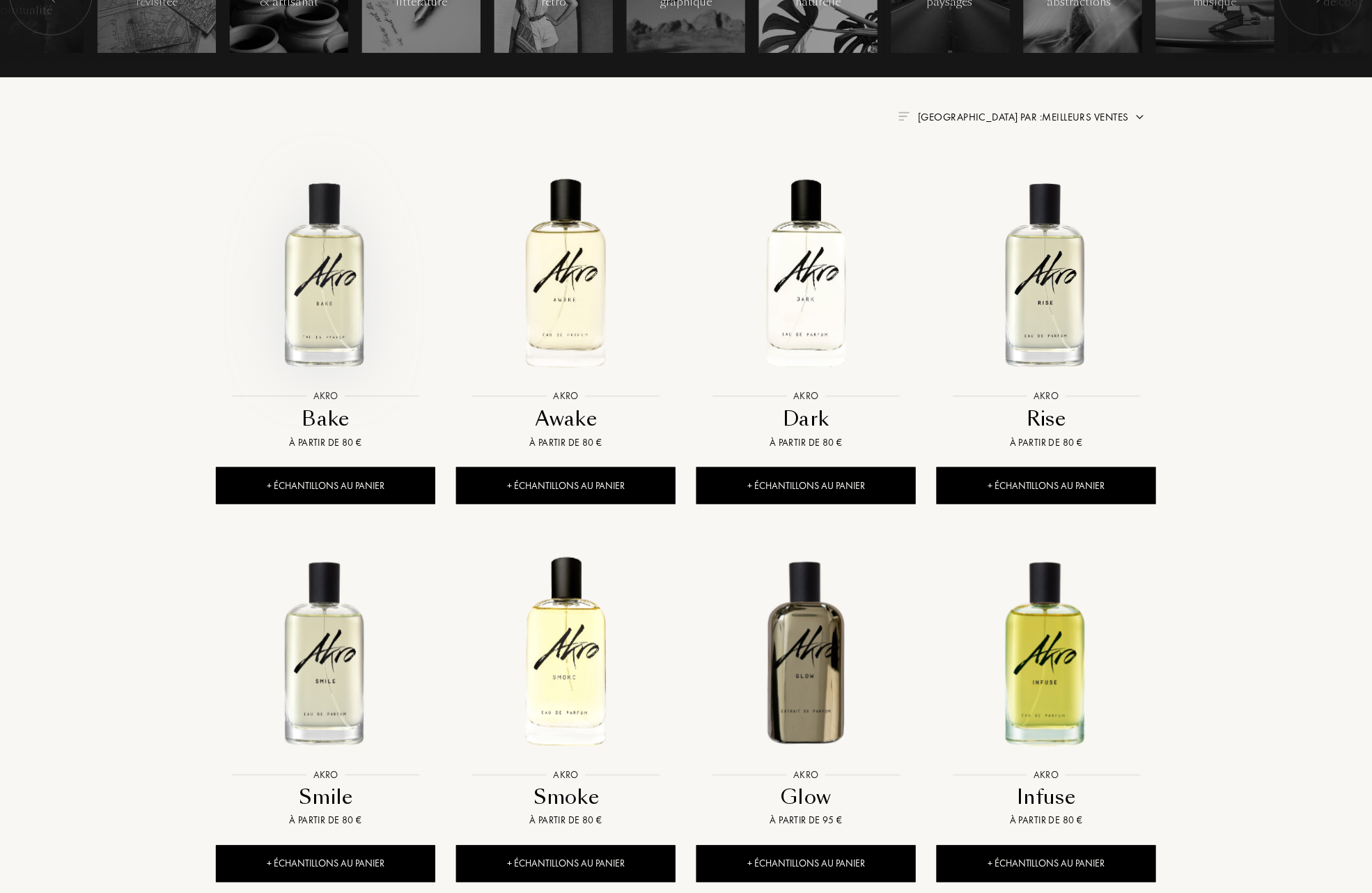
click at [331, 303] on img at bounding box center [326, 273] width 217 height 217
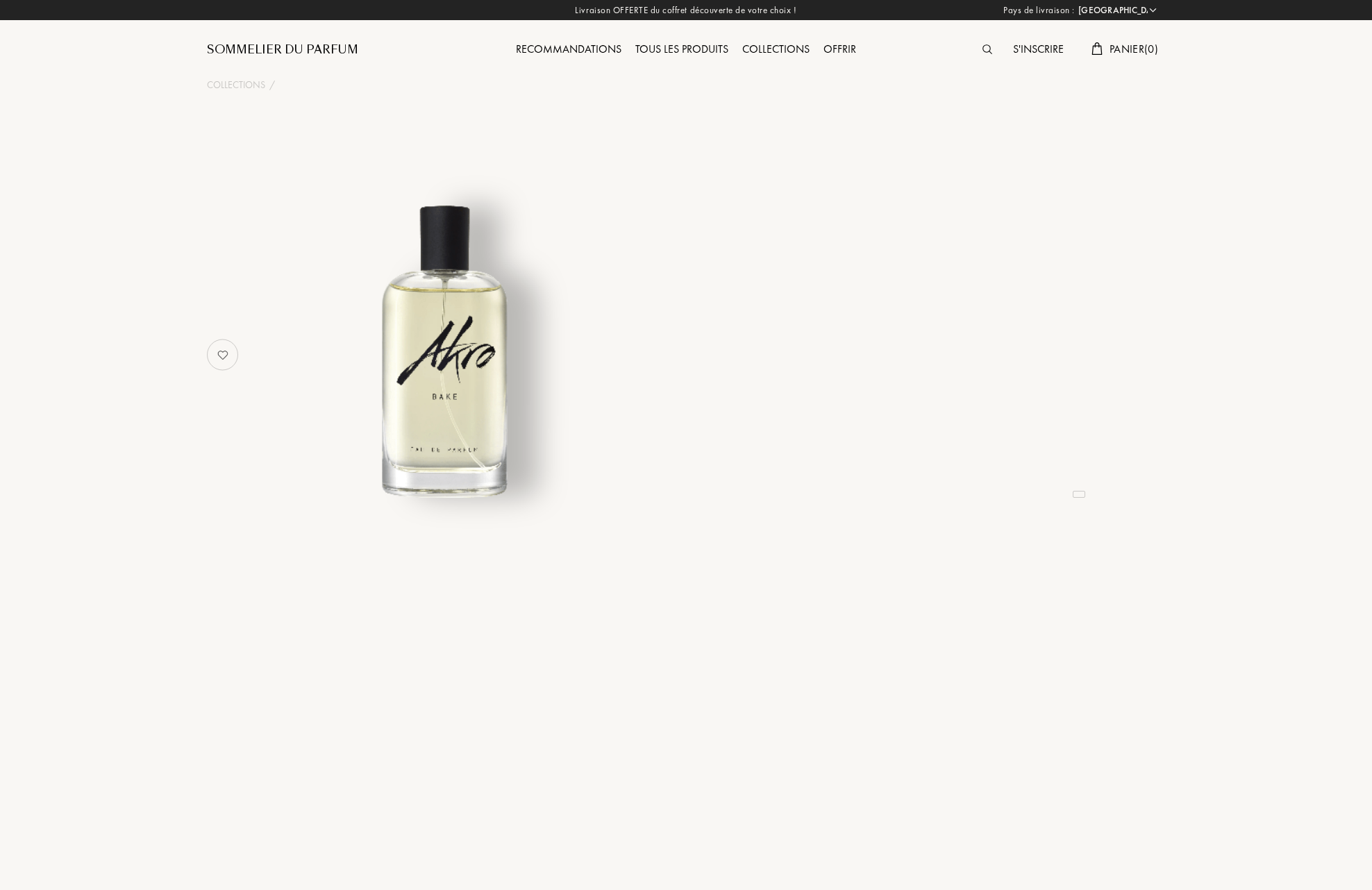
select select "FR"
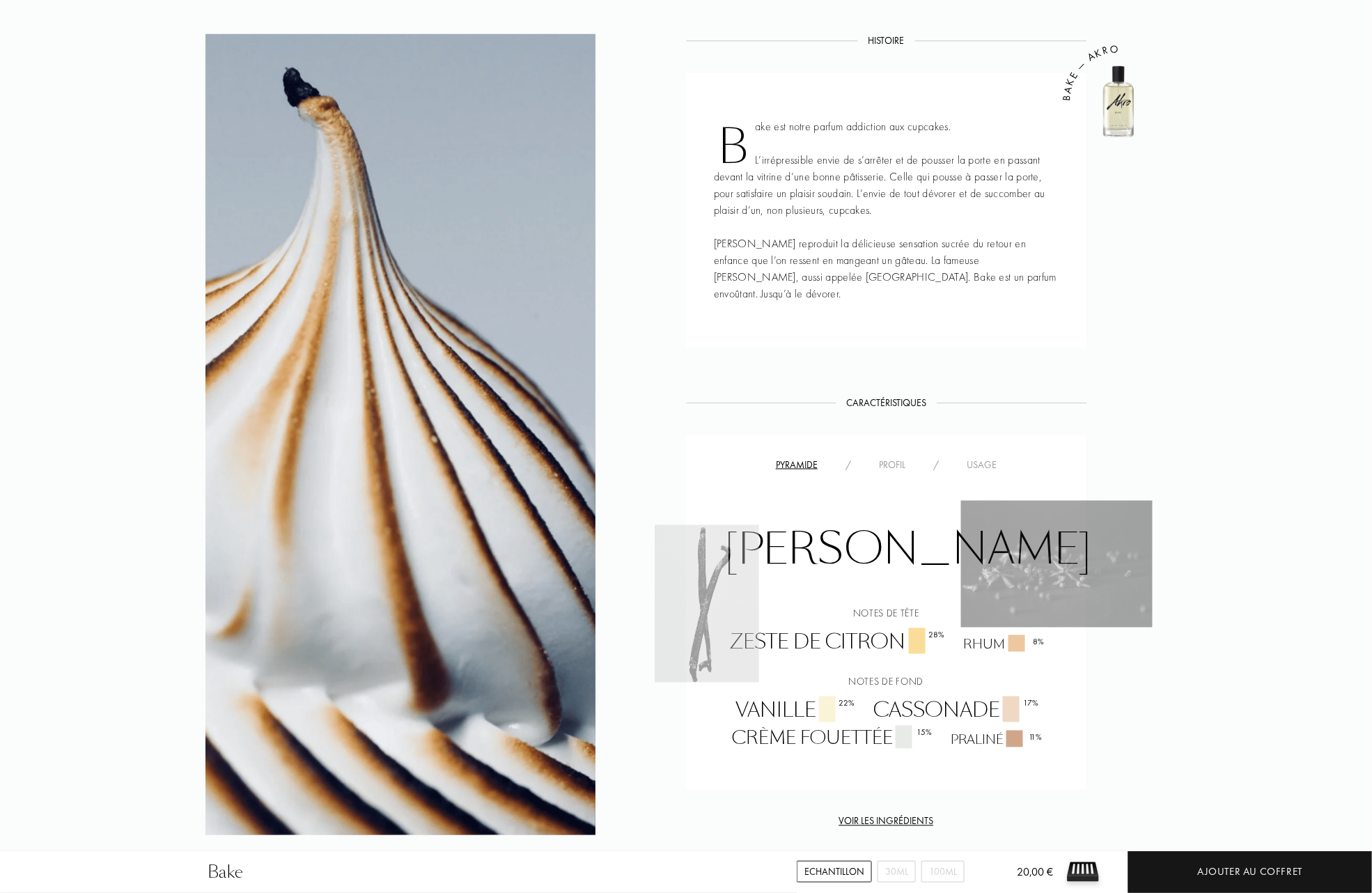
scroll to position [650, 0]
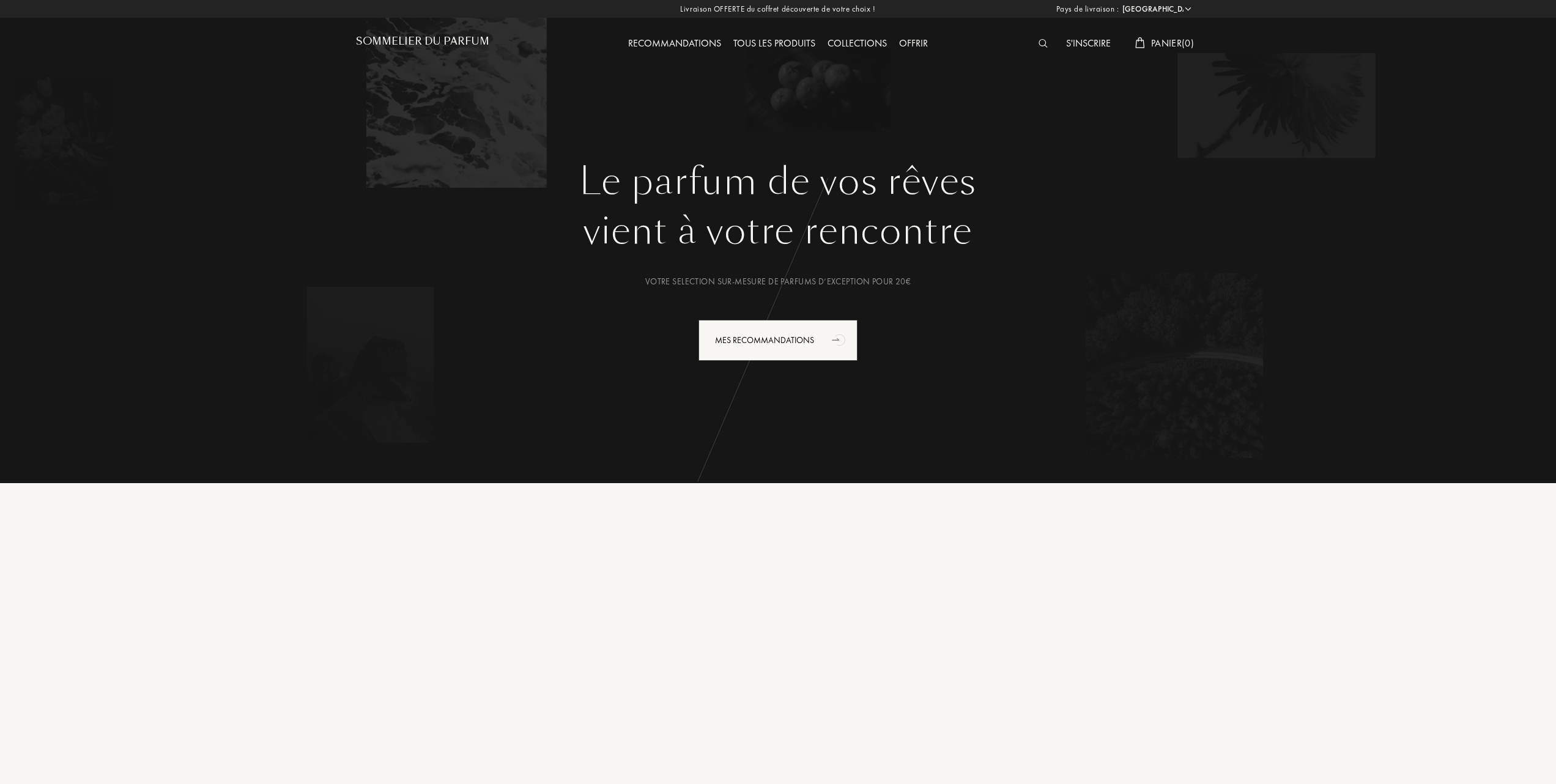
select select "FR"
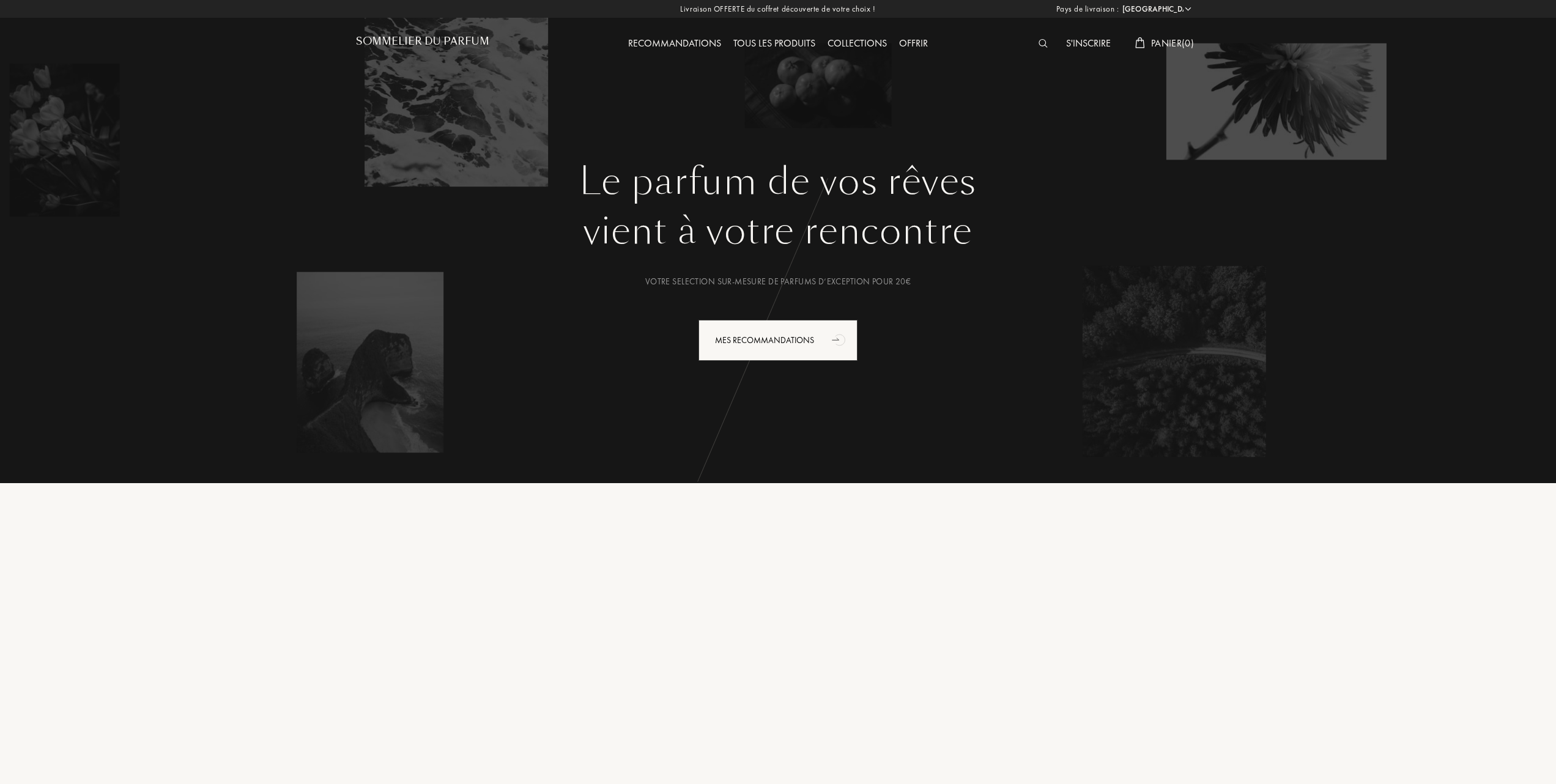
click at [923, 42] on div "Offrir" at bounding box center [913, 44] width 41 height 16
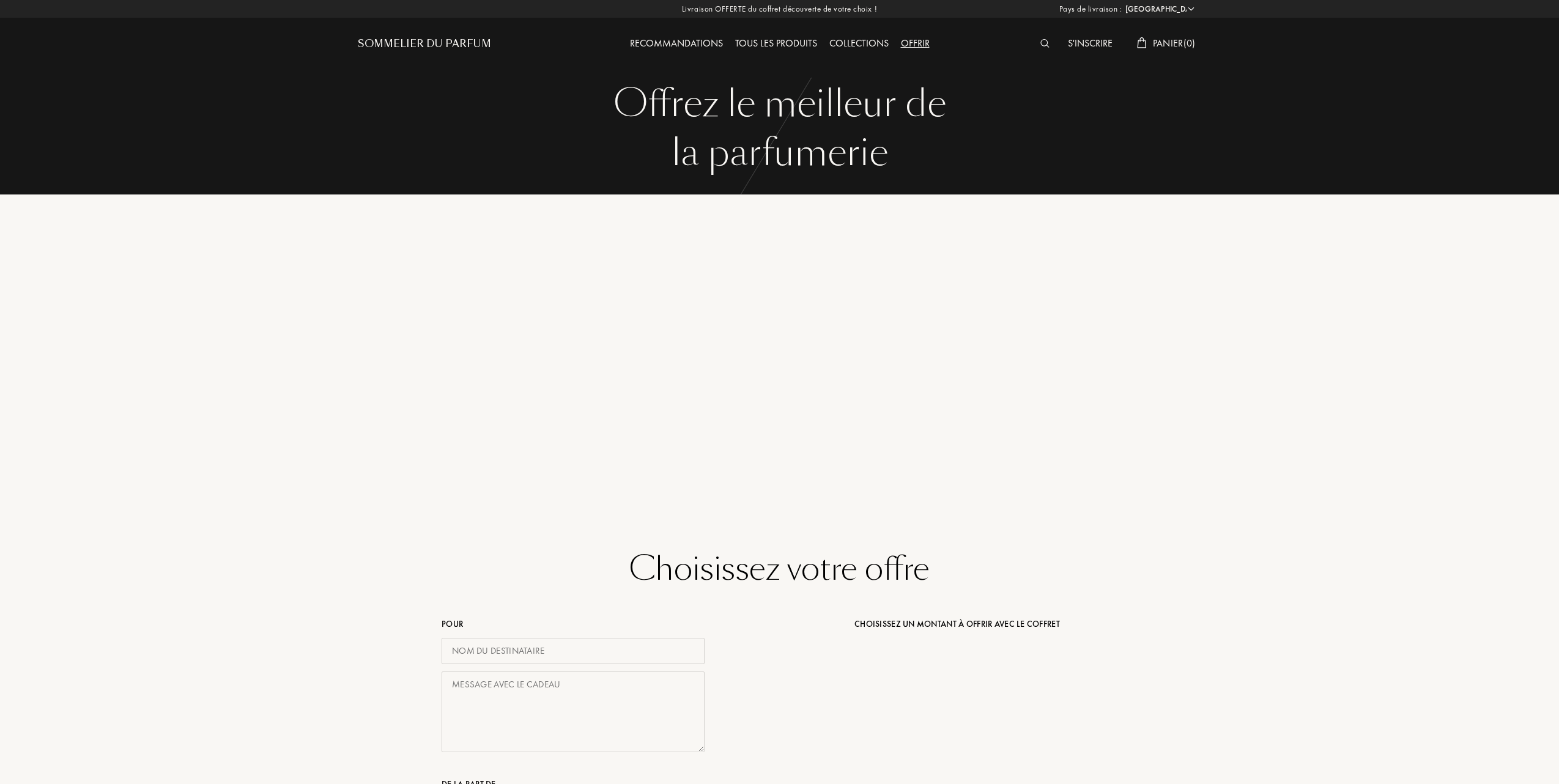
select select "FR"
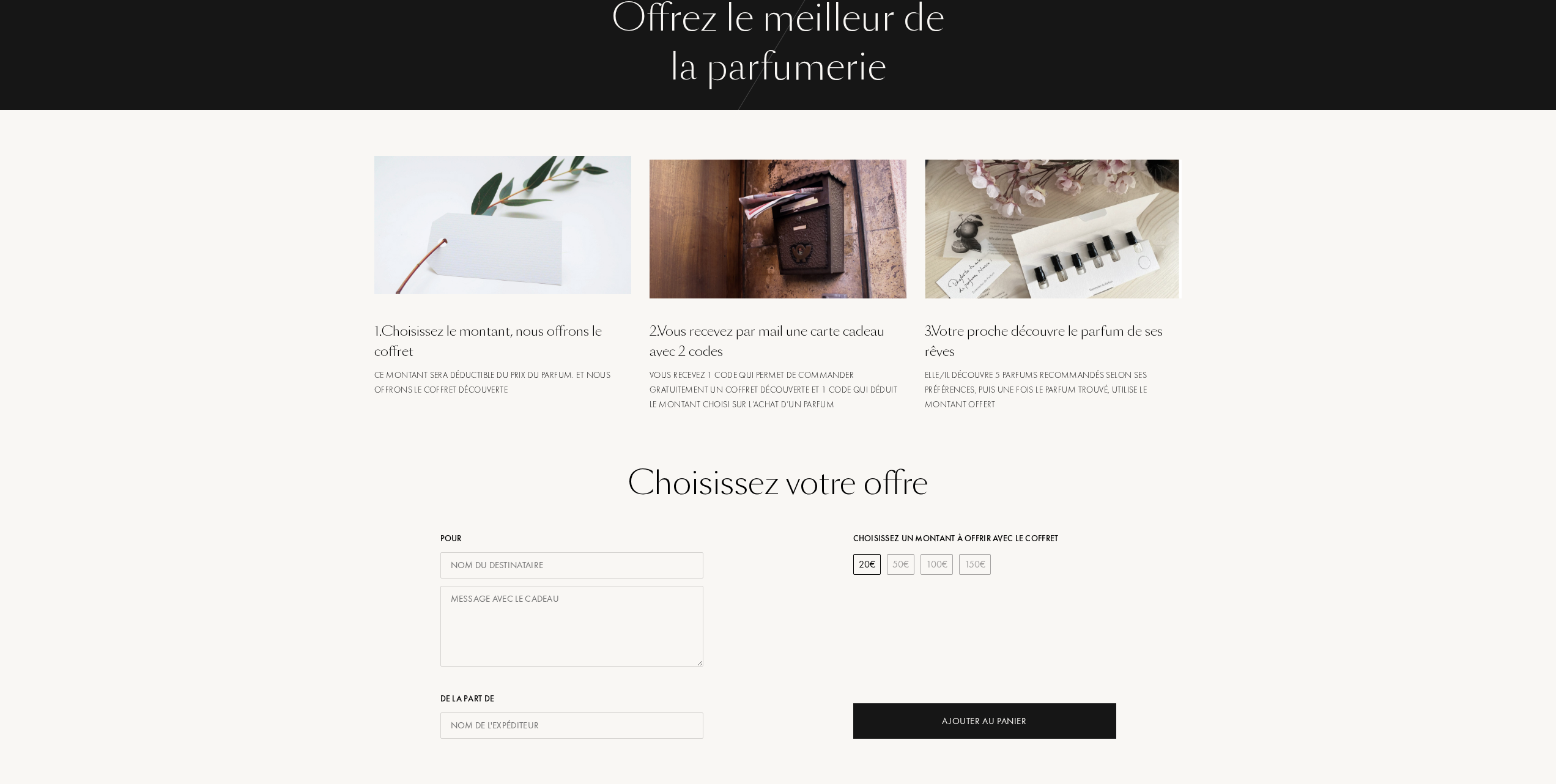
scroll to position [81, 0]
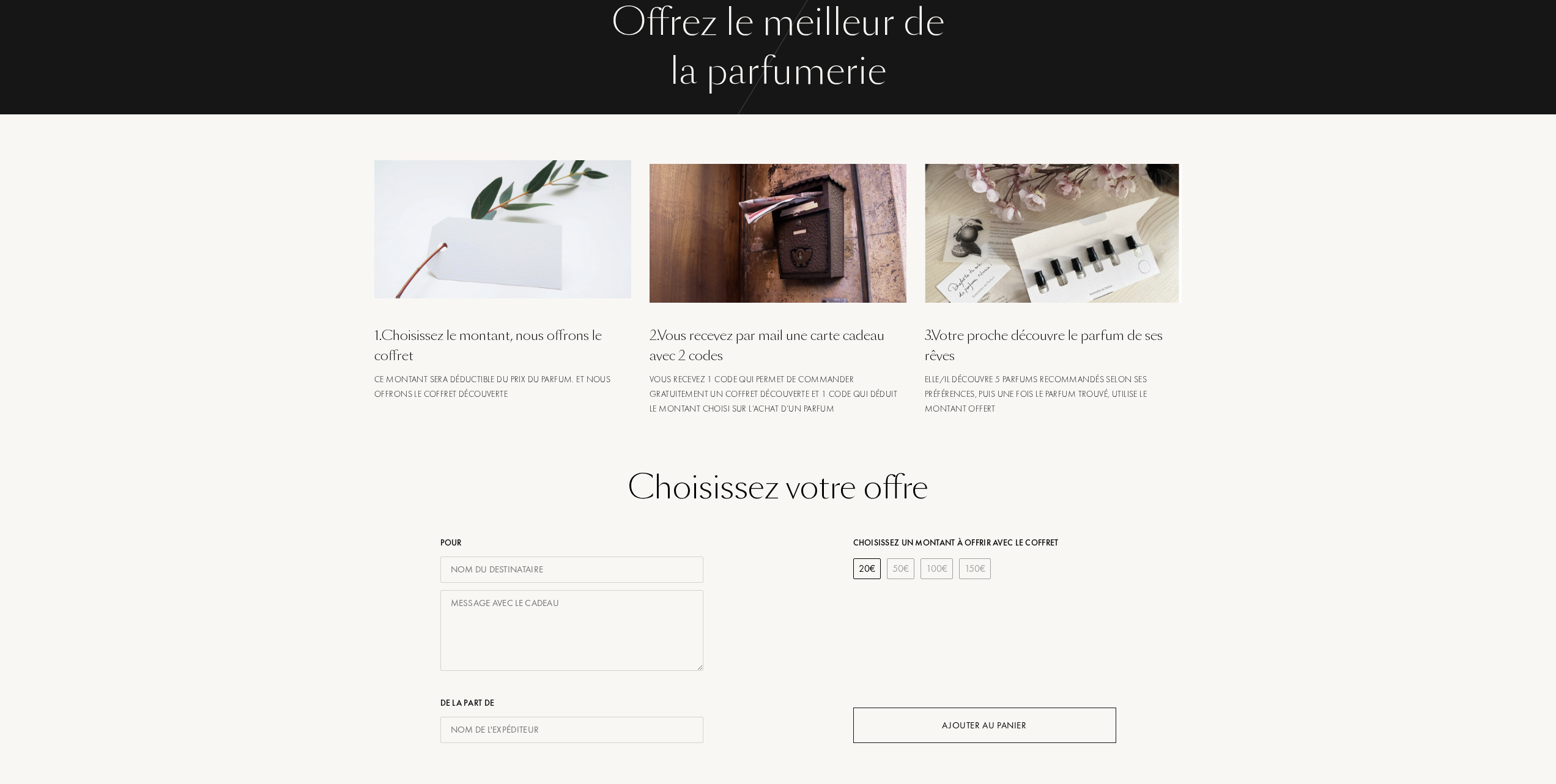
click at [1009, 725] on div "Ajouter au Panier" at bounding box center [984, 725] width 85 height 14
